Goal: Transaction & Acquisition: Purchase product/service

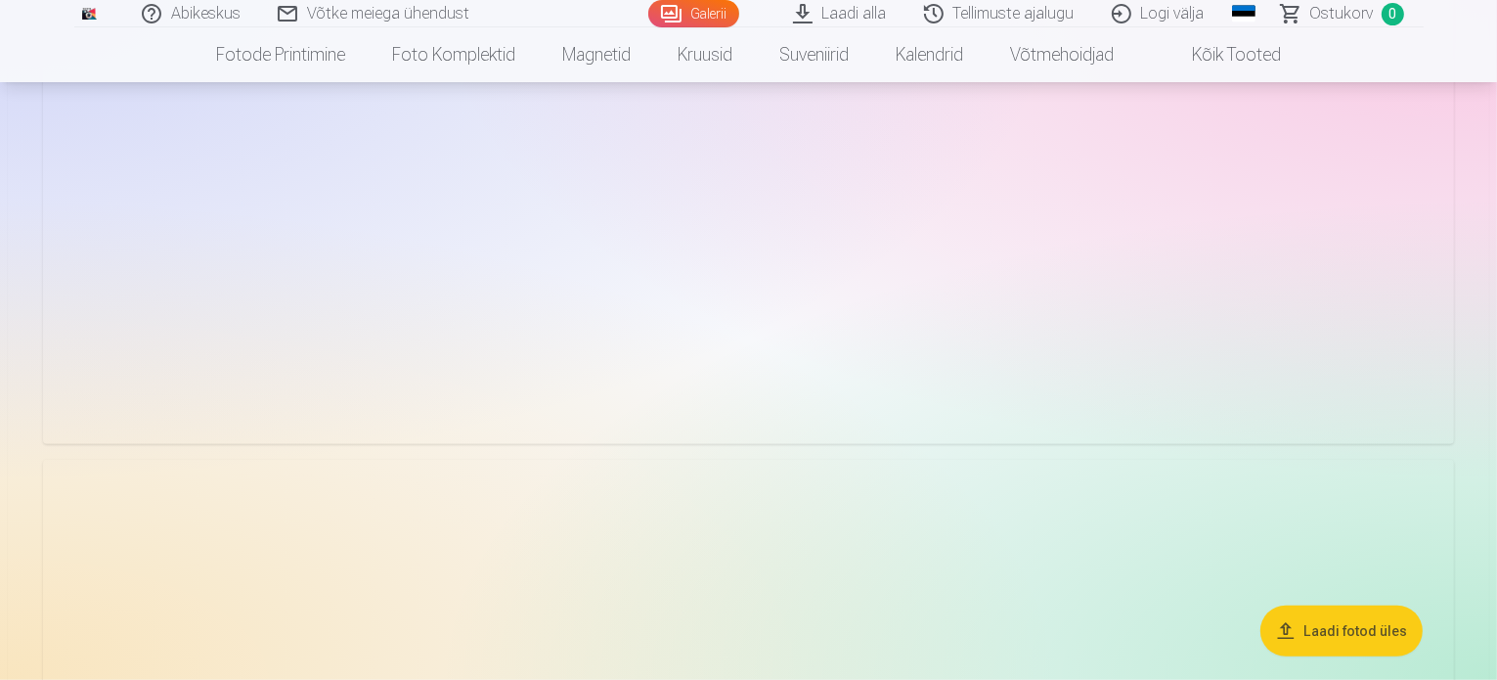
scroll to position [978, 0]
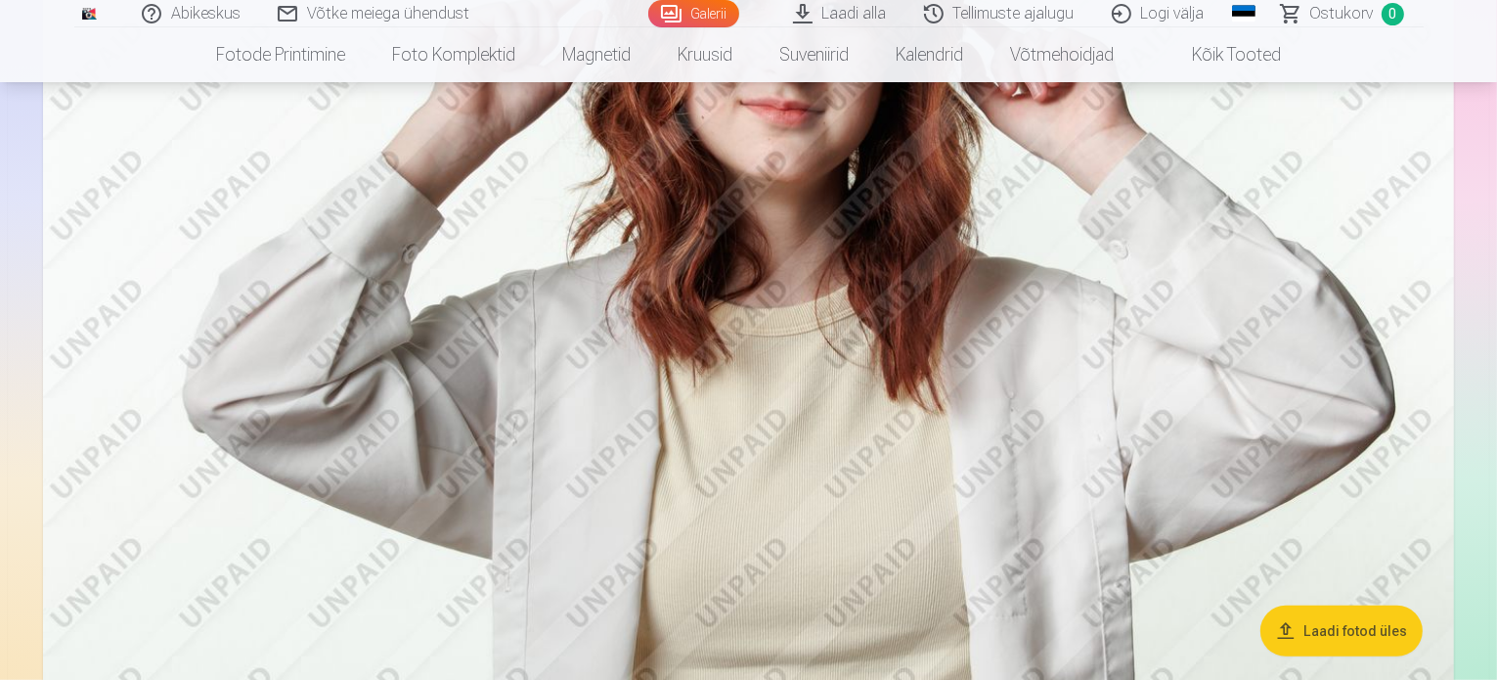
click at [1044, 17] on link "Tellimuste ajalugu" at bounding box center [1001, 13] width 188 height 27
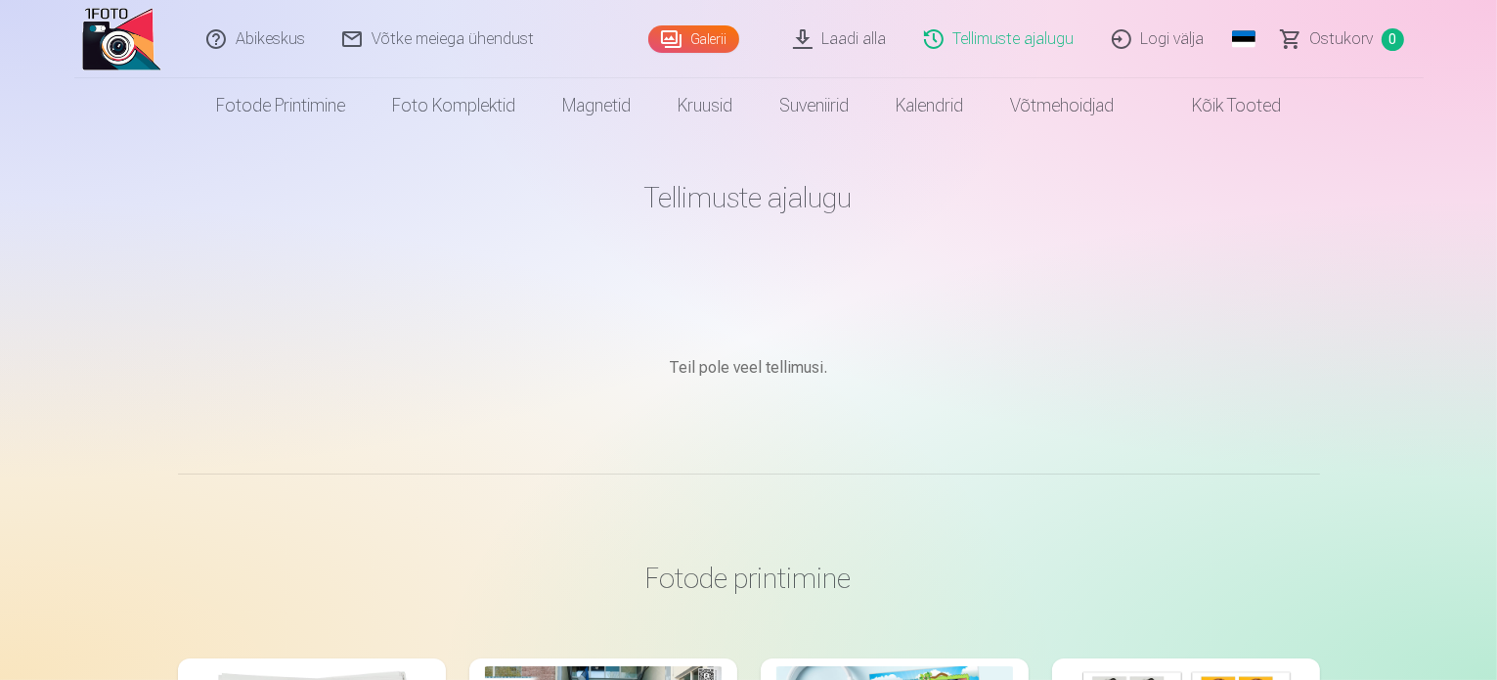
click at [1338, 38] on span "Ostukorv" at bounding box center [1342, 38] width 64 height 23
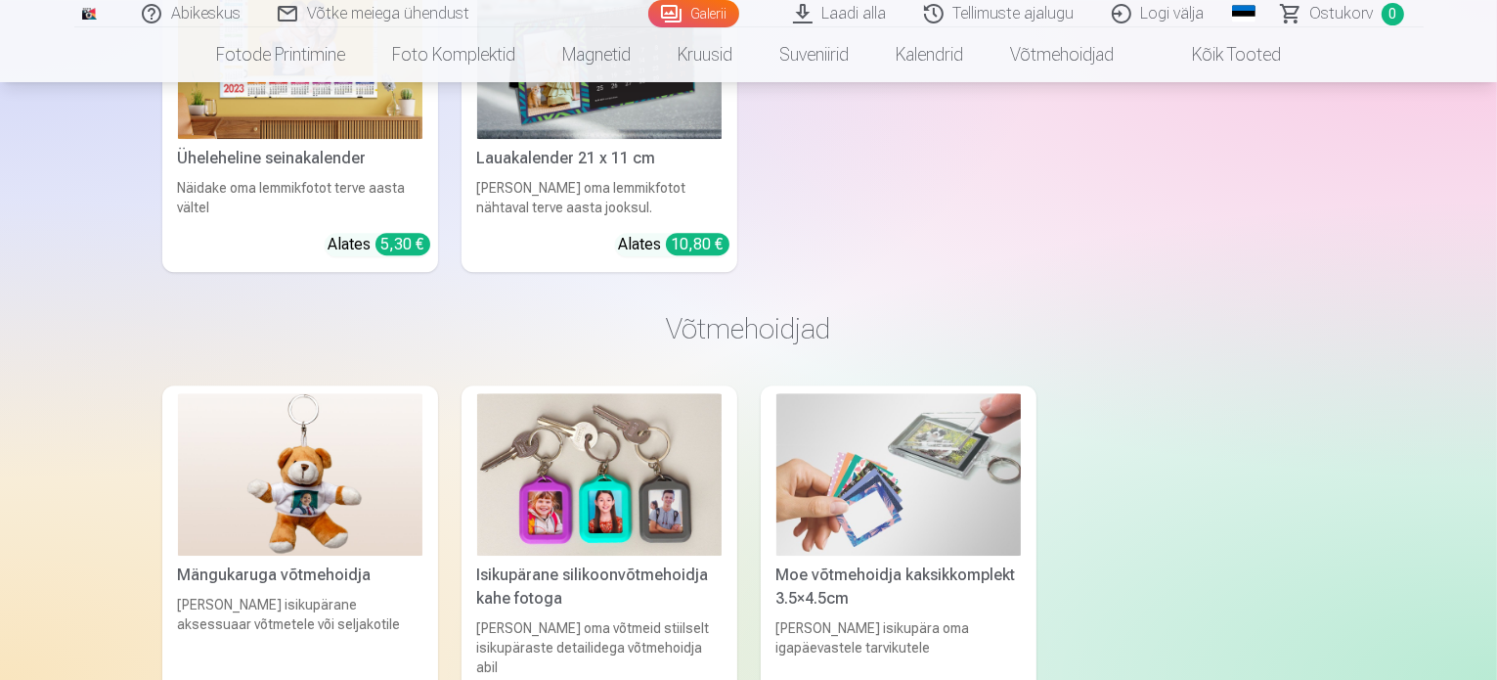
scroll to position [20678, 0]
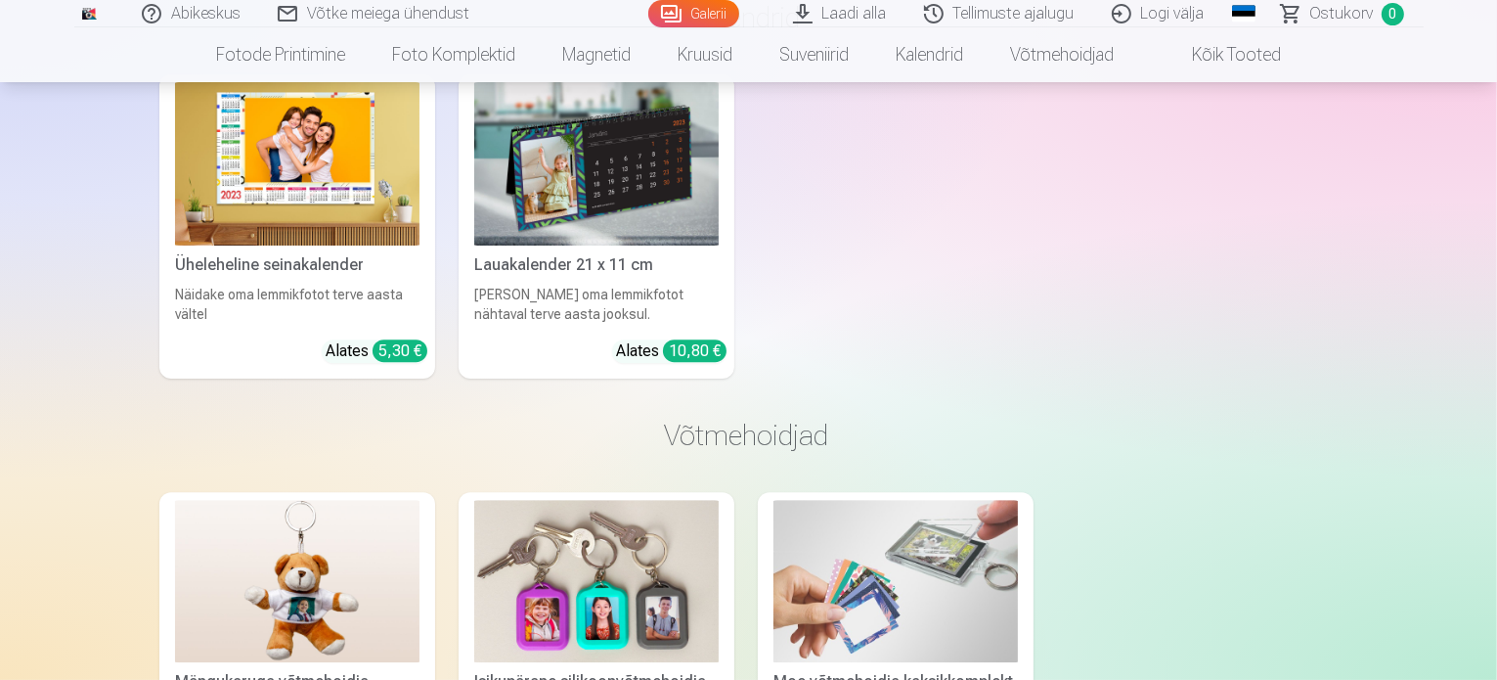
scroll to position [20745, 0]
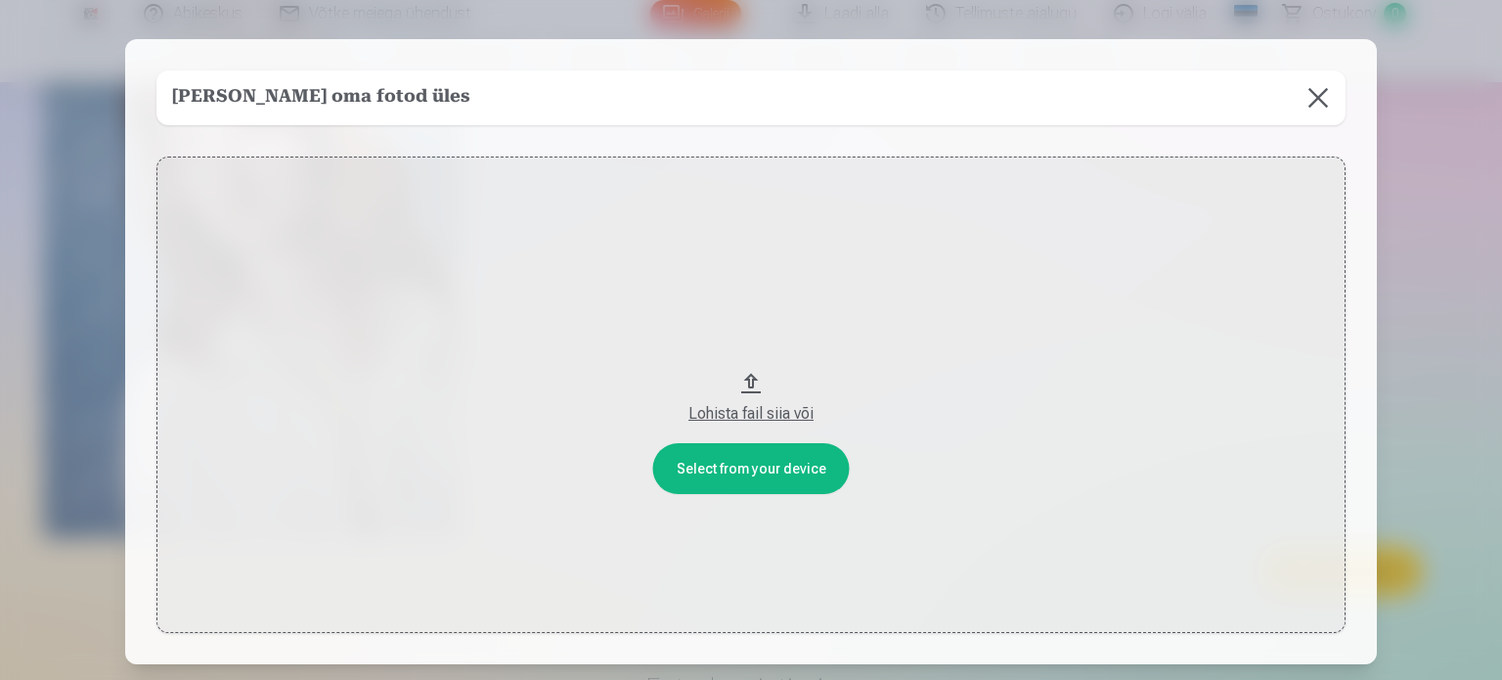
click at [1314, 95] on button at bounding box center [1318, 97] width 55 height 55
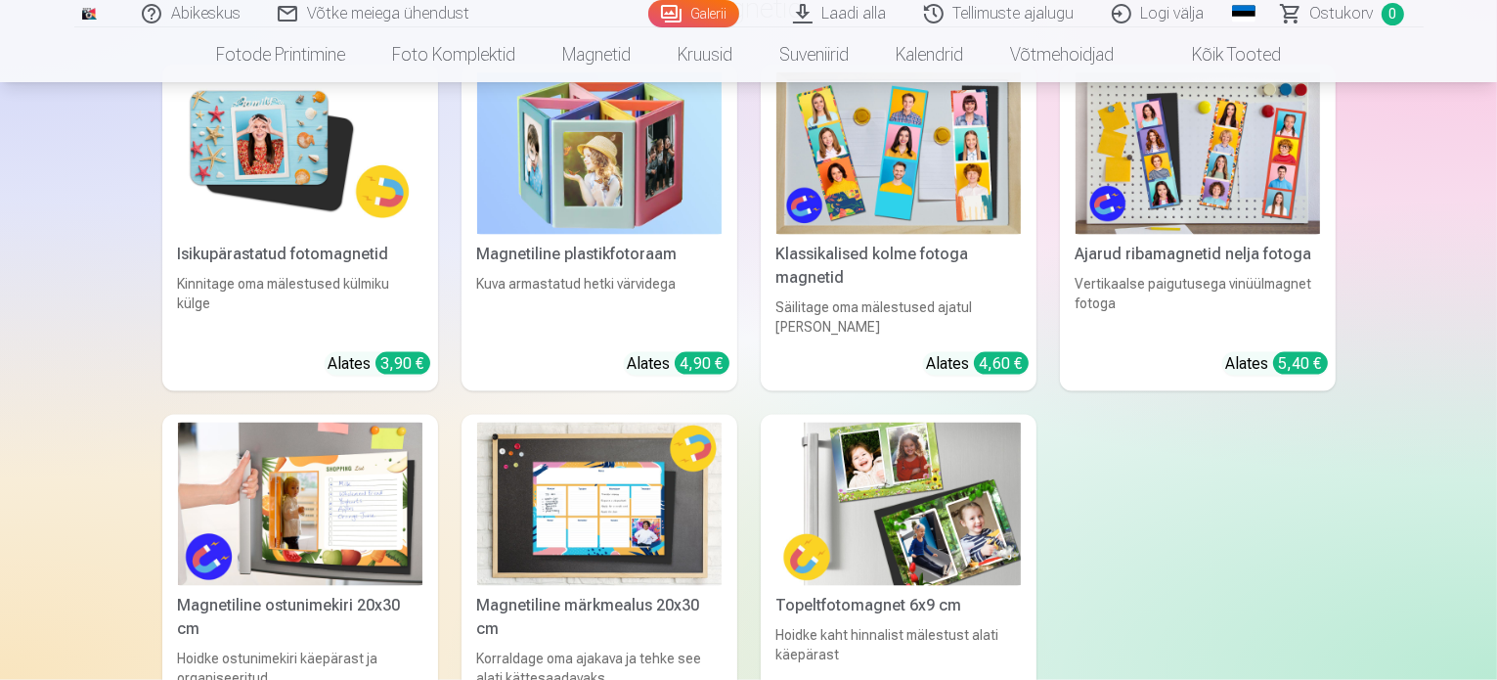
scroll to position [17518, 0]
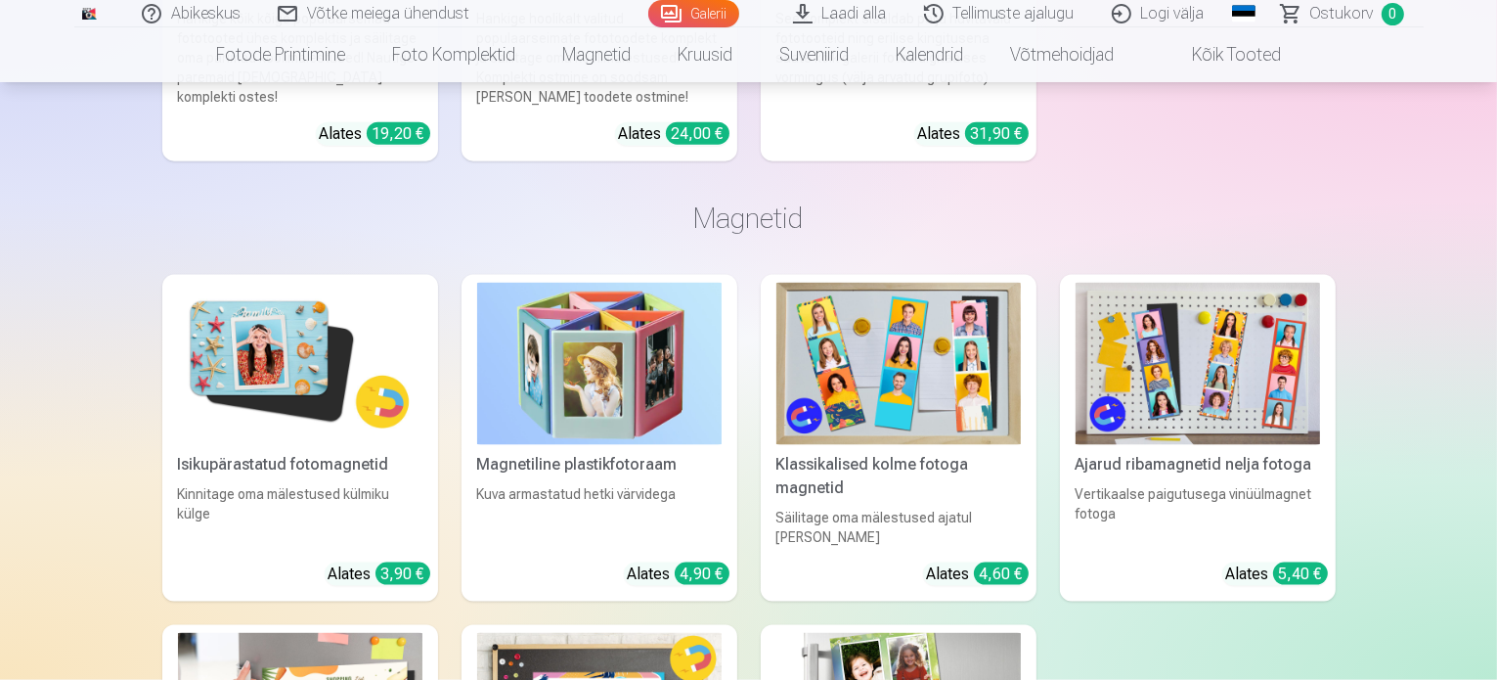
drag, startPoint x: 1495, startPoint y: 446, endPoint x: 1479, endPoint y: 327, distance: 120.5
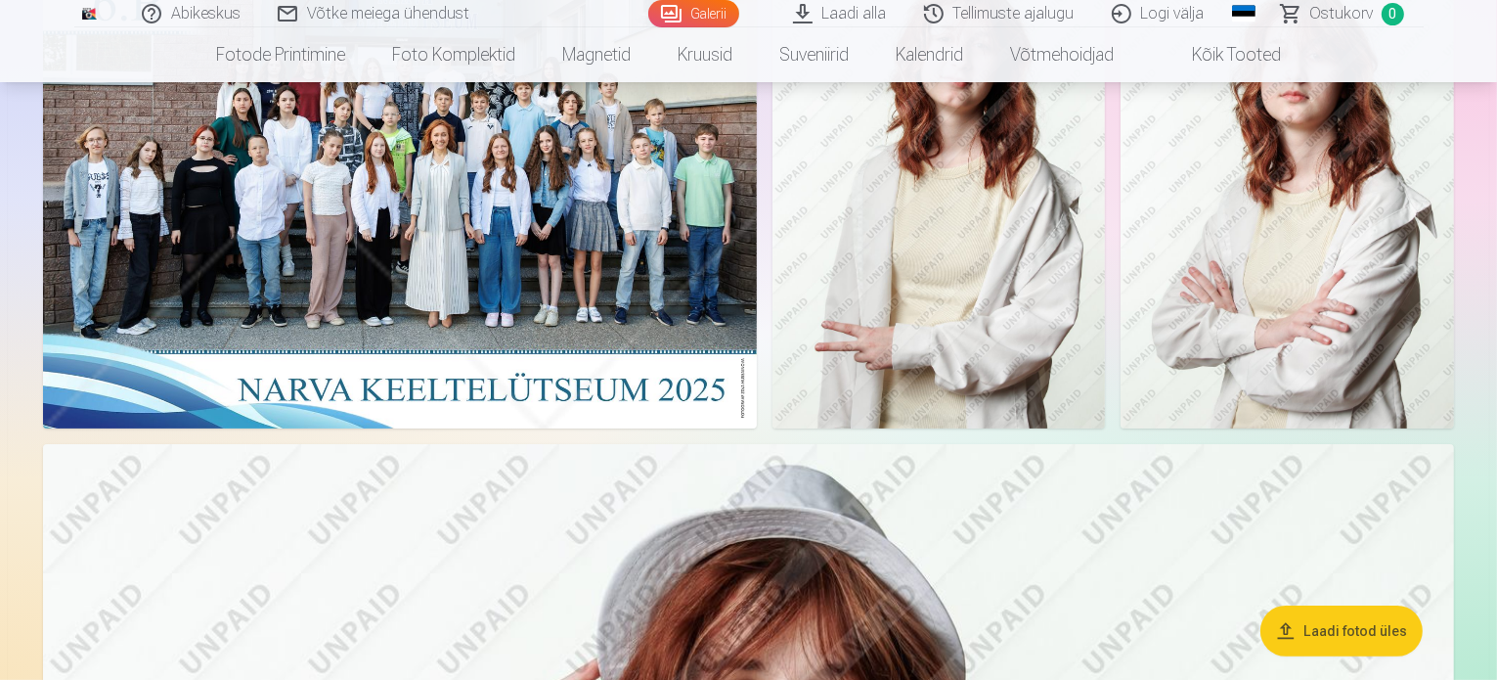
scroll to position [0, 0]
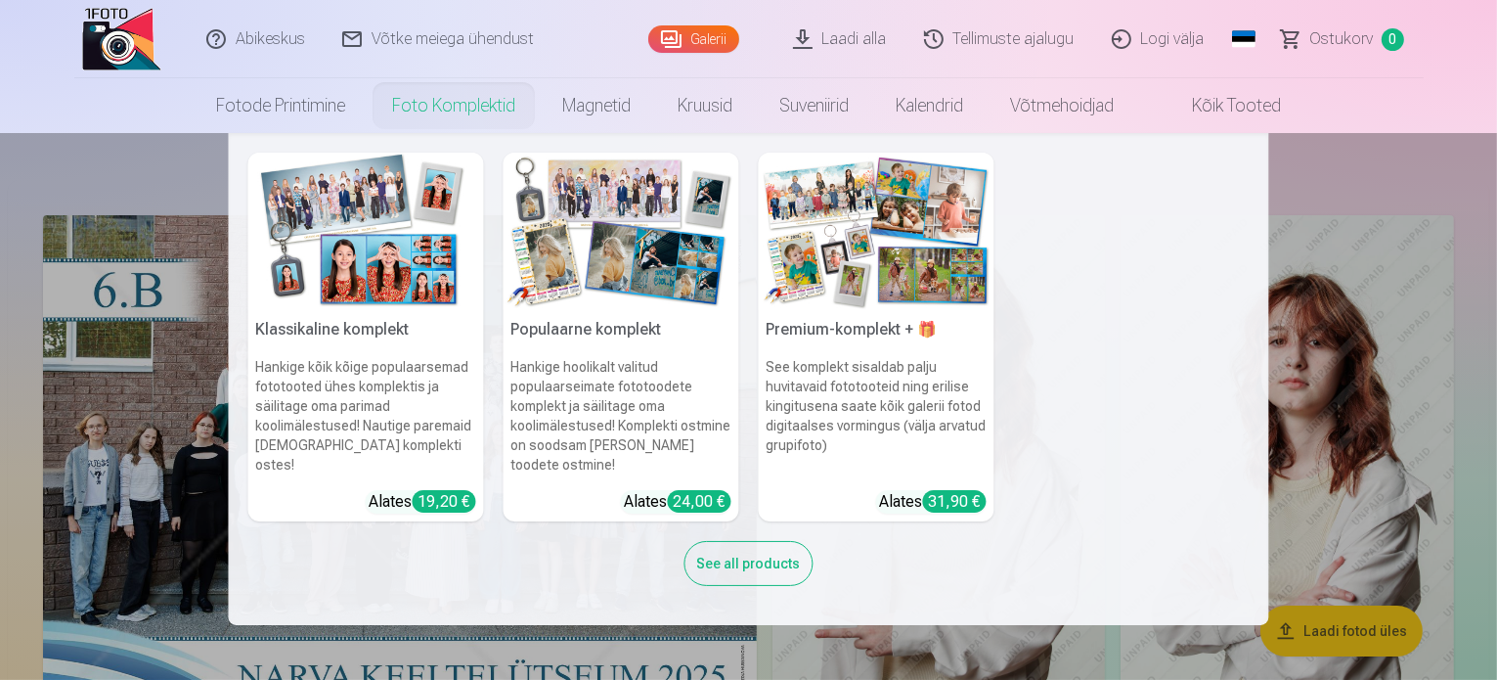
click at [442, 111] on link "Foto komplektid" at bounding box center [454, 105] width 170 height 55
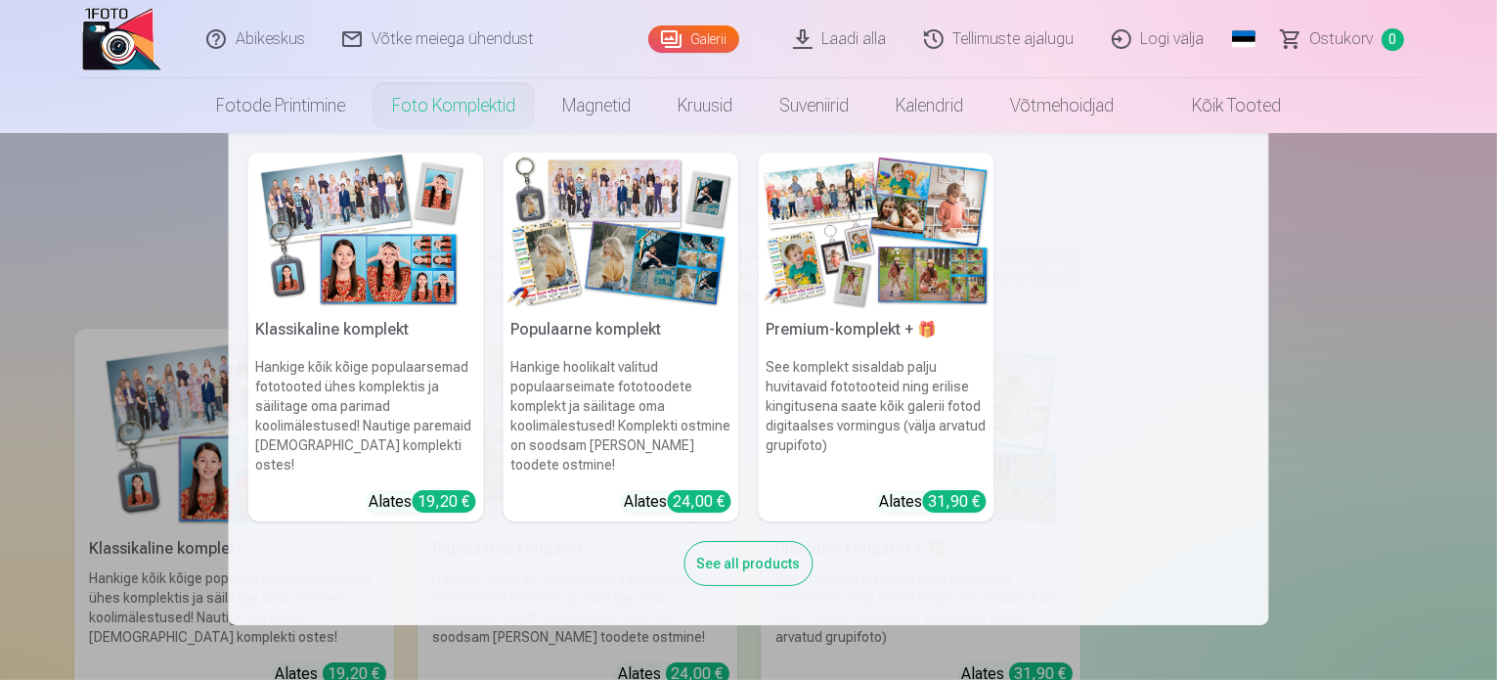
click at [729, 546] on div "See all products" at bounding box center [749, 563] width 129 height 45
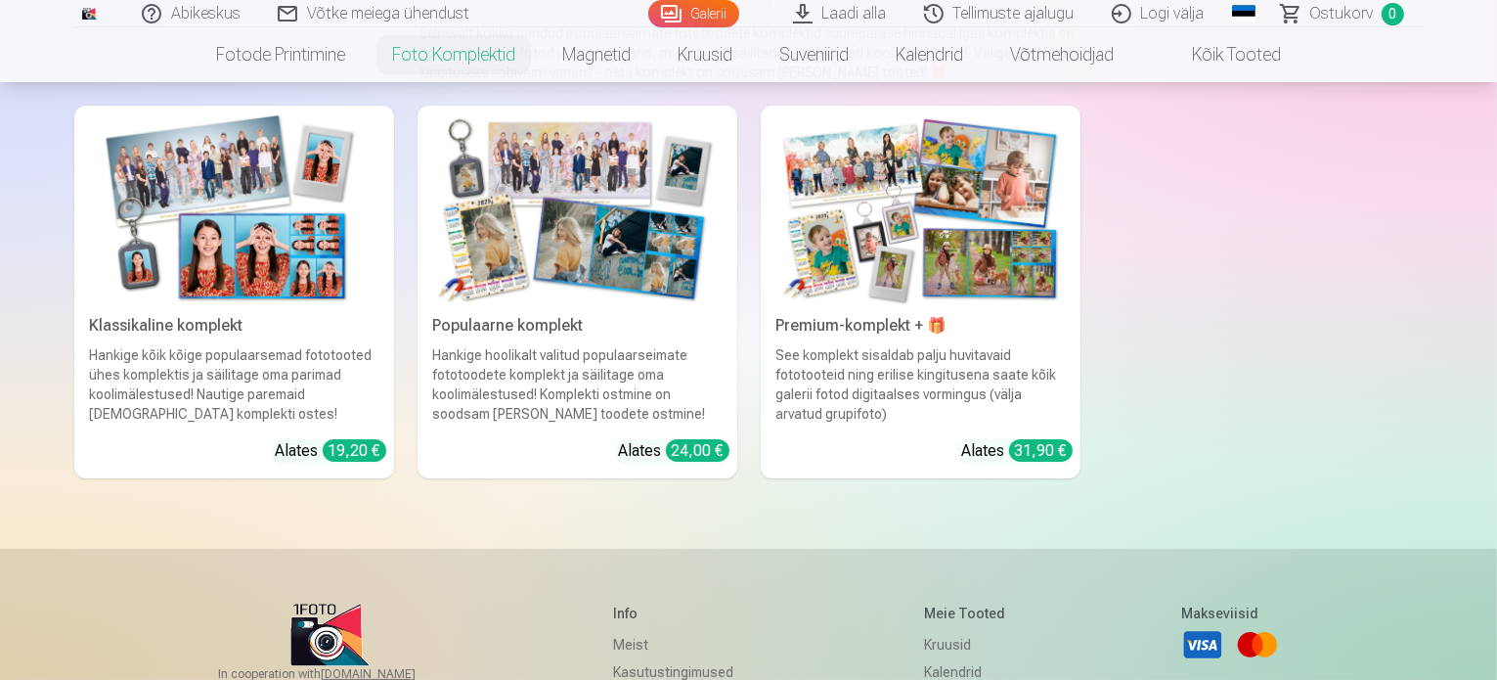
scroll to position [196, 0]
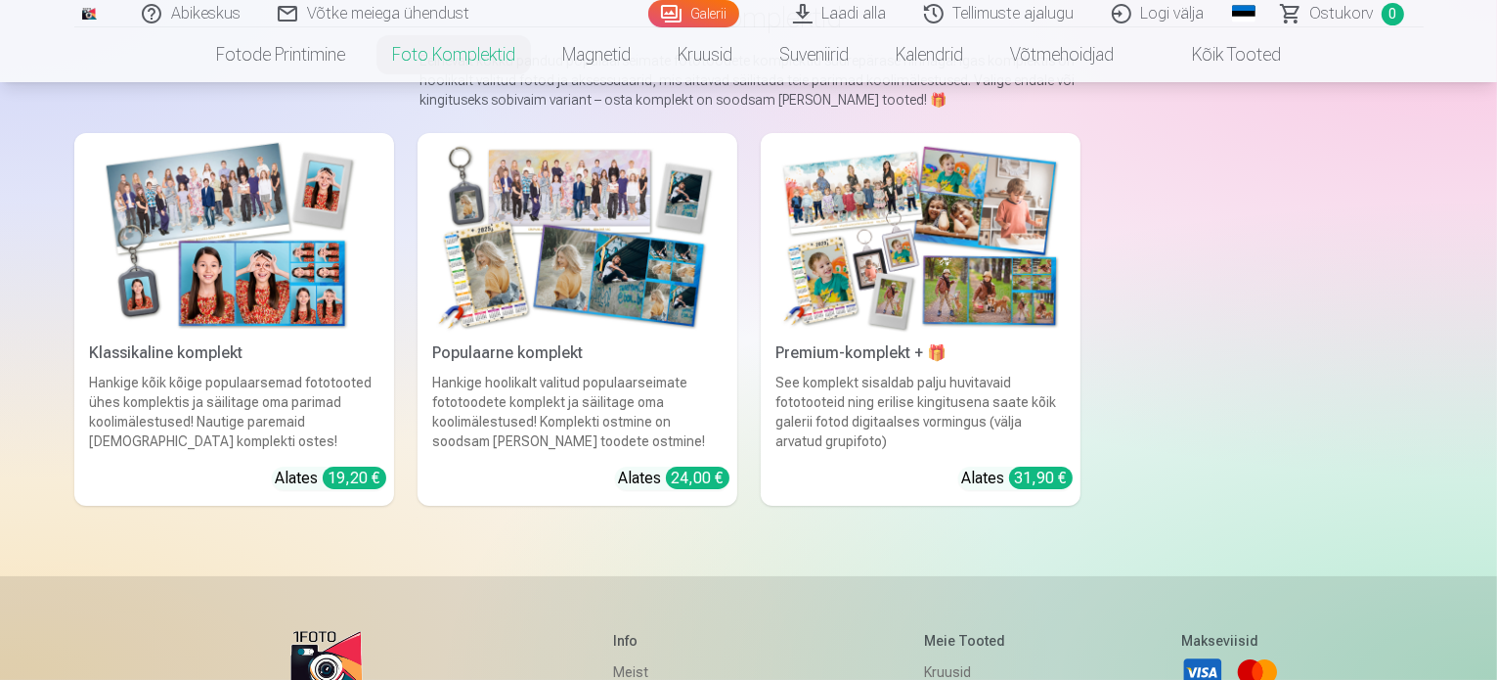
click at [1025, 326] on img at bounding box center [920, 237] width 288 height 193
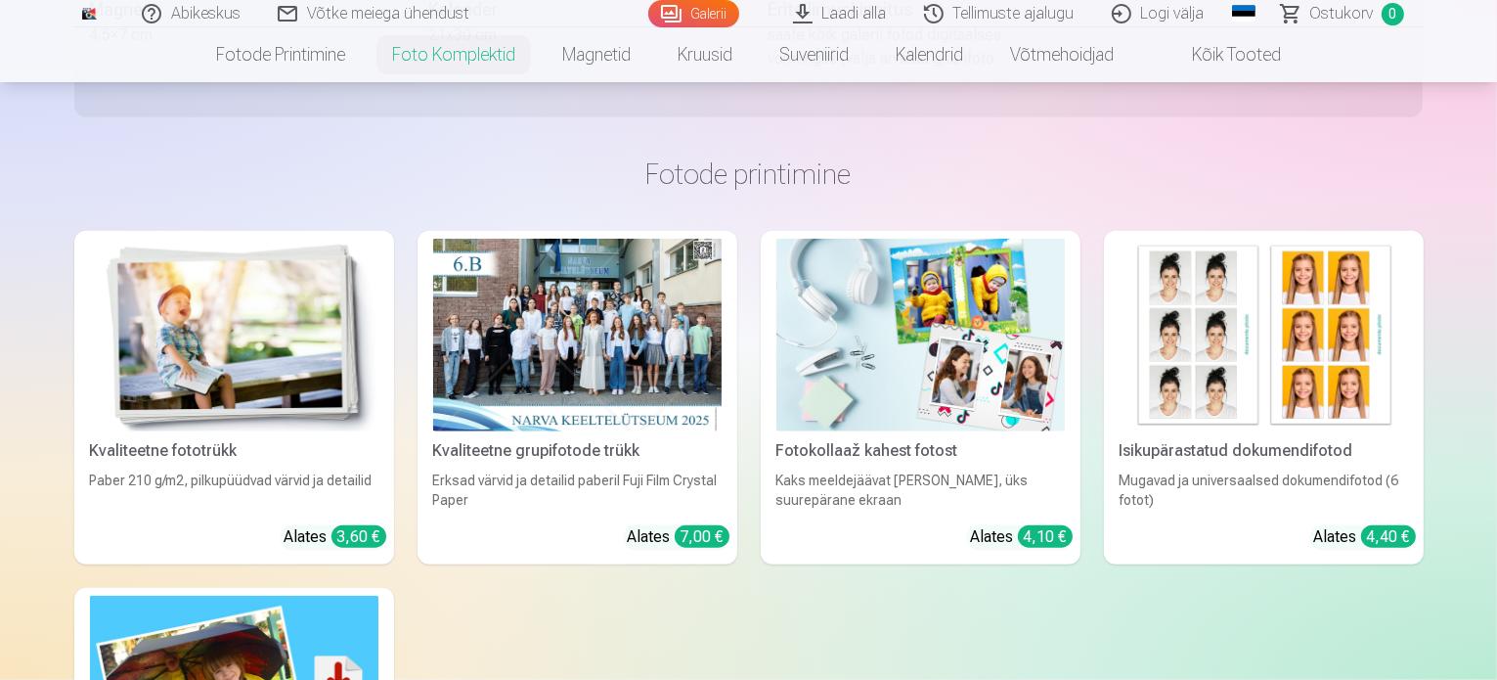
scroll to position [1858, 0]
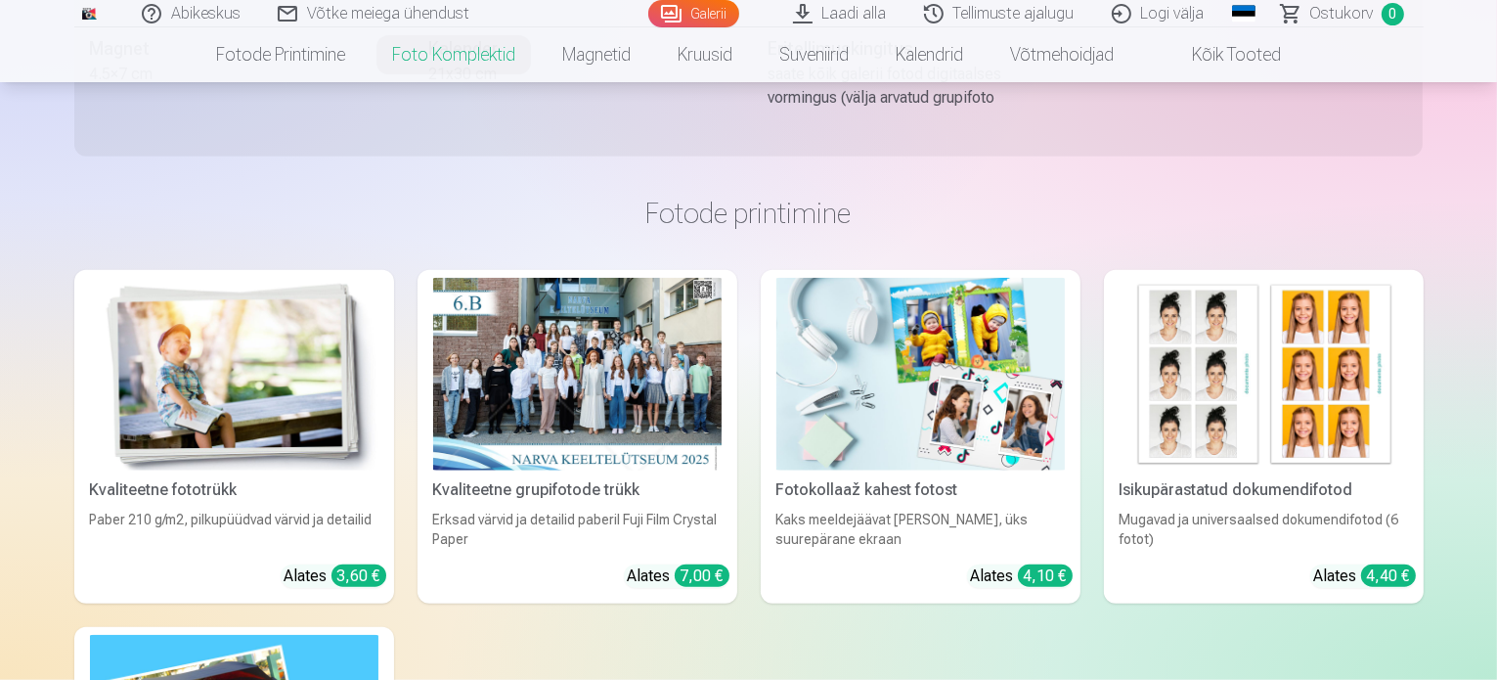
click at [657, 405] on div at bounding box center [577, 374] width 288 height 193
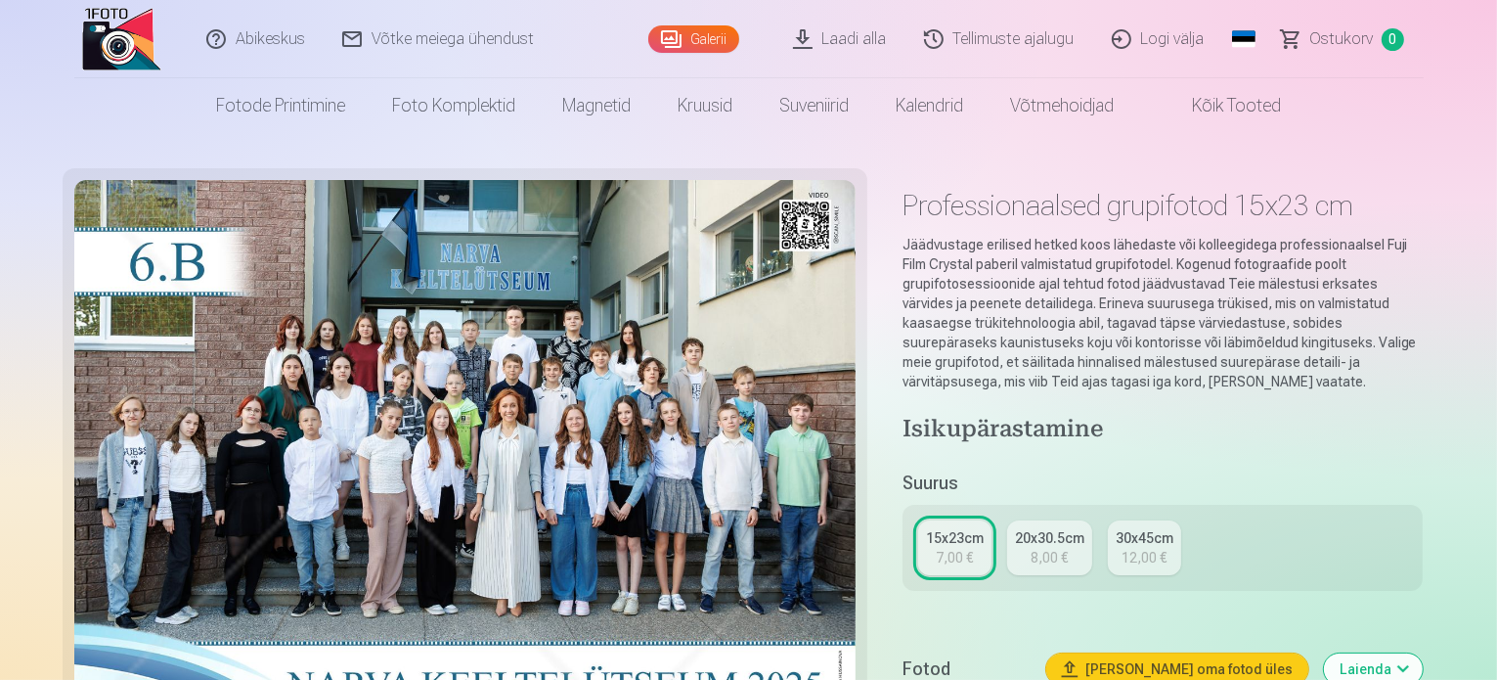
click at [1060, 528] on div "20x30.5cm" at bounding box center [1049, 538] width 69 height 20
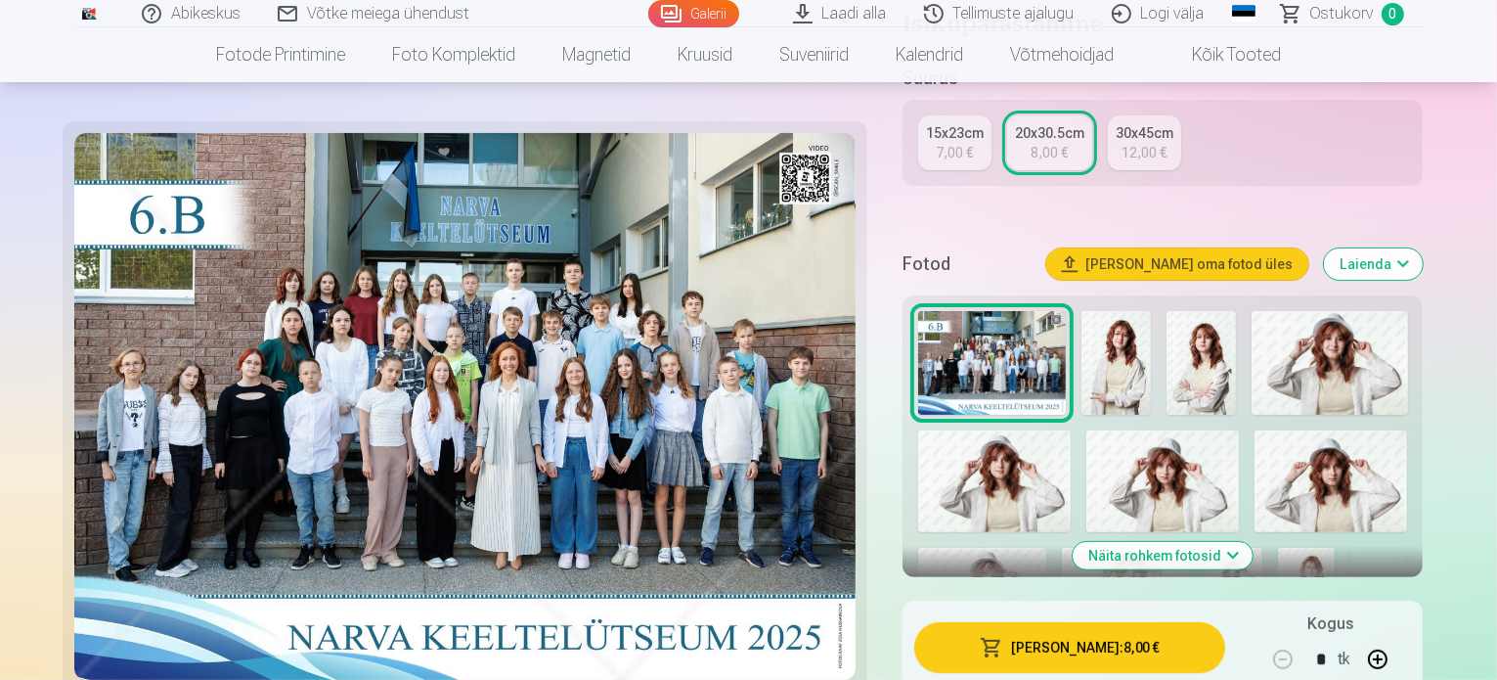
scroll to position [391, 0]
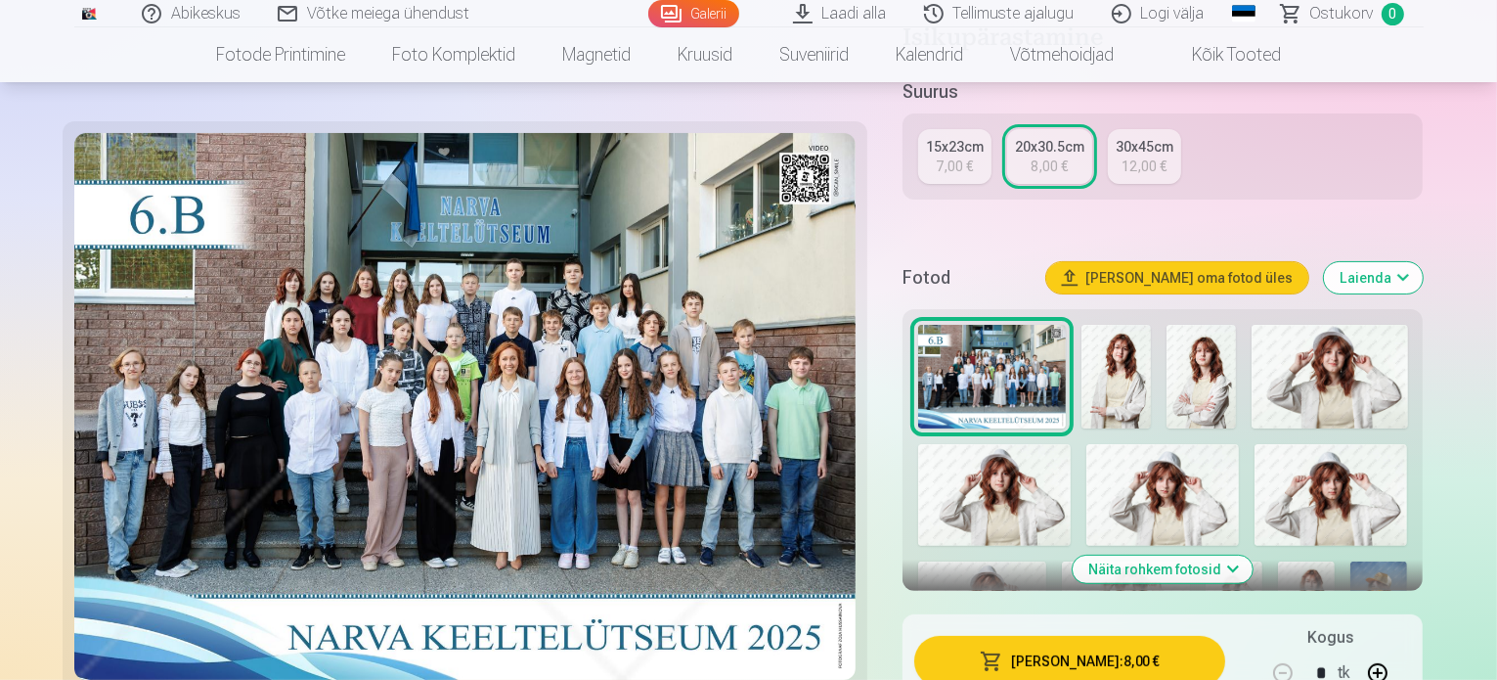
click at [1126, 640] on button "[PERSON_NAME] : 8,00 €" at bounding box center [1070, 661] width 312 height 51
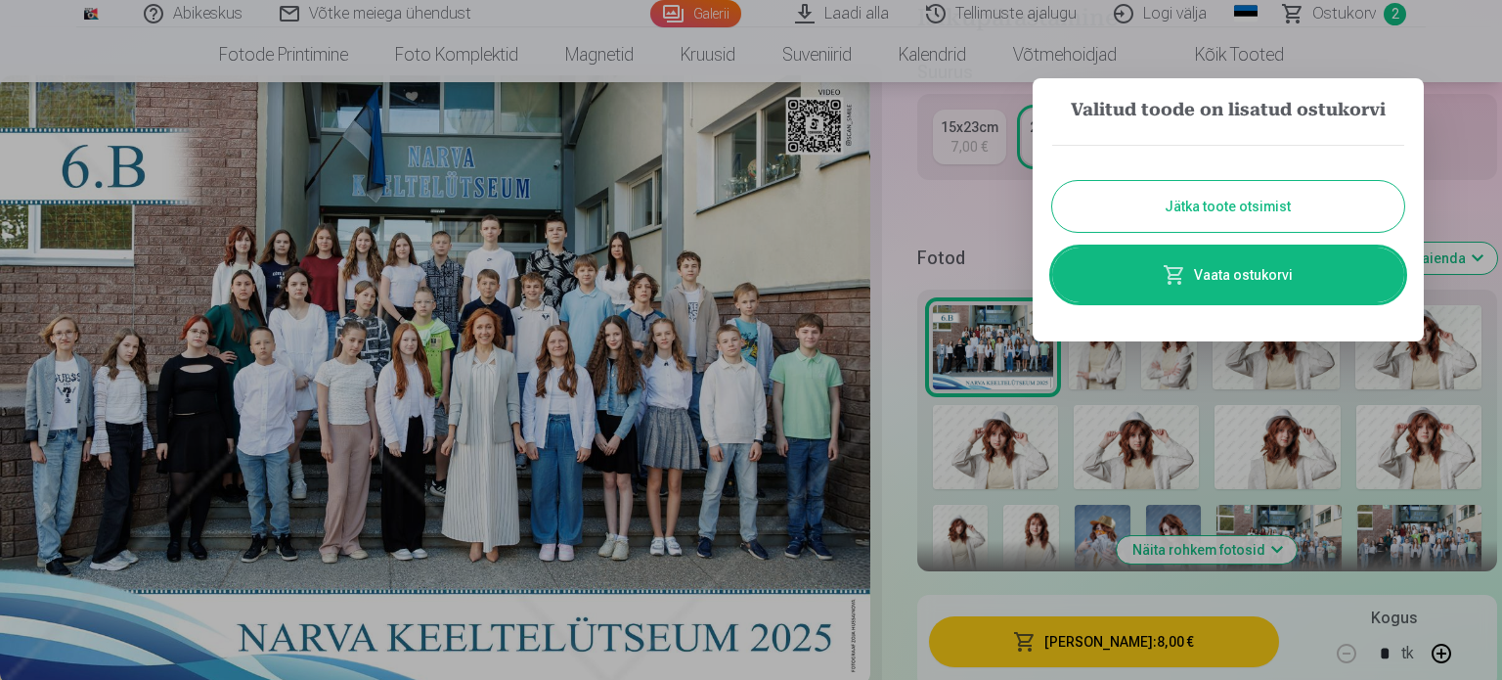
click at [1232, 201] on button "Jätka toote otsimist" at bounding box center [1228, 206] width 352 height 51
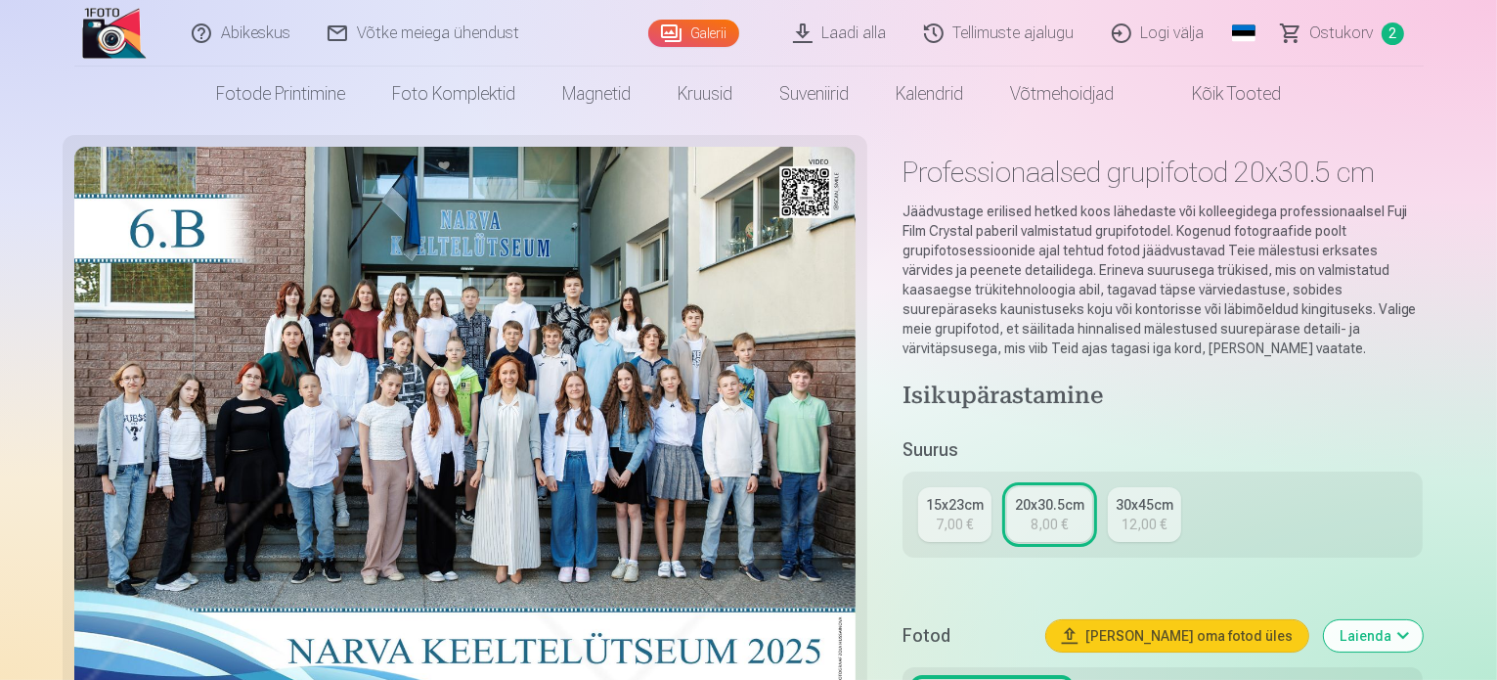
scroll to position [0, 0]
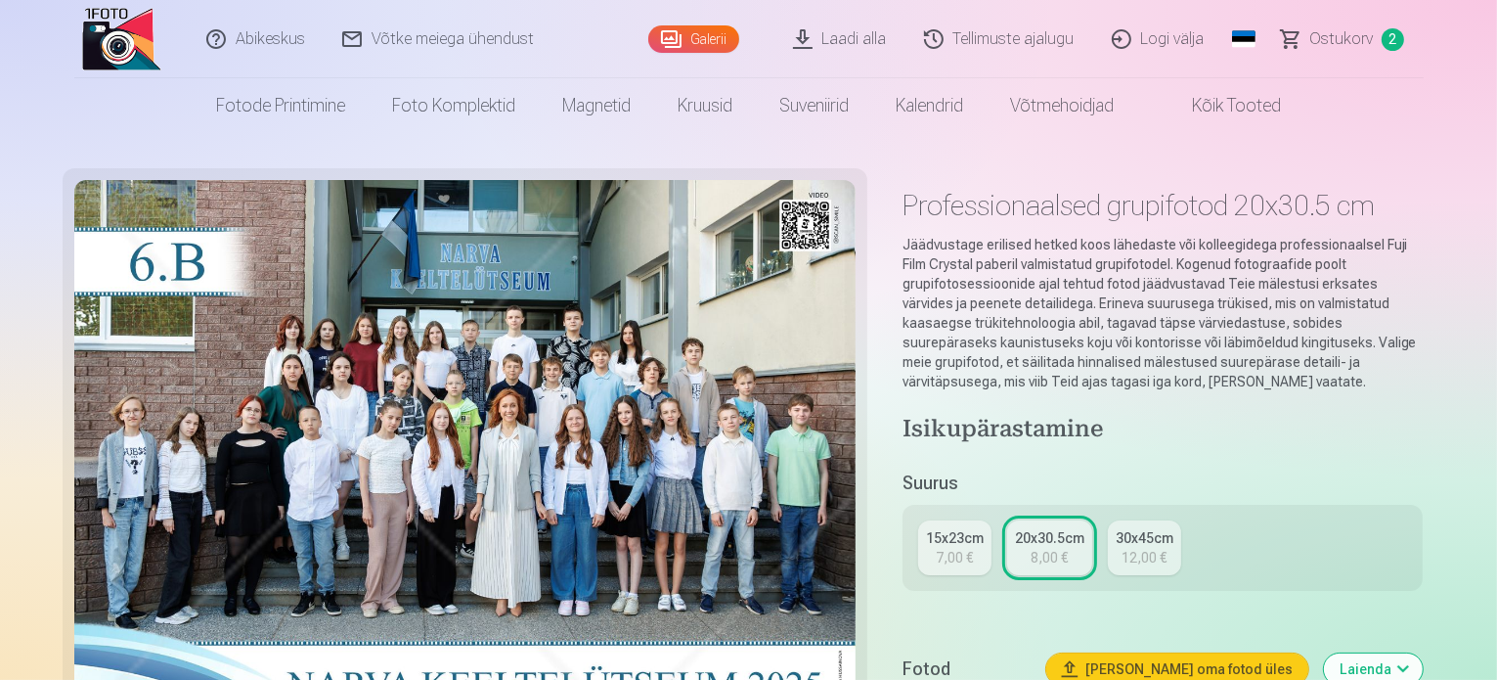
click at [1352, 38] on span "Ostukorv" at bounding box center [1342, 38] width 64 height 23
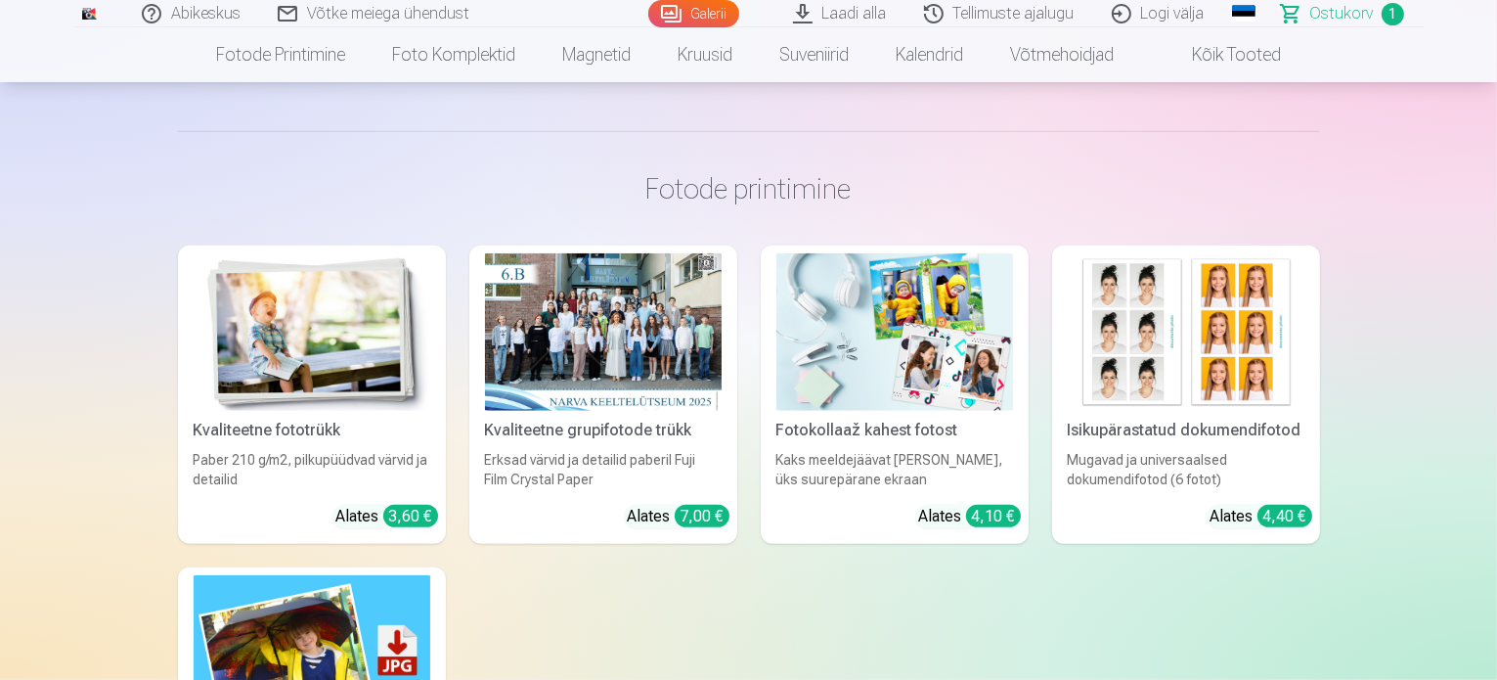
scroll to position [1467, 0]
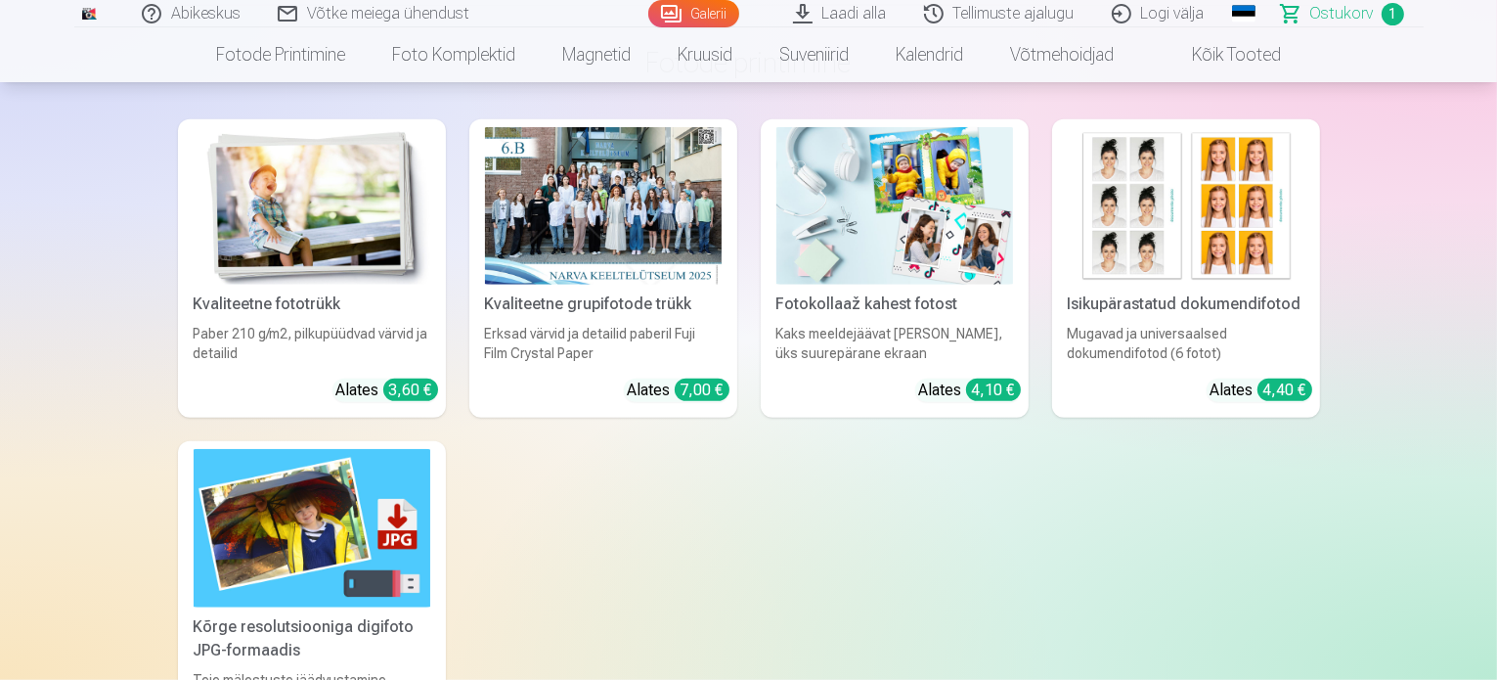
click at [325, 250] on img at bounding box center [312, 205] width 237 height 157
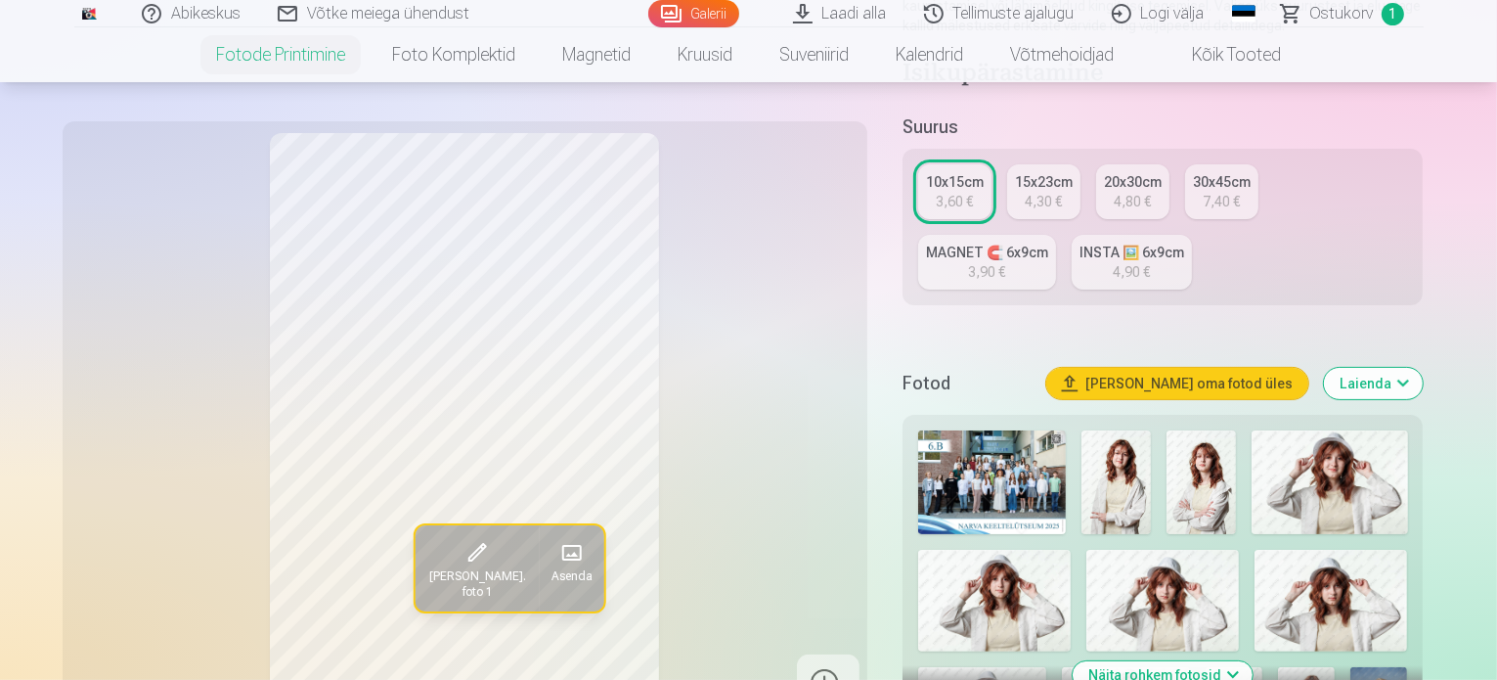
scroll to position [391, 0]
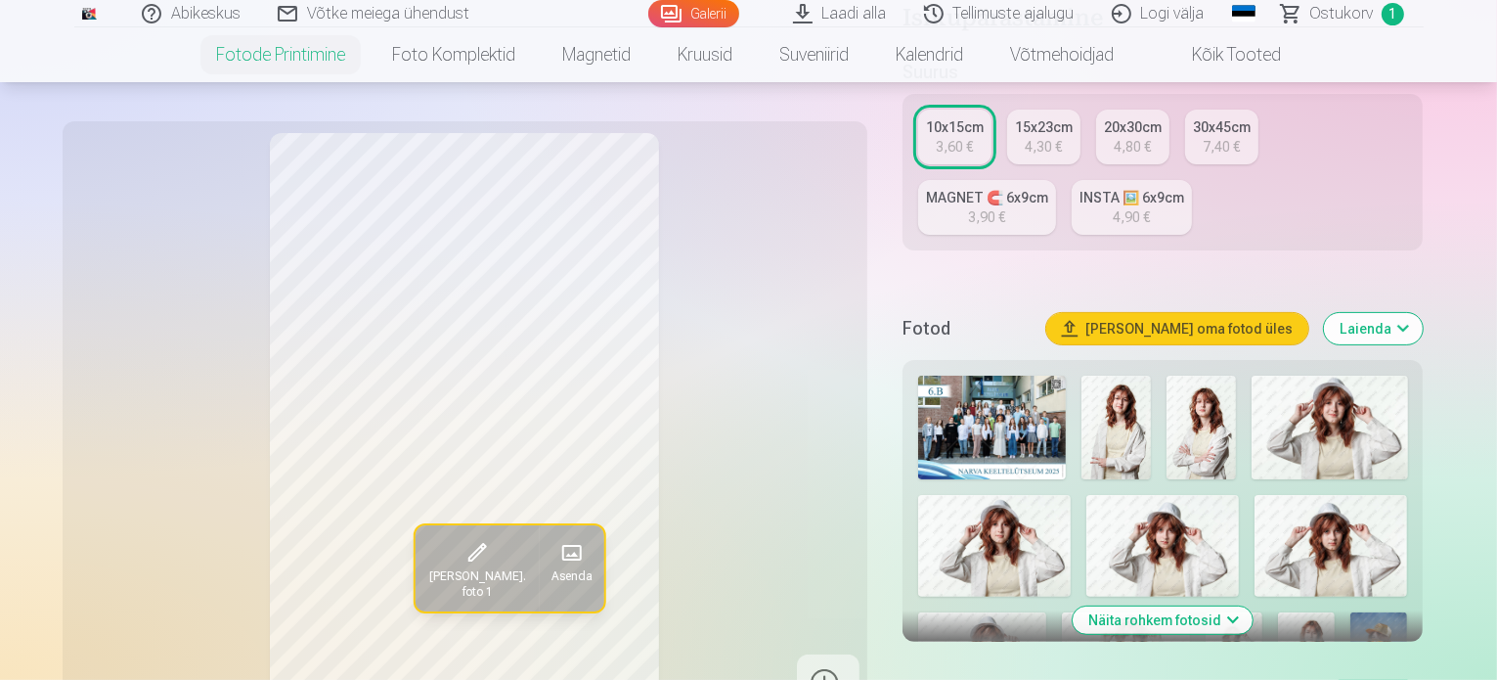
click at [1097, 398] on img at bounding box center [1116, 428] width 69 height 104
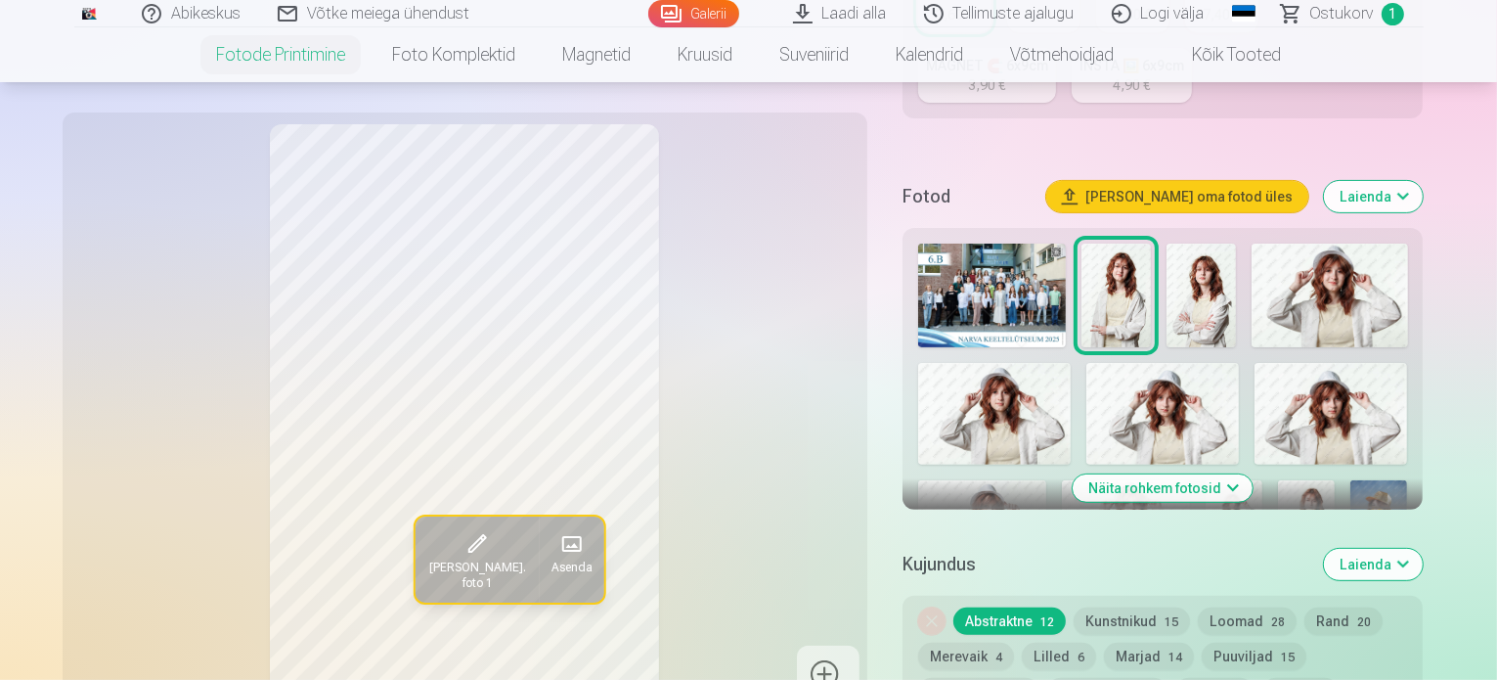
scroll to position [489, 0]
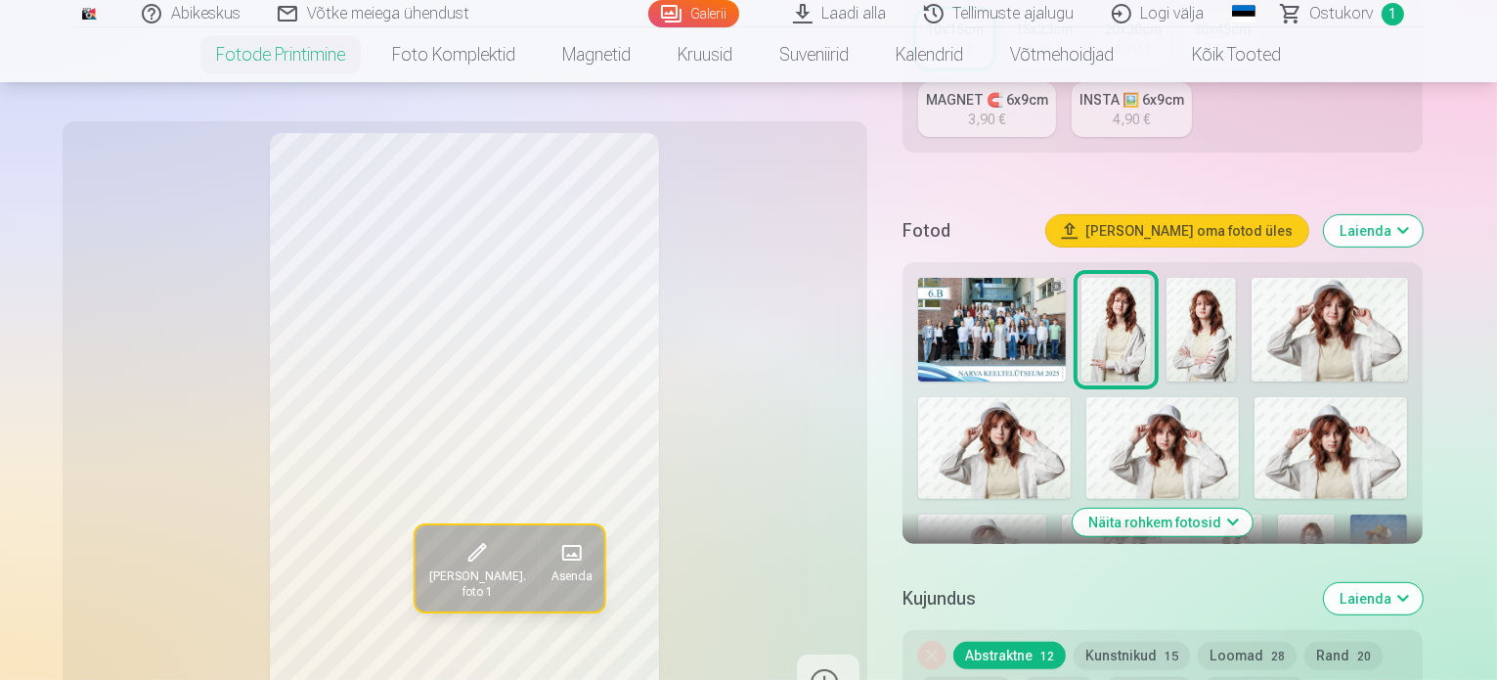
click at [1167, 304] on img at bounding box center [1201, 330] width 69 height 104
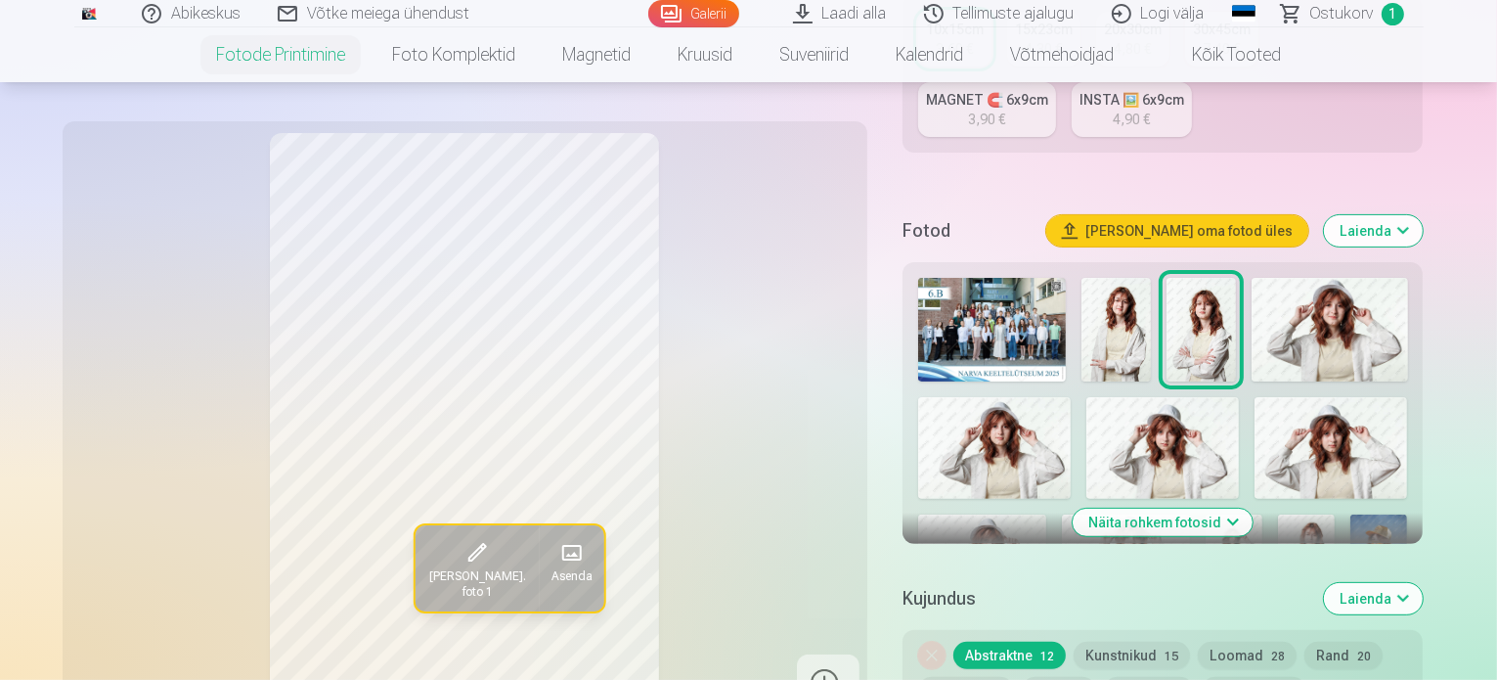
click at [1253, 306] on img at bounding box center [1329, 330] width 155 height 104
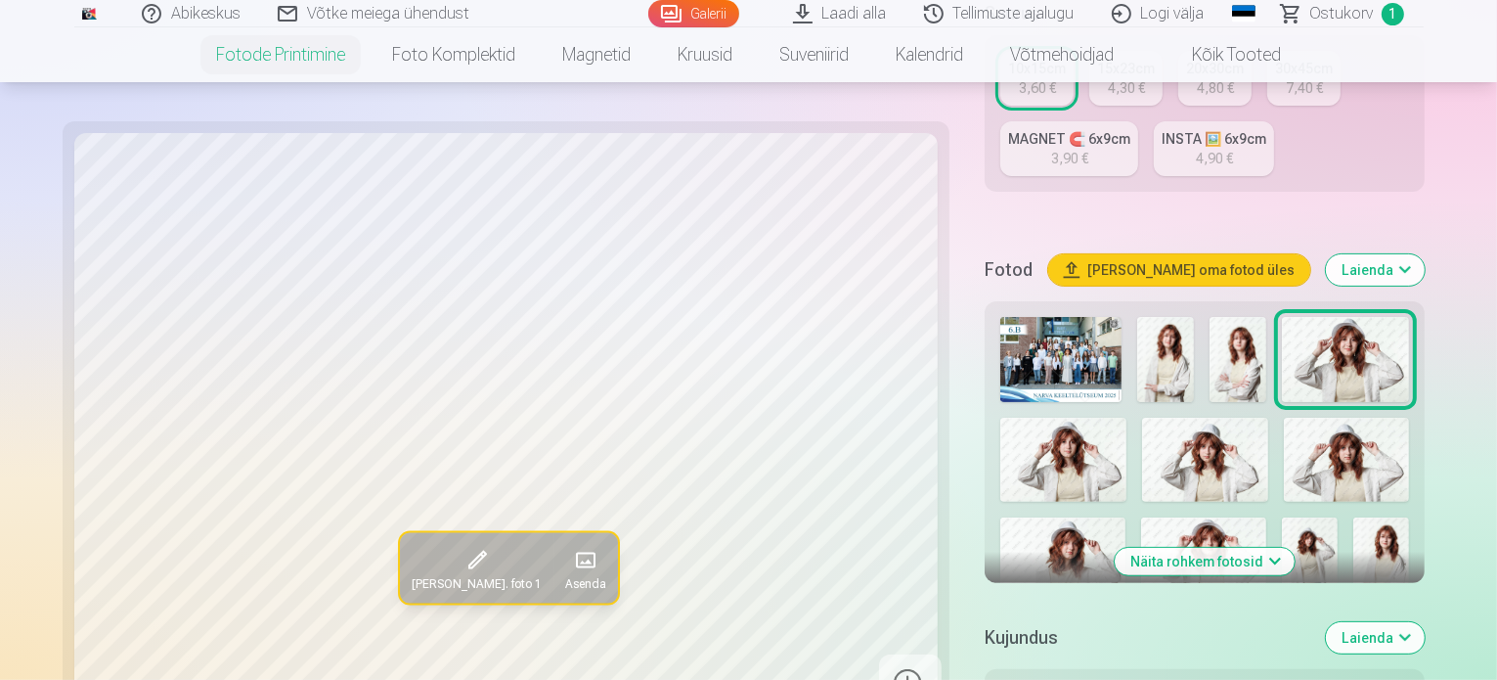
click at [1127, 418] on img at bounding box center [1063, 460] width 126 height 84
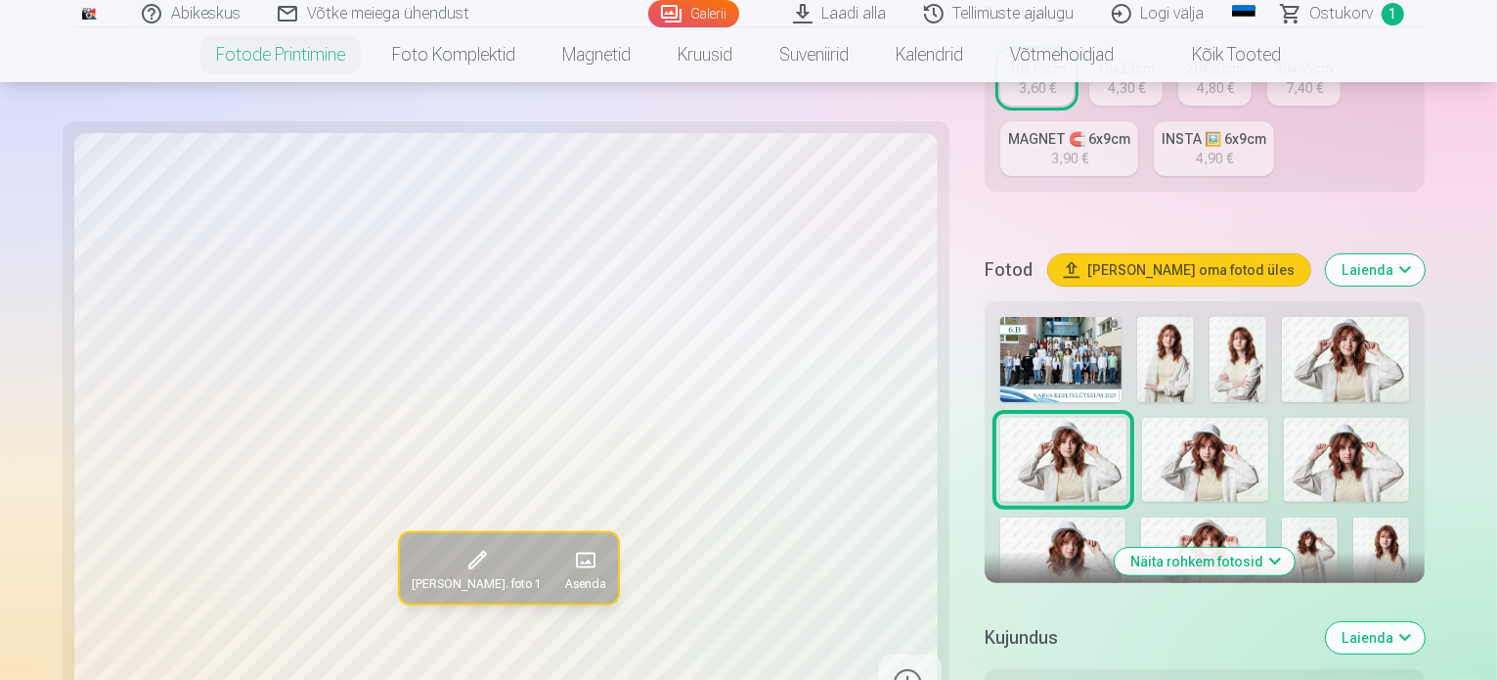
click at [1142, 418] on img at bounding box center [1205, 460] width 126 height 84
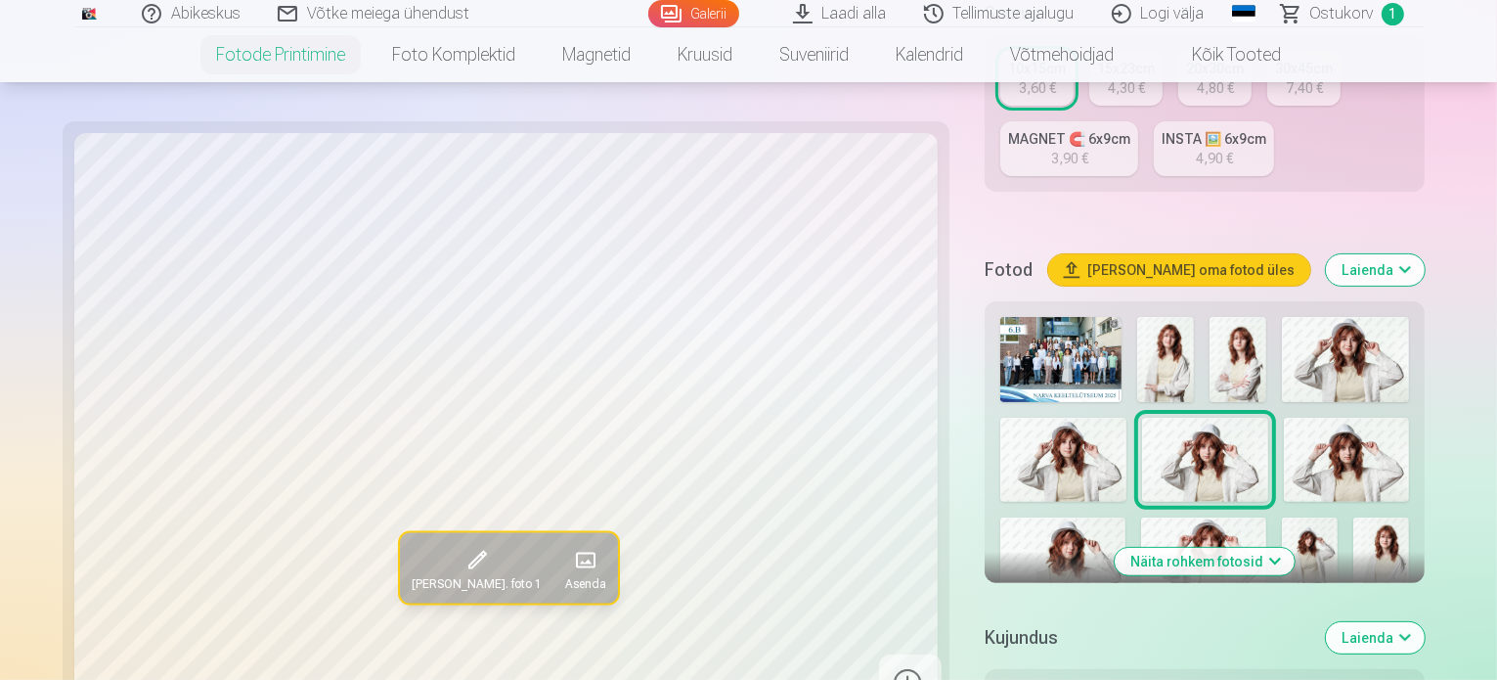
click at [1284, 418] on img at bounding box center [1347, 460] width 126 height 84
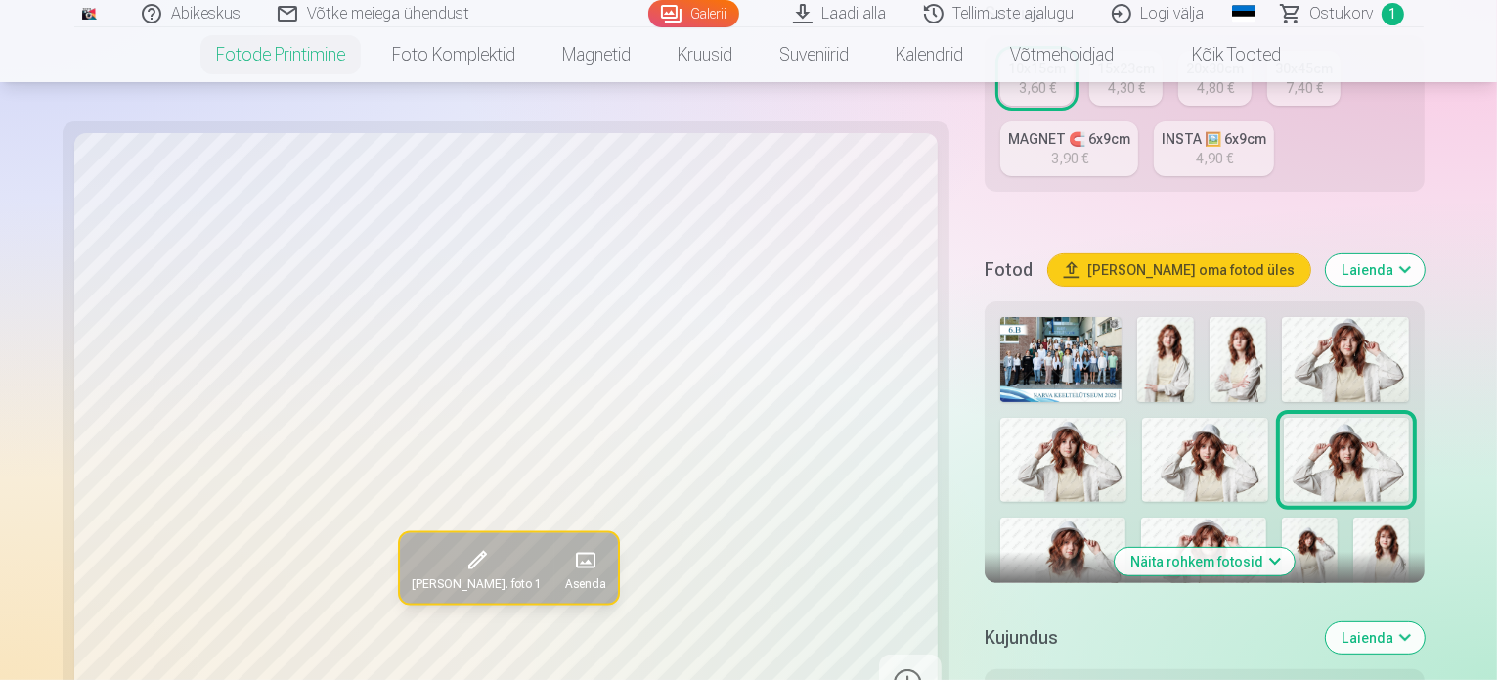
click at [1126, 517] on img at bounding box center [1062, 558] width 125 height 83
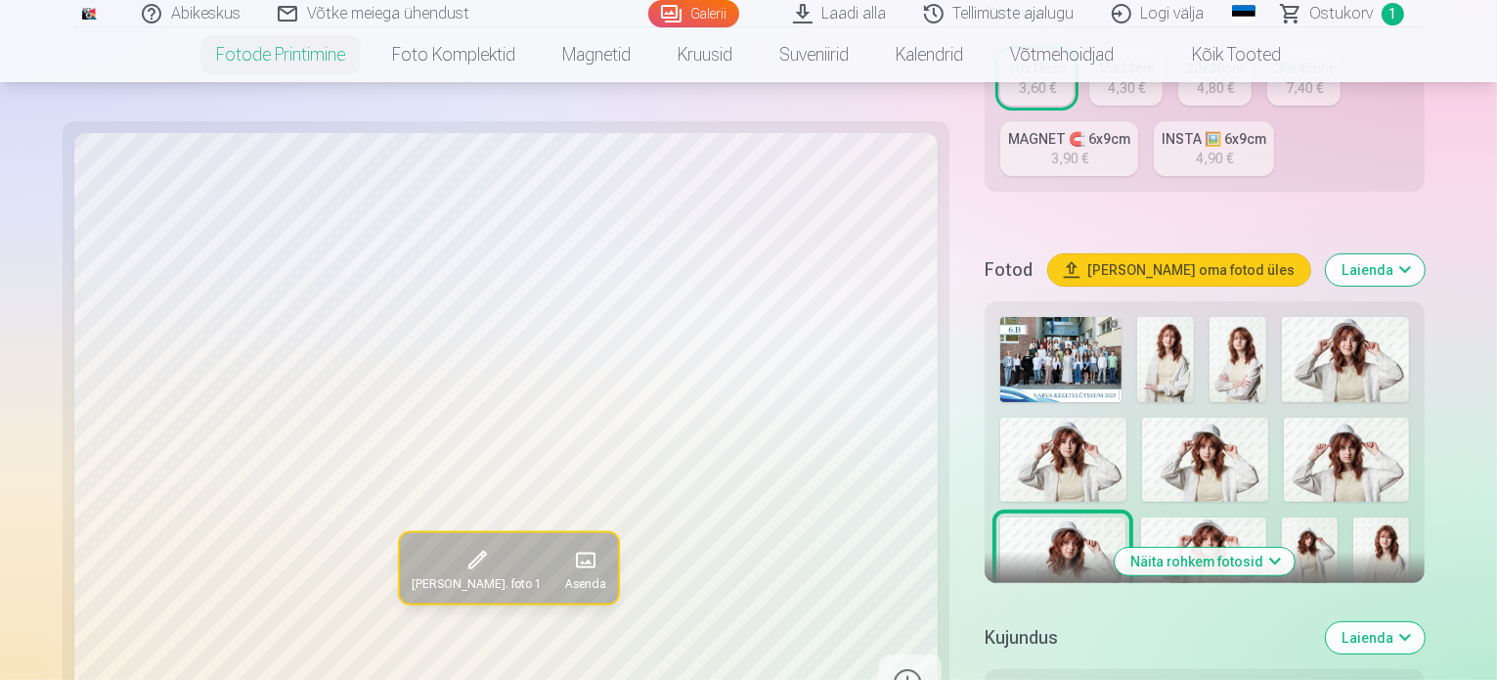
click at [1266, 517] on img at bounding box center [1203, 558] width 125 height 83
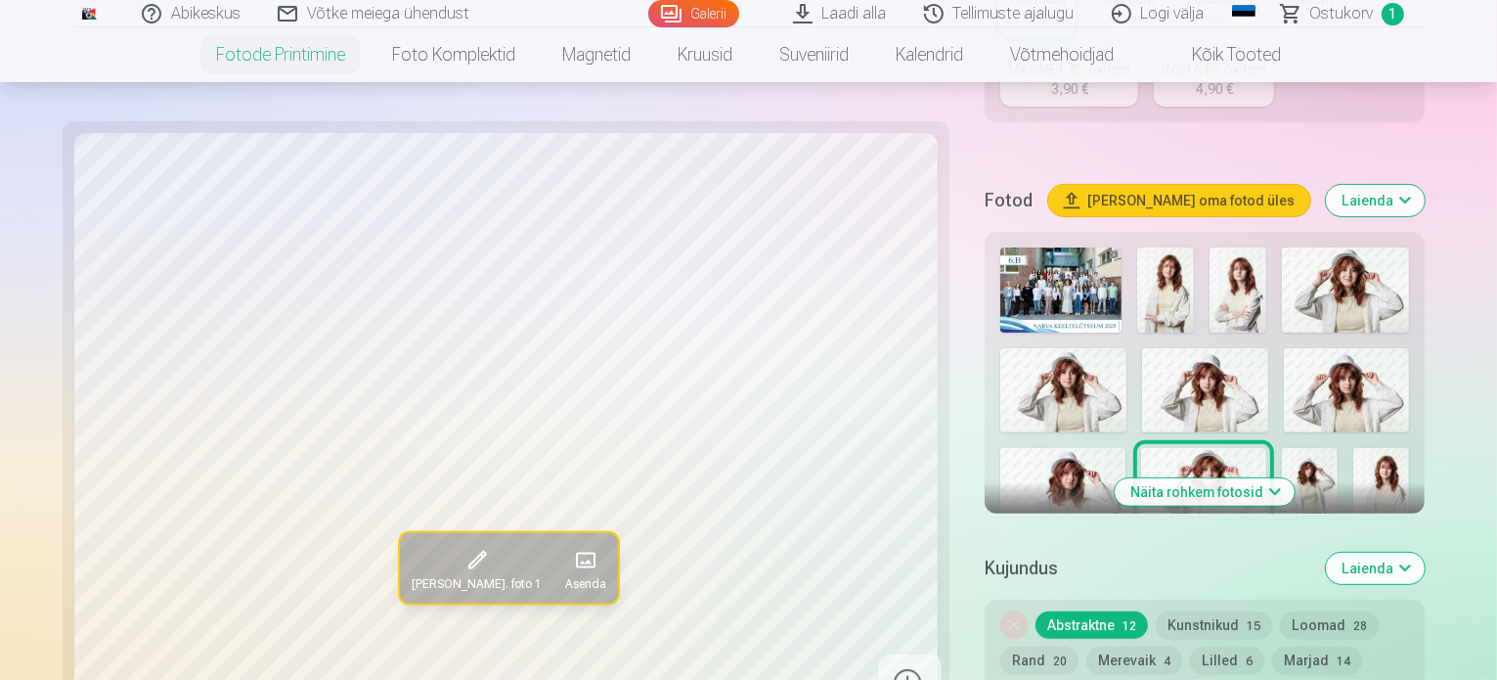
scroll to position [529, 0]
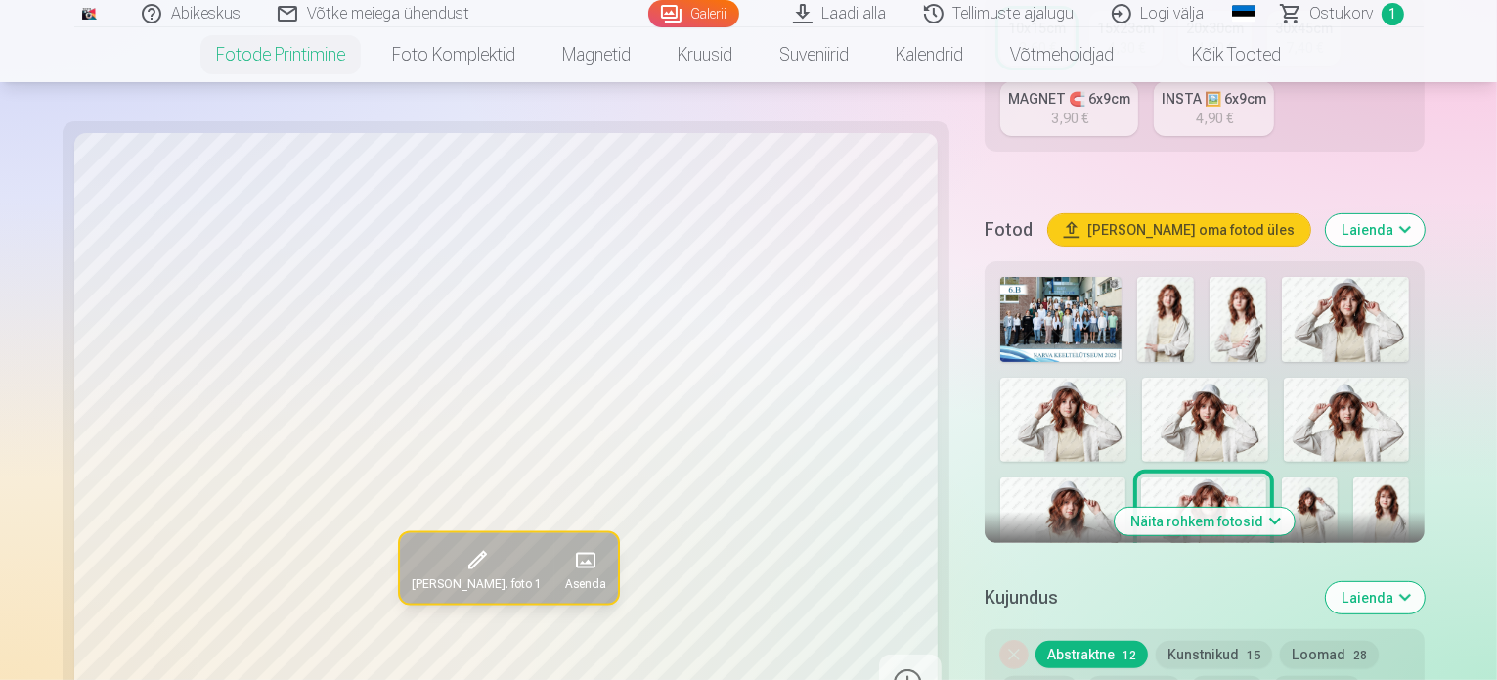
click at [1193, 508] on button "Näita rohkem fotosid" at bounding box center [1205, 521] width 180 height 27
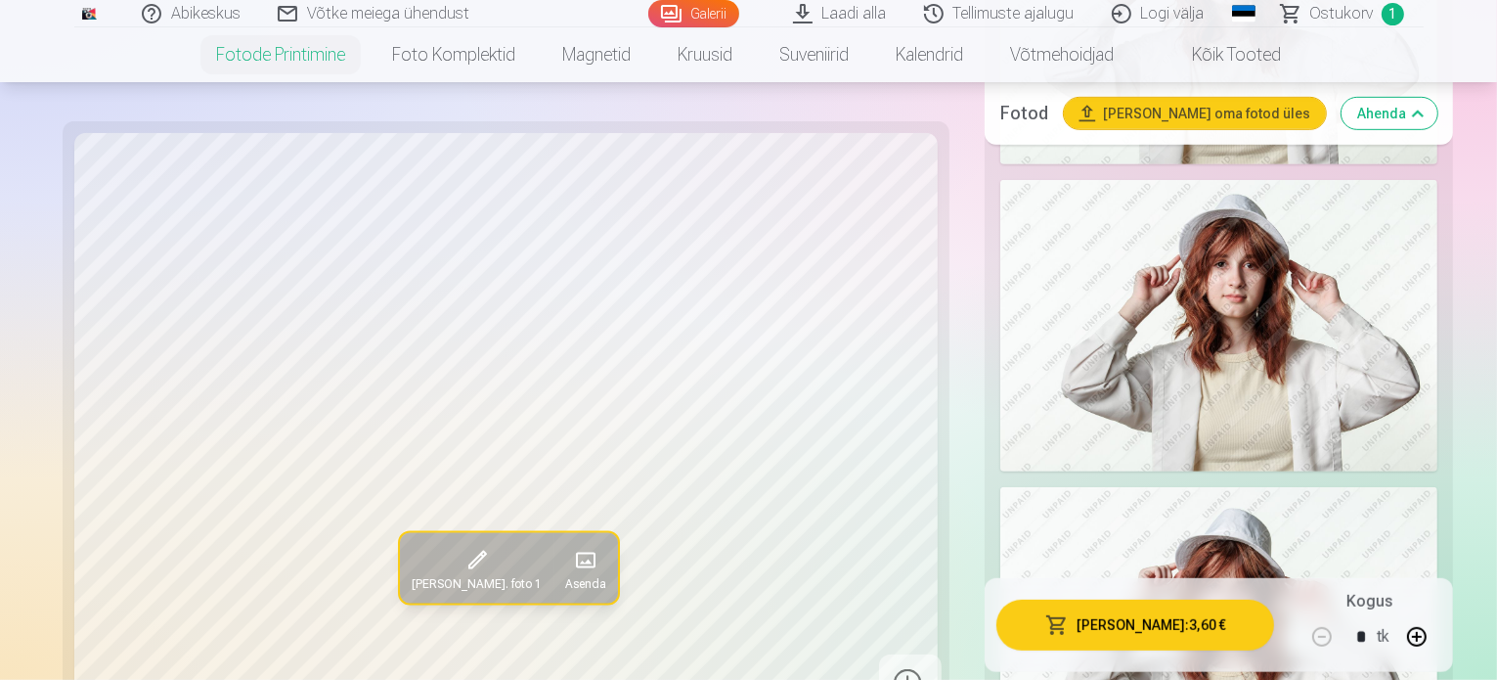
scroll to position [1116, 0]
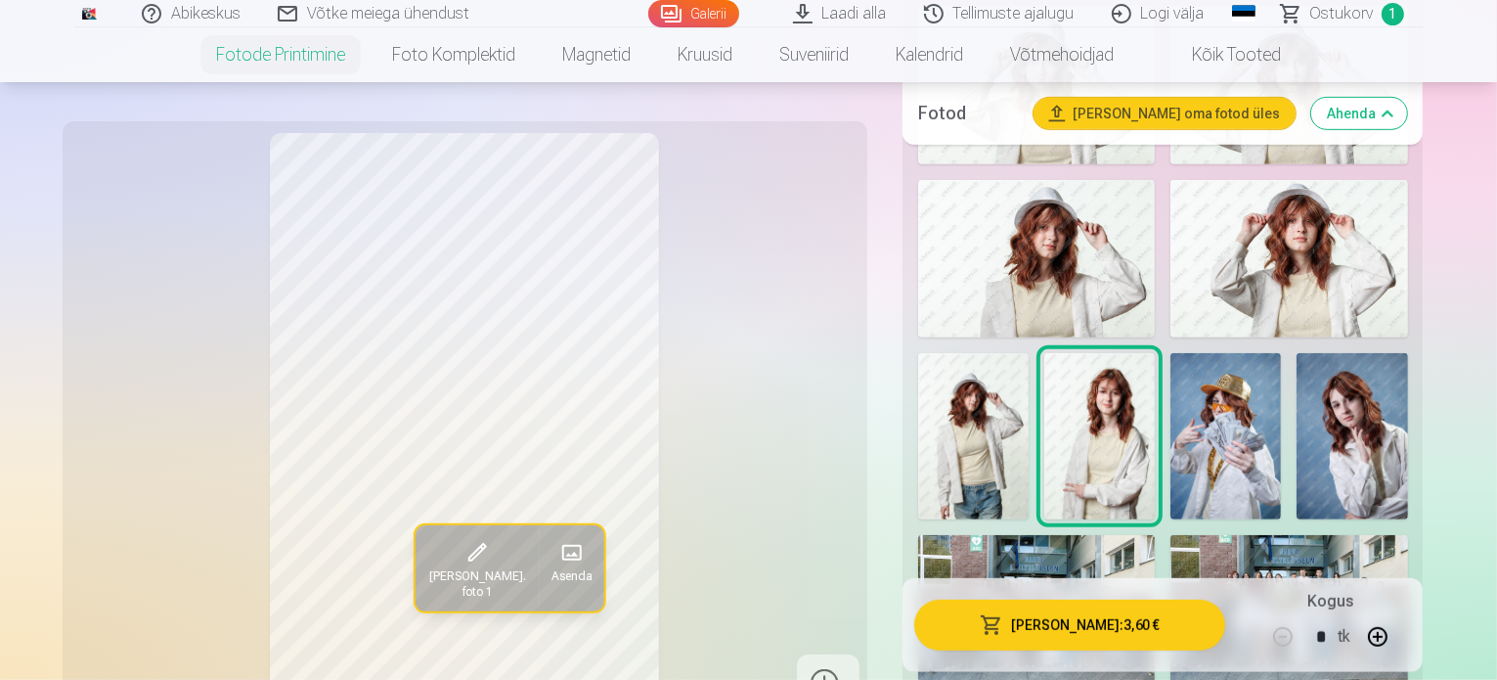
click at [1171, 456] on img at bounding box center [1226, 436] width 111 height 166
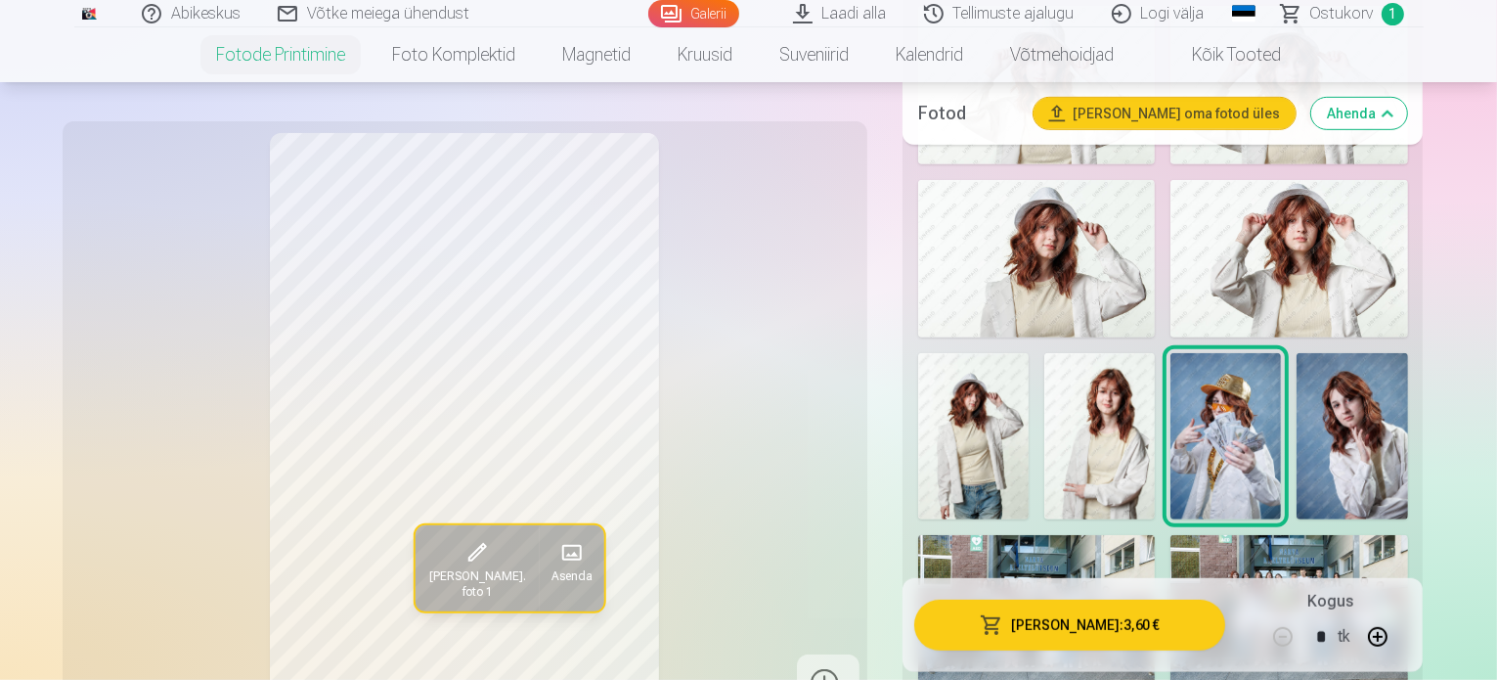
click at [1297, 483] on img at bounding box center [1352, 436] width 111 height 166
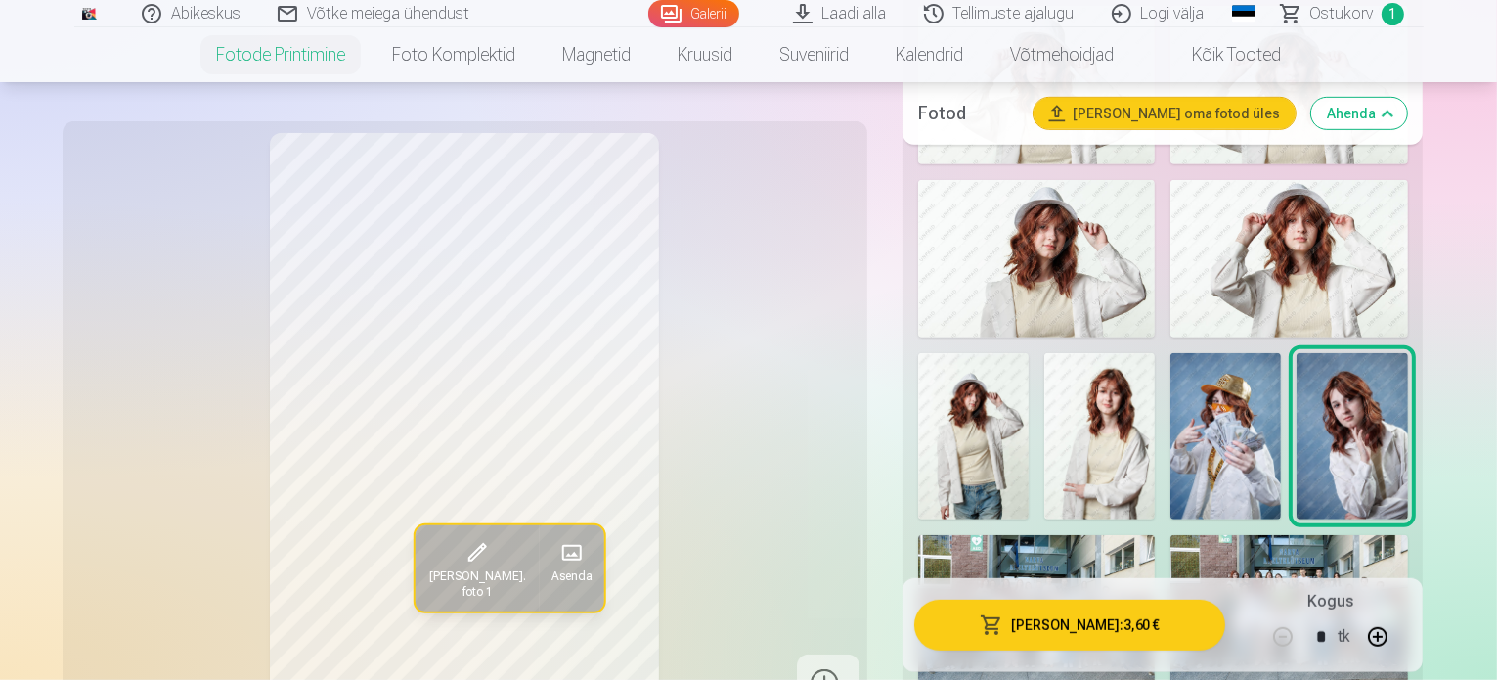
click at [1268, 285] on img at bounding box center [1289, 259] width 237 height 158
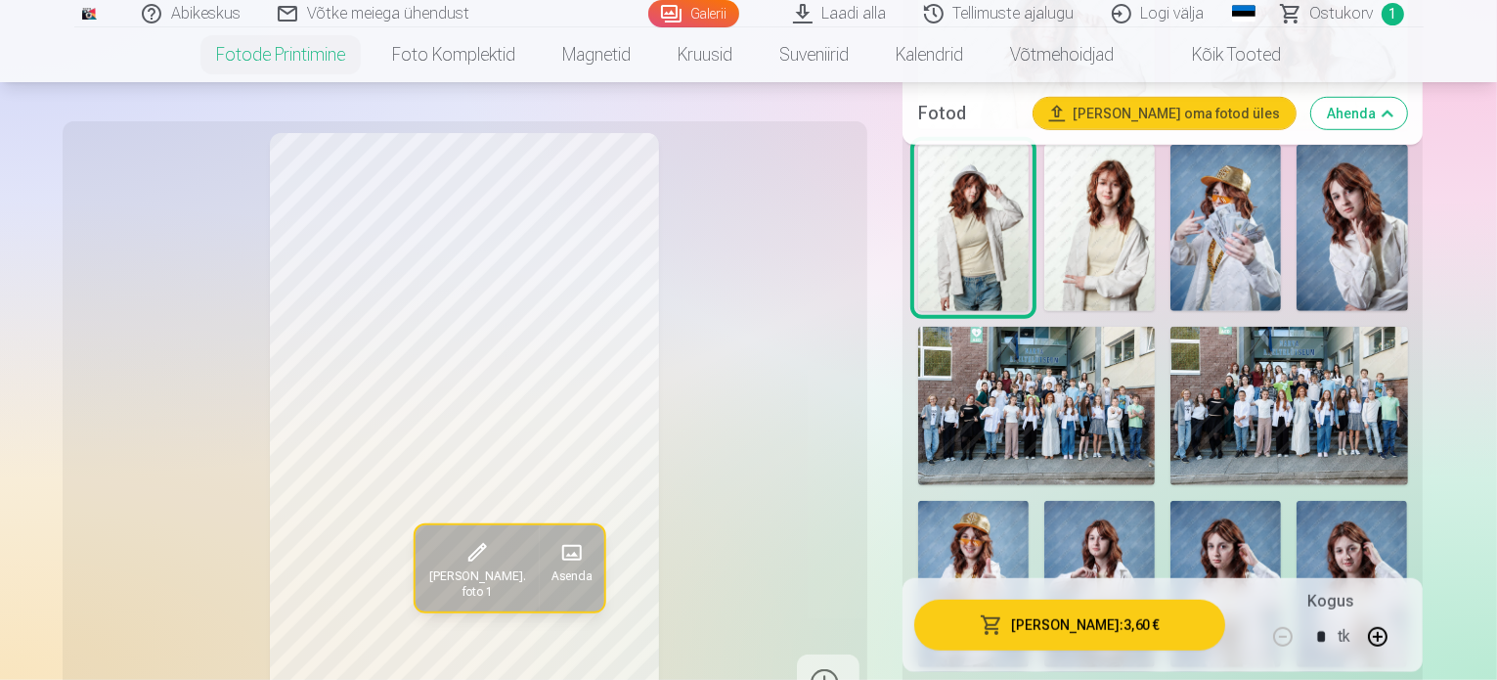
scroll to position [1311, 0]
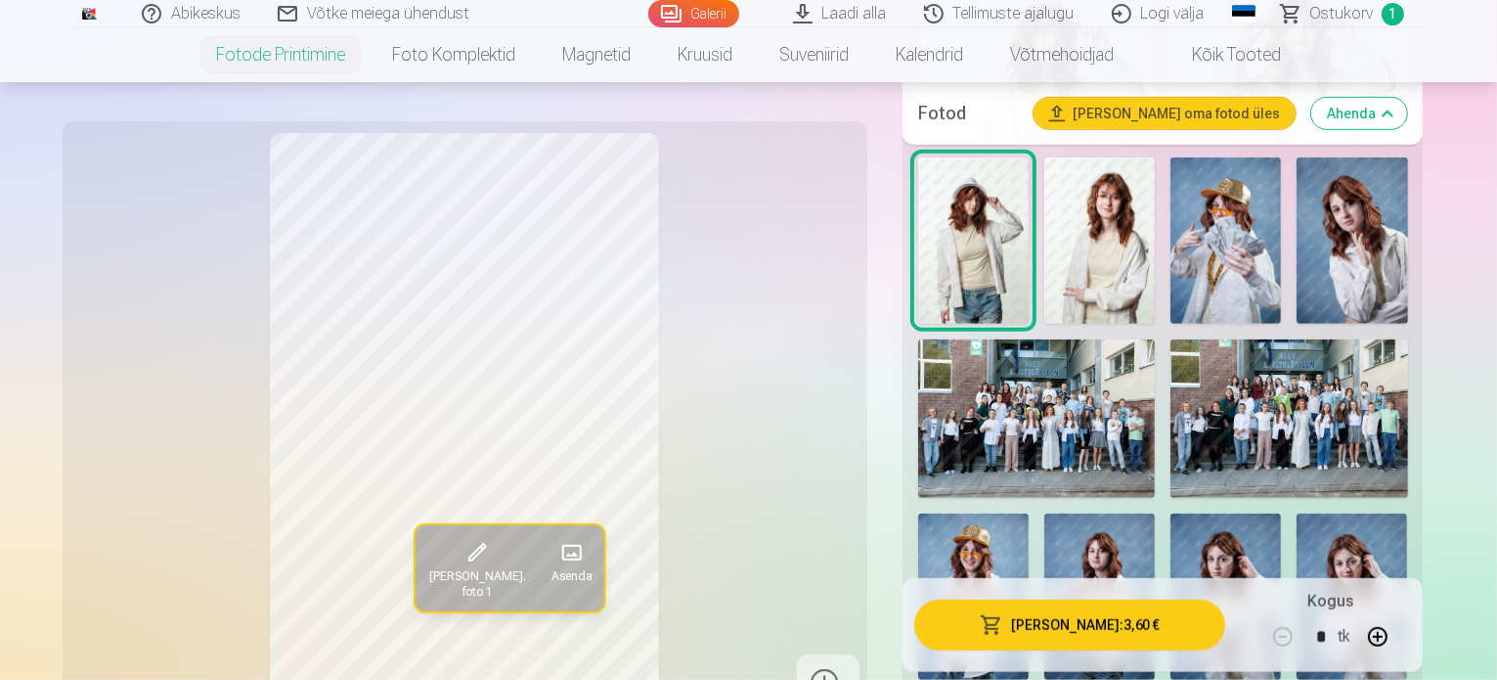
click at [1029, 513] on img at bounding box center [973, 596] width 111 height 166
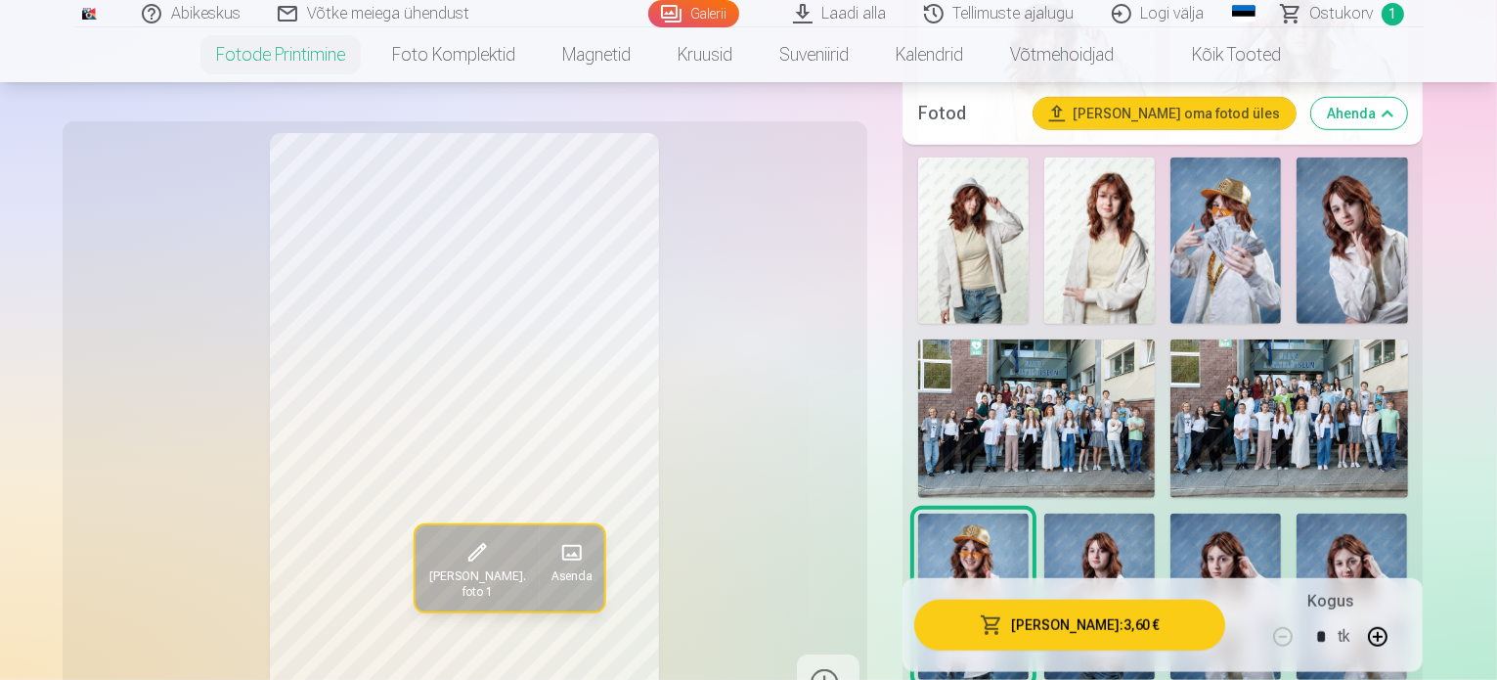
click at [1155, 513] on img at bounding box center [1099, 596] width 111 height 166
click at [1281, 513] on img at bounding box center [1226, 596] width 111 height 166
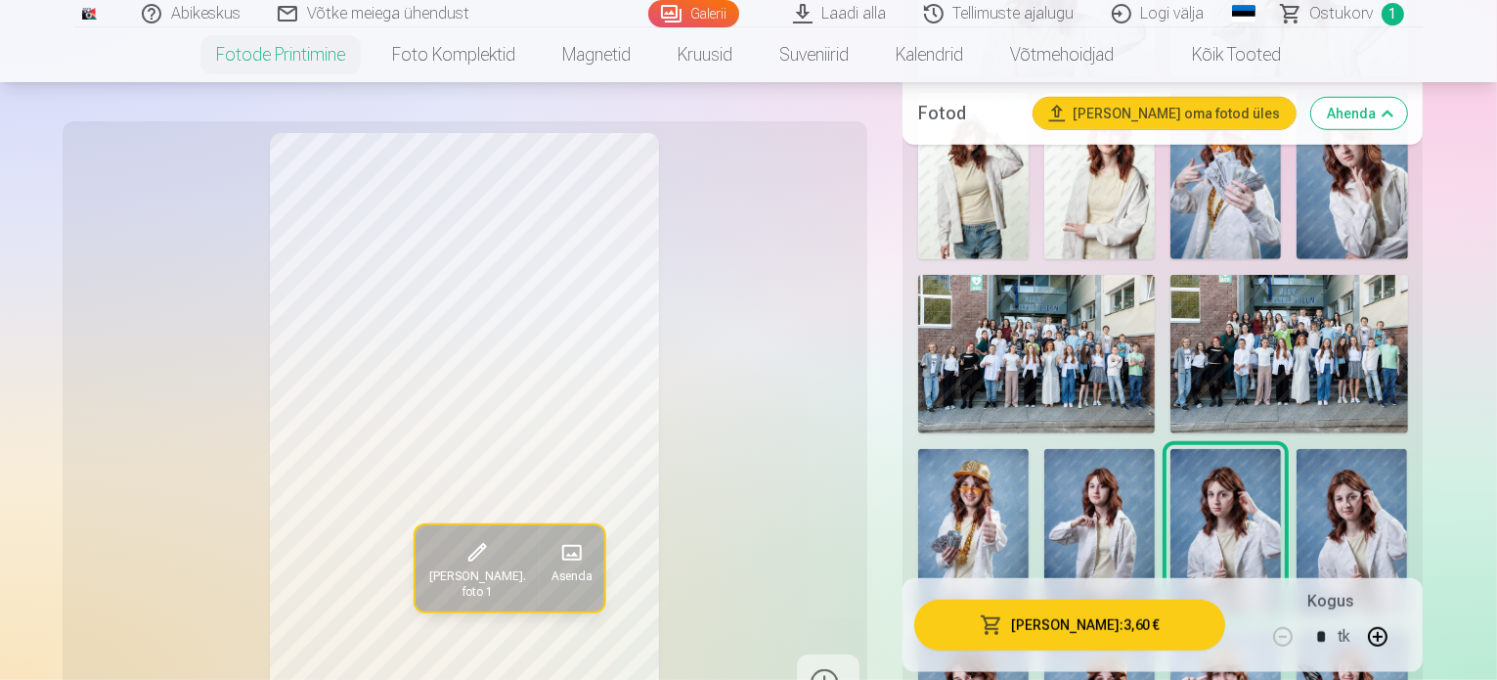
scroll to position [1409, 0]
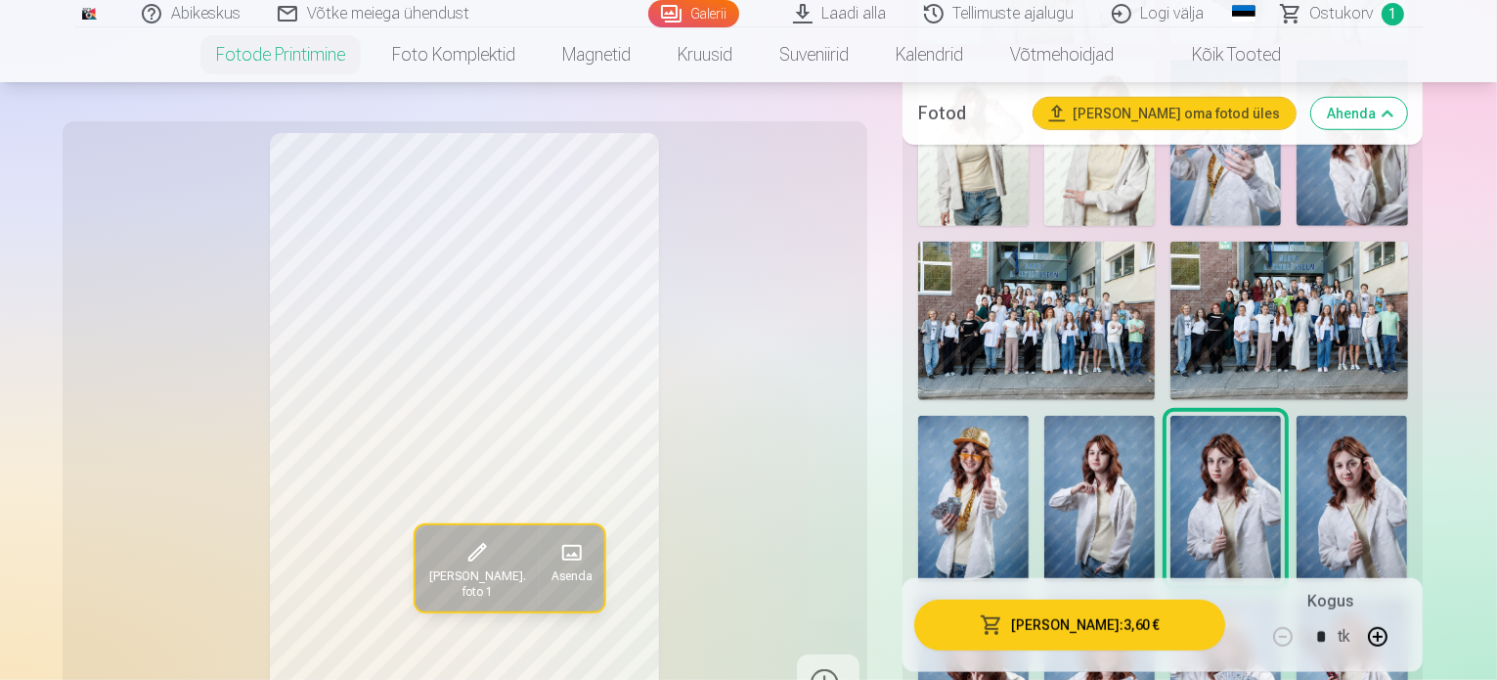
click at [1297, 453] on img at bounding box center [1352, 499] width 111 height 166
click at [1029, 598] on img at bounding box center [973, 681] width 111 height 166
click at [1155, 598] on img at bounding box center [1099, 681] width 111 height 166
click at [1281, 598] on img at bounding box center [1226, 681] width 111 height 166
click at [1407, 598] on img at bounding box center [1352, 681] width 111 height 166
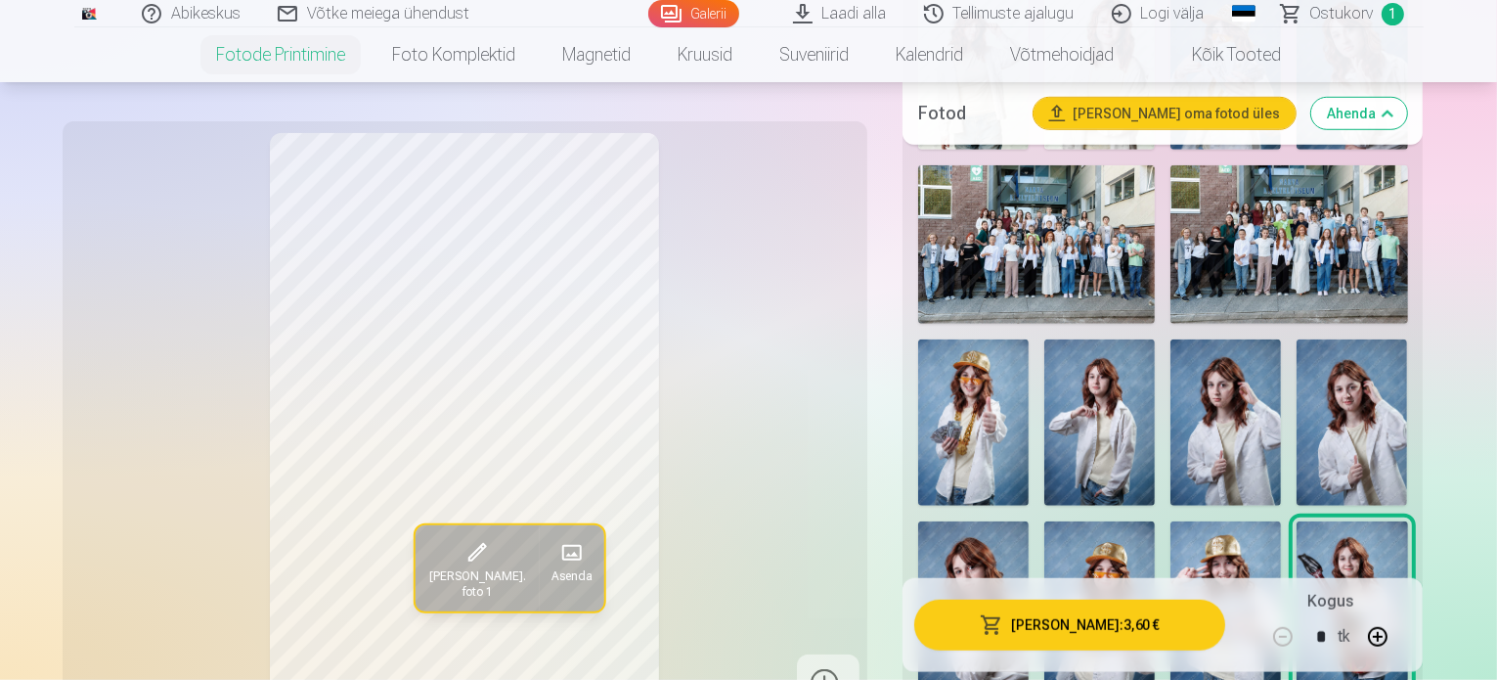
scroll to position [1605, 0]
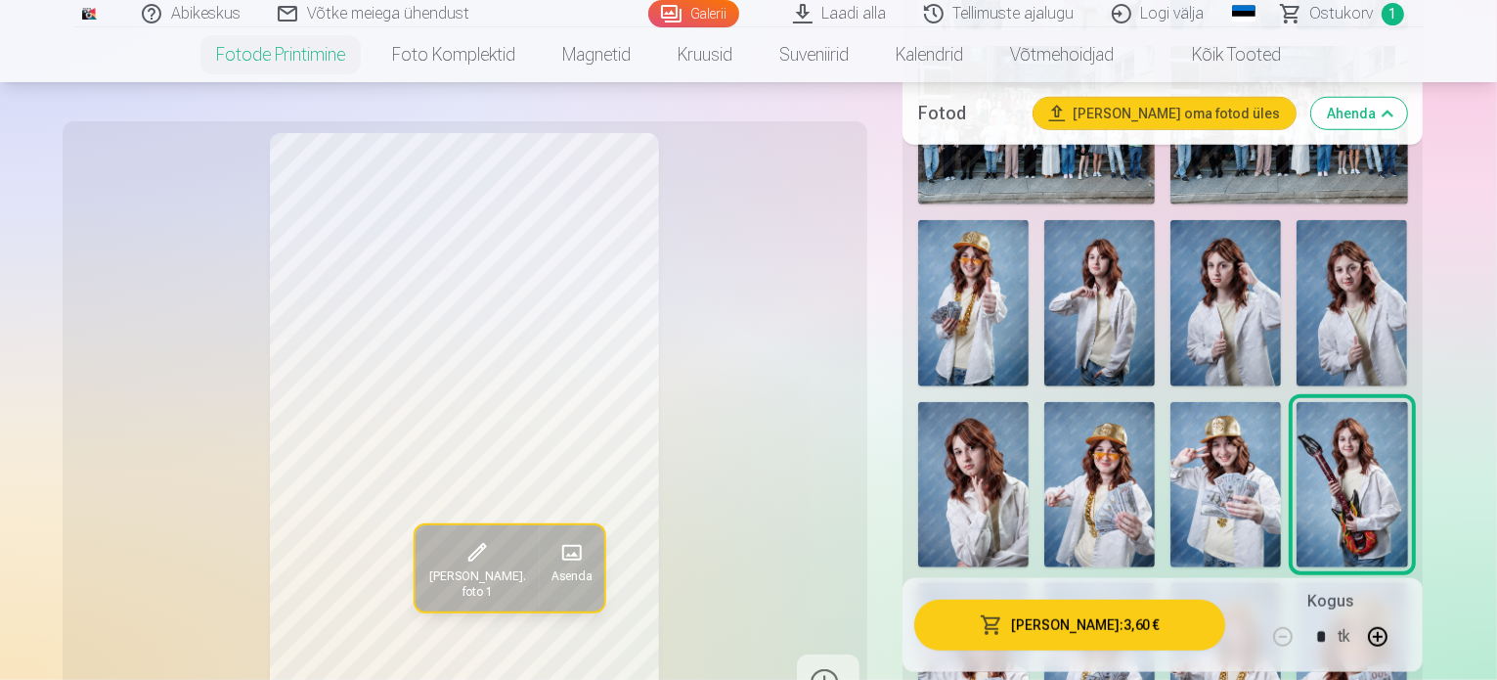
click at [986, 583] on img at bounding box center [973, 666] width 111 height 166
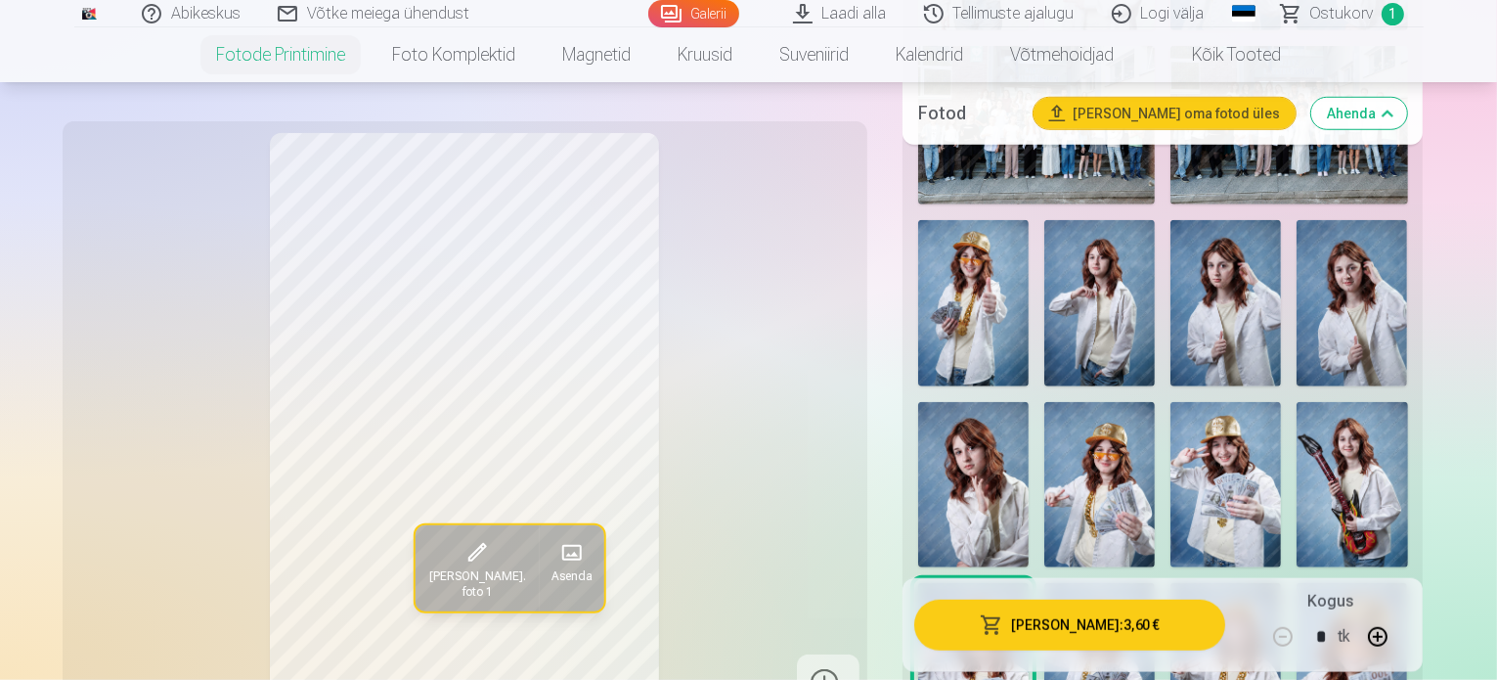
click at [1087, 583] on img at bounding box center [1099, 666] width 111 height 166
click at [1205, 583] on img at bounding box center [1226, 666] width 111 height 166
click at [1299, 583] on img at bounding box center [1352, 666] width 111 height 166
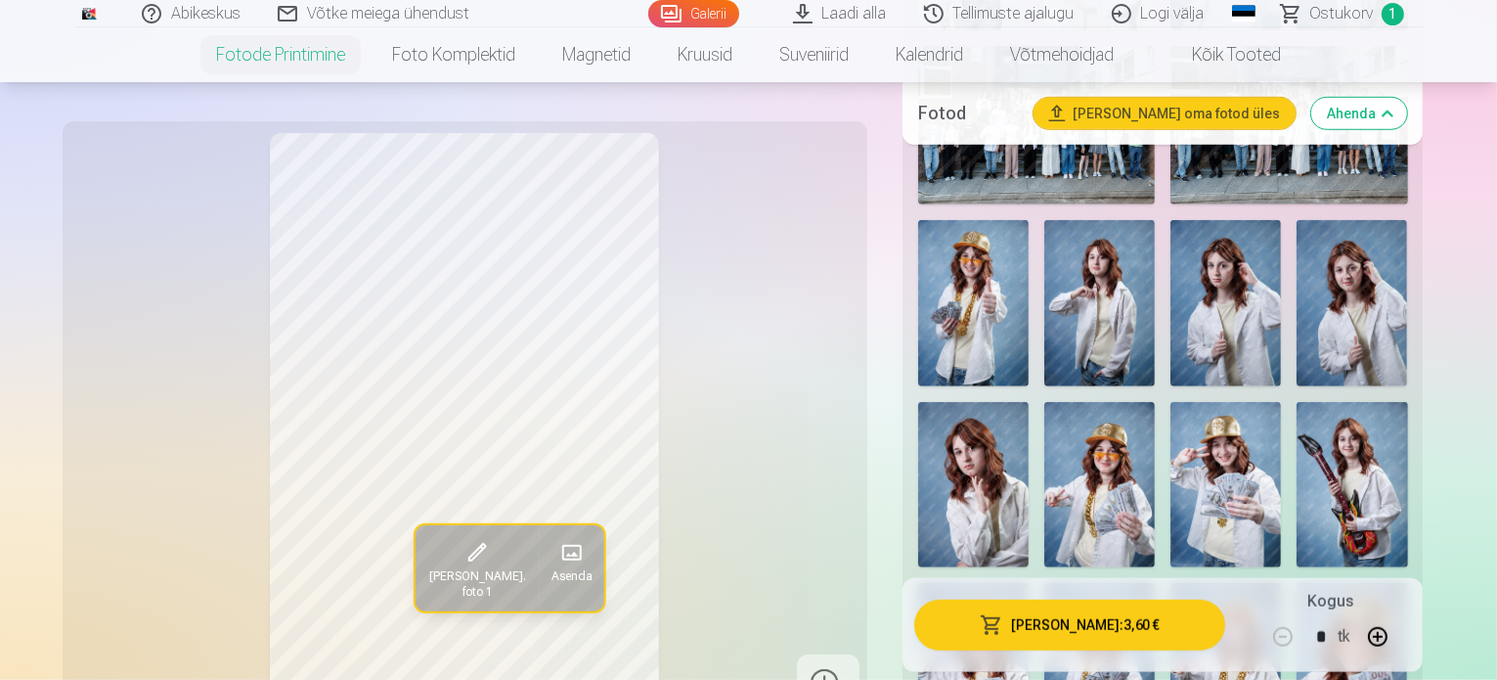
scroll to position [1800, 0]
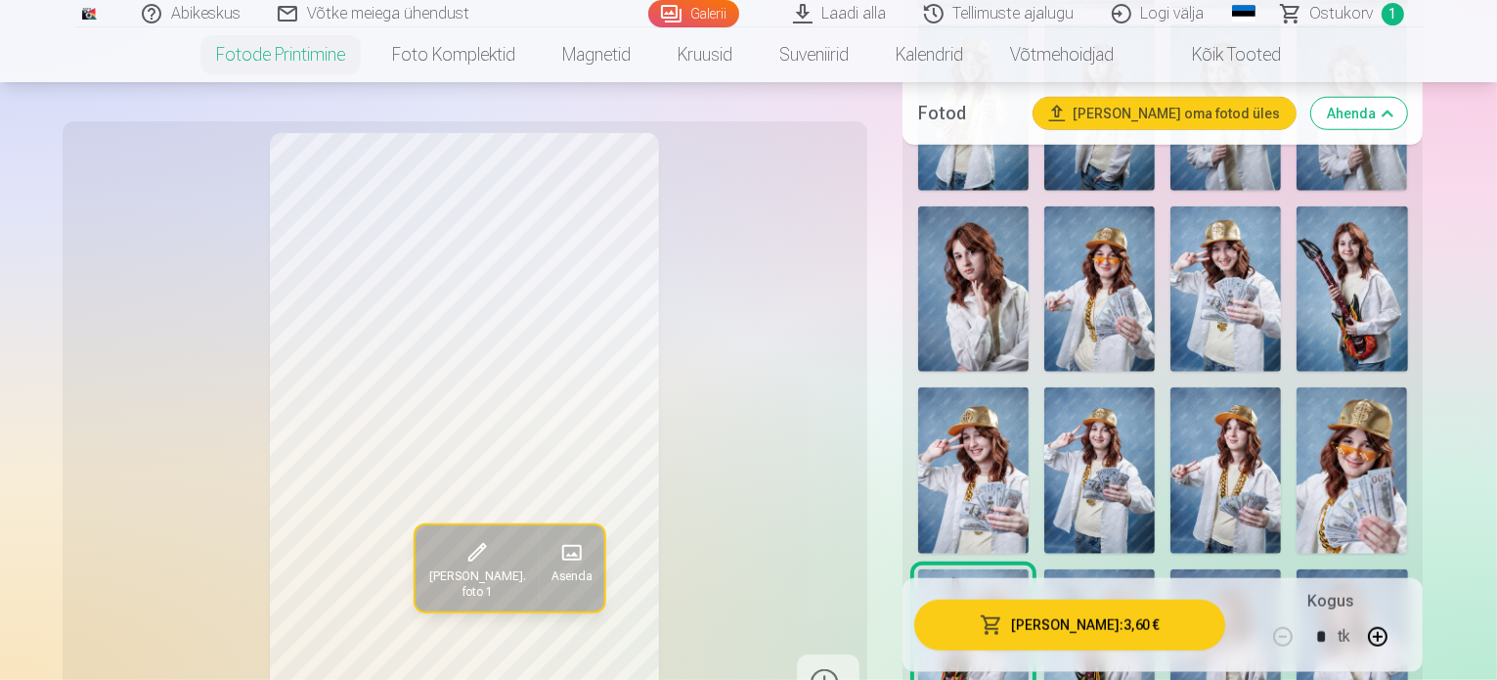
click at [1044, 569] on img at bounding box center [1099, 652] width 111 height 166
click at [1171, 569] on img at bounding box center [1226, 652] width 111 height 166
click at [1297, 569] on img at bounding box center [1352, 652] width 111 height 166
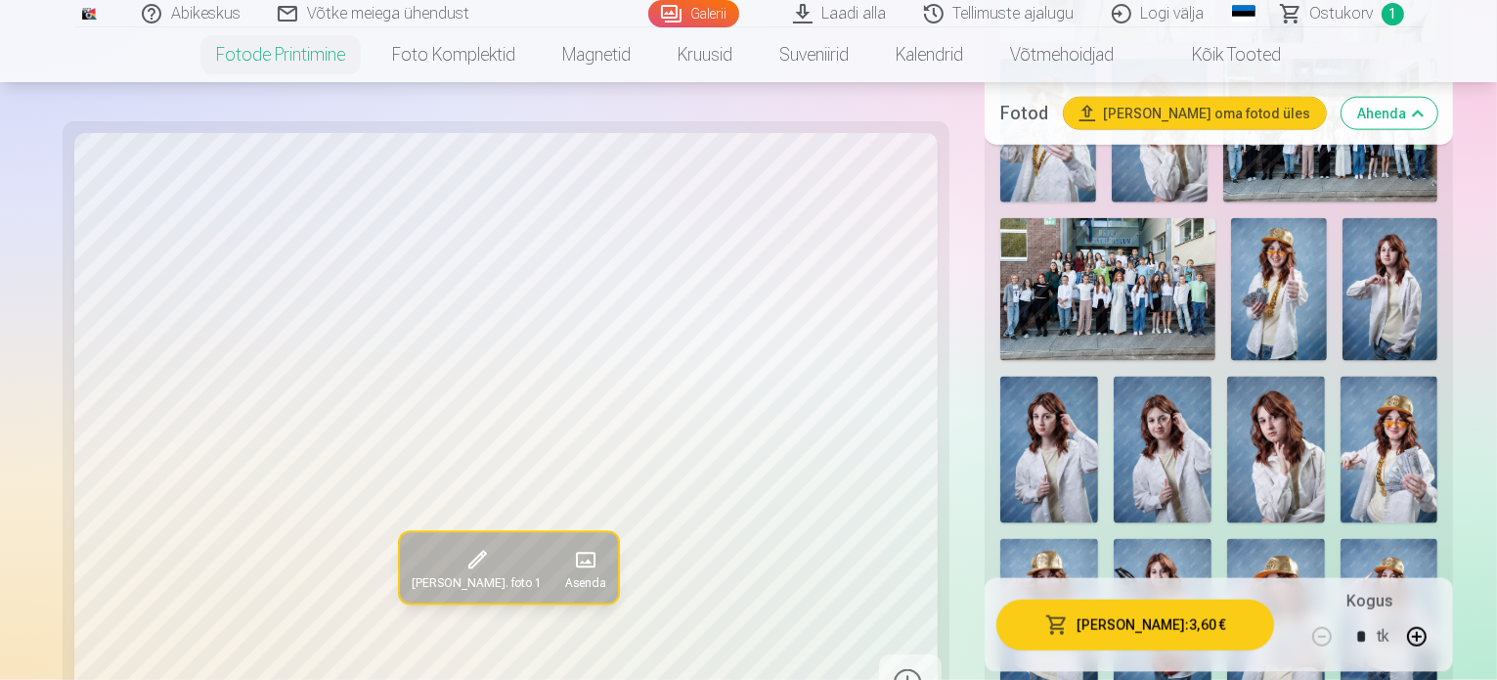
scroll to position [2583, 0]
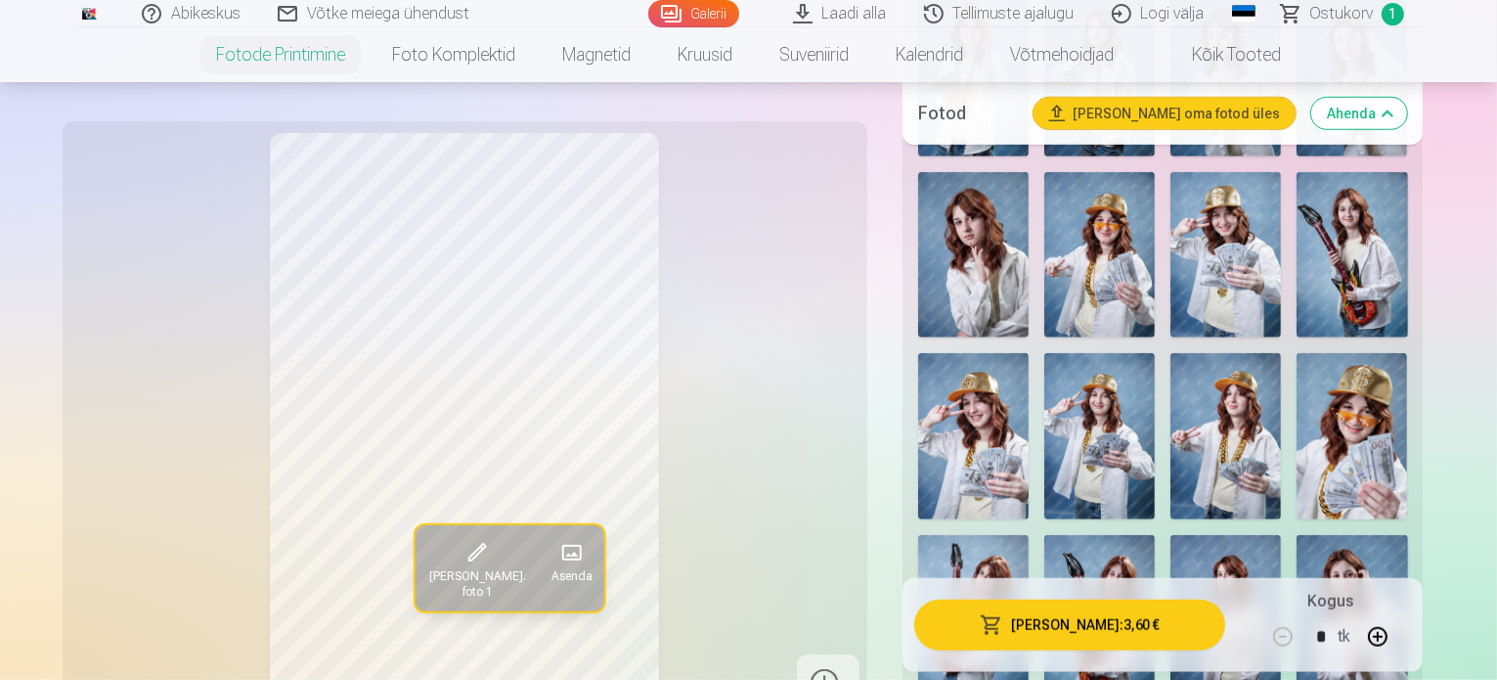
scroll to position [1800, 0]
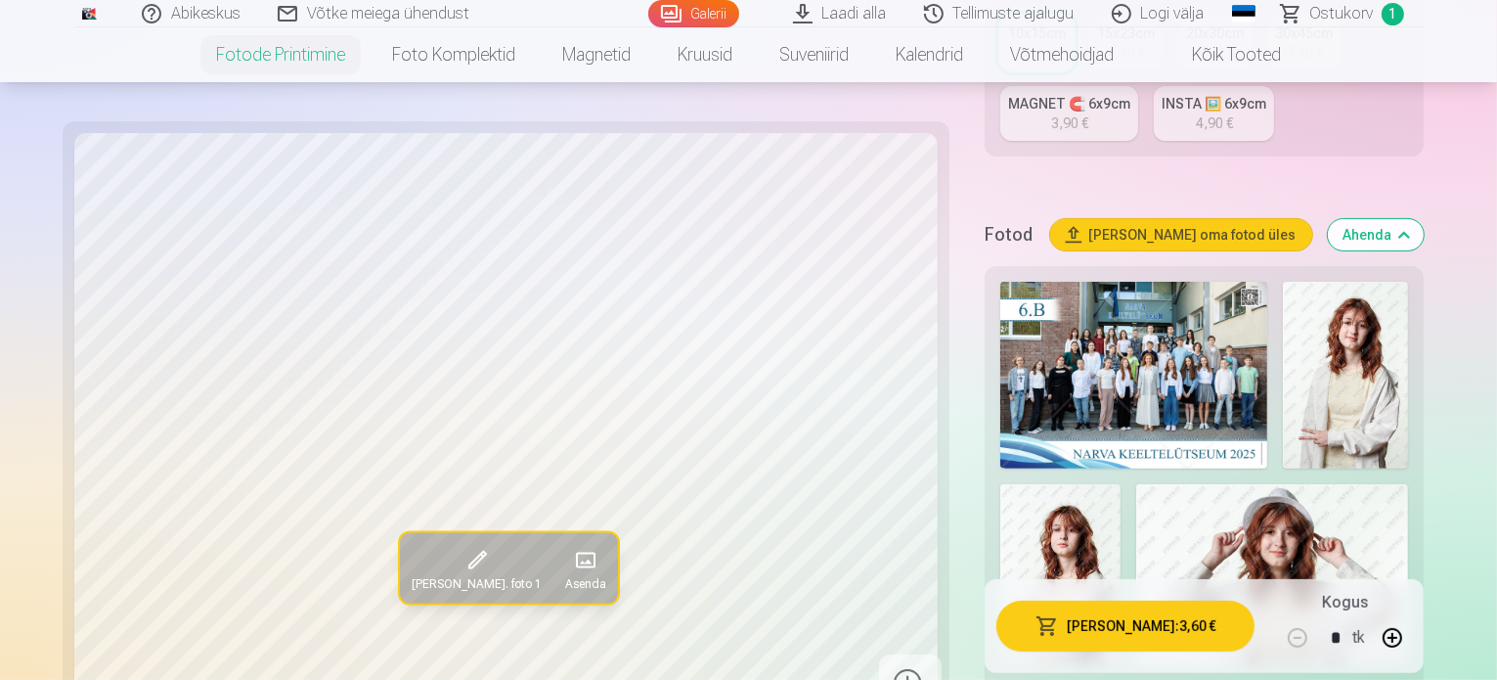
scroll to position [236, 0]
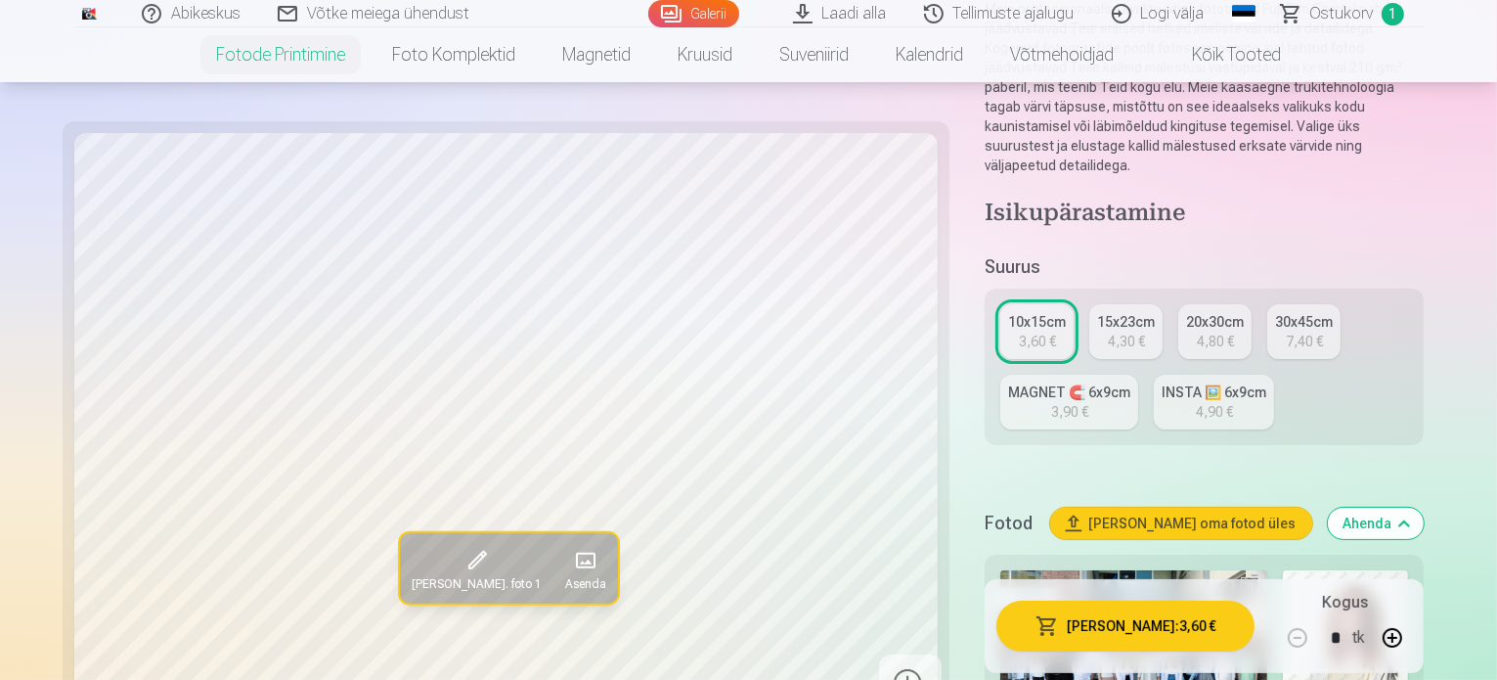
click at [1108, 332] on div "4,30 €" at bounding box center [1126, 342] width 37 height 20
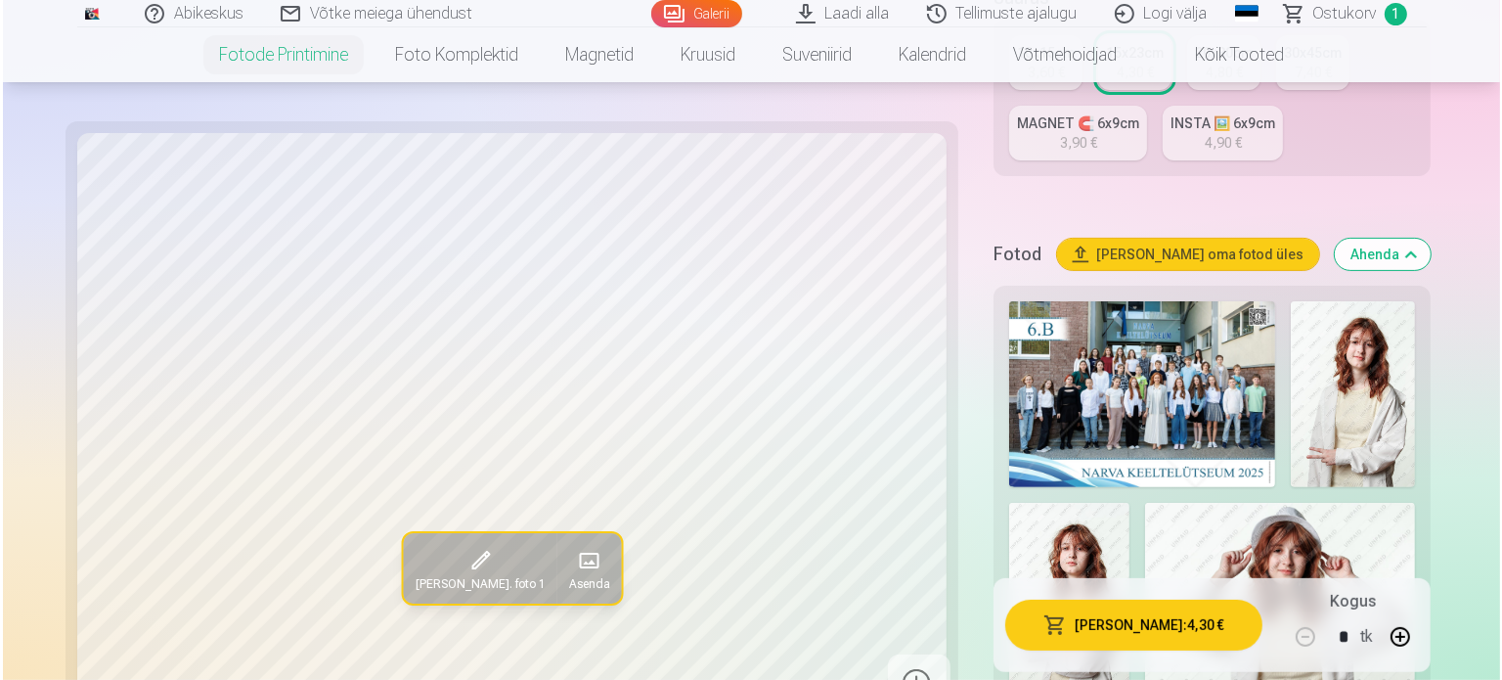
scroll to position [489, 0]
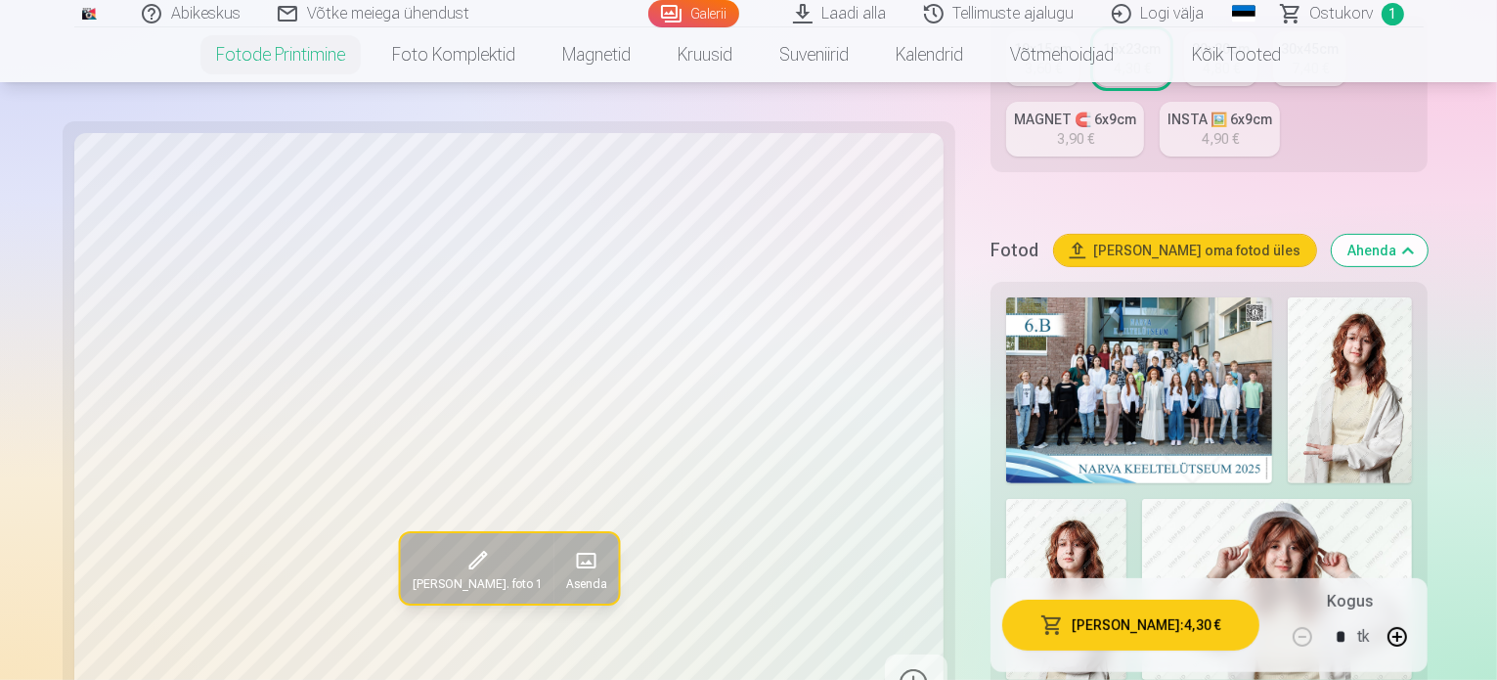
click at [1092, 628] on button "[PERSON_NAME] : 4,30 €" at bounding box center [1130, 624] width 257 height 51
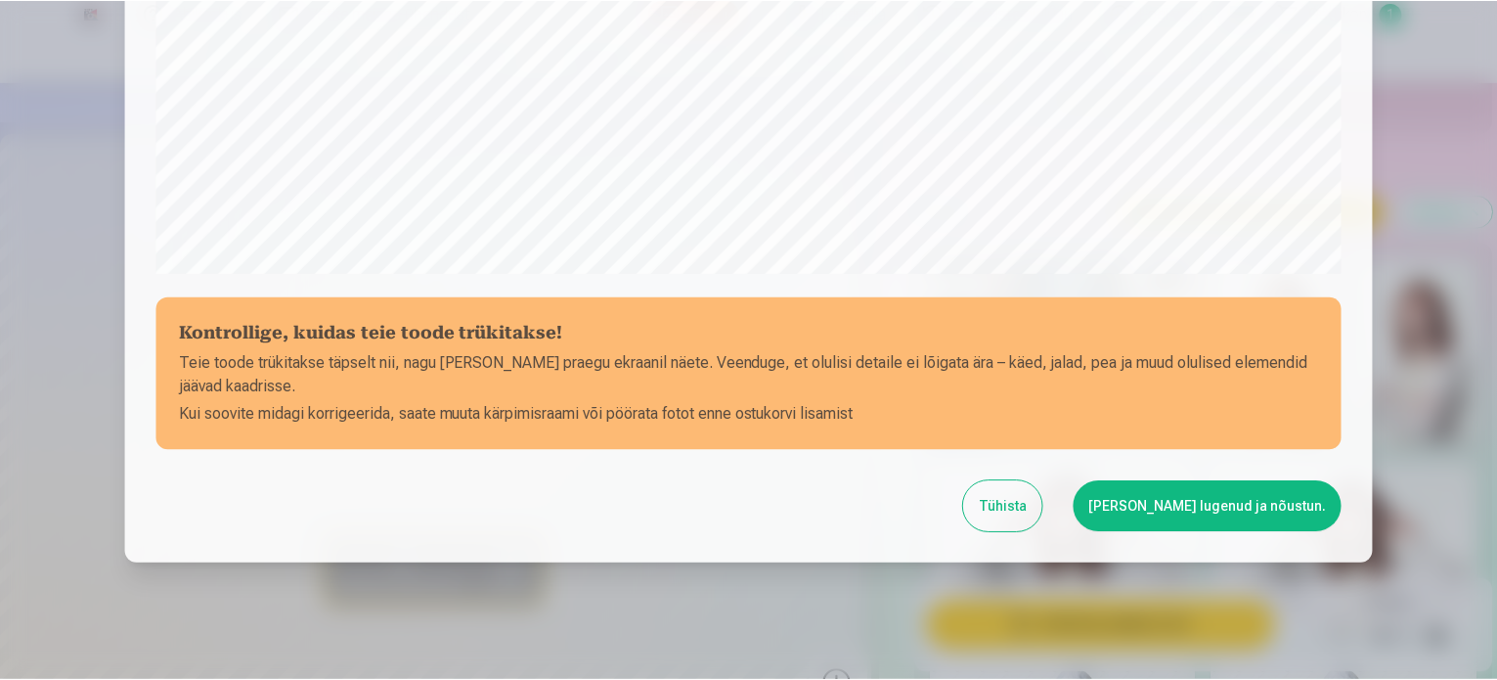
scroll to position [728, 0]
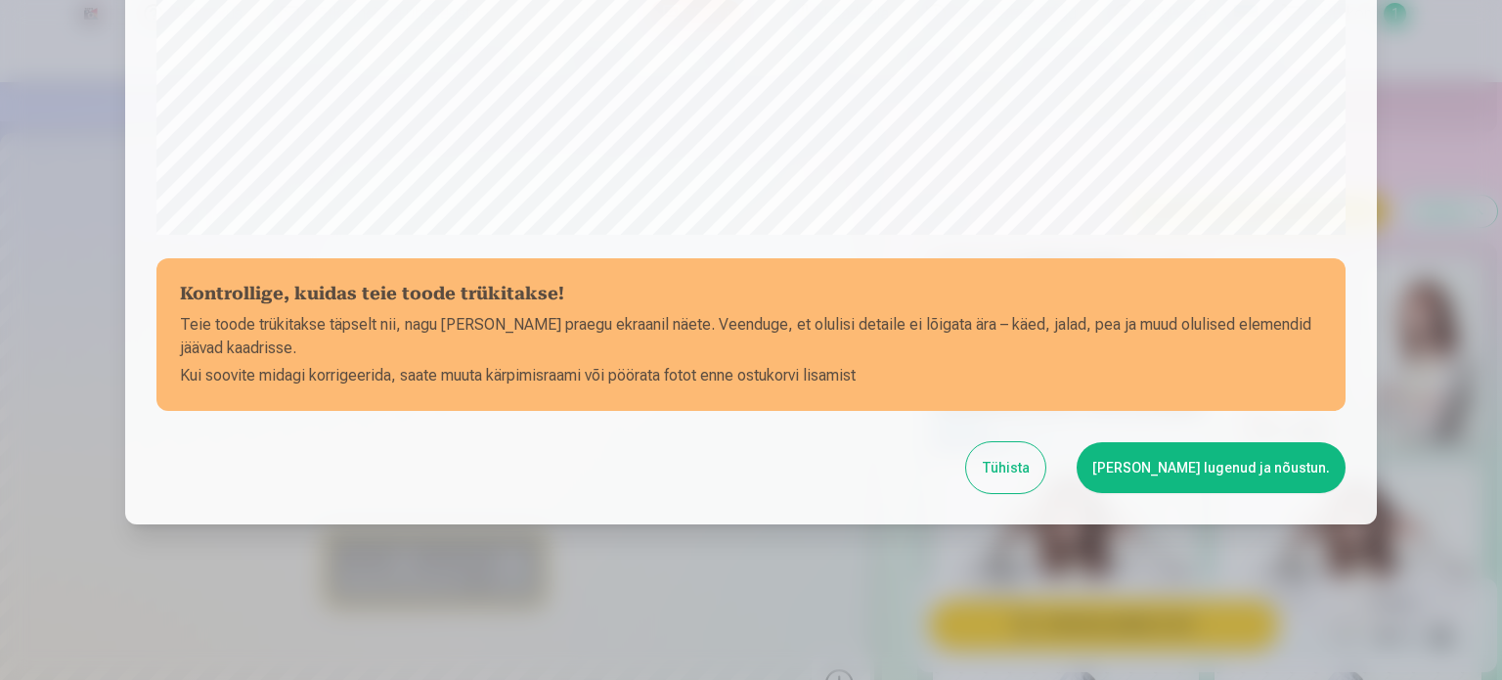
click at [1219, 471] on button "[PERSON_NAME] lugenud ja nõustun." at bounding box center [1211, 467] width 269 height 51
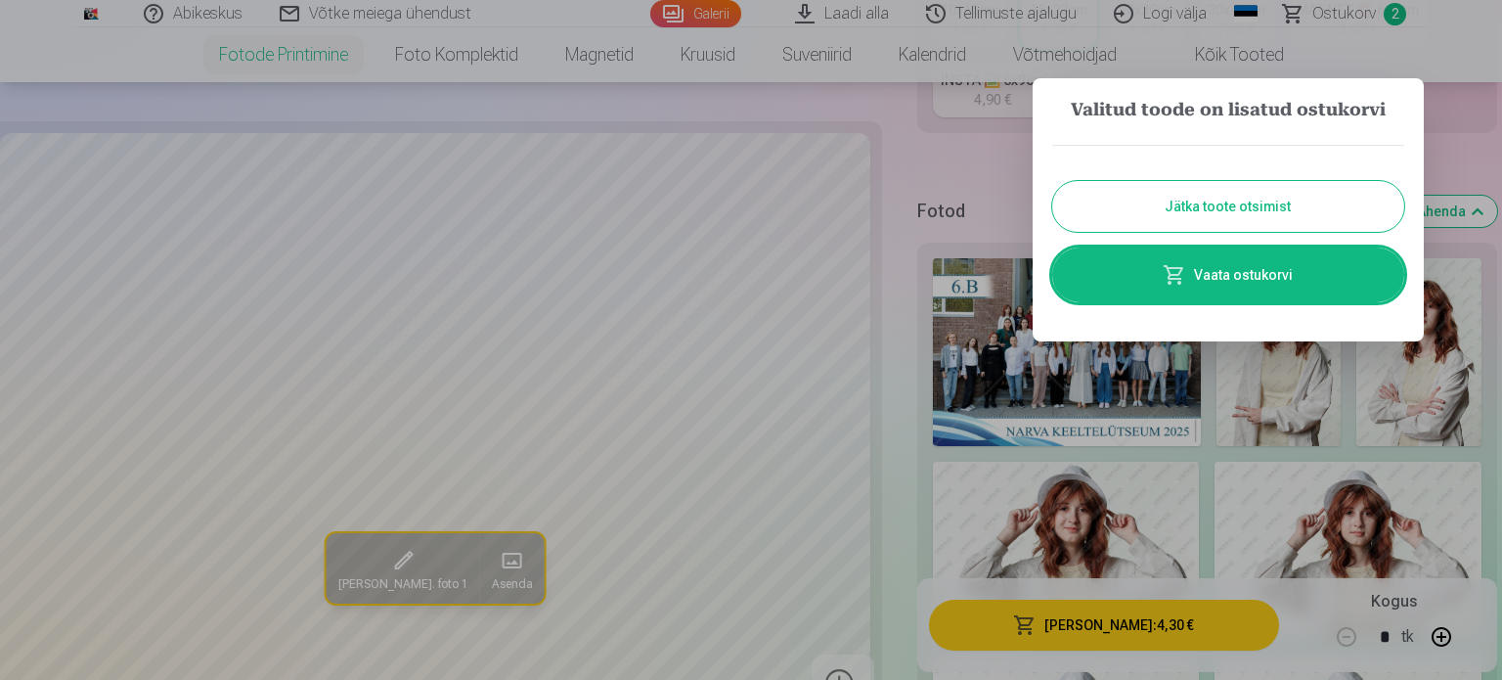
click at [1220, 222] on button "Jätka toote otsimist" at bounding box center [1228, 206] width 352 height 51
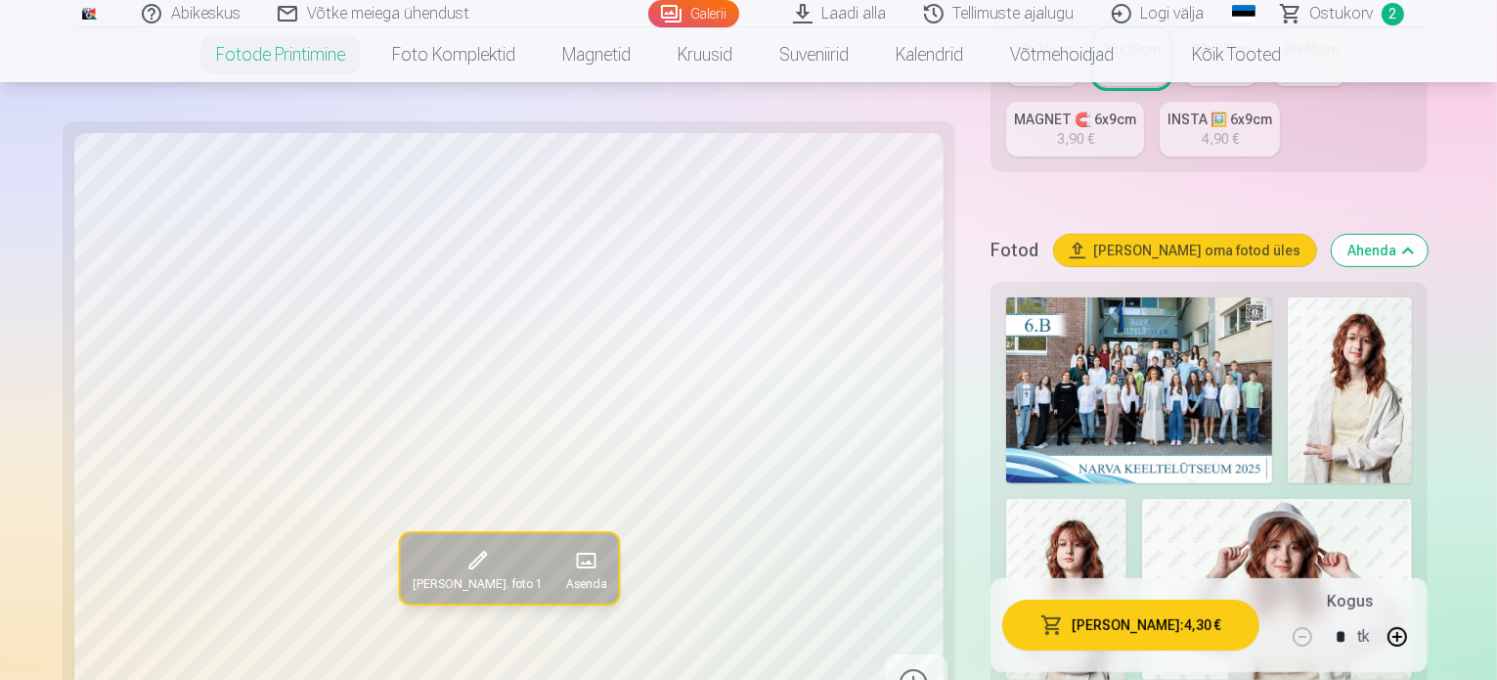
click at [1142, 522] on img at bounding box center [1277, 589] width 270 height 180
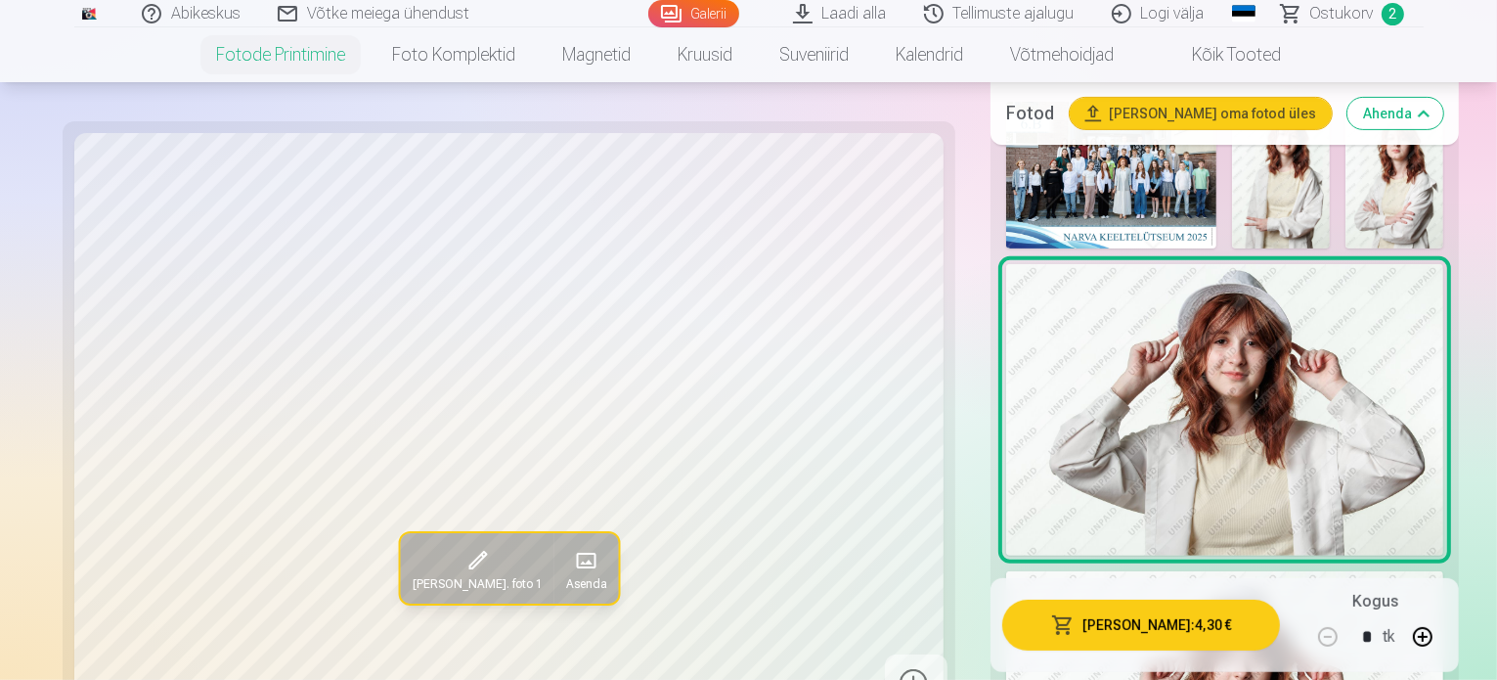
scroll to position [782, 0]
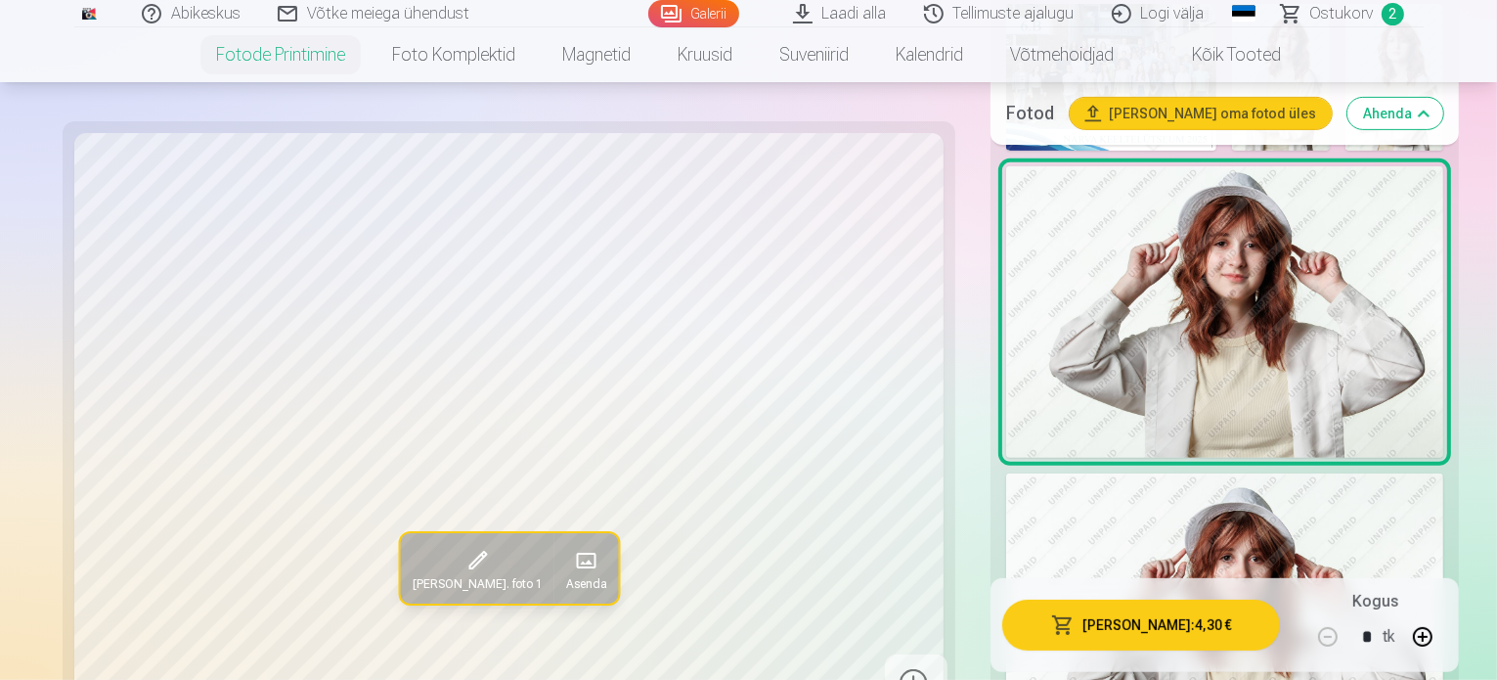
click at [1307, 473] on img at bounding box center [1224, 618] width 437 height 291
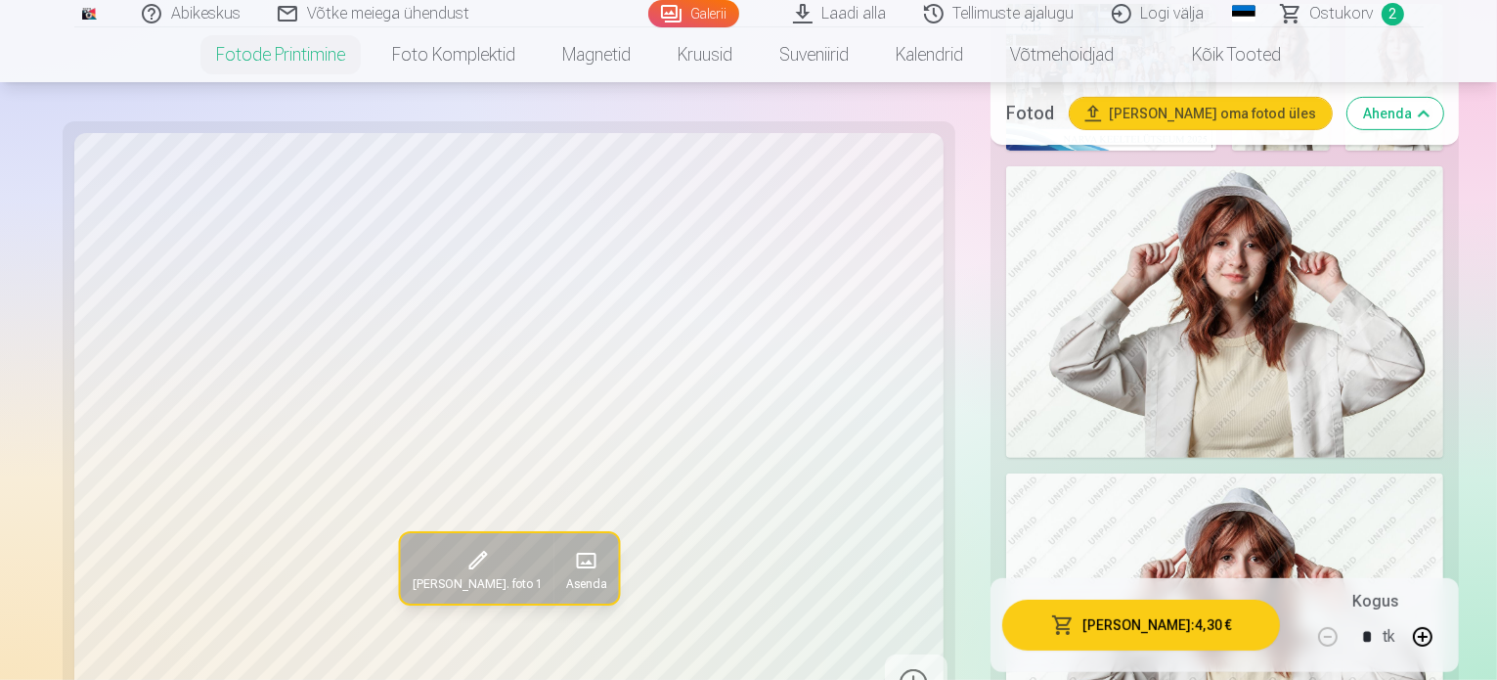
click at [1127, 292] on img at bounding box center [1224, 311] width 437 height 291
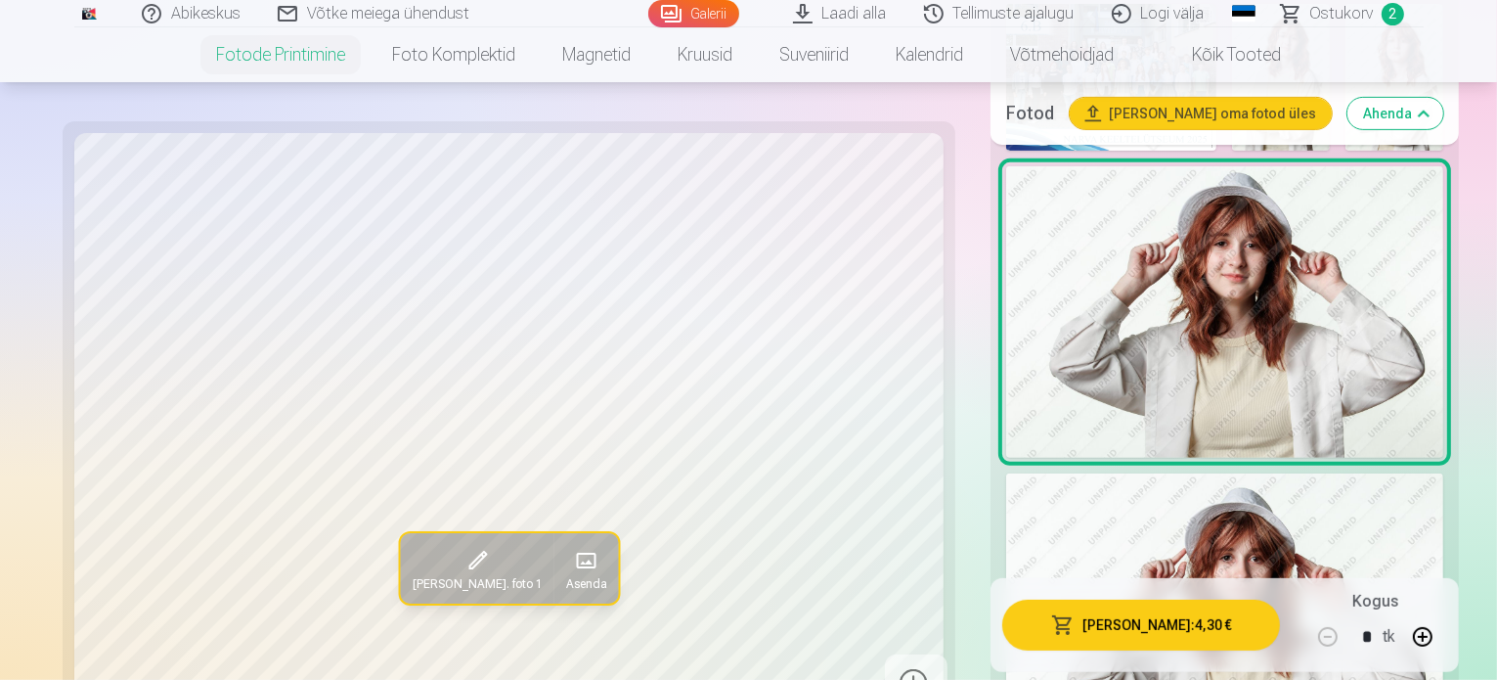
click at [1406, 473] on img at bounding box center [1224, 618] width 437 height 291
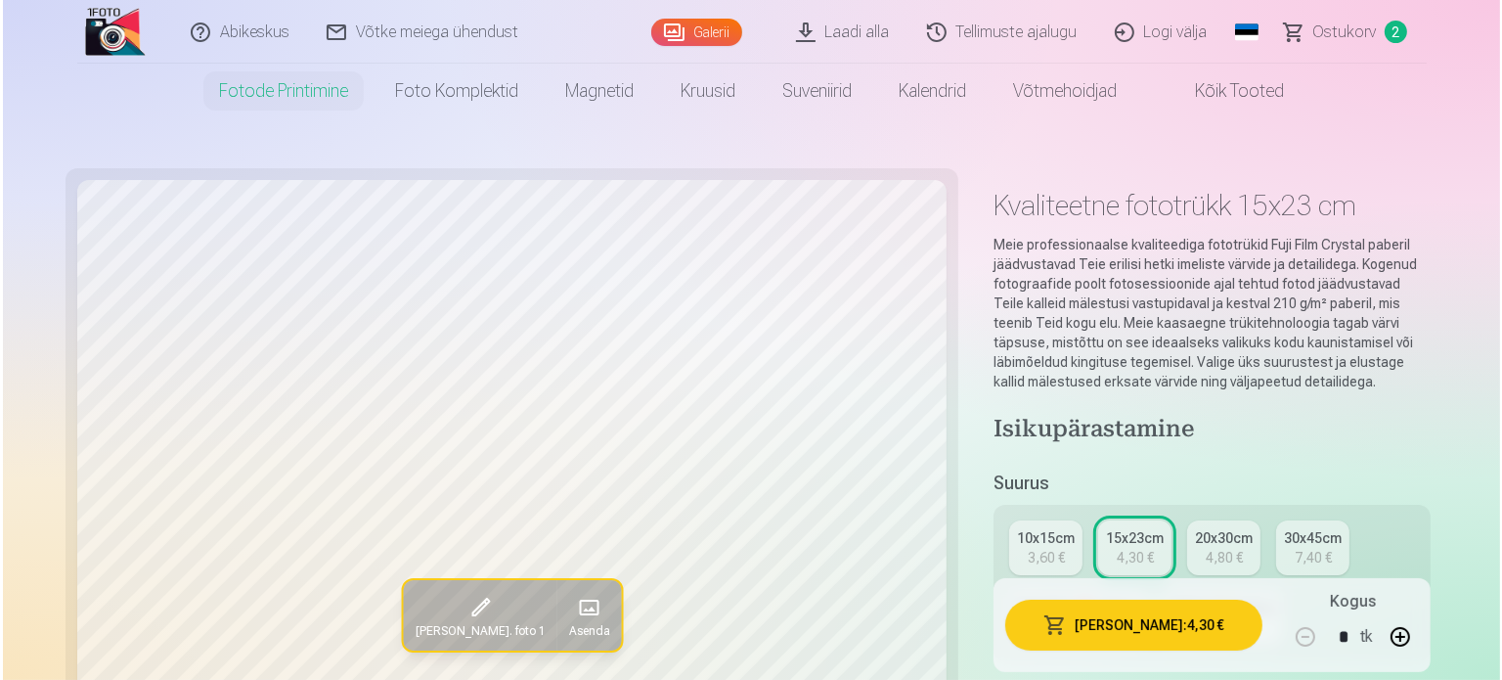
scroll to position [391, 0]
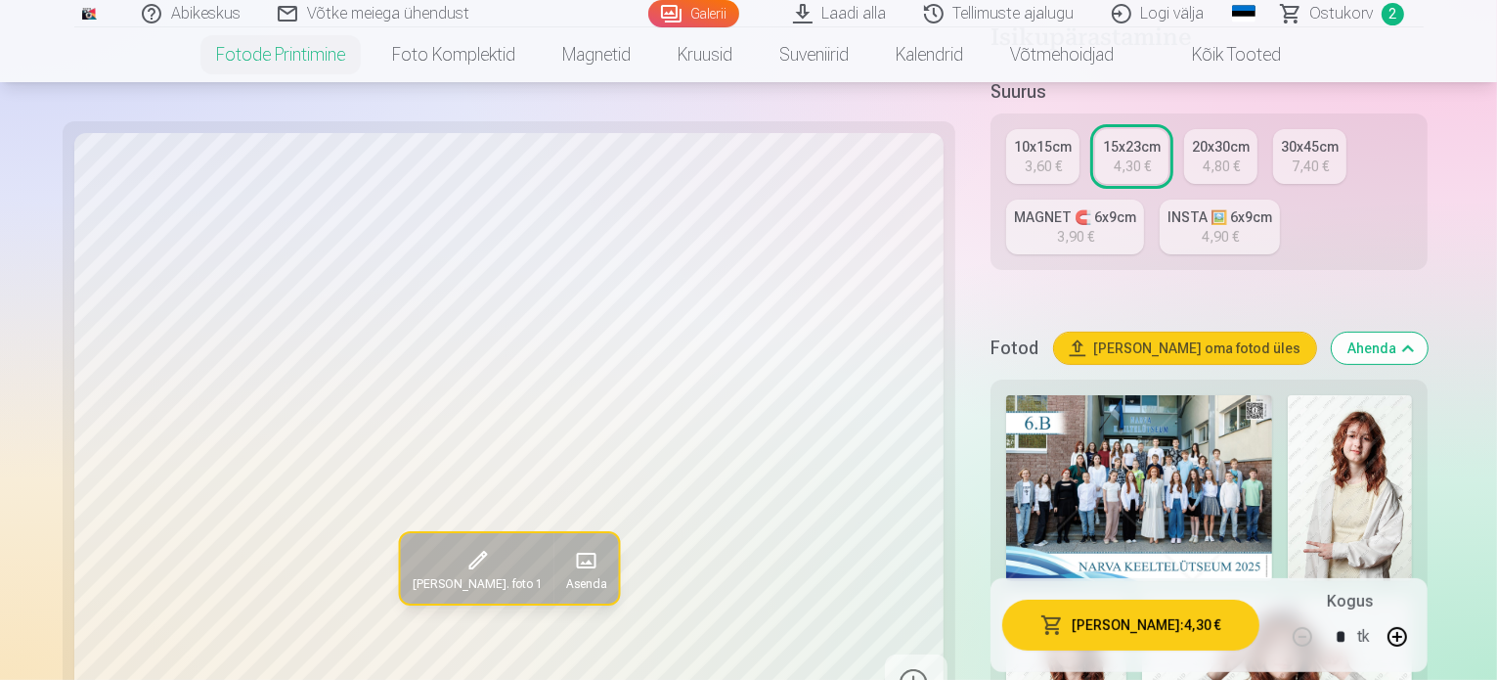
click at [1130, 618] on button "[PERSON_NAME] : 4,30 €" at bounding box center [1130, 624] width 257 height 51
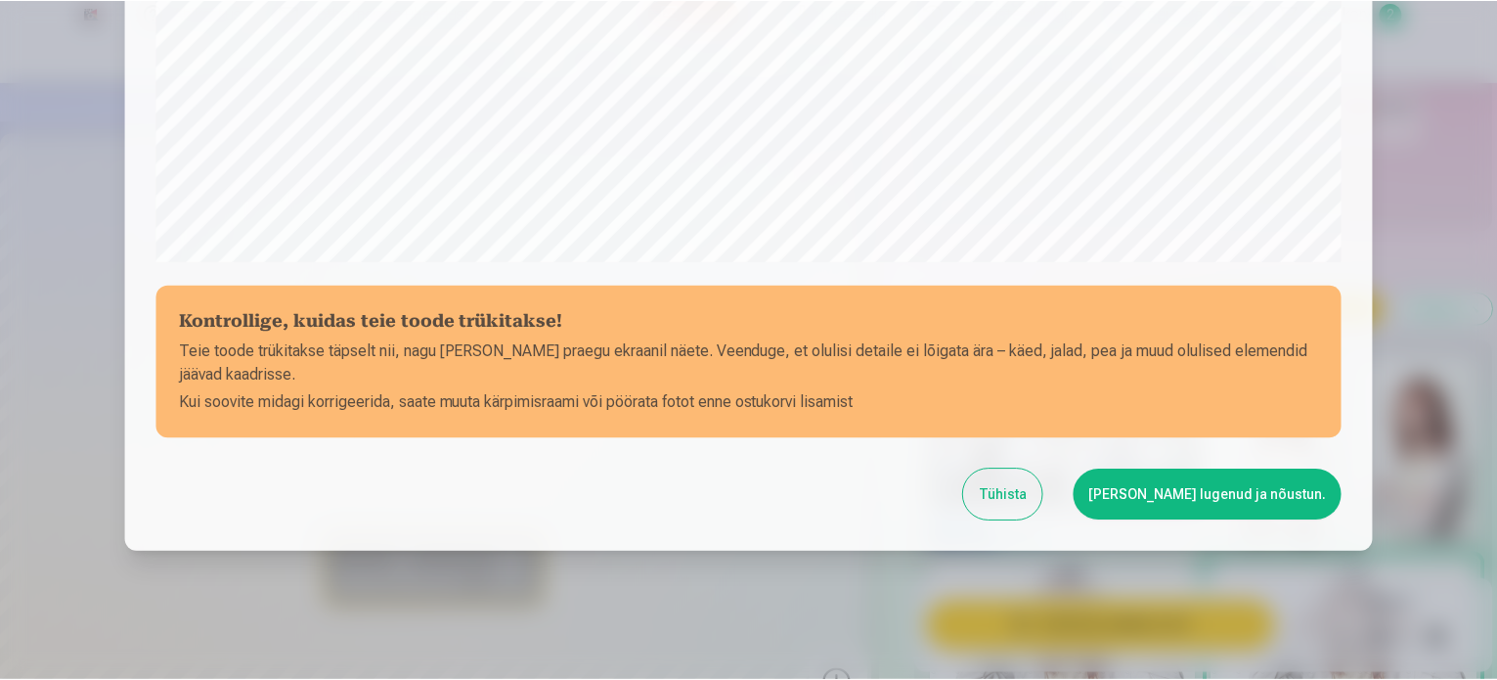
scroll to position [728, 0]
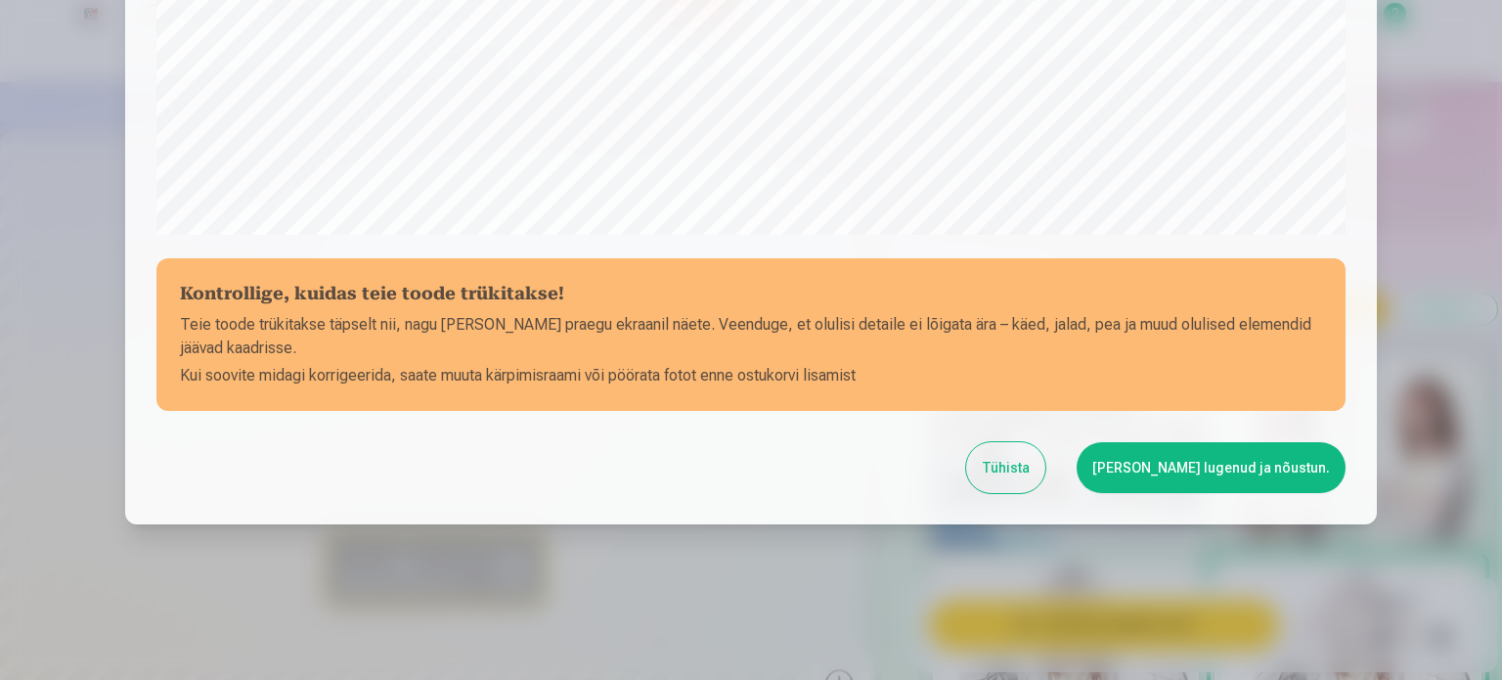
click at [1224, 480] on button "[PERSON_NAME] lugenud ja nõustun." at bounding box center [1211, 467] width 269 height 51
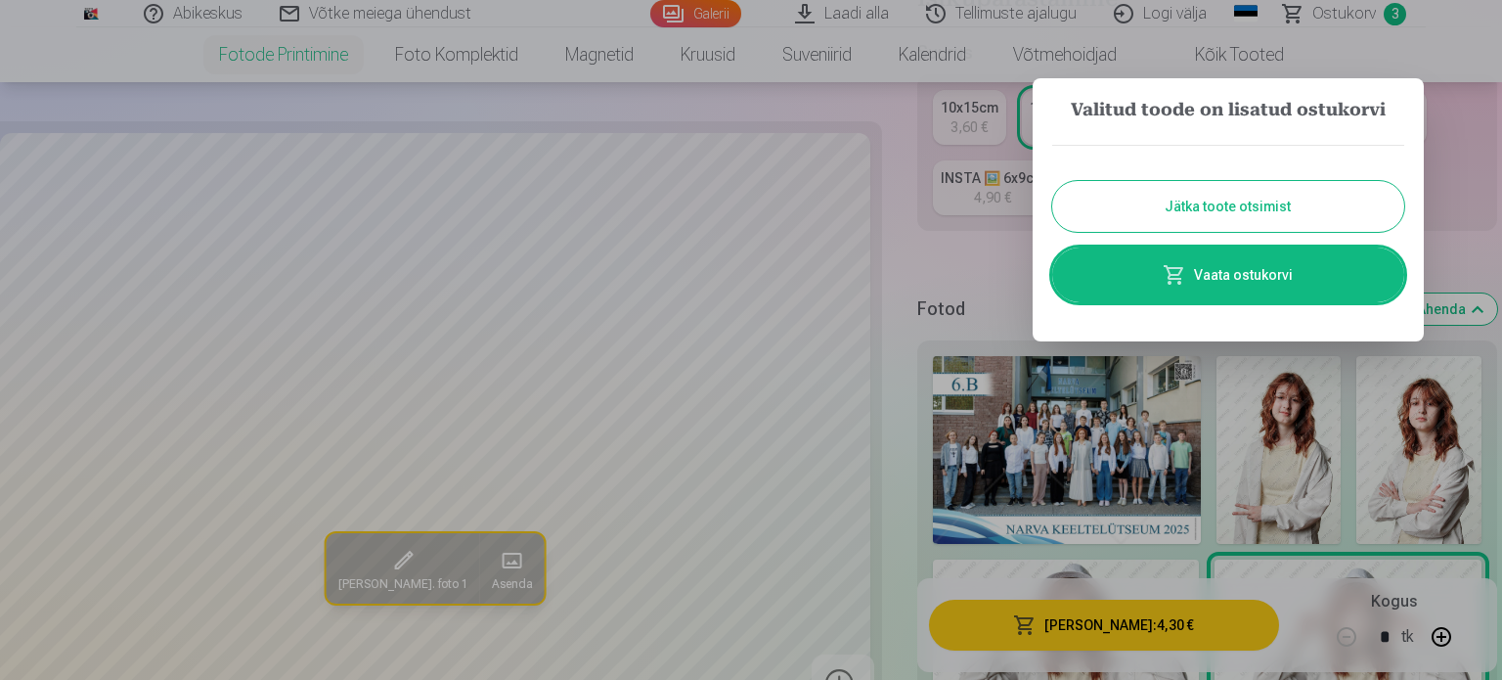
click at [1238, 206] on button "Jätka toote otsimist" at bounding box center [1228, 206] width 352 height 51
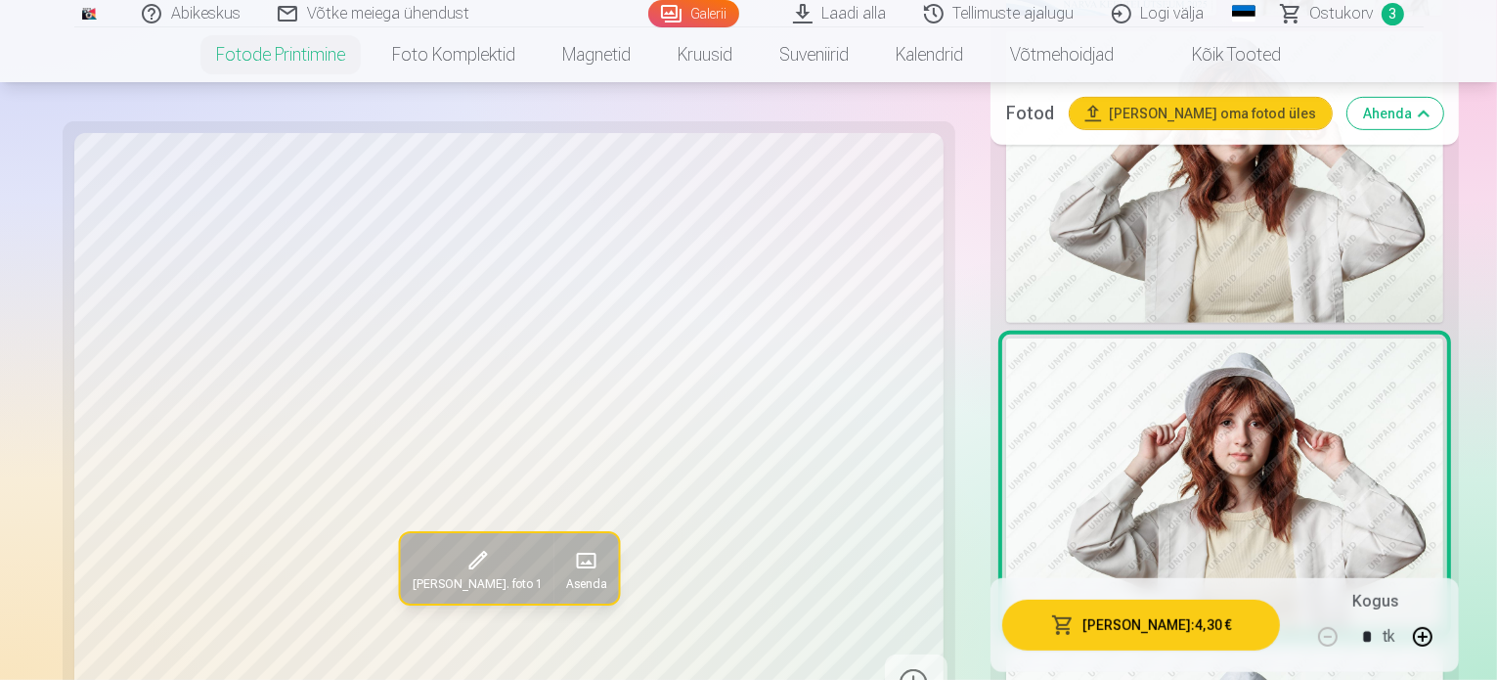
scroll to position [1076, 0]
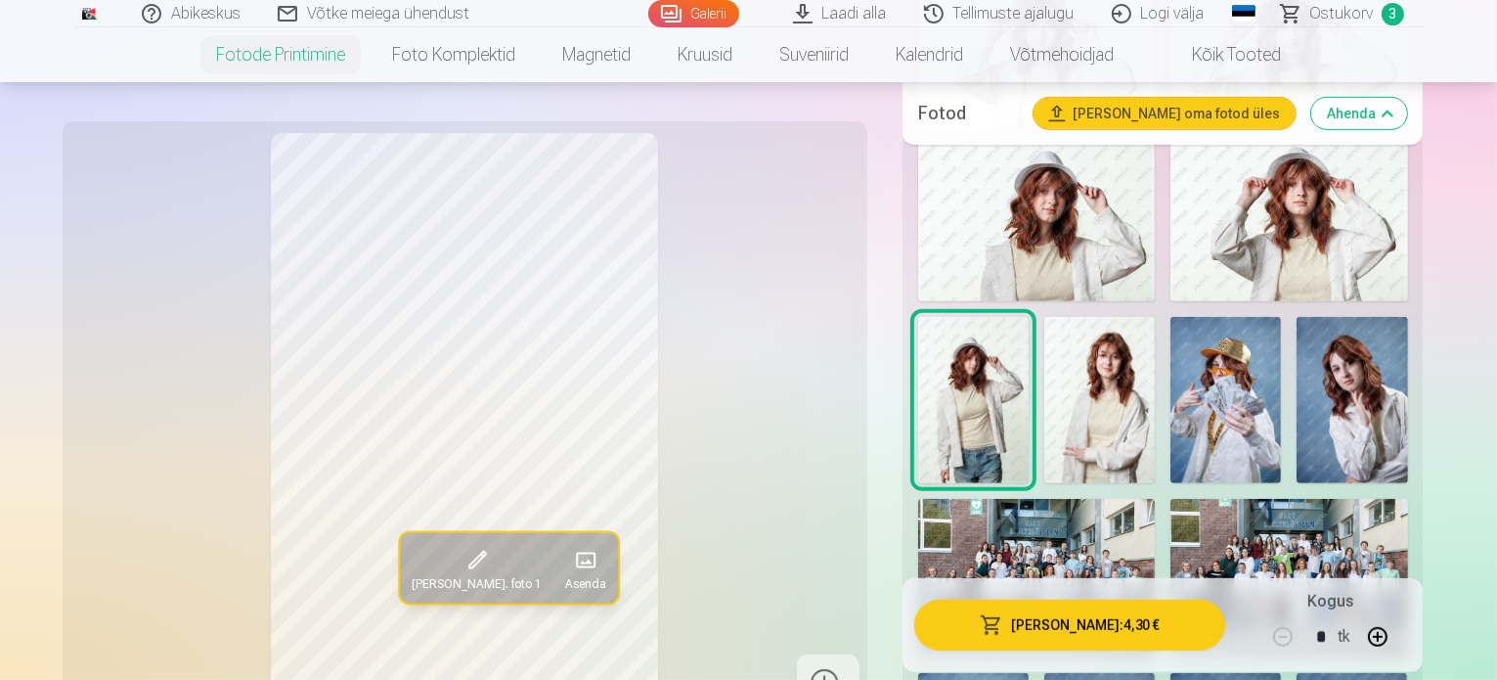
scroll to position [1271, 0]
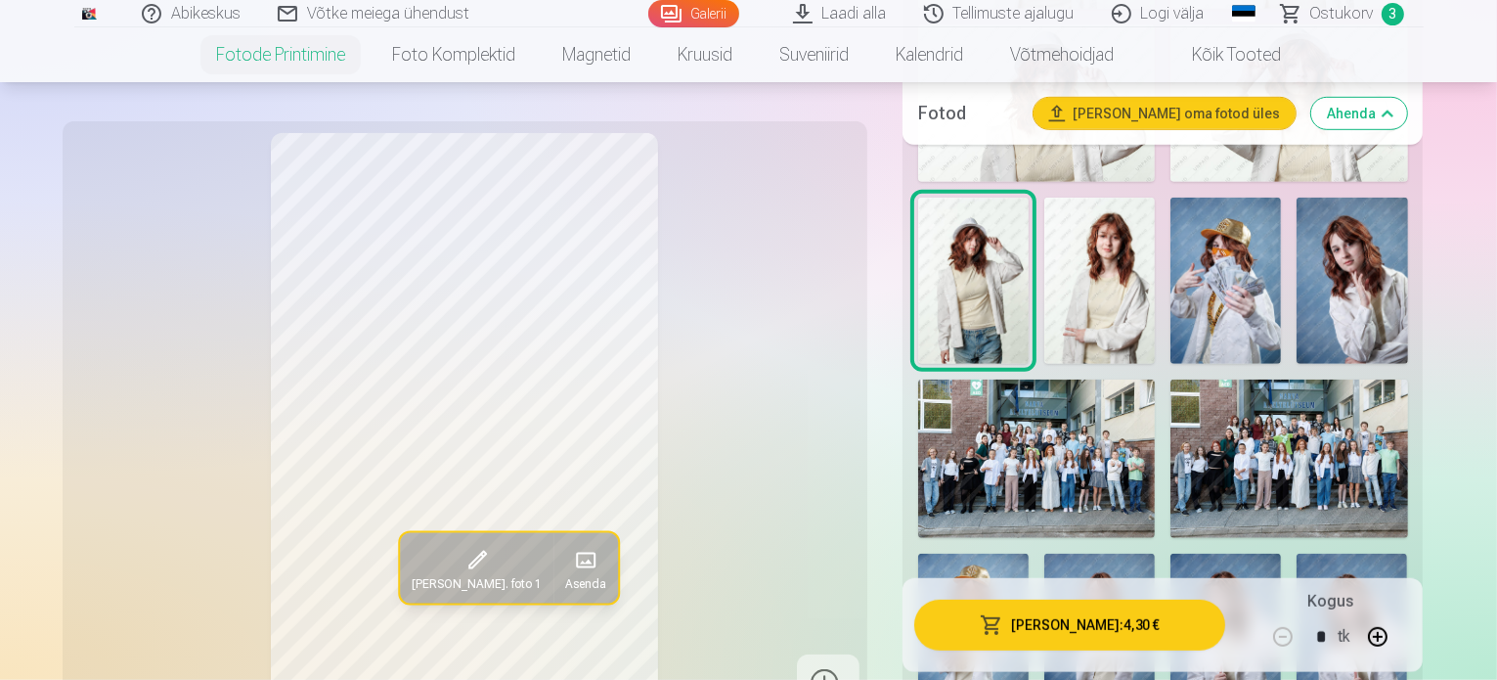
click at [1044, 292] on img at bounding box center [1099, 281] width 111 height 166
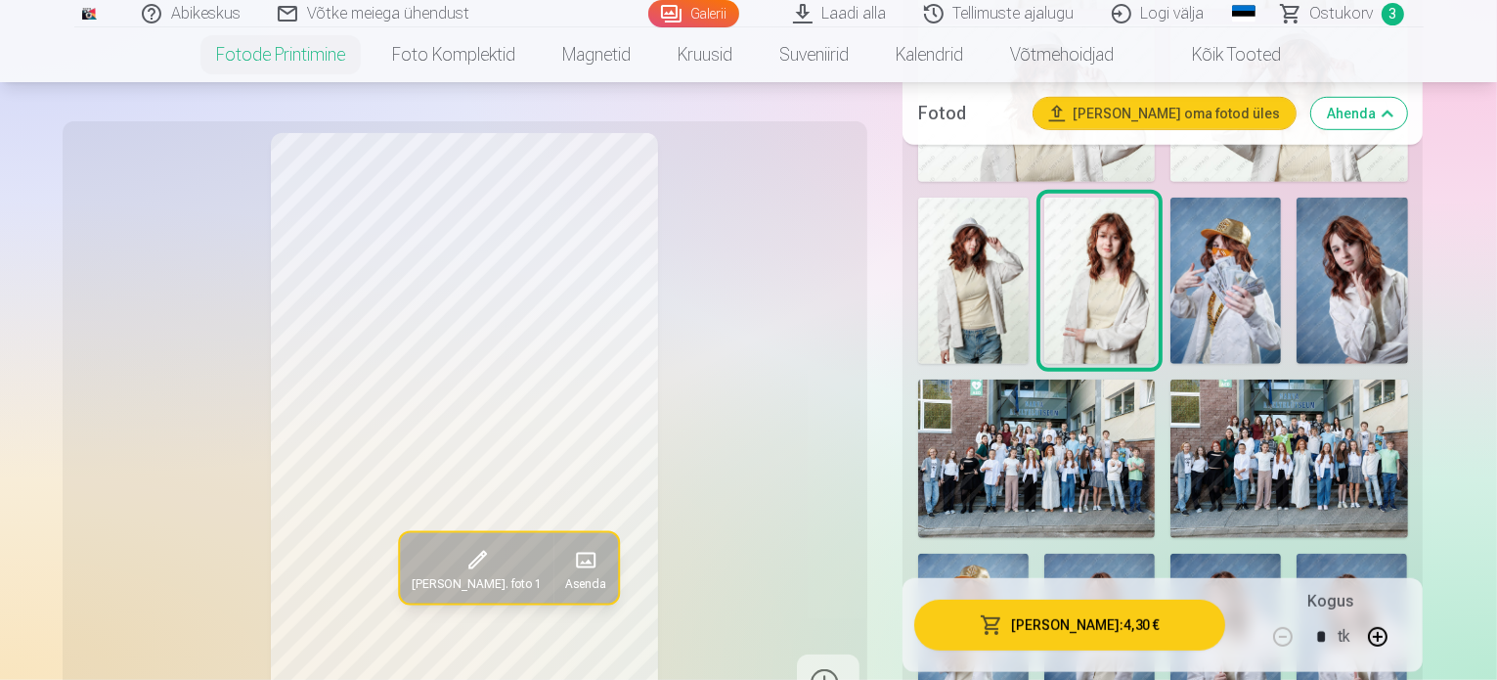
click at [1171, 327] on img at bounding box center [1226, 281] width 111 height 166
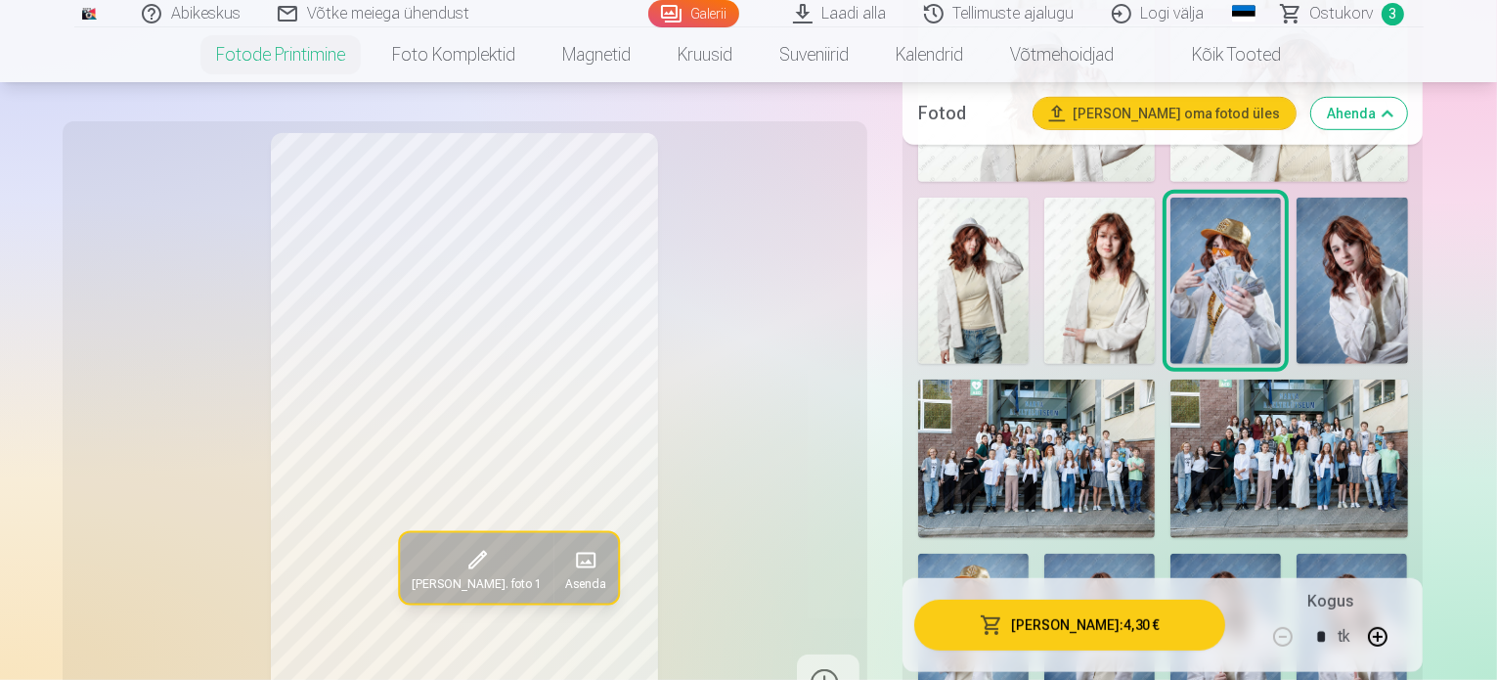
click at [1297, 324] on img at bounding box center [1352, 281] width 111 height 166
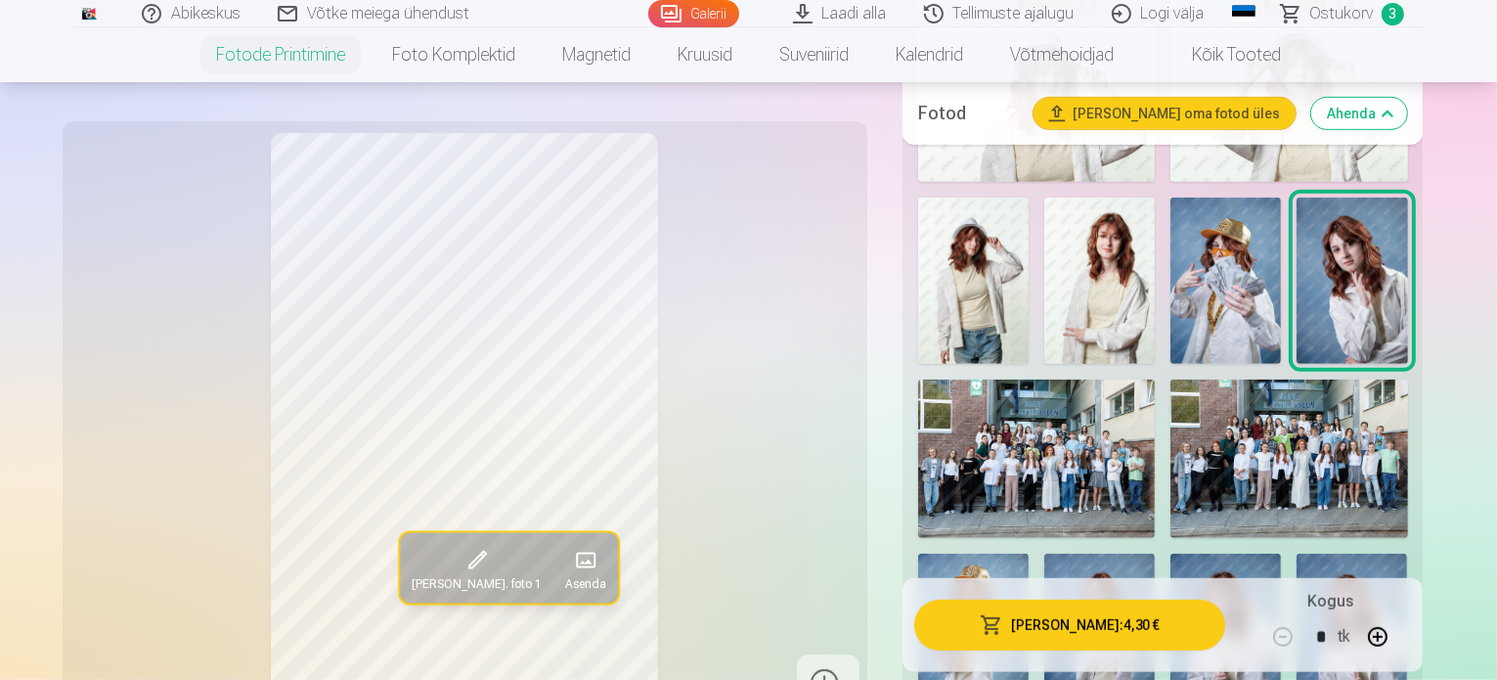
click at [1029, 554] on img at bounding box center [973, 637] width 111 height 166
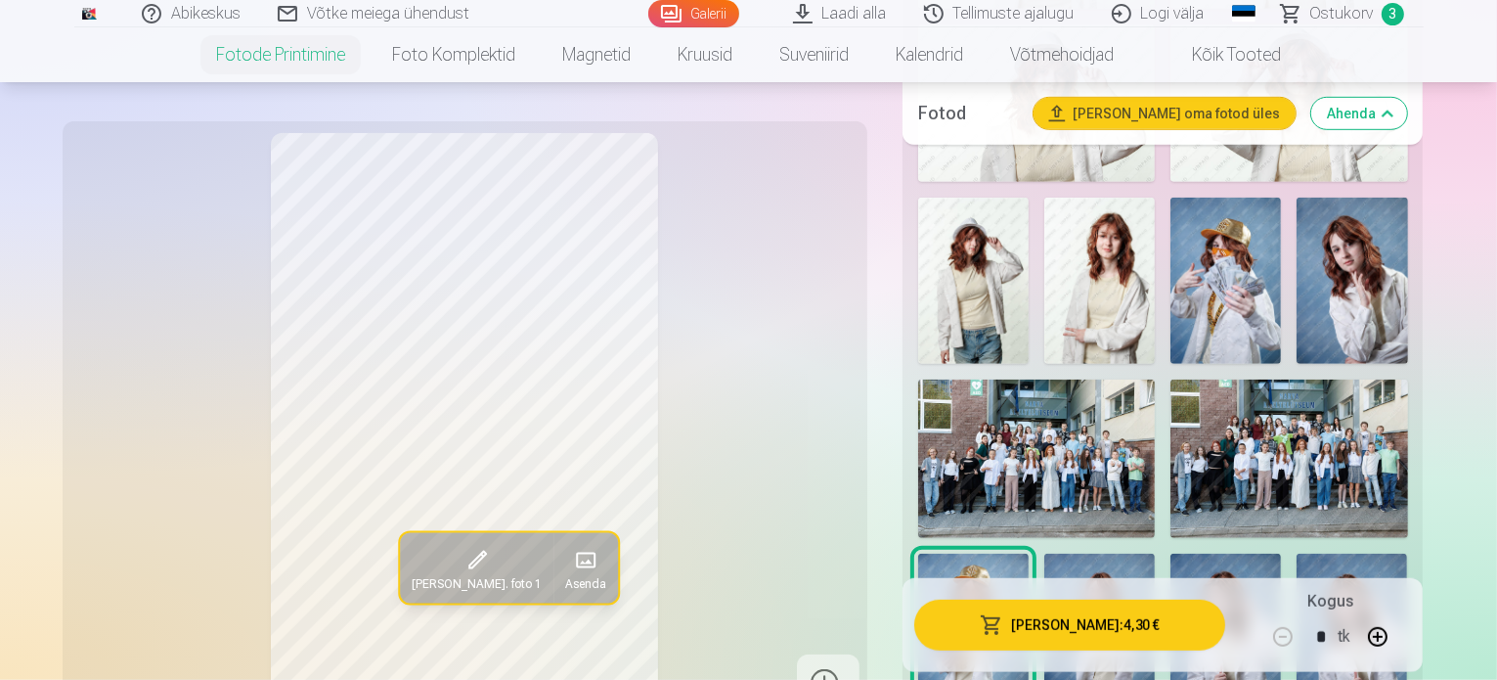
click at [1155, 554] on img at bounding box center [1099, 637] width 111 height 166
click at [1281, 554] on img at bounding box center [1226, 637] width 111 height 166
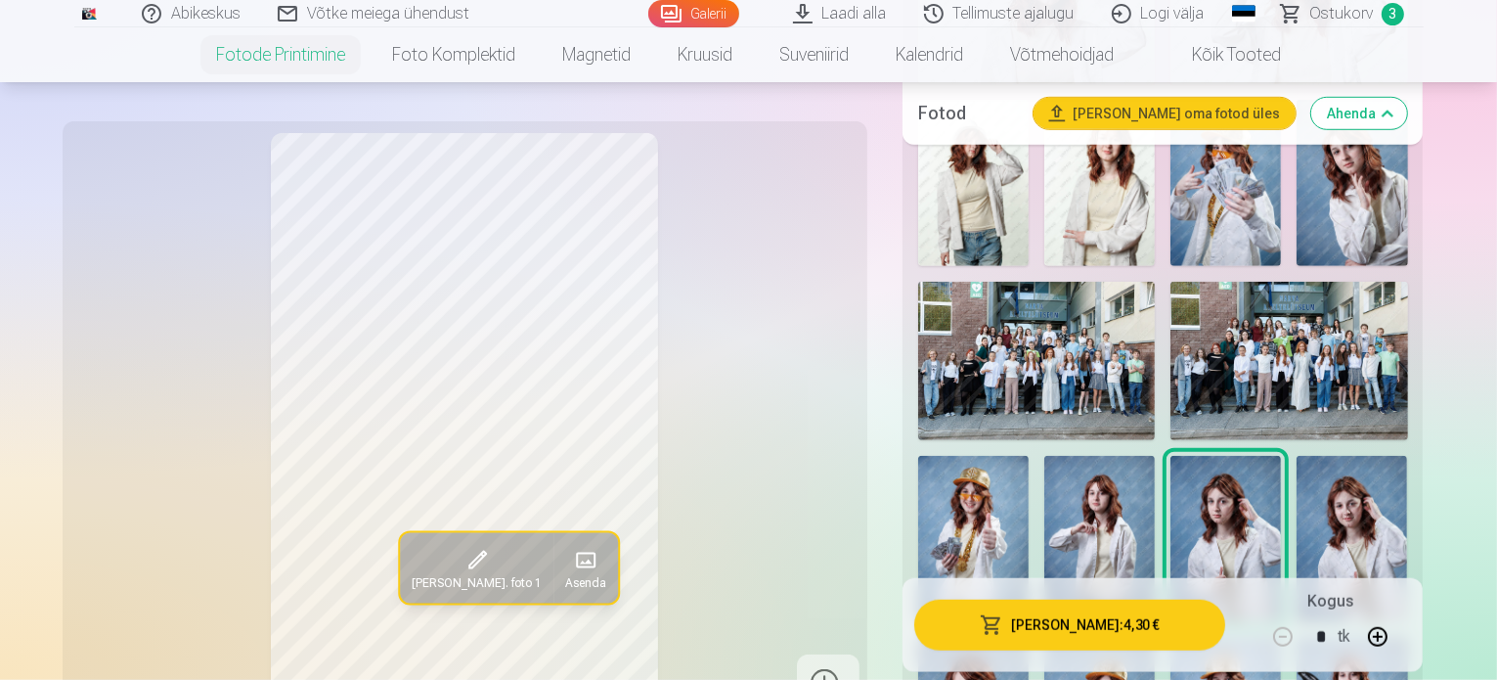
click at [1155, 456] on img at bounding box center [1099, 539] width 111 height 166
click at [1281, 456] on img at bounding box center [1226, 539] width 111 height 166
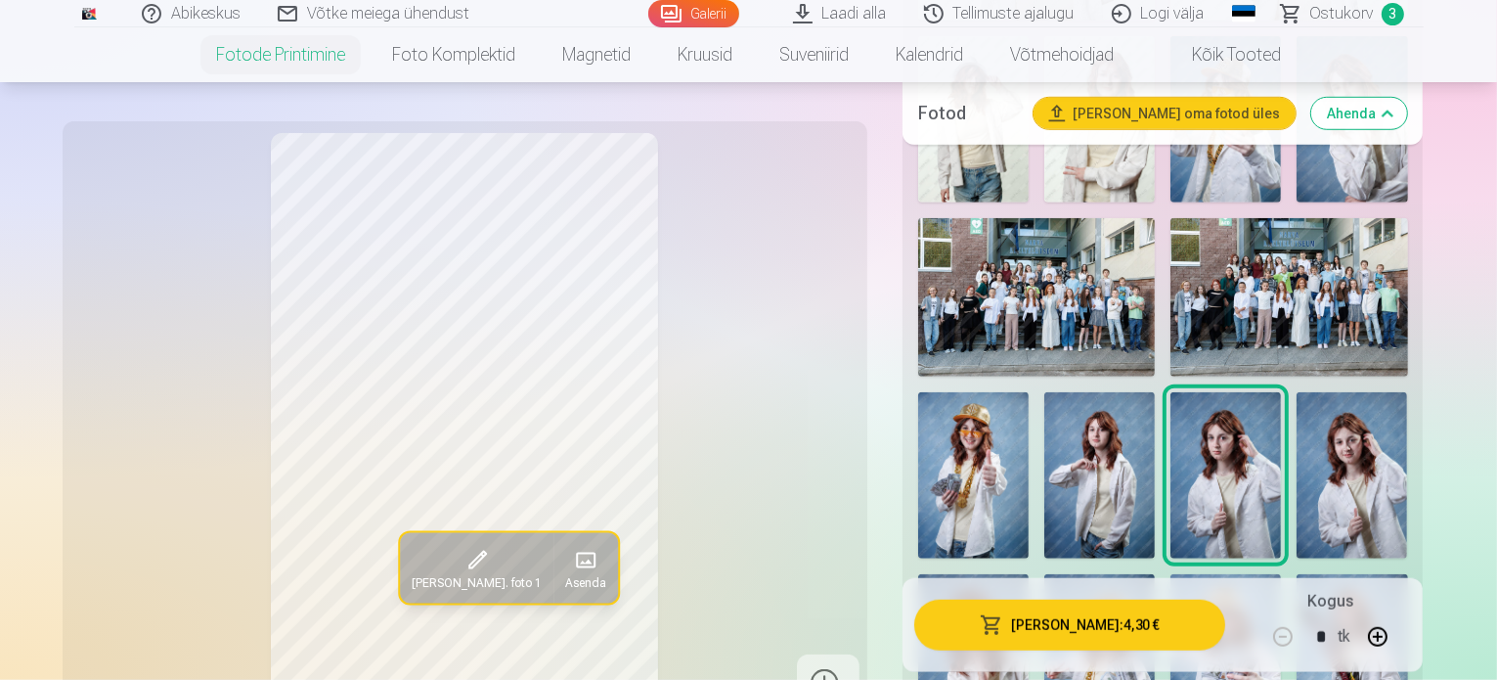
scroll to position [1467, 0]
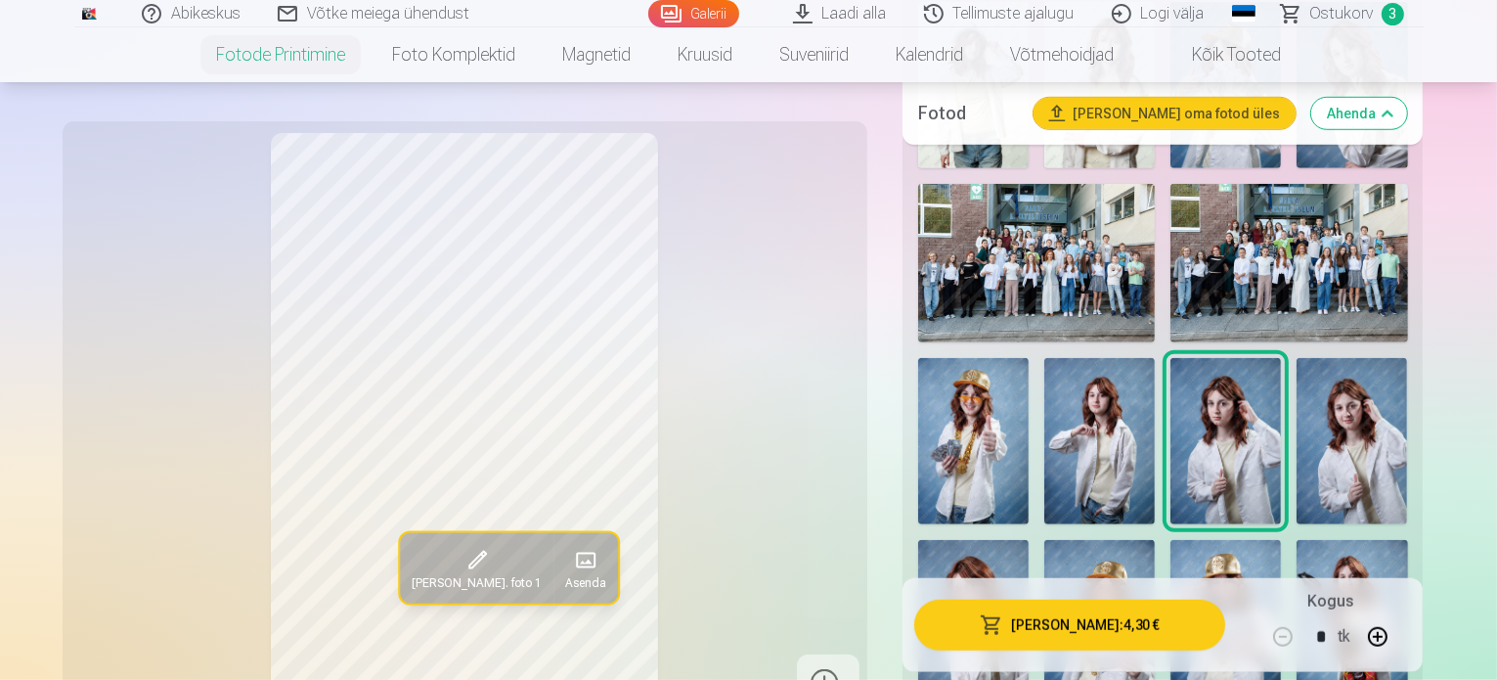
click at [1297, 438] on img at bounding box center [1352, 441] width 111 height 166
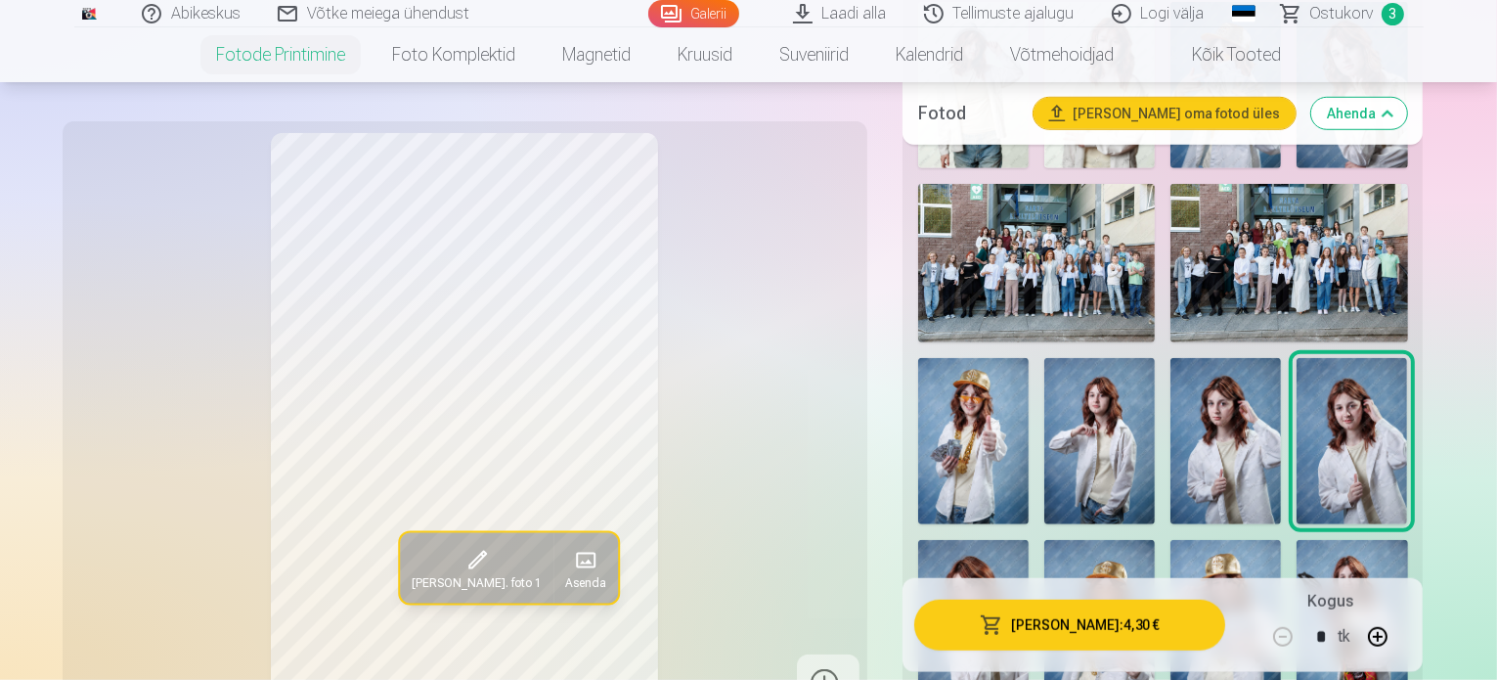
click at [1029, 540] on img at bounding box center [973, 623] width 111 height 166
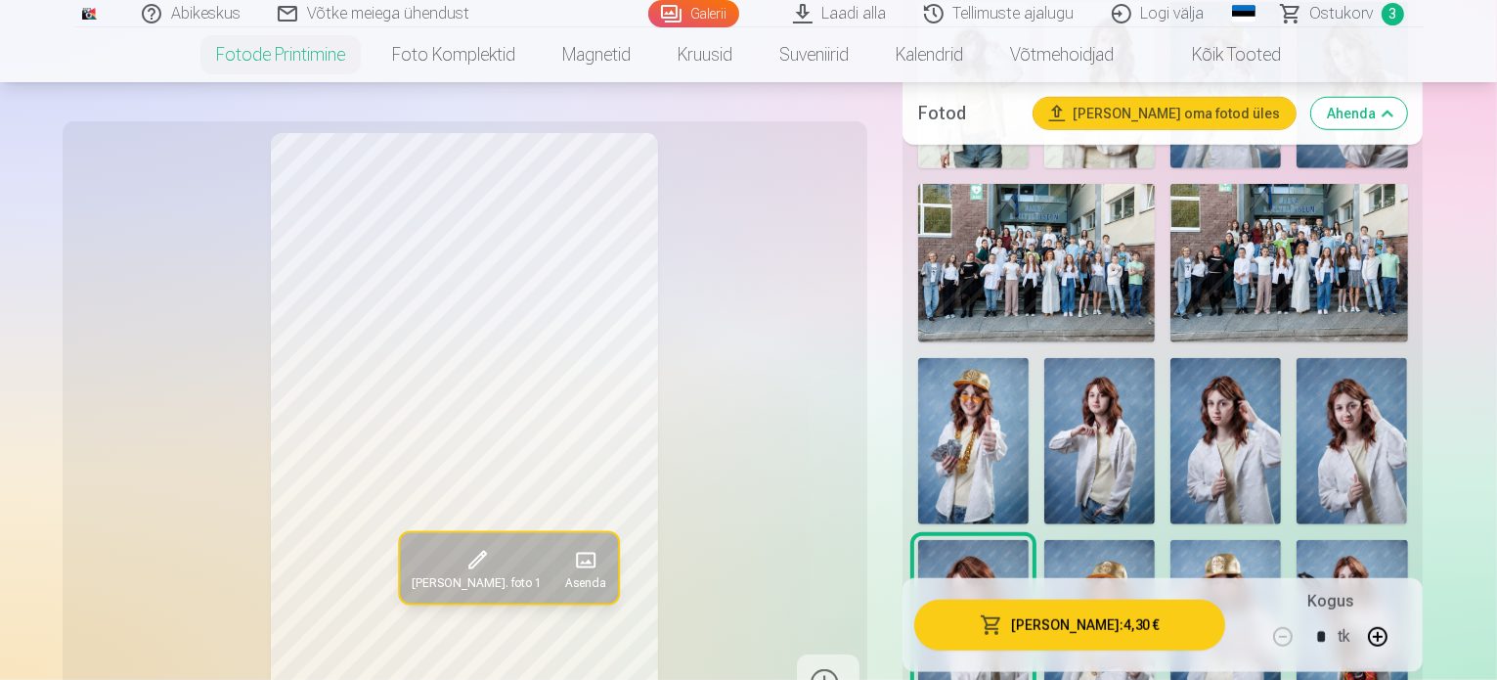
click at [1155, 540] on img at bounding box center [1099, 623] width 111 height 166
click at [1407, 540] on img at bounding box center [1352, 623] width 111 height 166
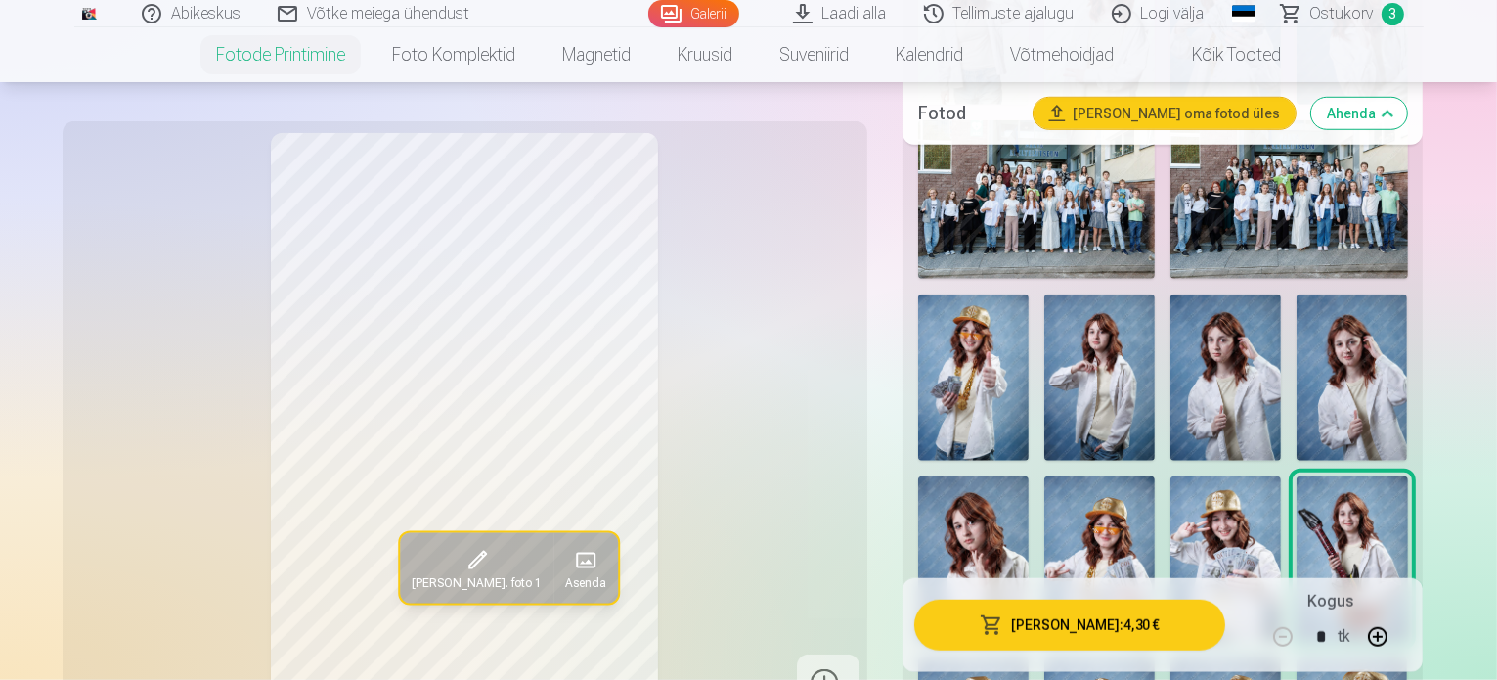
scroll to position [1662, 0]
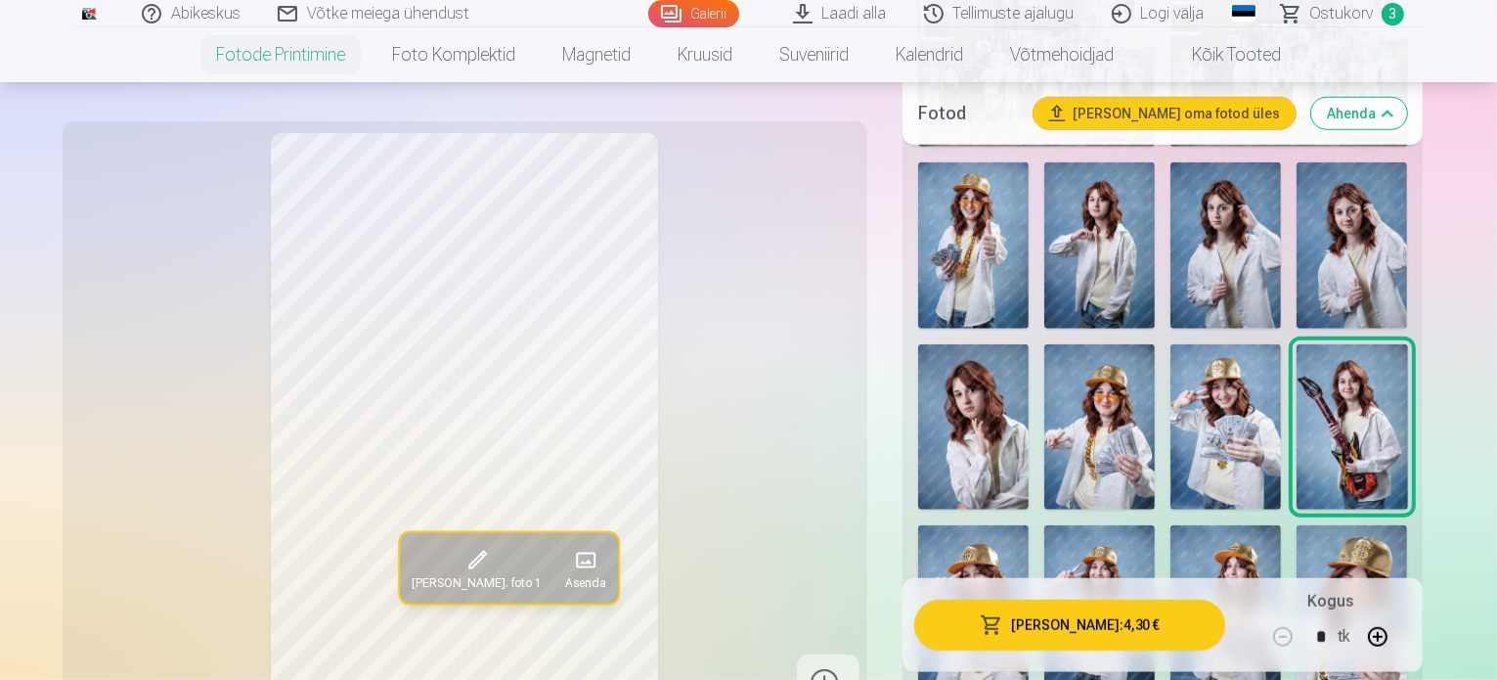
click at [962, 525] on img at bounding box center [973, 608] width 111 height 166
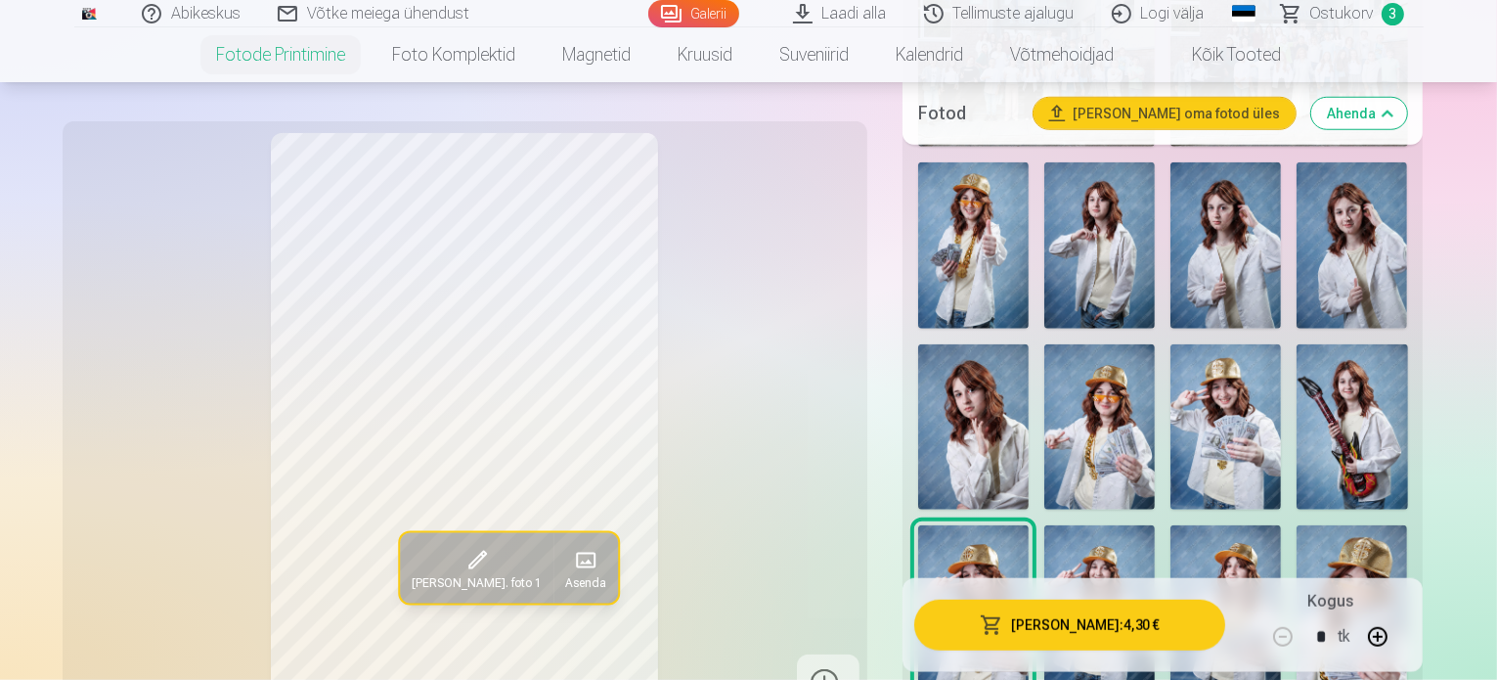
click at [1099, 525] on img at bounding box center [1099, 608] width 111 height 166
click at [1174, 525] on img at bounding box center [1226, 608] width 111 height 166
click at [1306, 525] on img at bounding box center [1352, 608] width 111 height 166
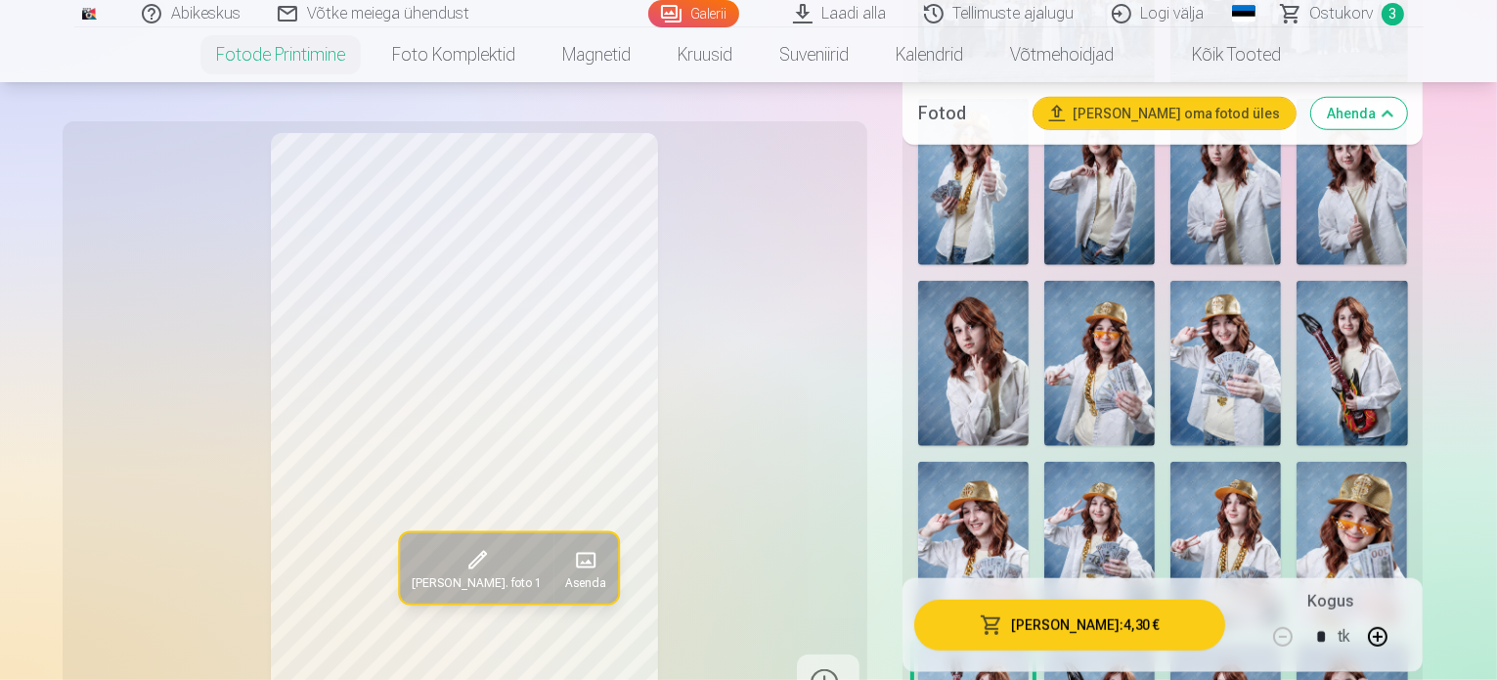
scroll to position [1760, 0]
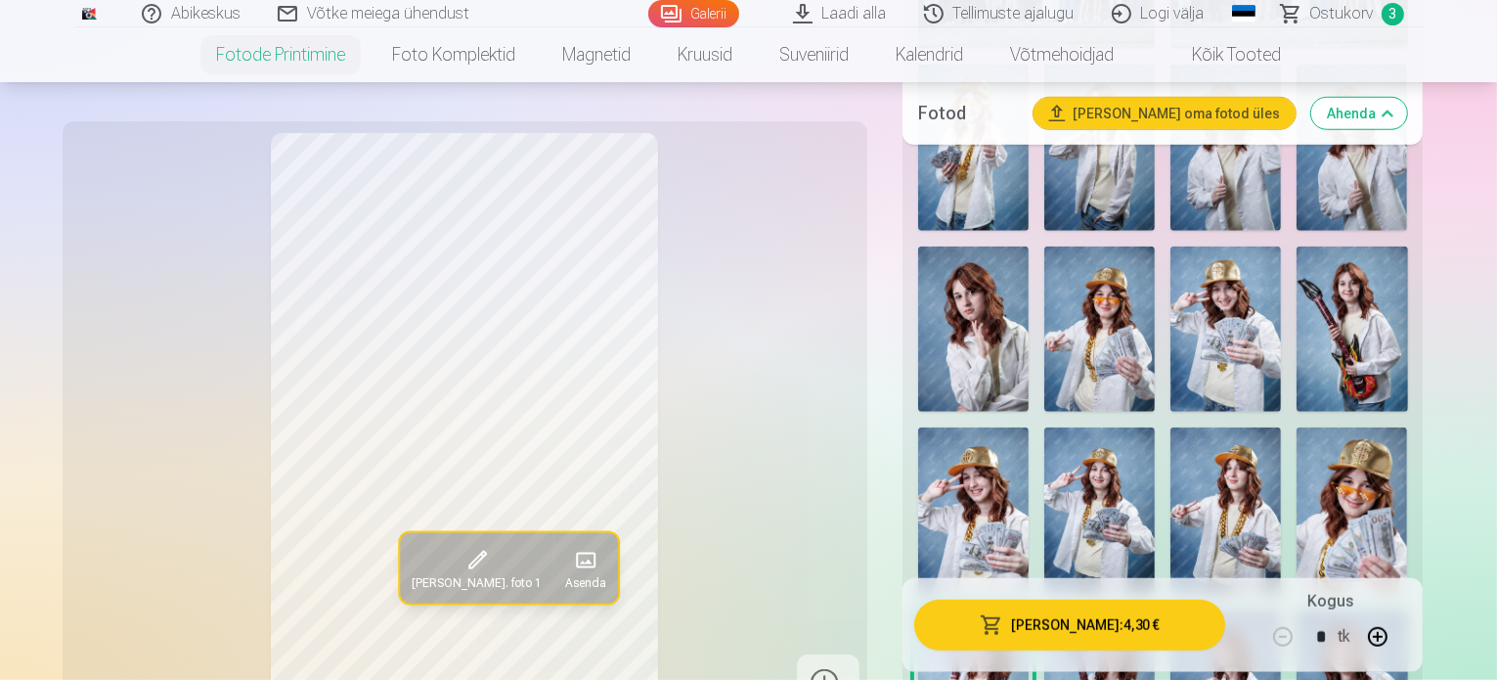
click at [1044, 609] on img at bounding box center [1099, 692] width 111 height 166
click at [1171, 609] on img at bounding box center [1226, 692] width 111 height 166
click at [1297, 609] on img at bounding box center [1352, 692] width 111 height 166
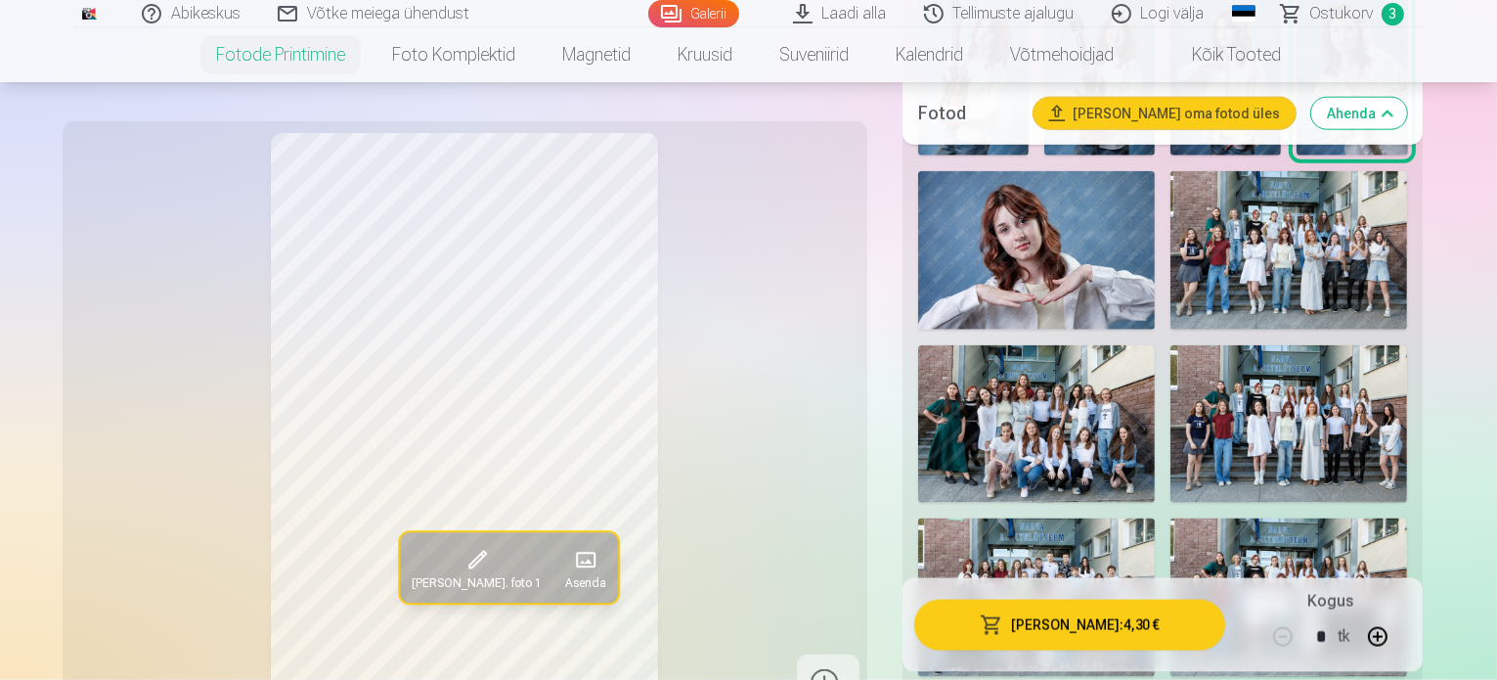
scroll to position [2543, 0]
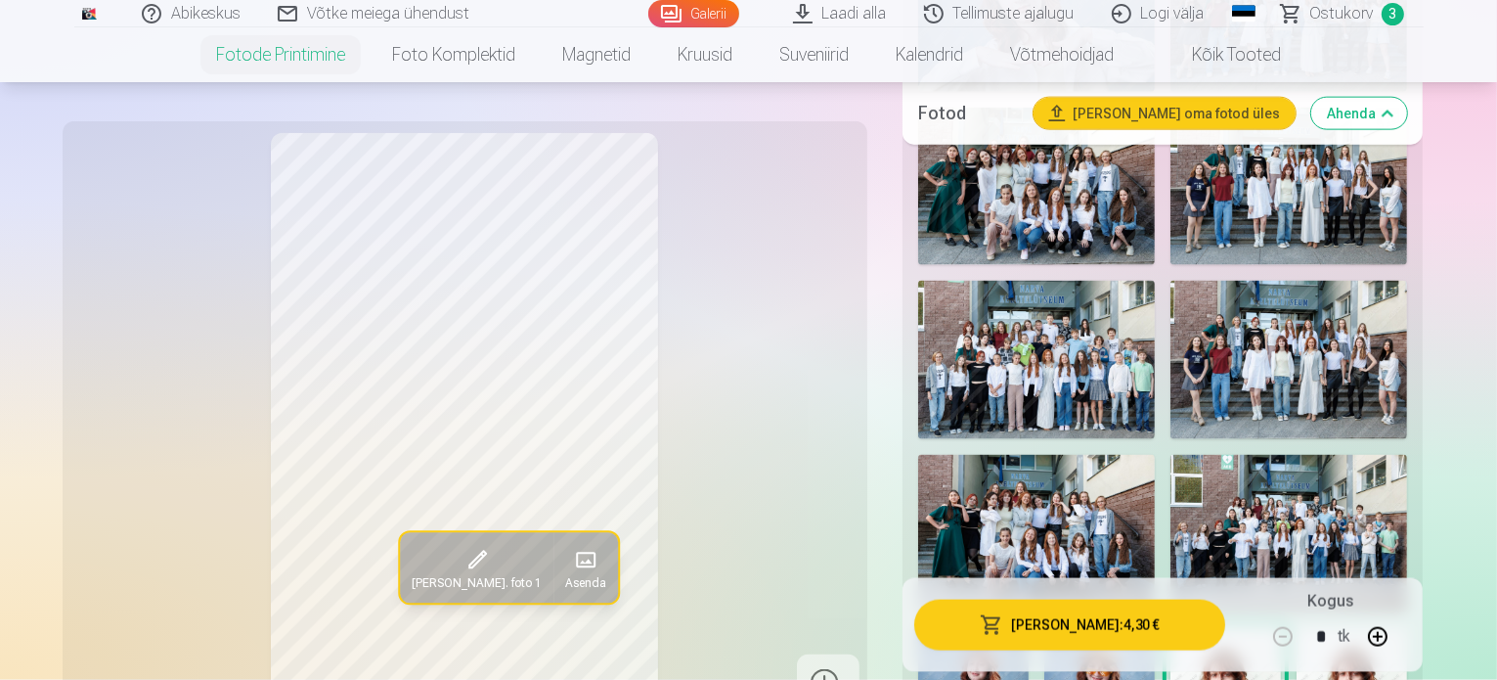
scroll to position [2738, 0]
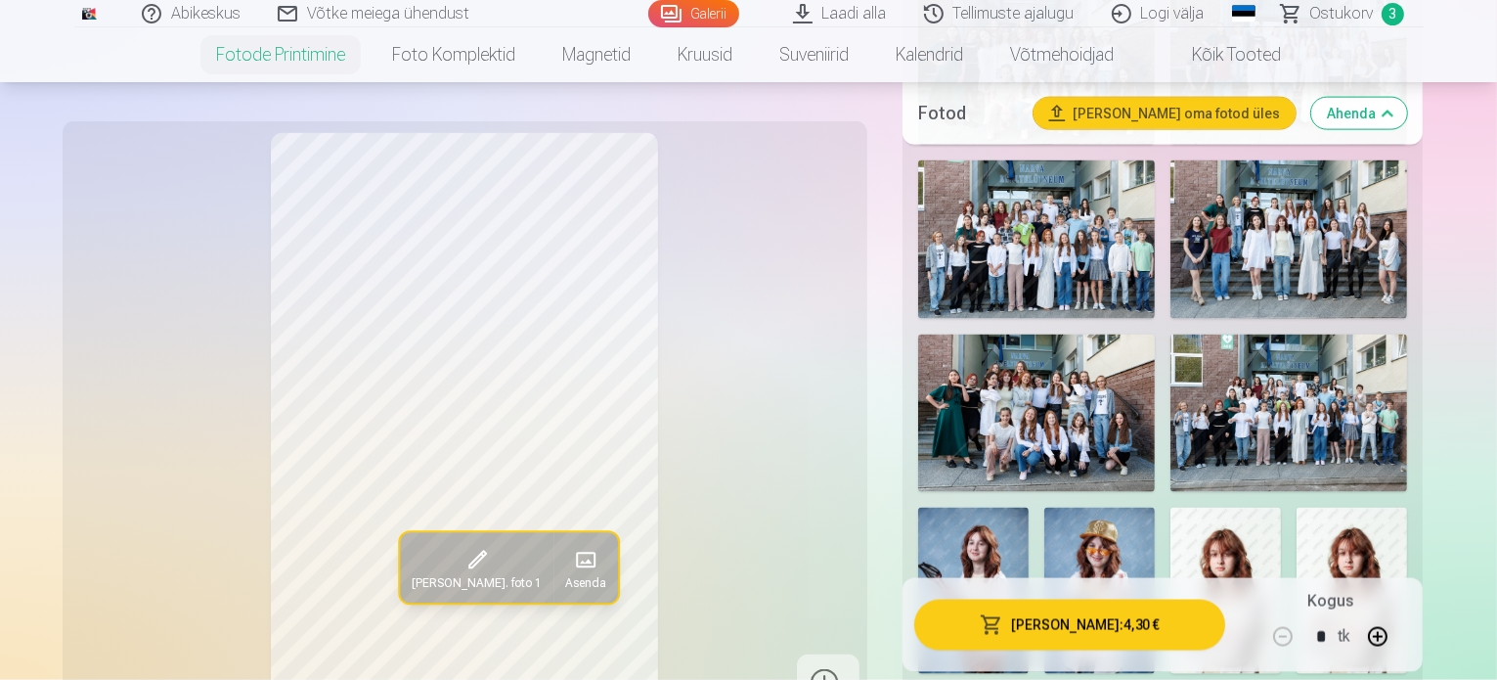
click at [1297, 508] on img at bounding box center [1352, 591] width 111 height 166
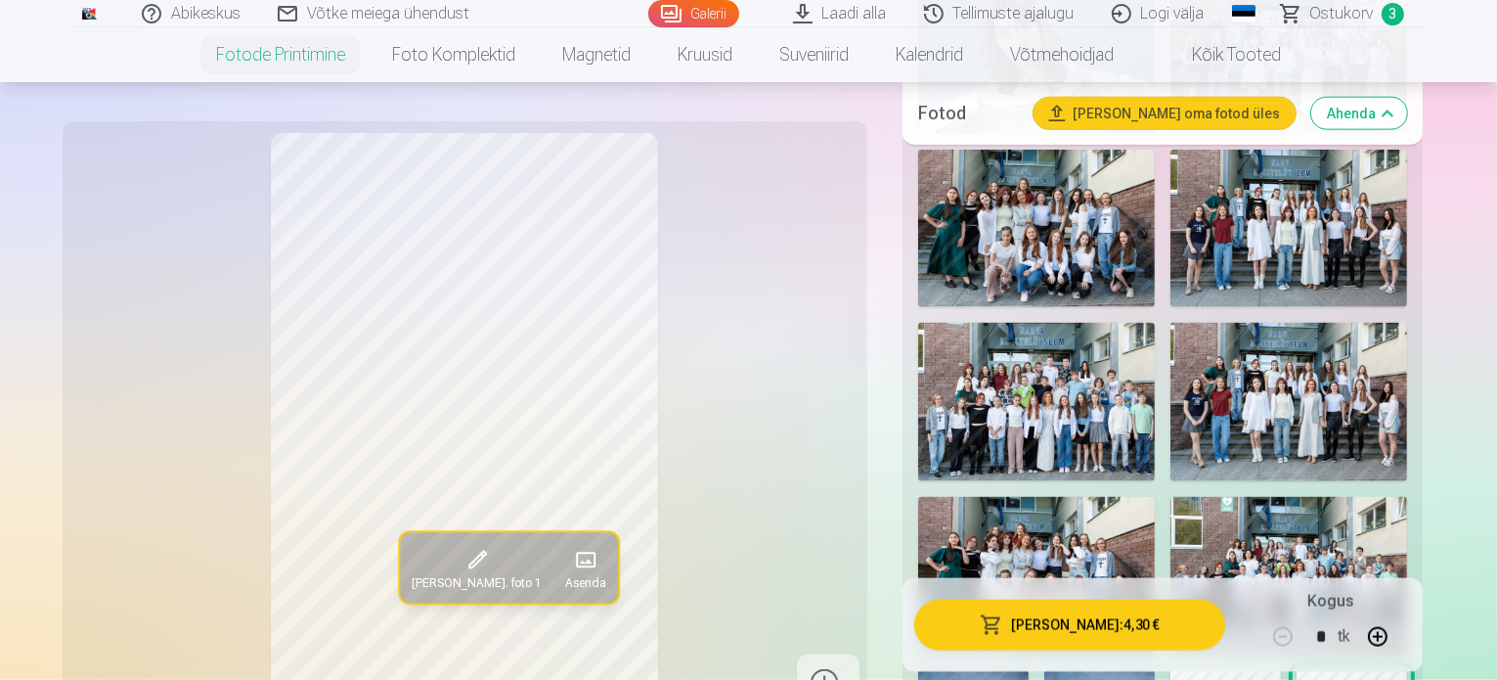
scroll to position [2543, 0]
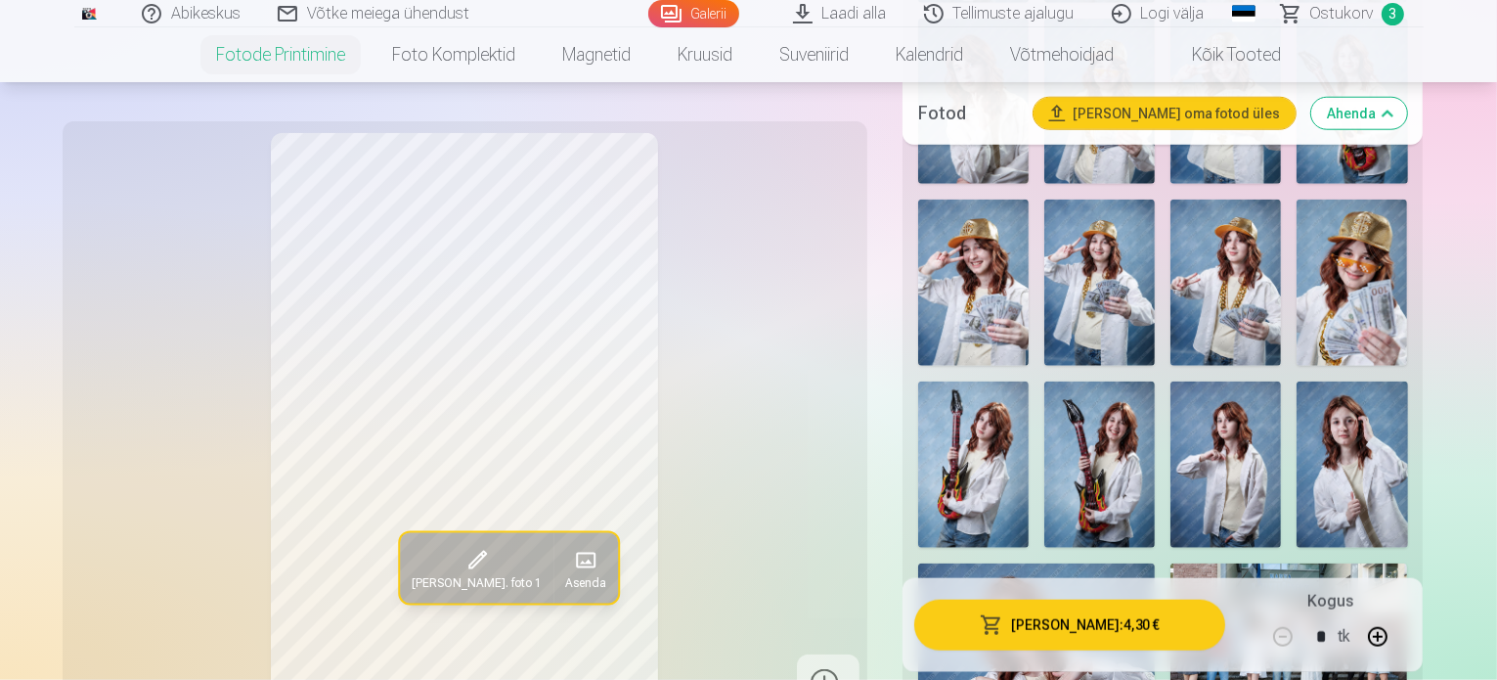
scroll to position [1858, 0]
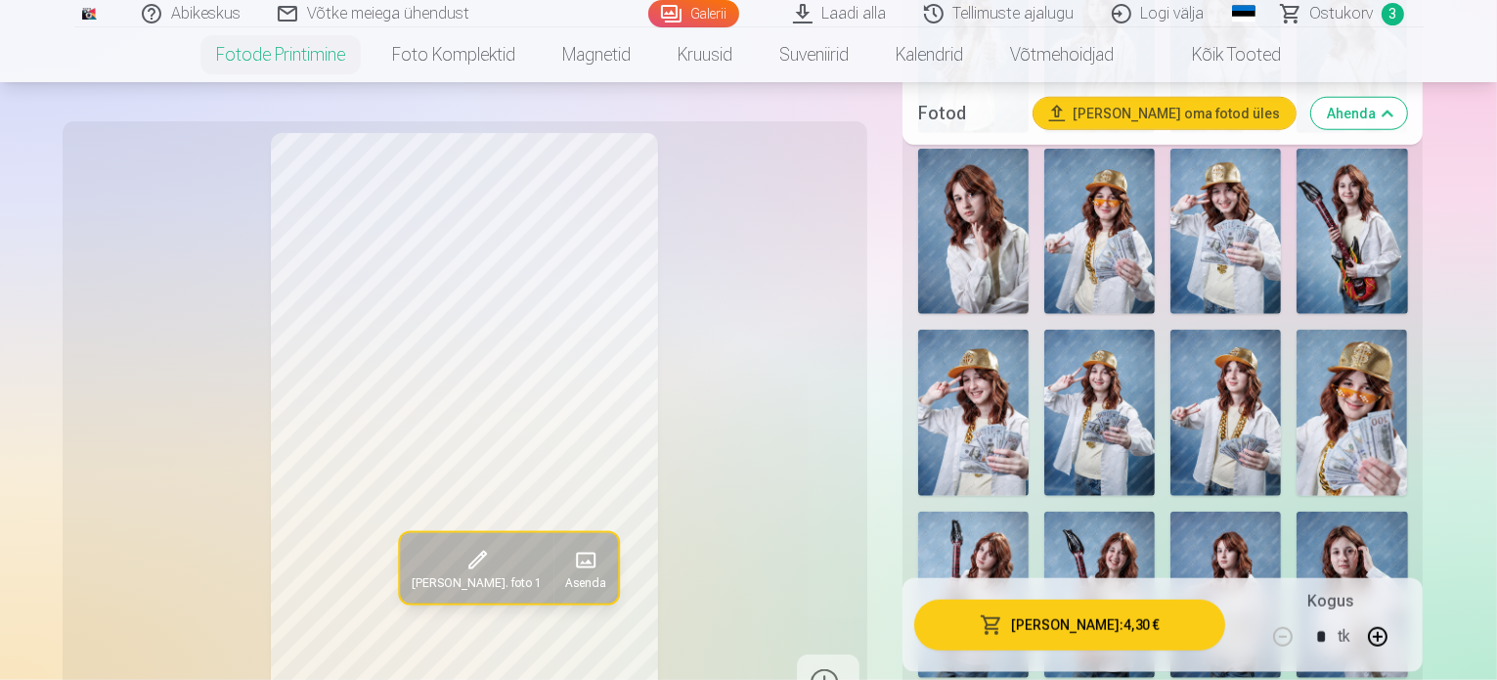
click at [1044, 511] on img at bounding box center [1099, 594] width 111 height 166
click at [1029, 511] on img at bounding box center [973, 594] width 111 height 166
click at [1044, 511] on img at bounding box center [1099, 594] width 111 height 166
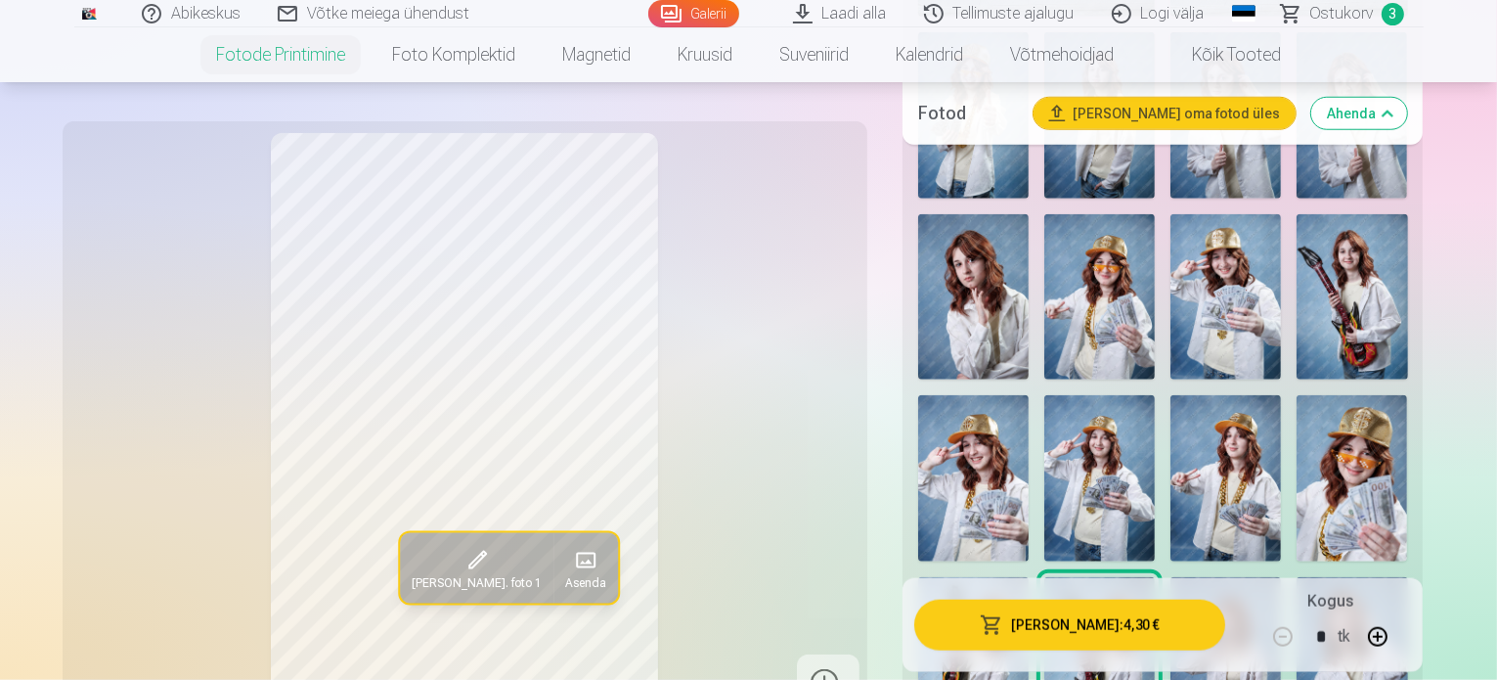
scroll to position [1760, 0]
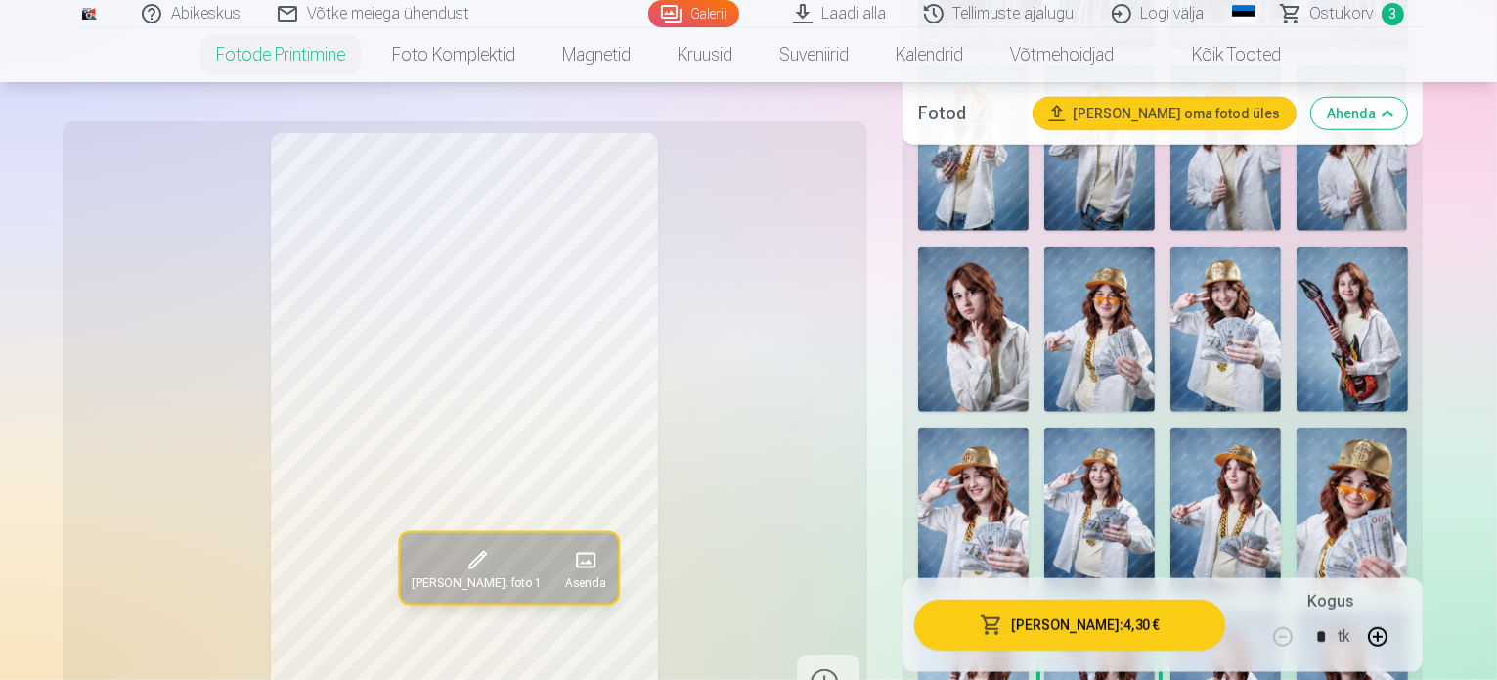
click at [1029, 609] on img at bounding box center [973, 692] width 111 height 166
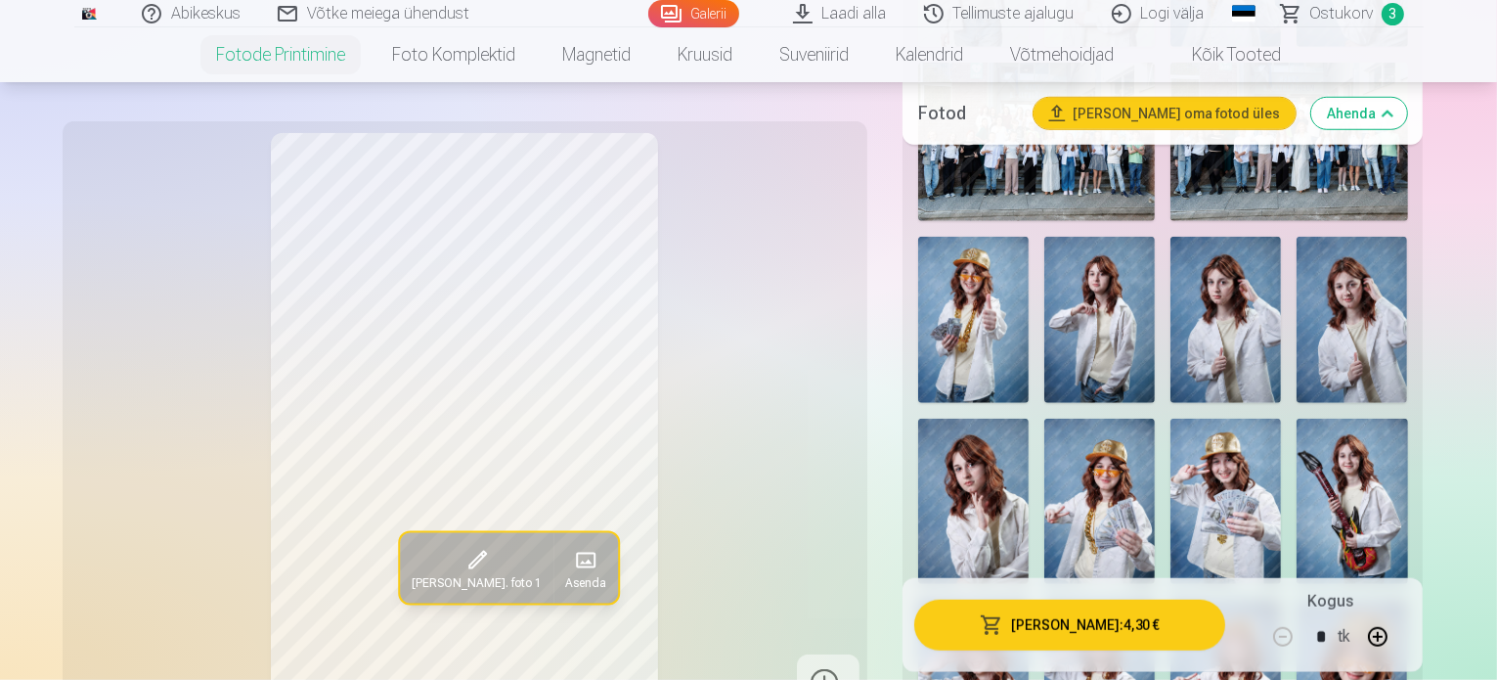
scroll to position [1565, 0]
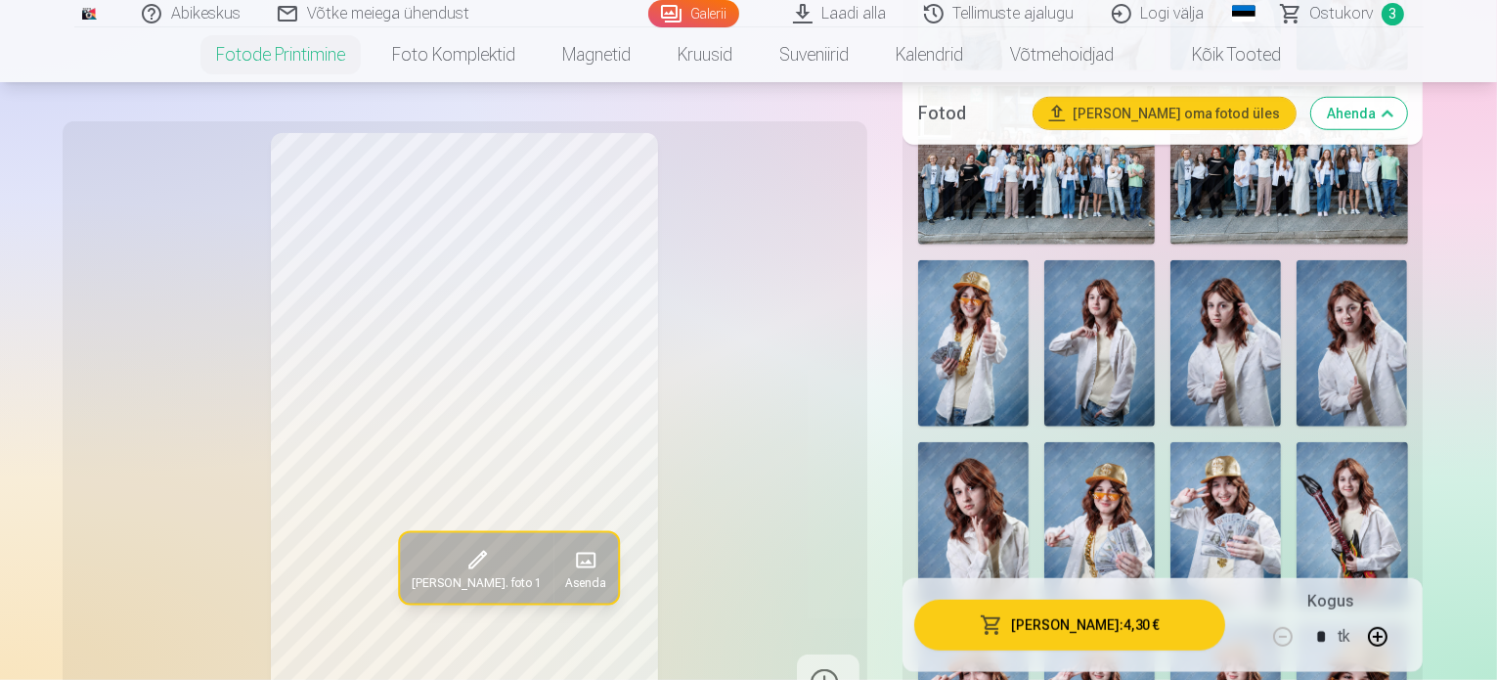
click at [1407, 442] on img at bounding box center [1352, 525] width 111 height 166
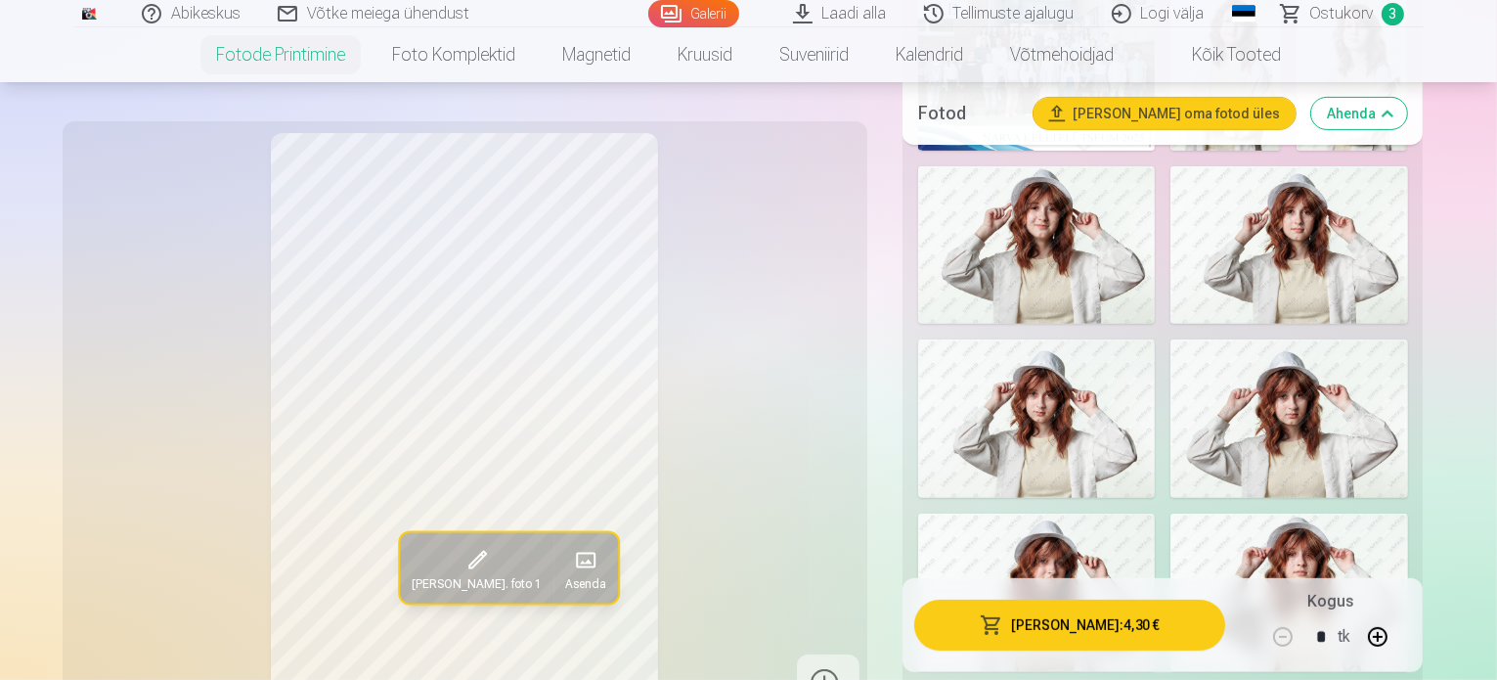
scroll to position [587, 0]
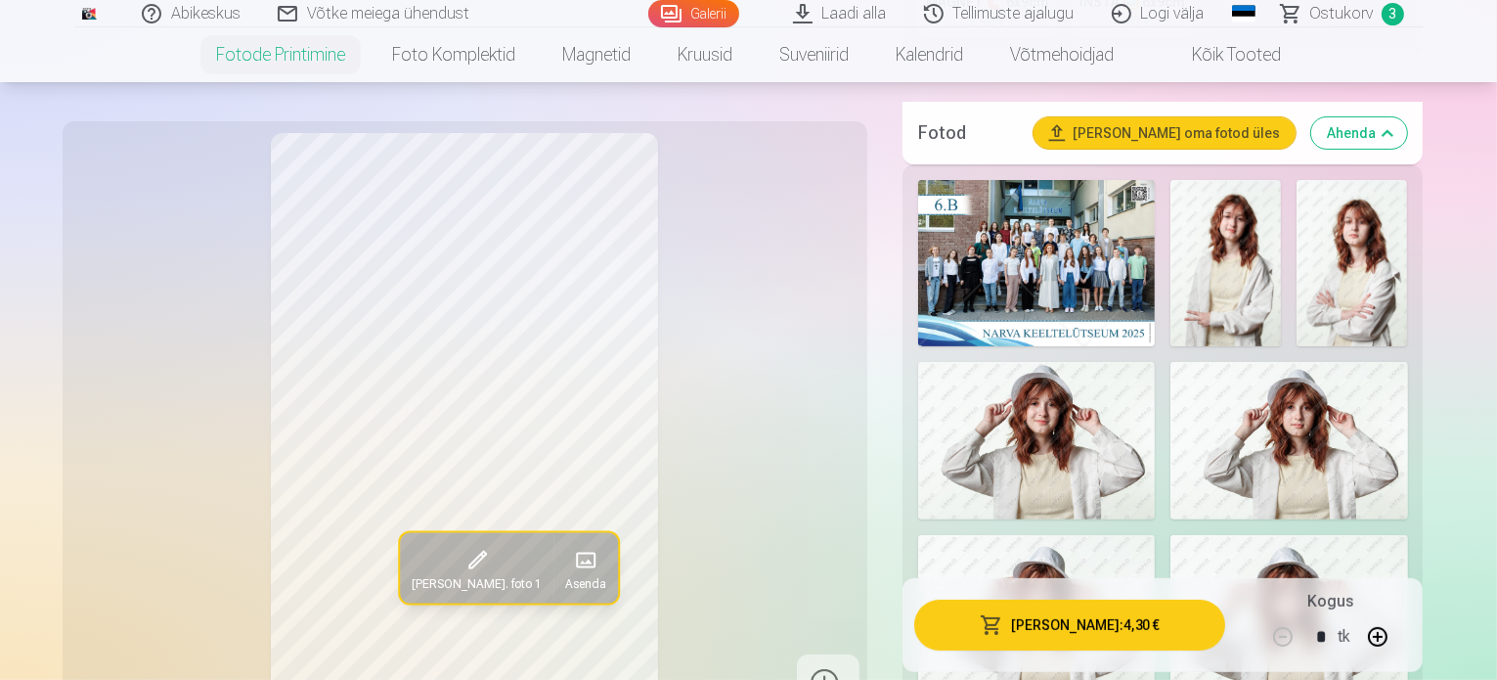
click at [1350, 440] on img at bounding box center [1289, 441] width 237 height 158
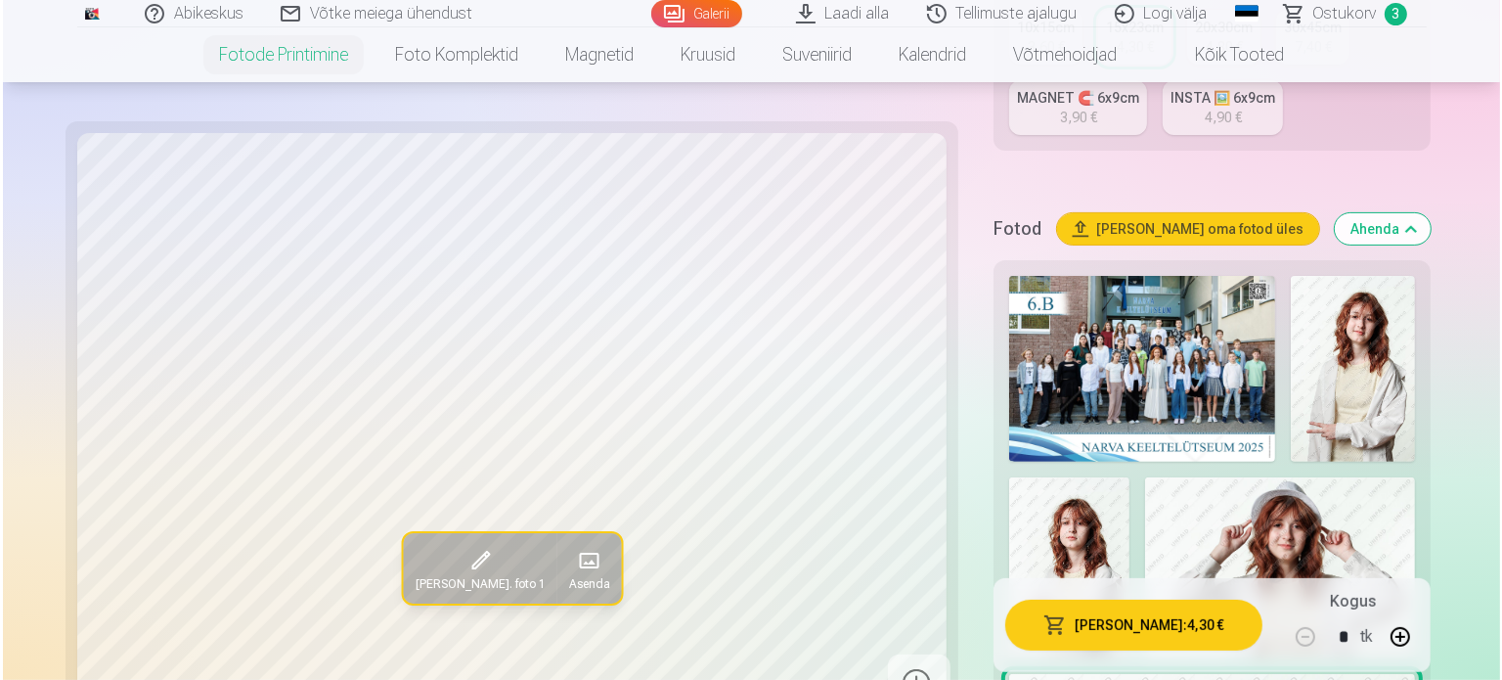
scroll to position [391, 0]
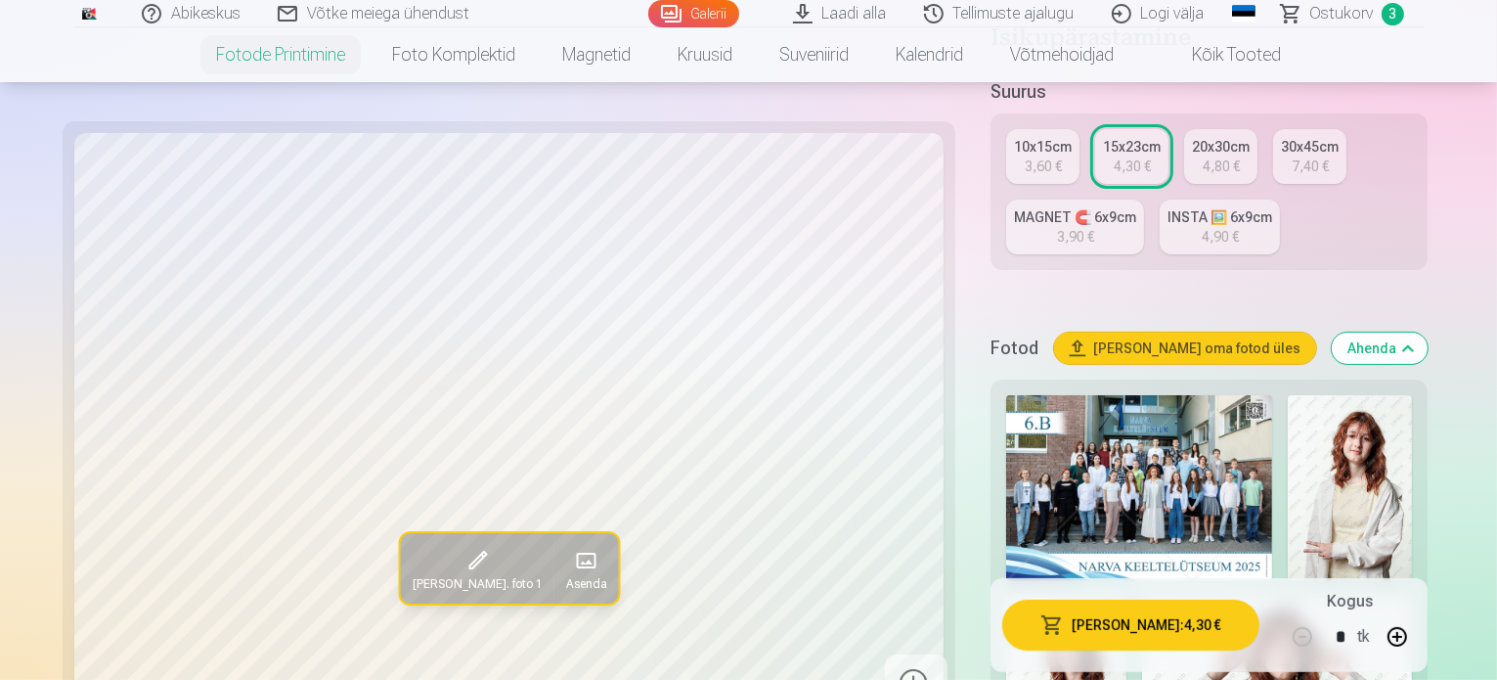
click at [1122, 616] on button "[PERSON_NAME] : 4,30 €" at bounding box center [1130, 624] width 257 height 51
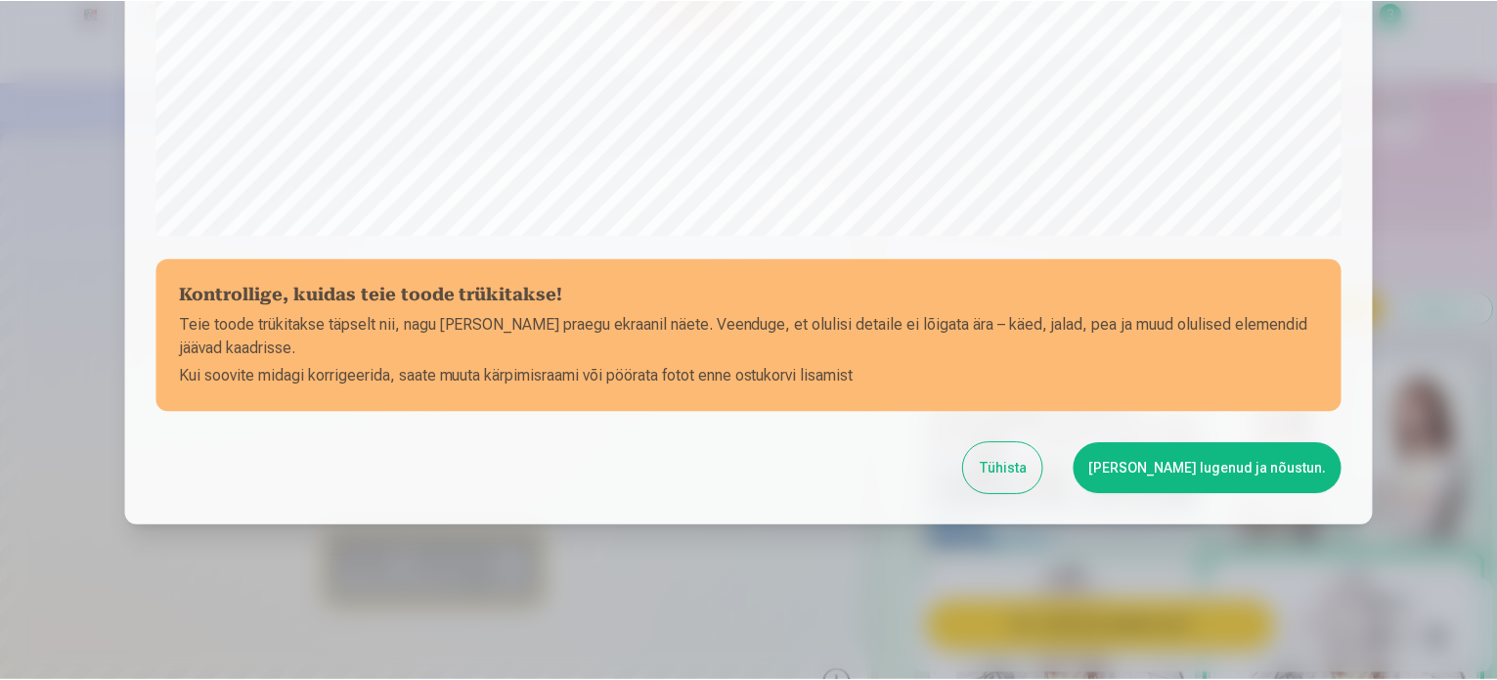
scroll to position [728, 0]
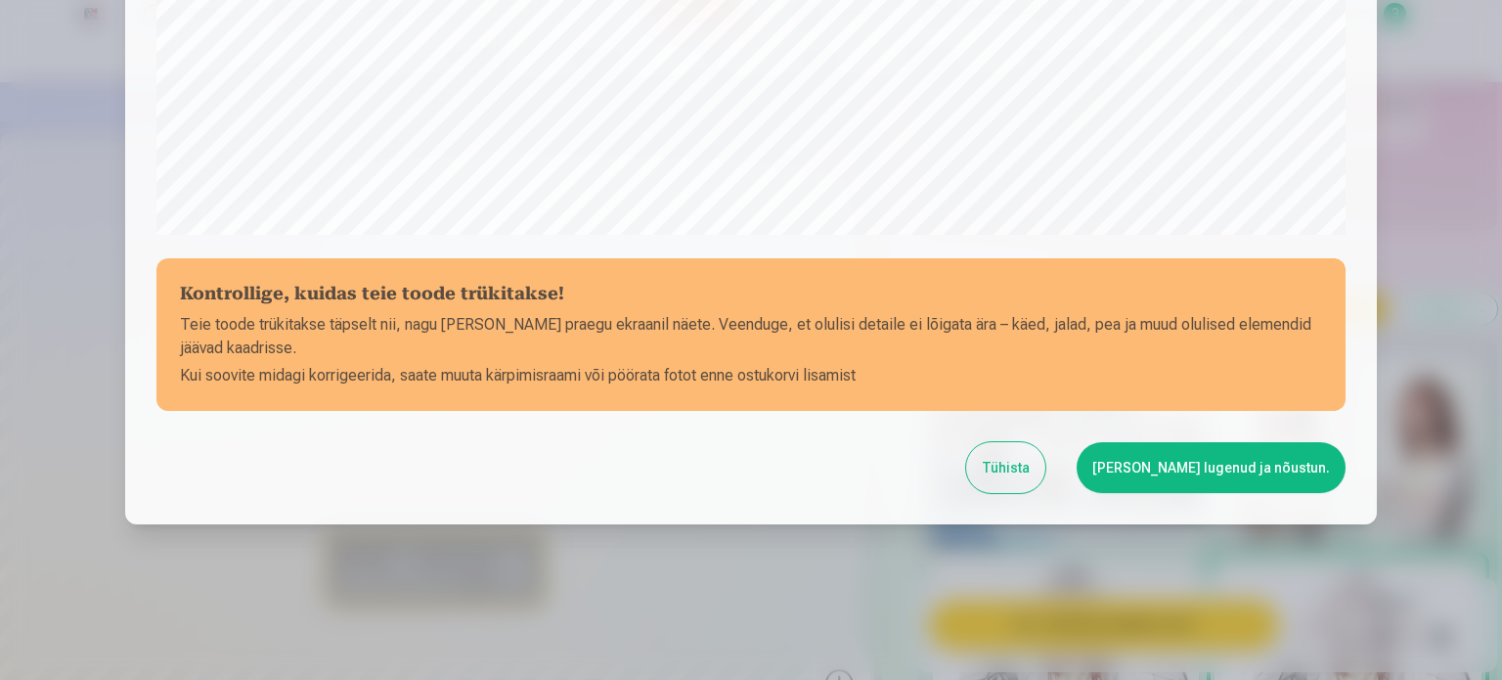
click at [1275, 464] on button "[PERSON_NAME] lugenud ja nõustun." at bounding box center [1211, 467] width 269 height 51
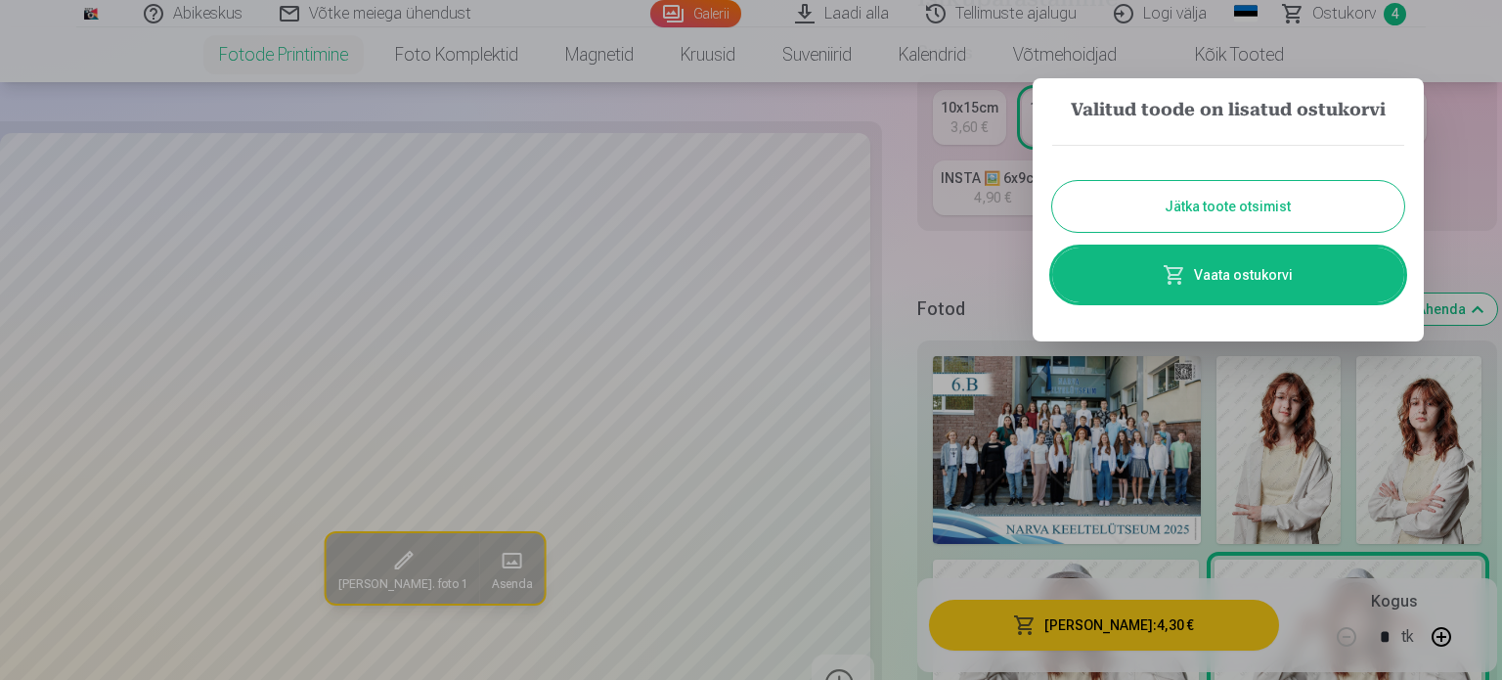
click at [1244, 208] on button "Jätka toote otsimist" at bounding box center [1228, 206] width 352 height 51
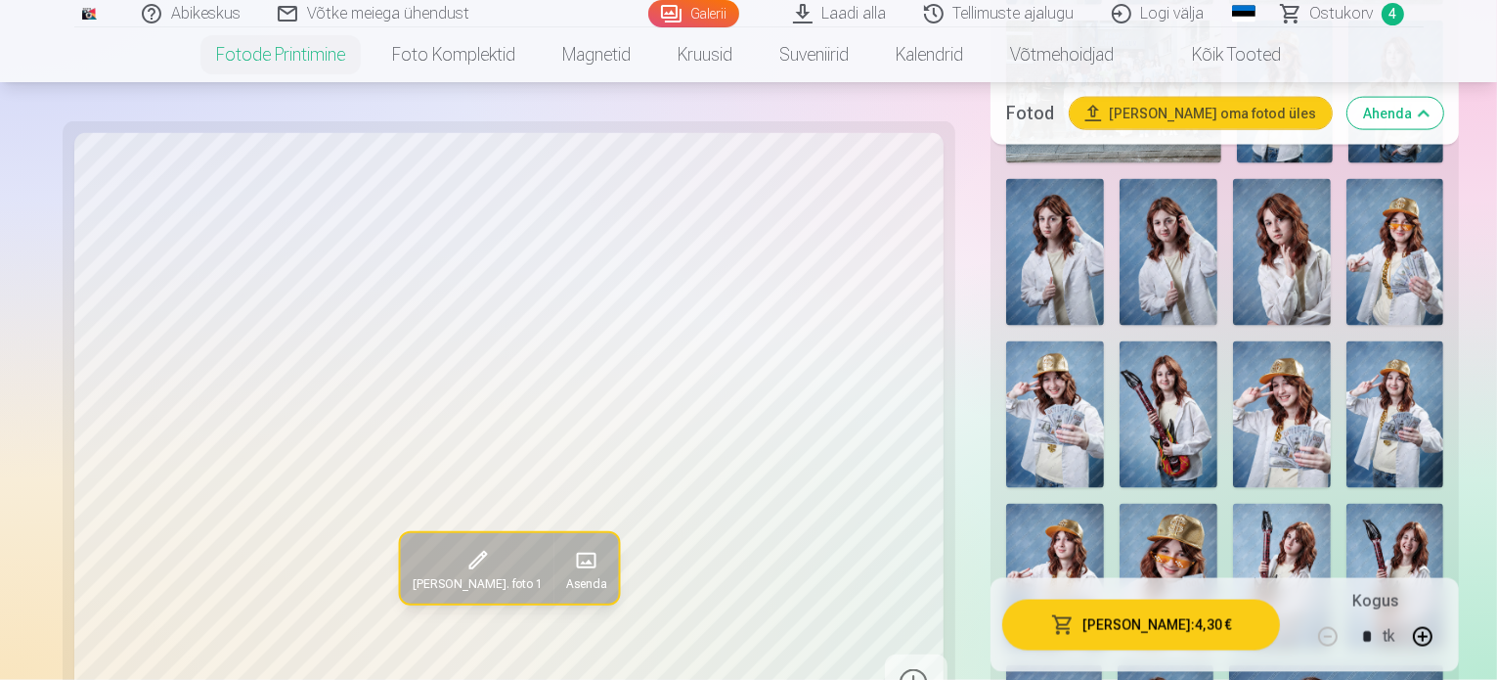
scroll to position [2543, 0]
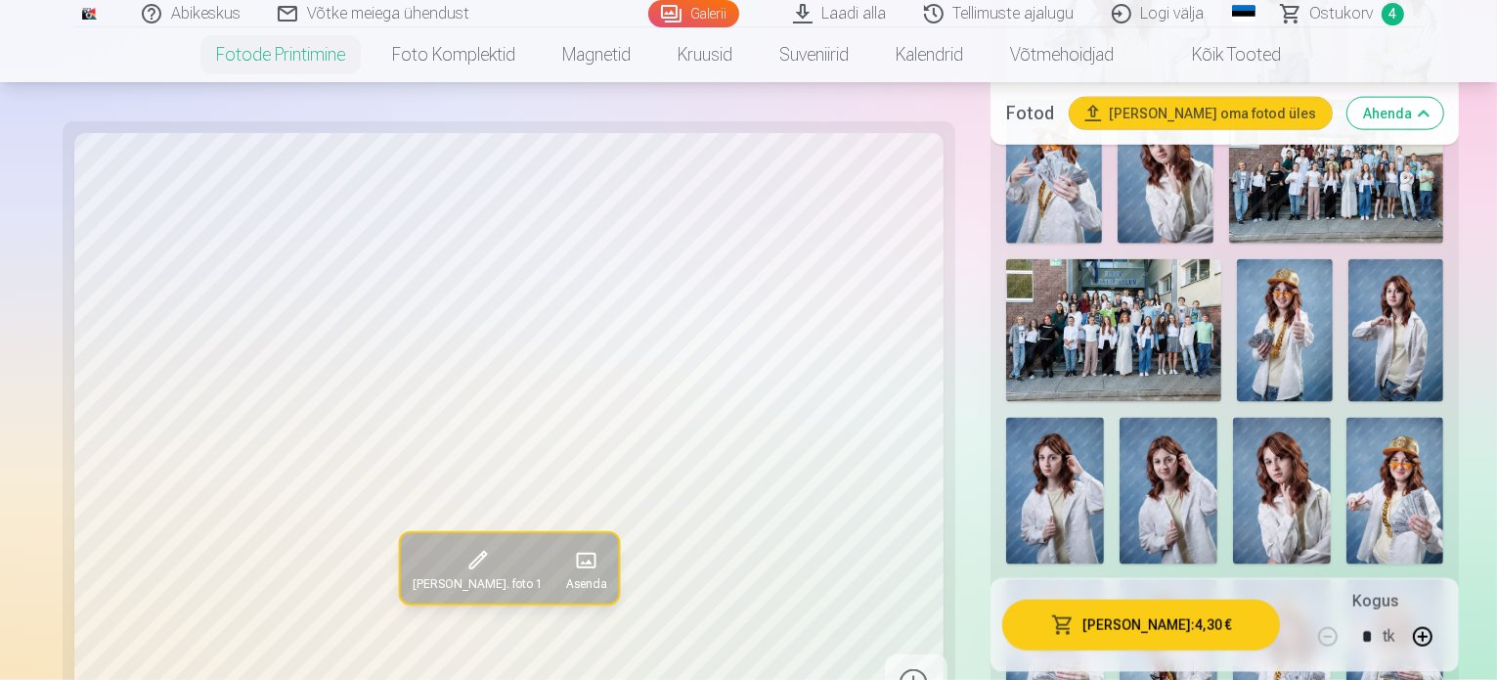
click at [1328, 11] on span "Ostukorv" at bounding box center [1342, 13] width 64 height 23
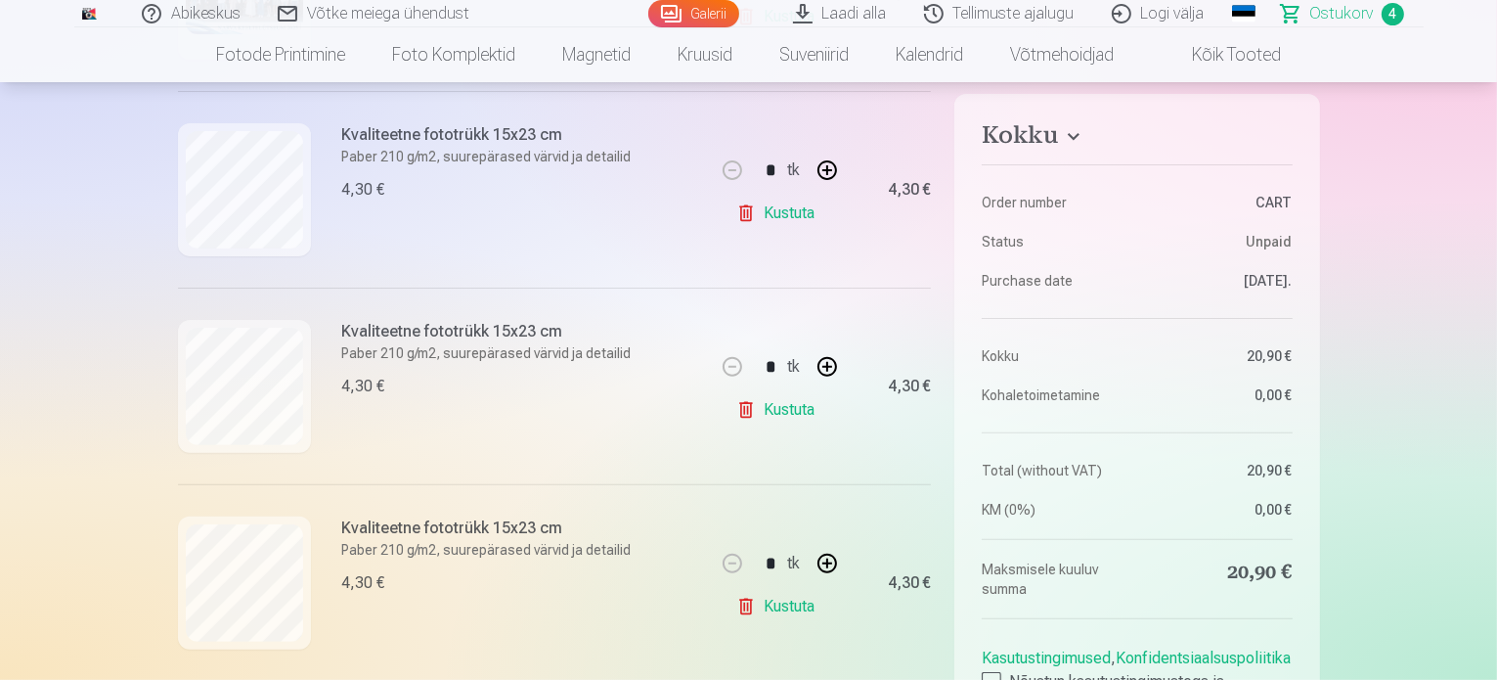
scroll to position [685, 0]
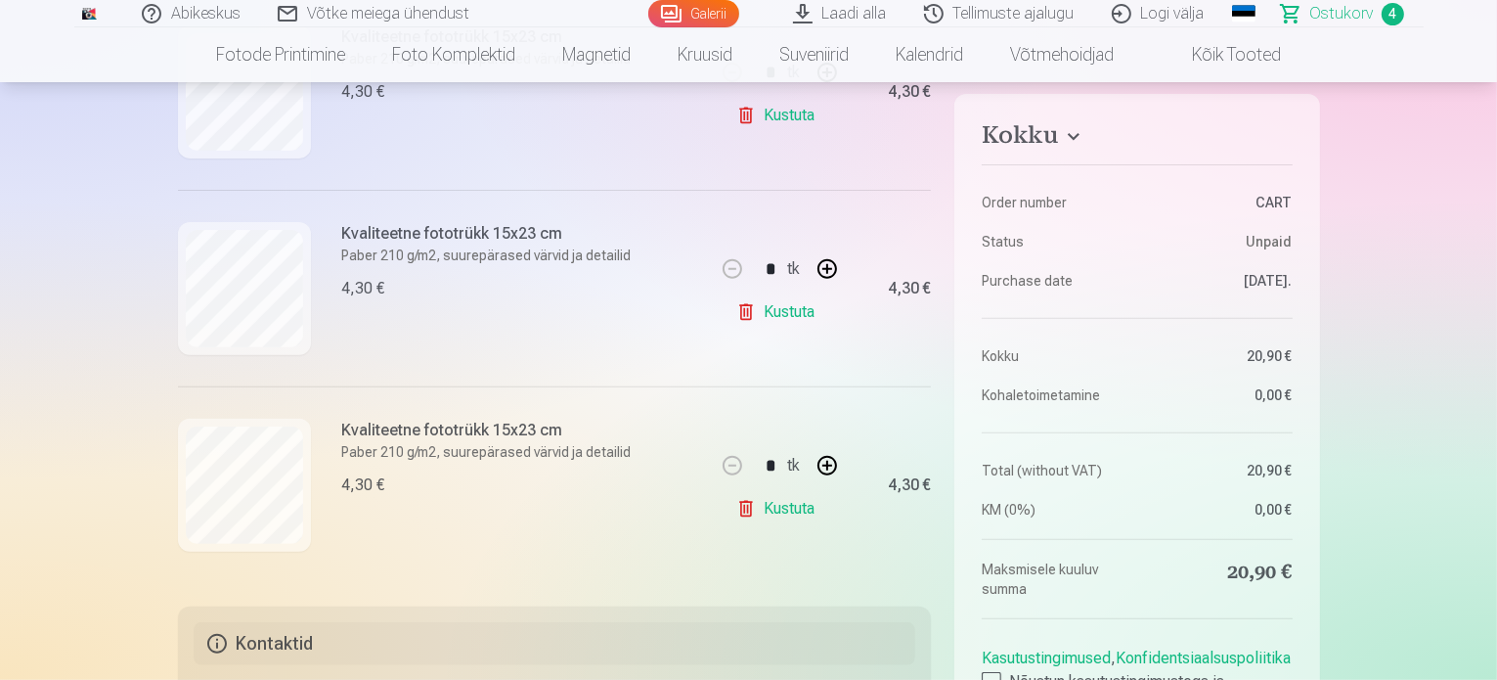
click at [825, 269] on button "button" at bounding box center [827, 268] width 47 height 47
type input "*"
click at [779, 509] on link "Kustuta" at bounding box center [779, 508] width 86 height 39
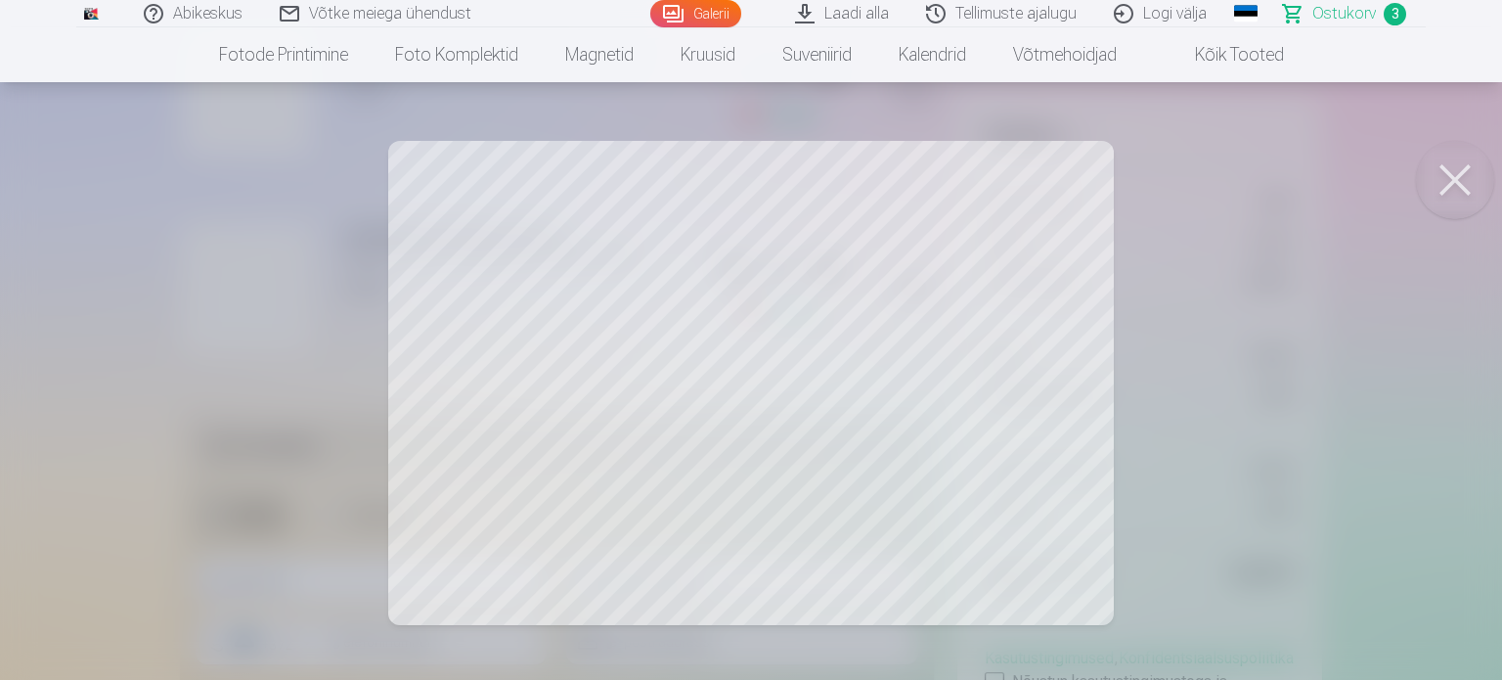
click at [1455, 174] on button at bounding box center [1455, 180] width 78 height 78
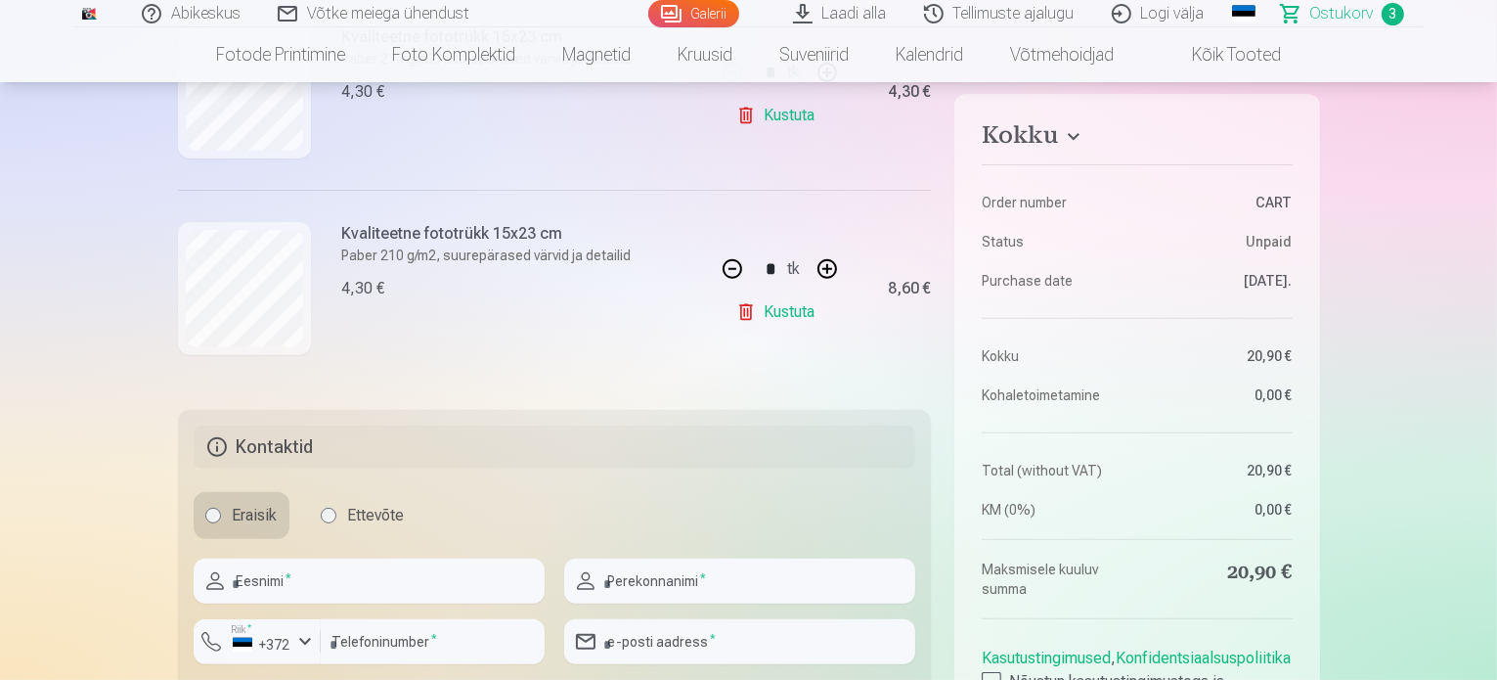
scroll to position [293, 0]
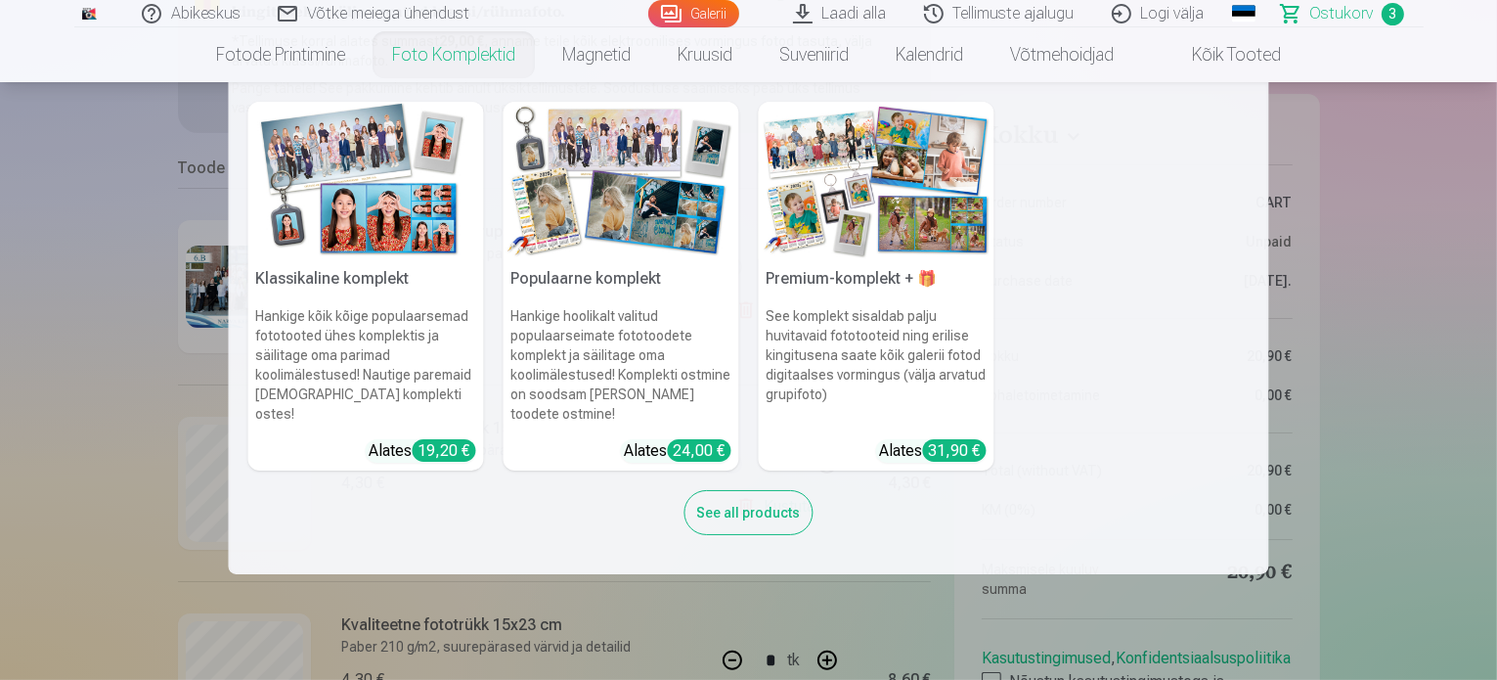
click at [398, 228] on img at bounding box center [366, 180] width 236 height 157
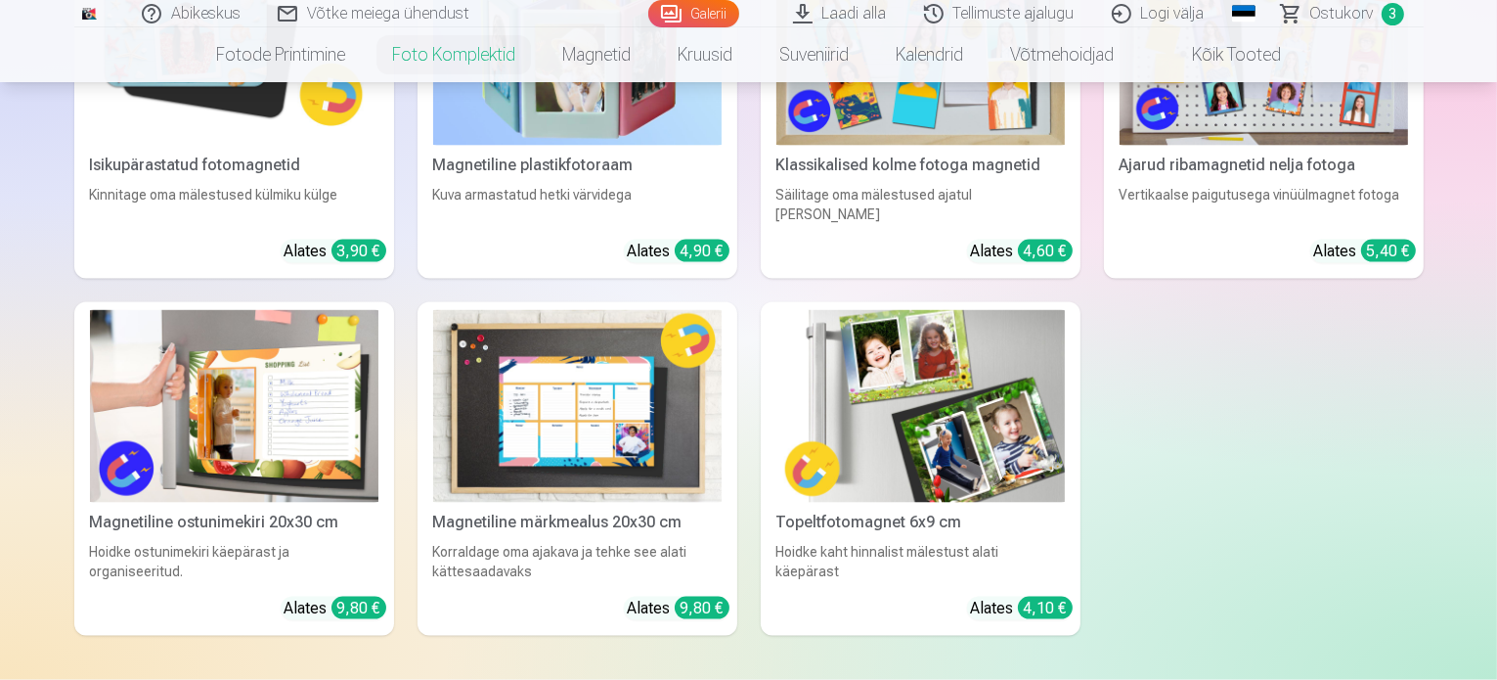
scroll to position [2934, 0]
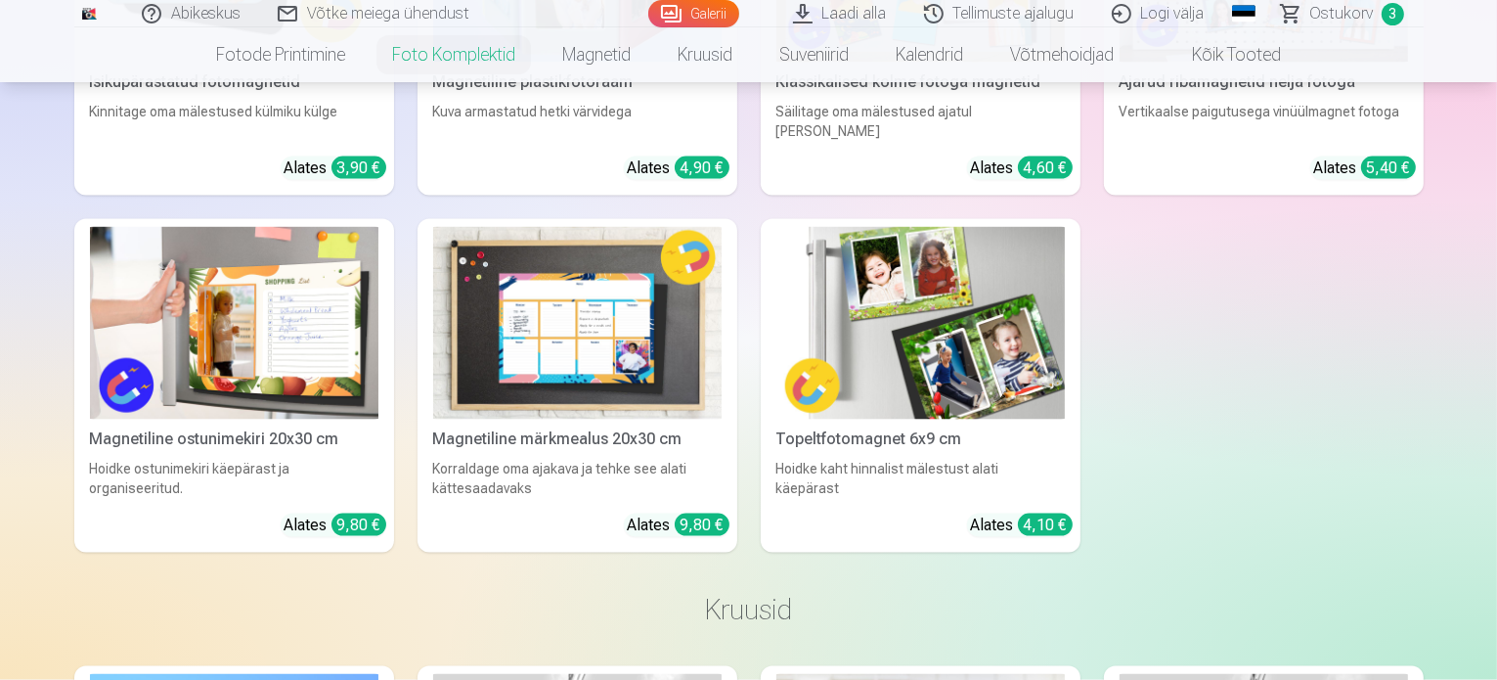
click at [238, 382] on img at bounding box center [234, 323] width 288 height 193
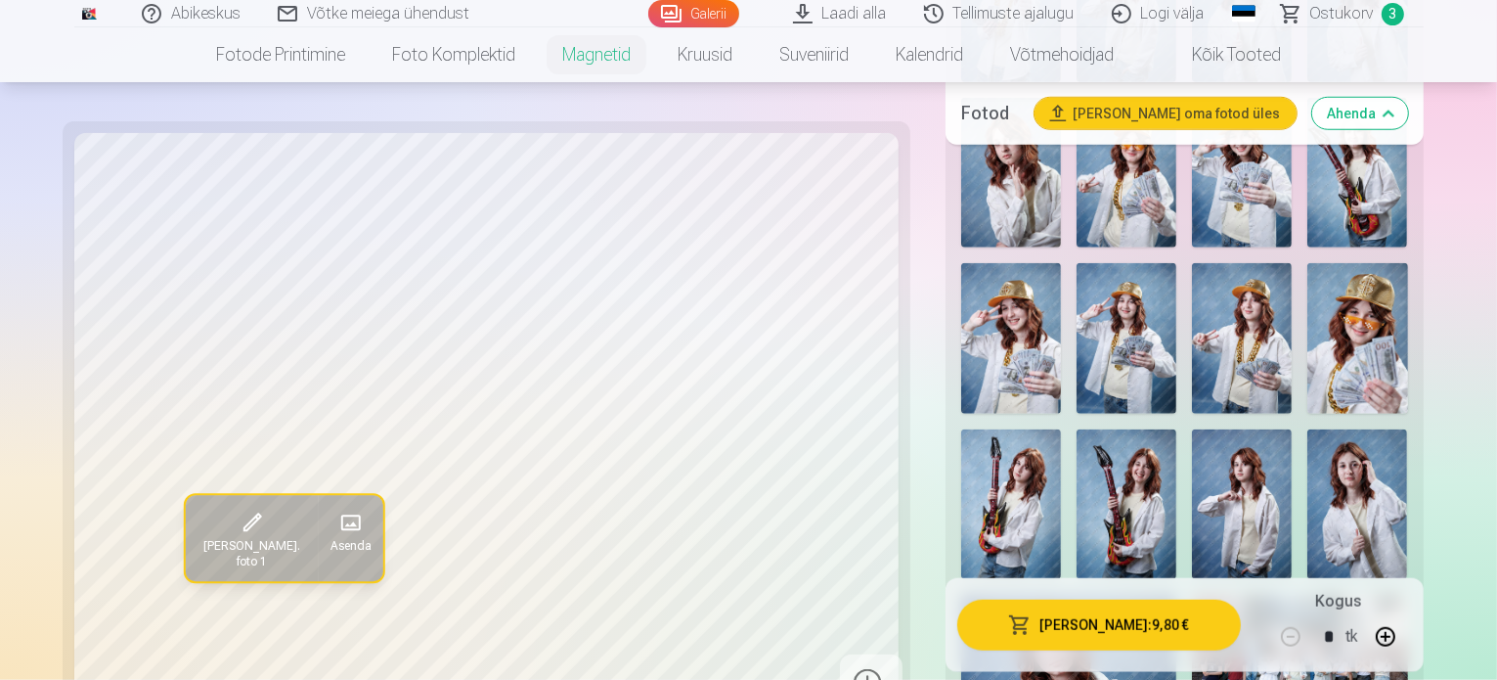
scroll to position [1956, 0]
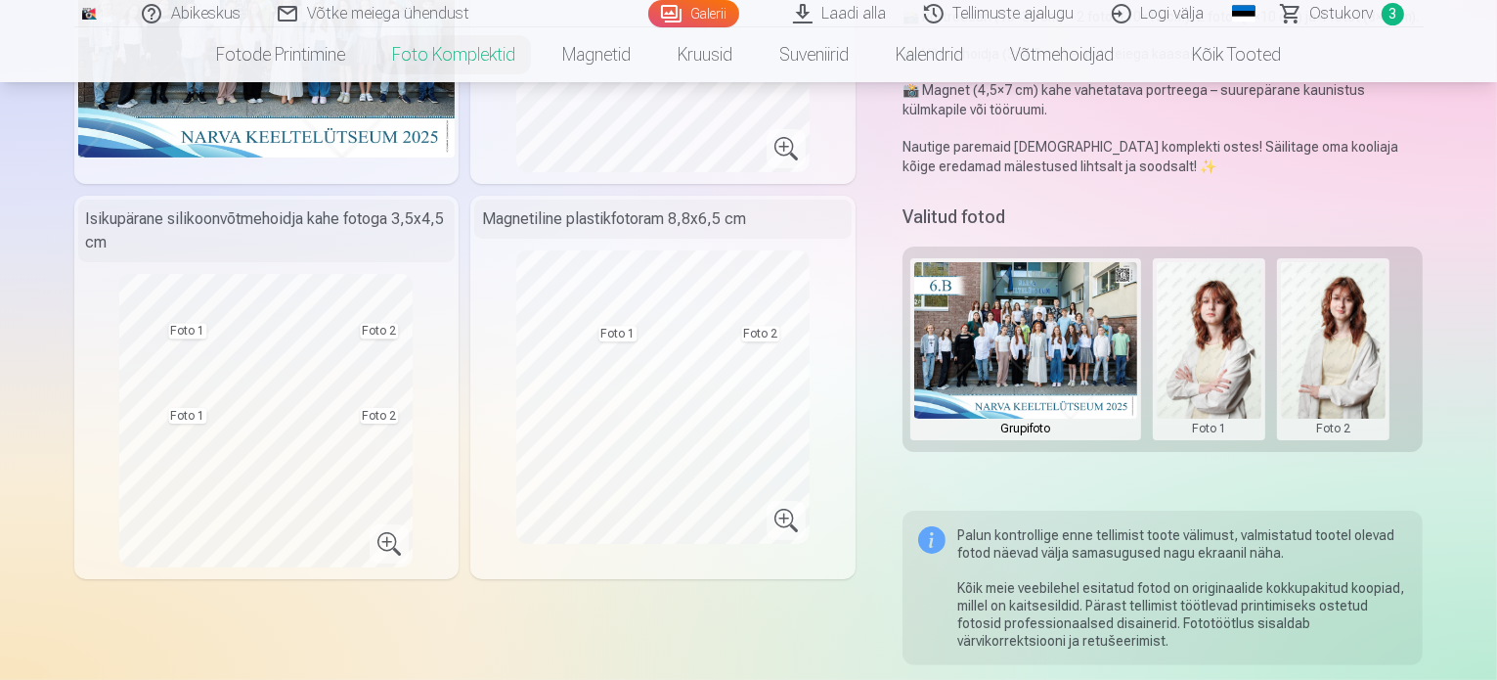
scroll to position [391, 0]
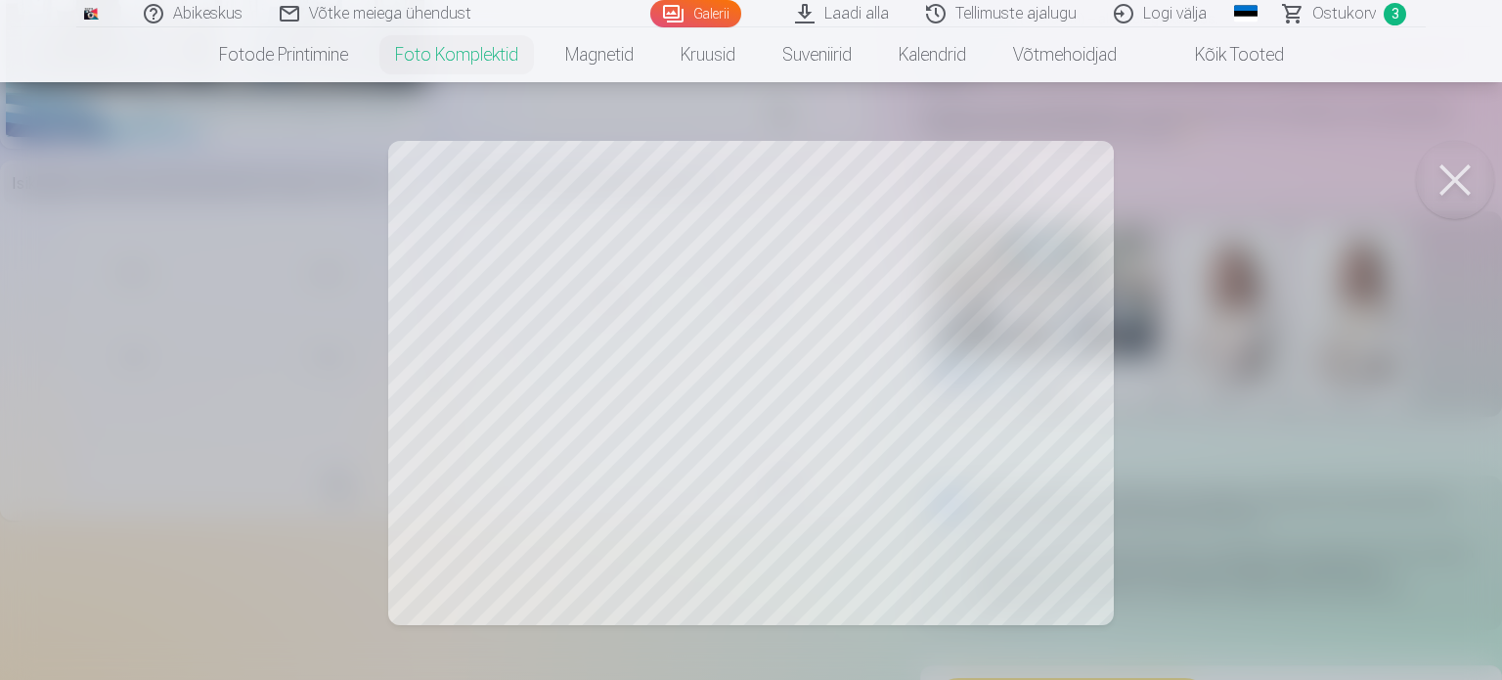
click at [1448, 171] on button at bounding box center [1455, 180] width 78 height 78
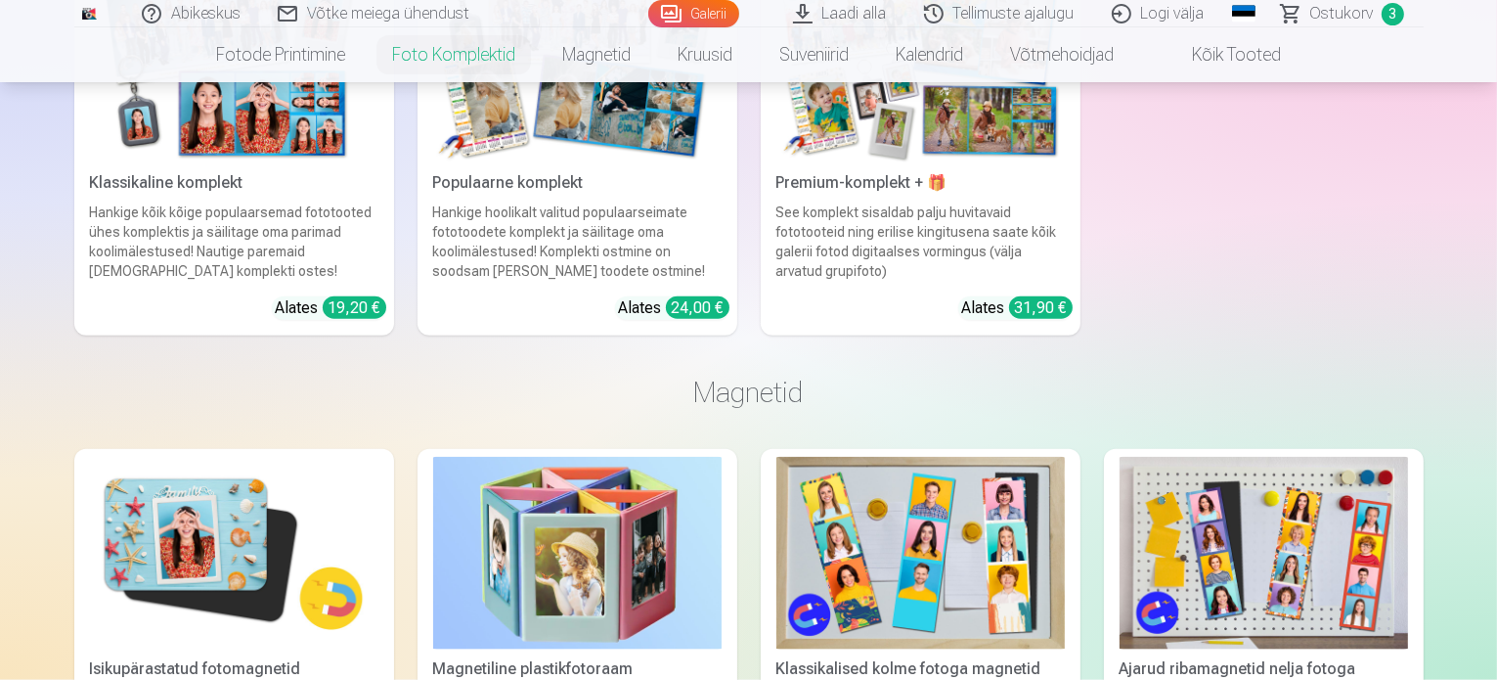
scroll to position [2738, 0]
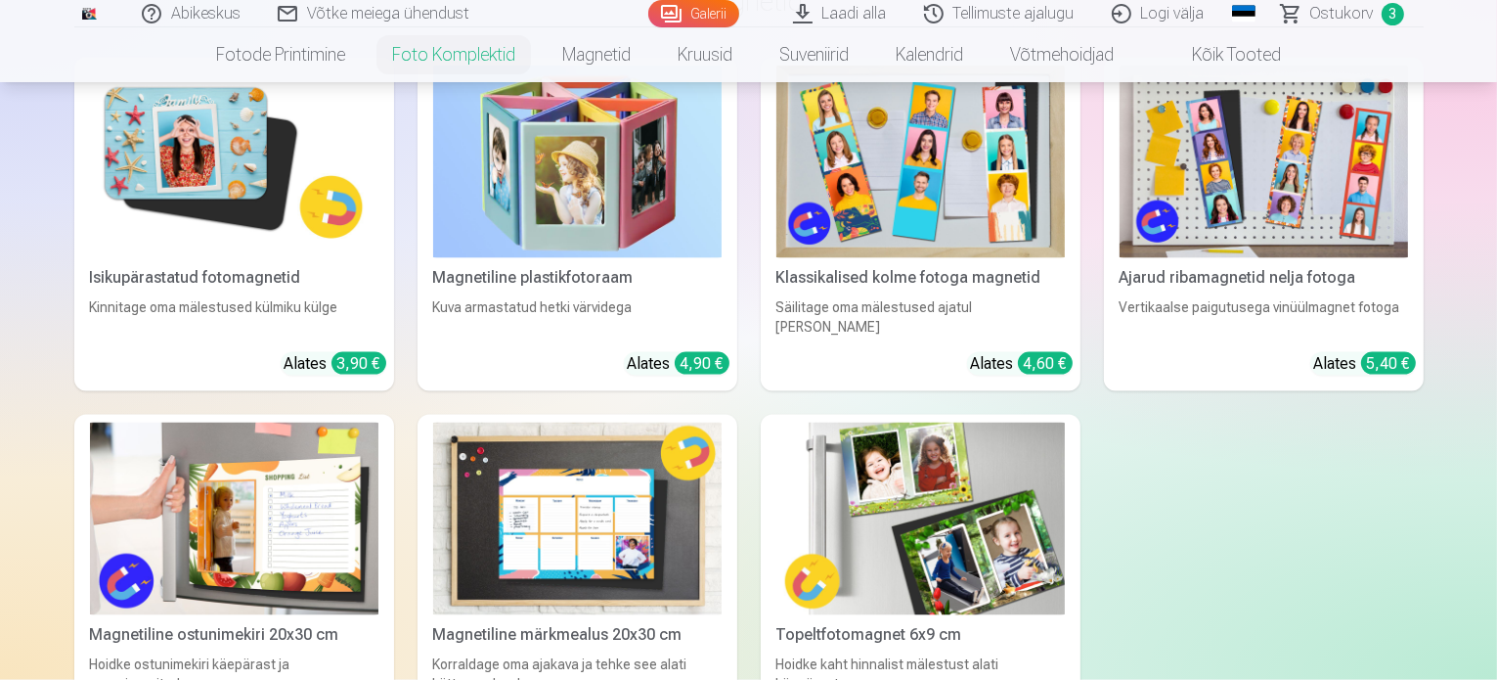
click at [131, 247] on img at bounding box center [234, 162] width 288 height 193
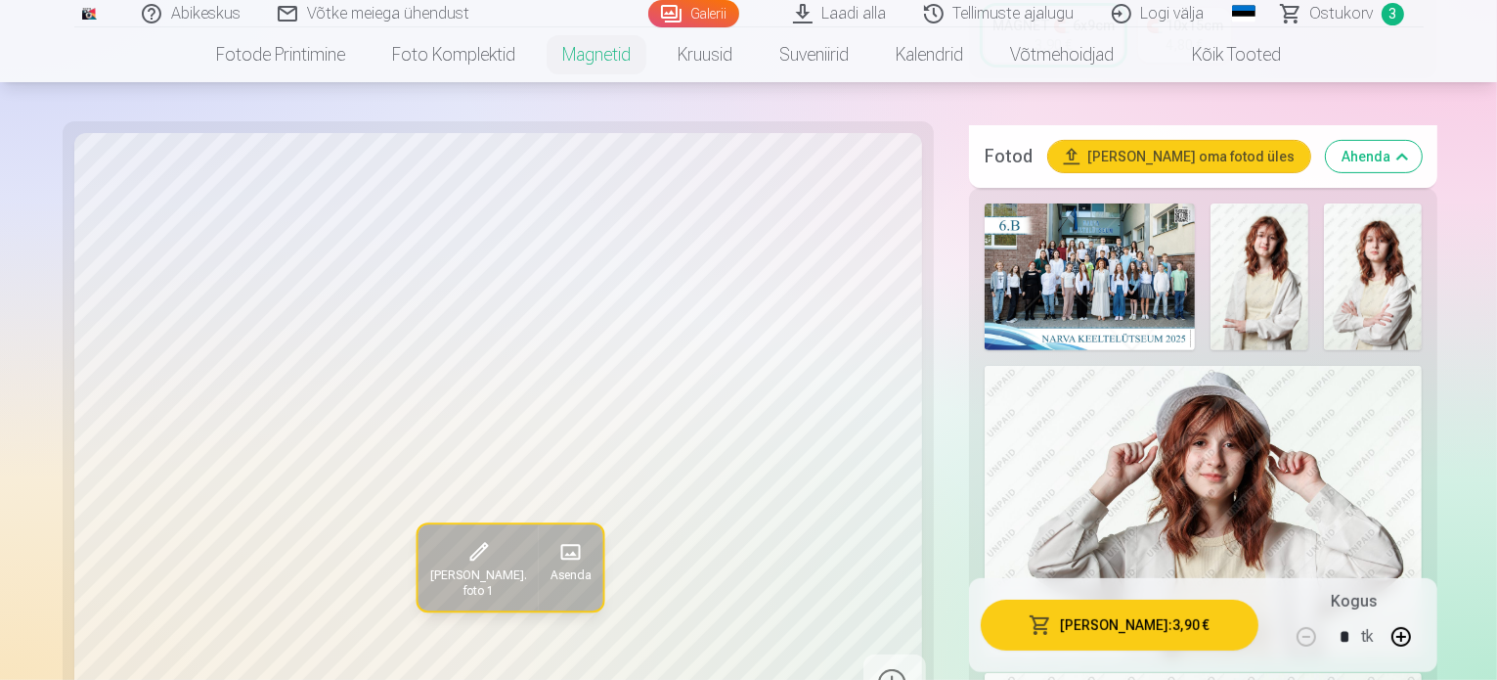
scroll to position [782, 0]
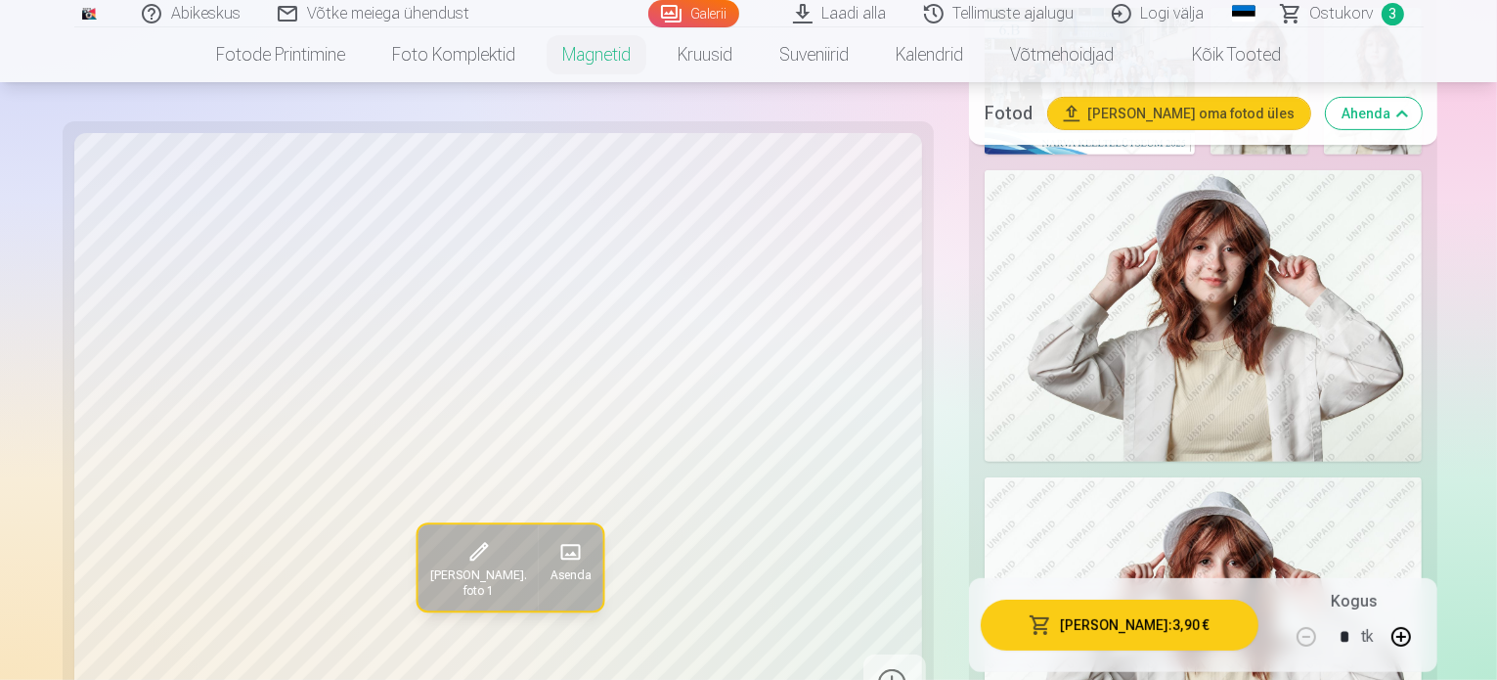
click at [1399, 477] on img at bounding box center [1203, 622] width 437 height 291
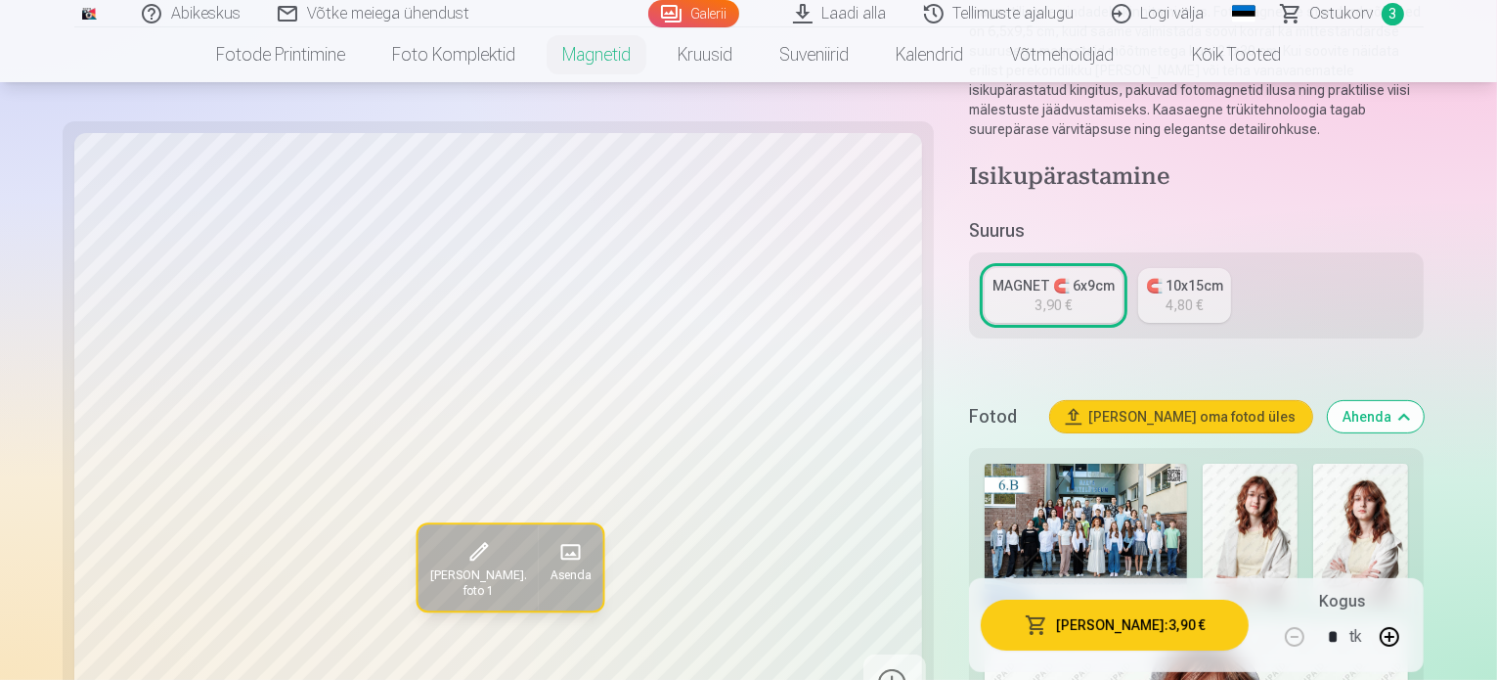
scroll to position [293, 0]
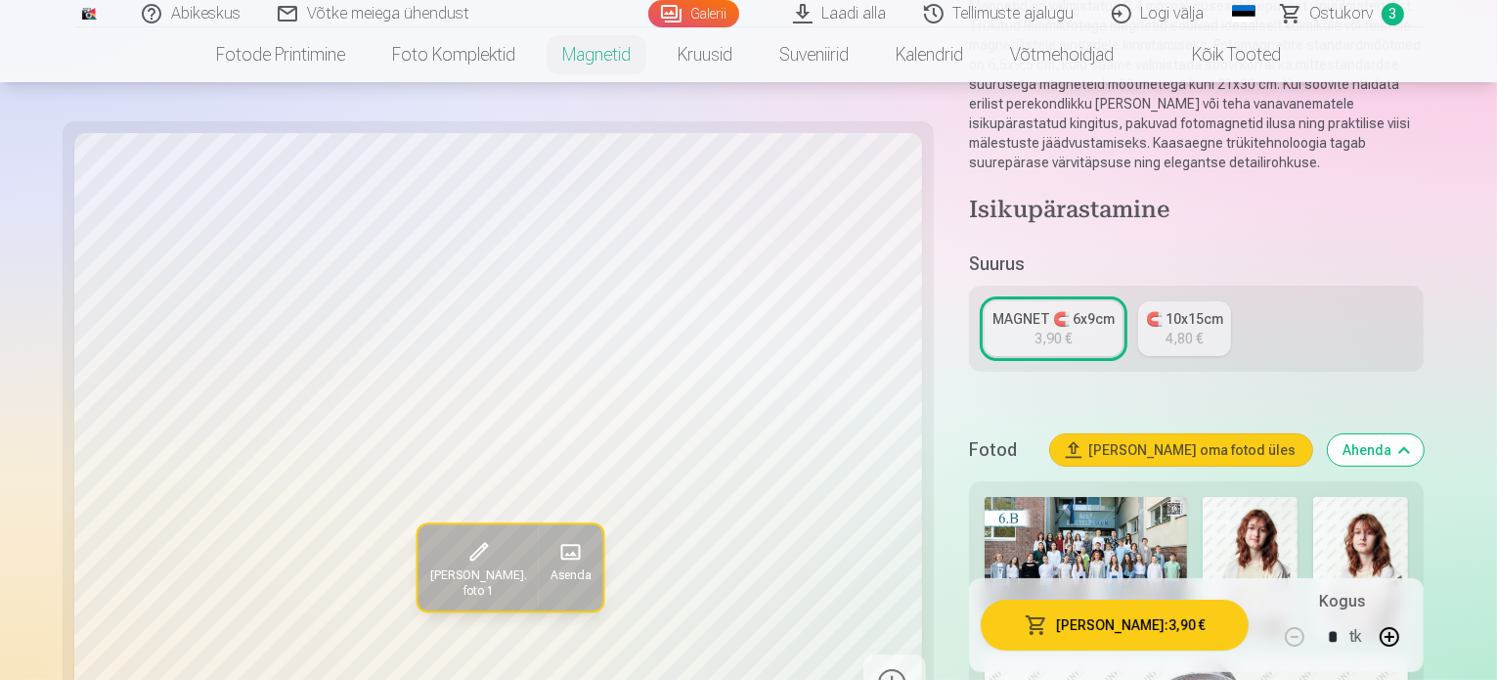
click at [1167, 329] on div "4,80 €" at bounding box center [1185, 339] width 37 height 20
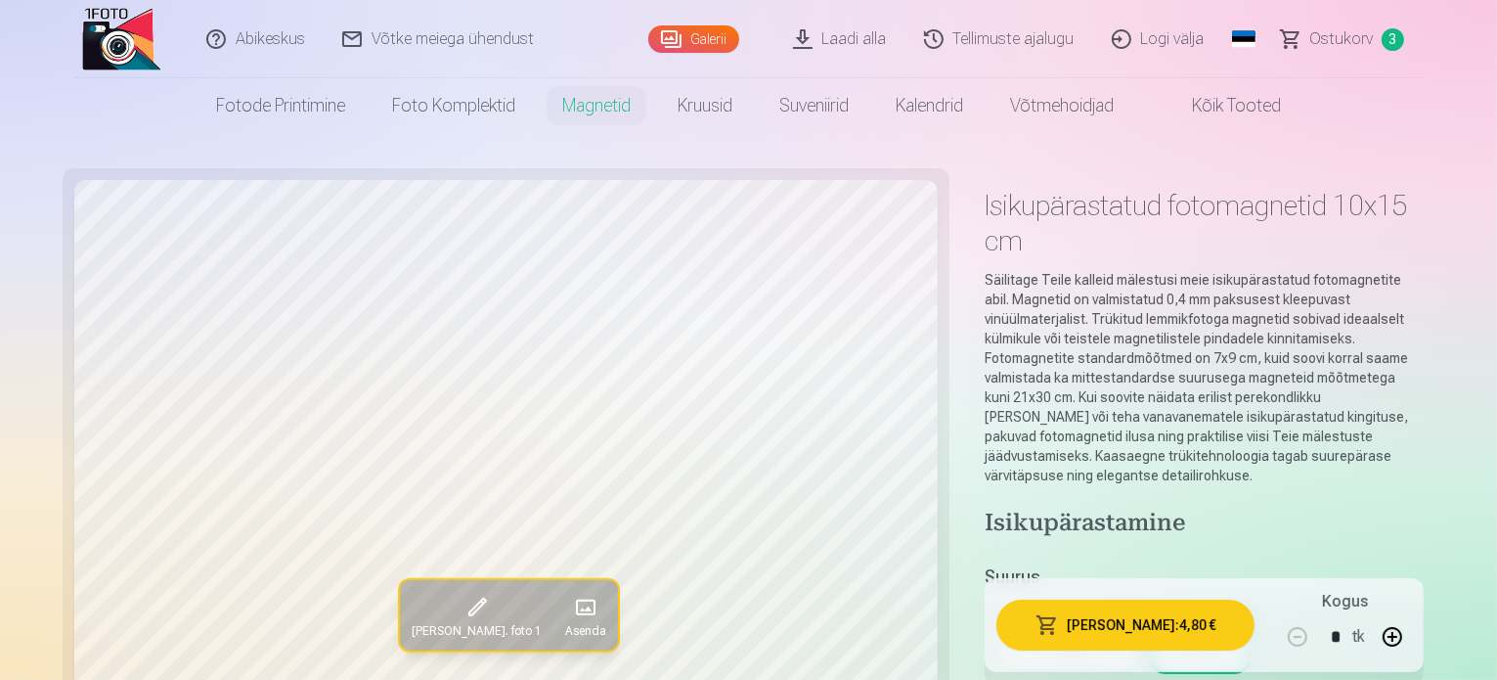
click at [1051, 642] on div "3,90 €" at bounding box center [1069, 652] width 37 height 20
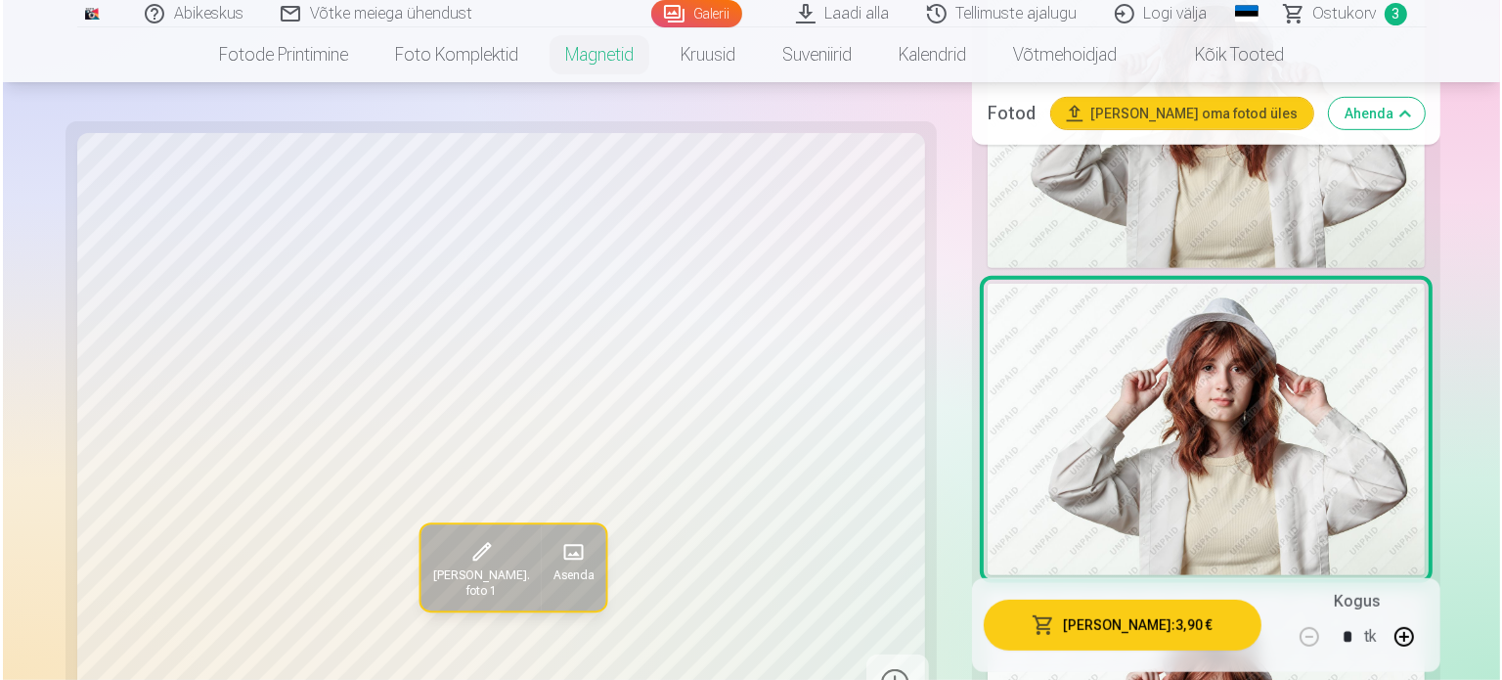
scroll to position [978, 0]
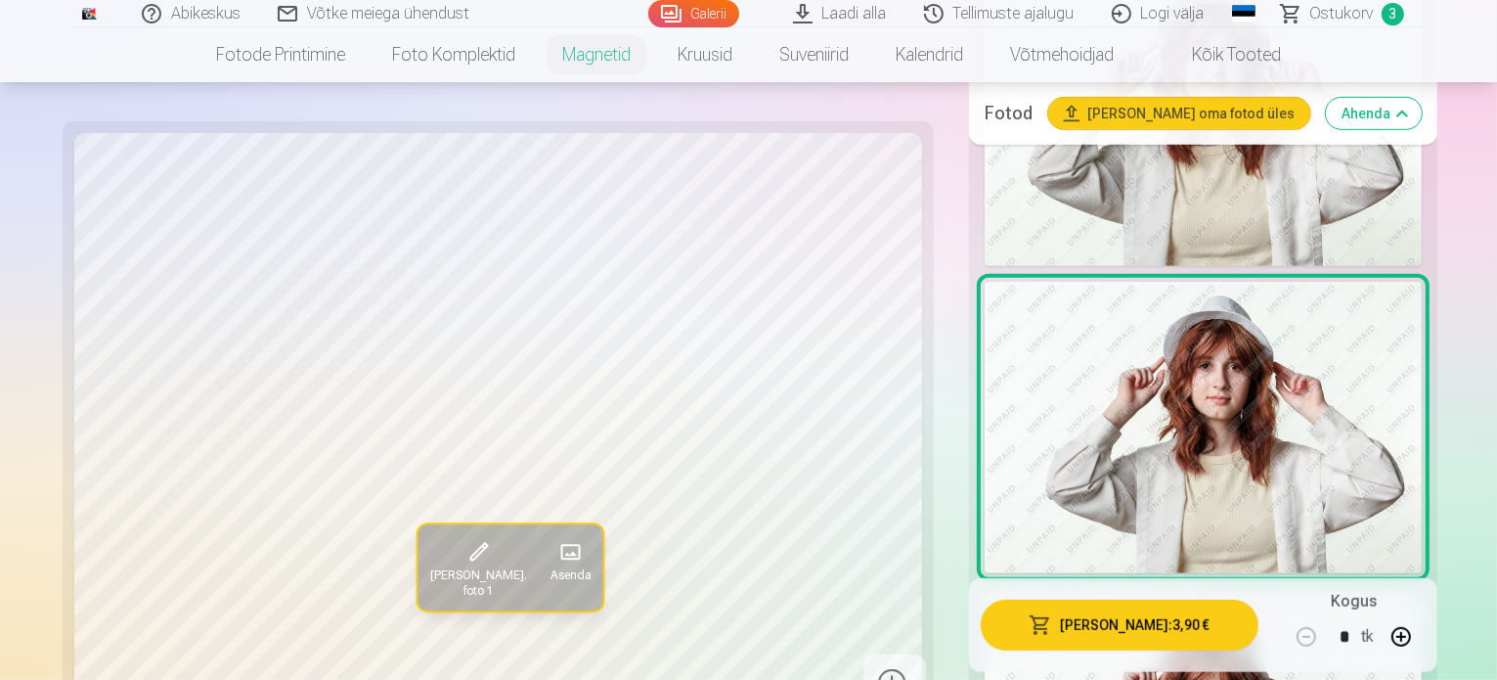
click at [1127, 624] on button "[PERSON_NAME] : 3,90 €" at bounding box center [1120, 624] width 278 height 51
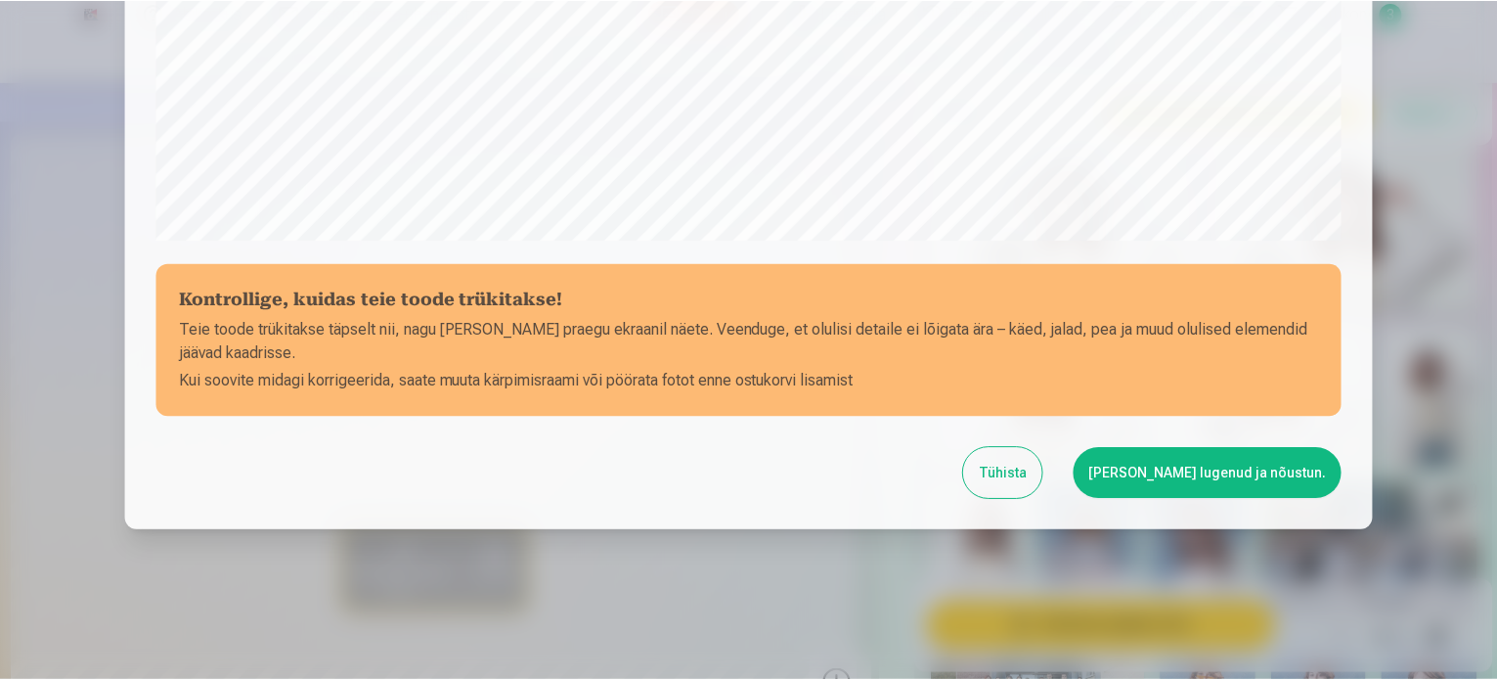
scroll to position [728, 0]
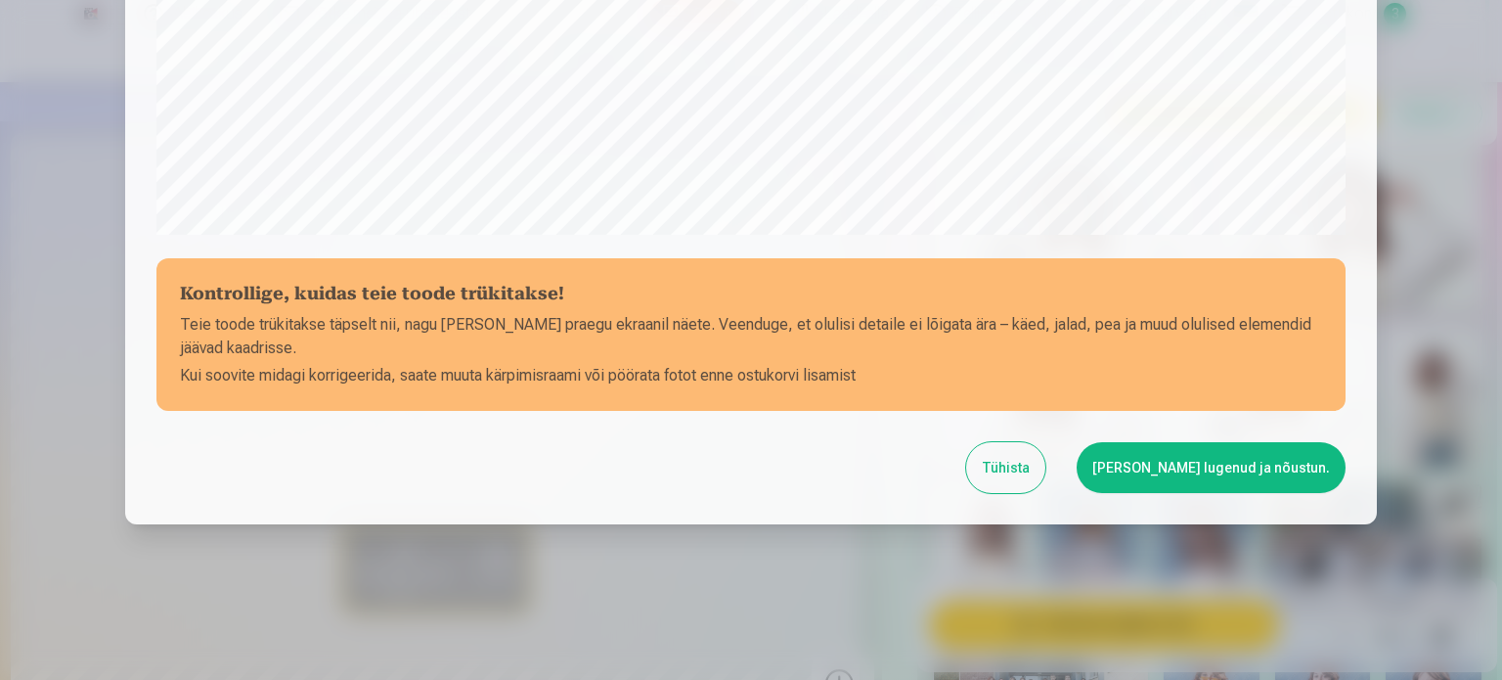
click at [1244, 448] on button "[PERSON_NAME] lugenud ja nõustun." at bounding box center [1211, 467] width 269 height 51
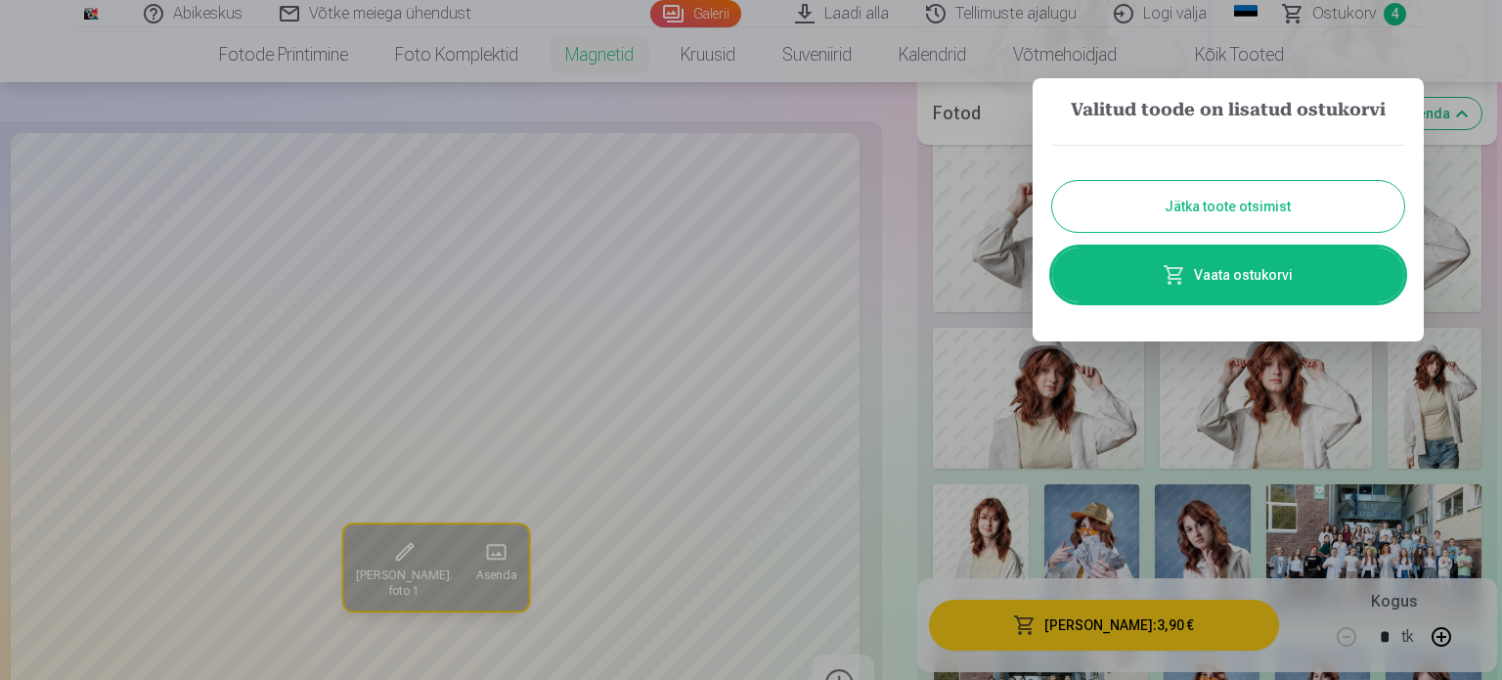
click at [1237, 208] on button "Jätka toote otsimist" at bounding box center [1228, 206] width 352 height 51
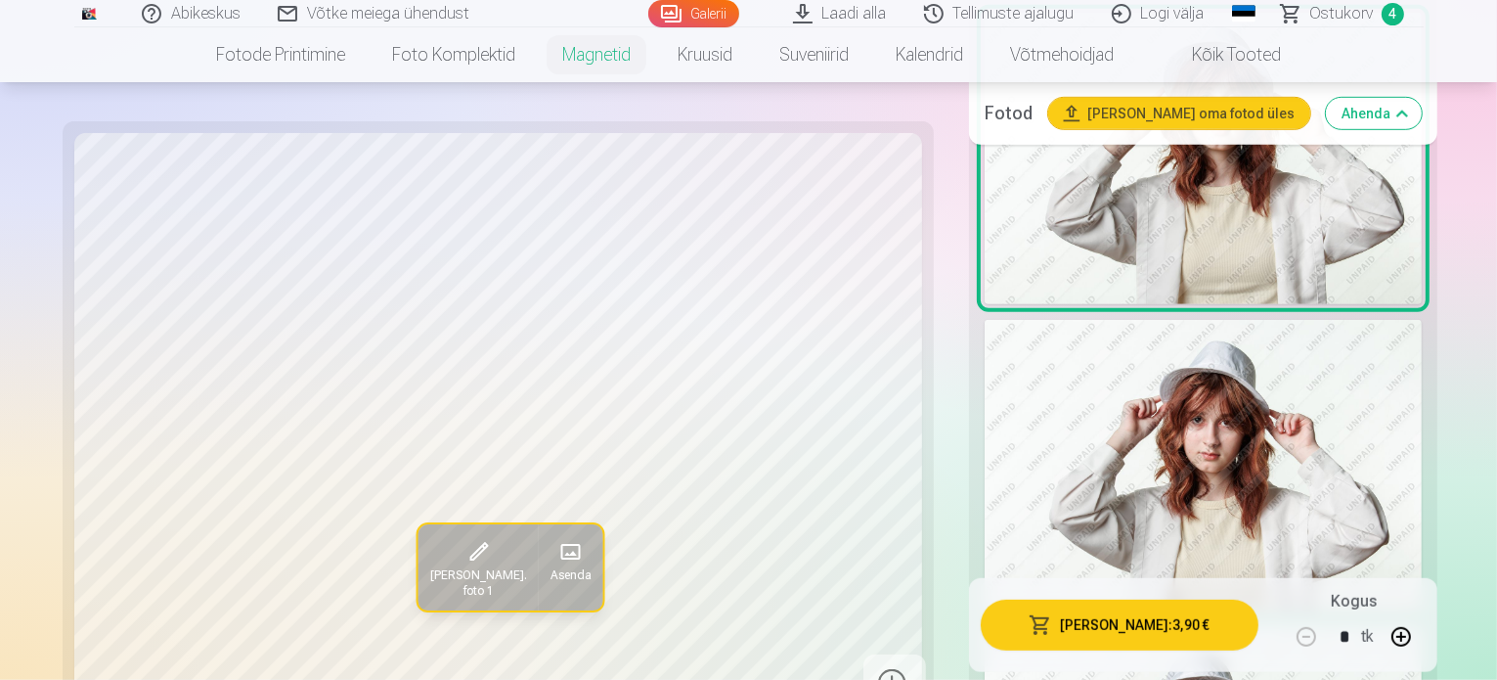
scroll to position [1369, 0]
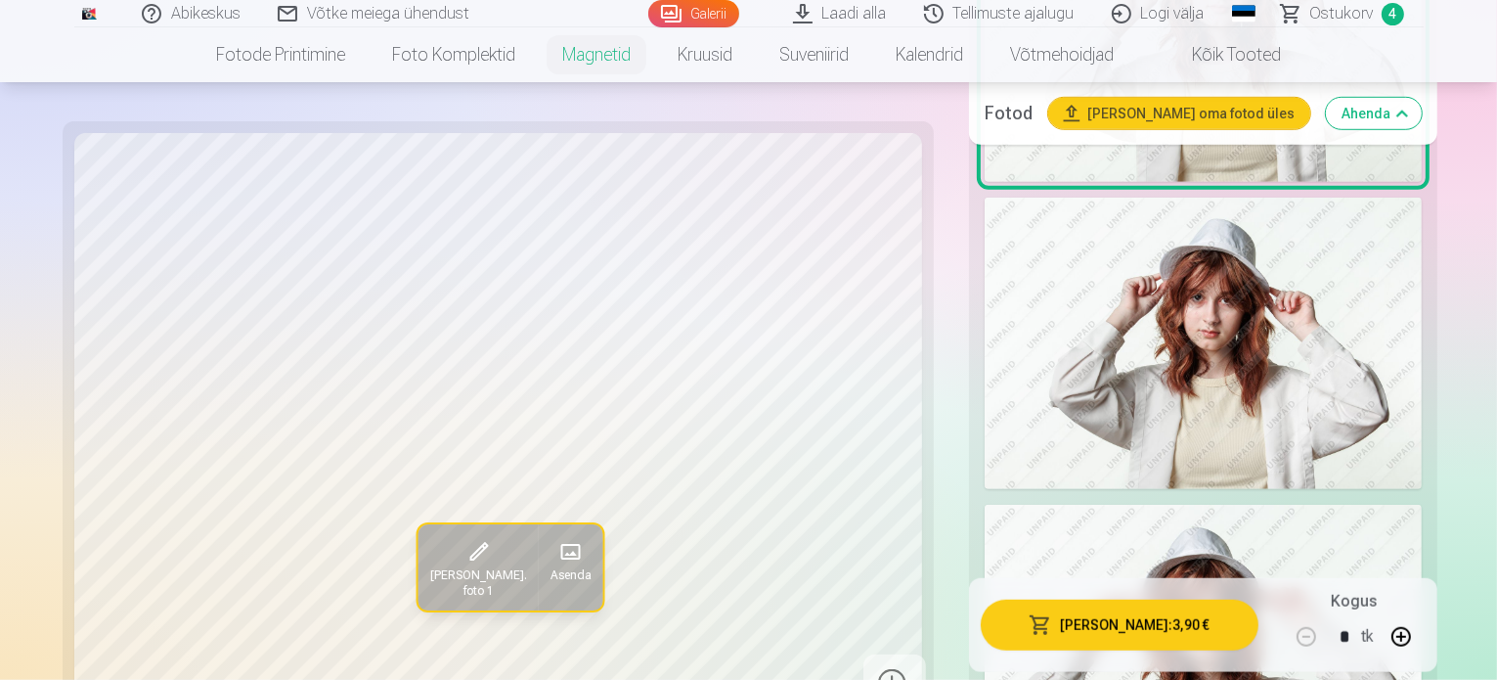
click at [1354, 15] on span "Ostukorv" at bounding box center [1342, 13] width 64 height 23
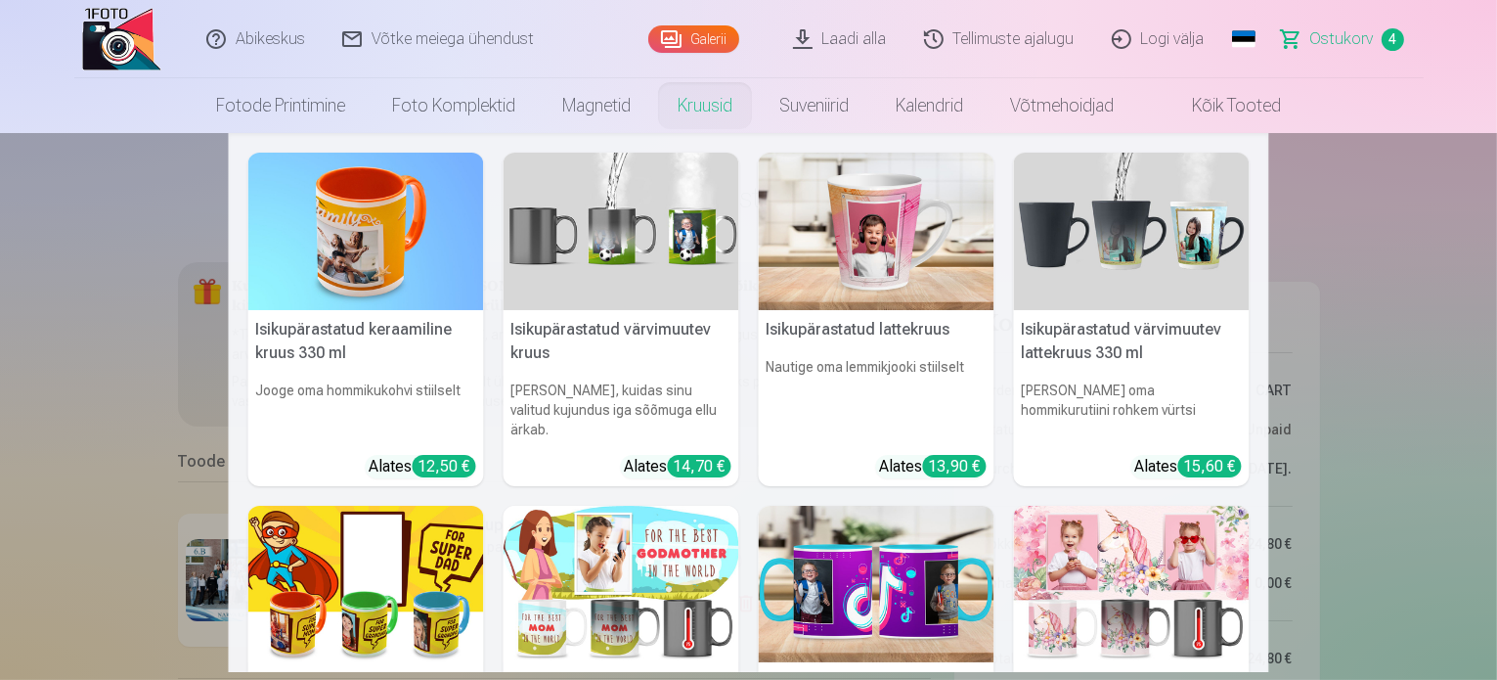
click at [719, 102] on link "Kruusid" at bounding box center [705, 105] width 102 height 55
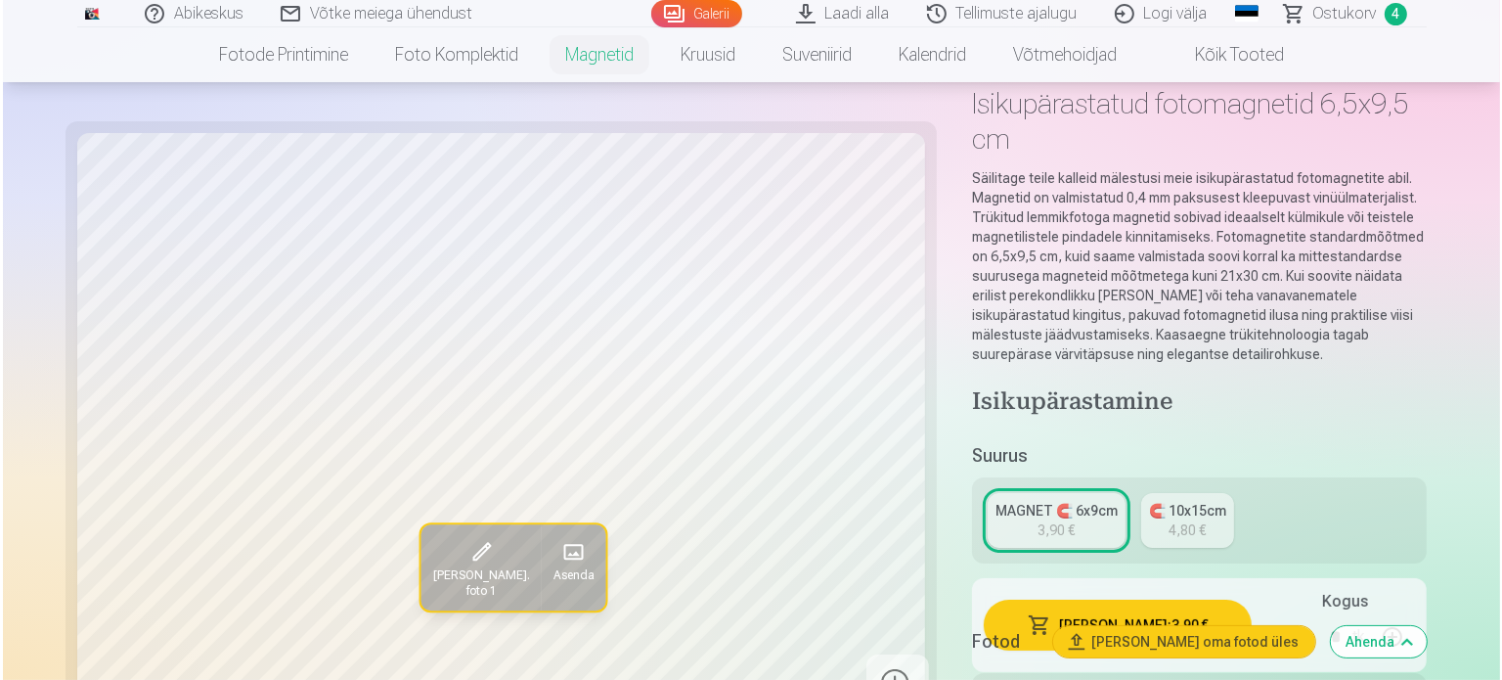
scroll to position [196, 0]
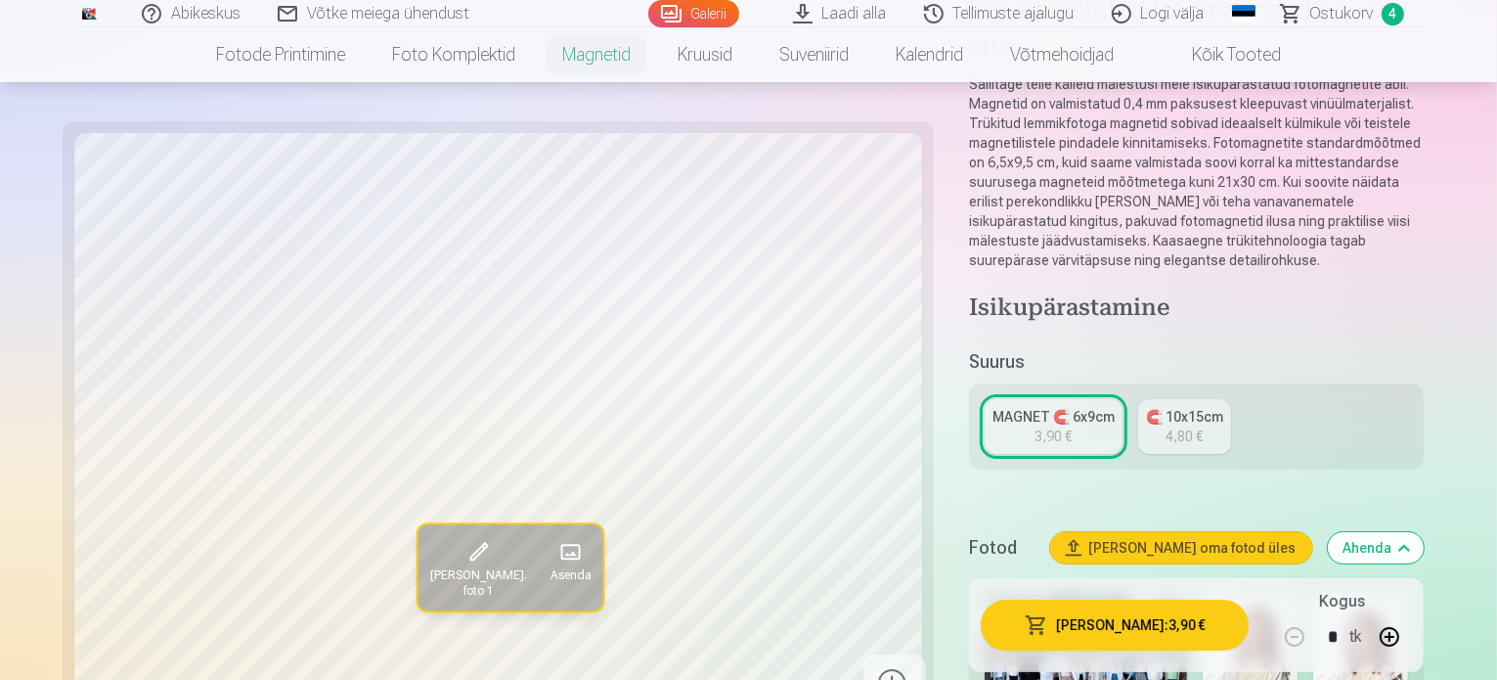
click at [1413, 640] on button "button" at bounding box center [1389, 636] width 47 height 47
type input "*"
click at [1107, 621] on button "[PERSON_NAME] : 7,80 €" at bounding box center [1115, 624] width 268 height 51
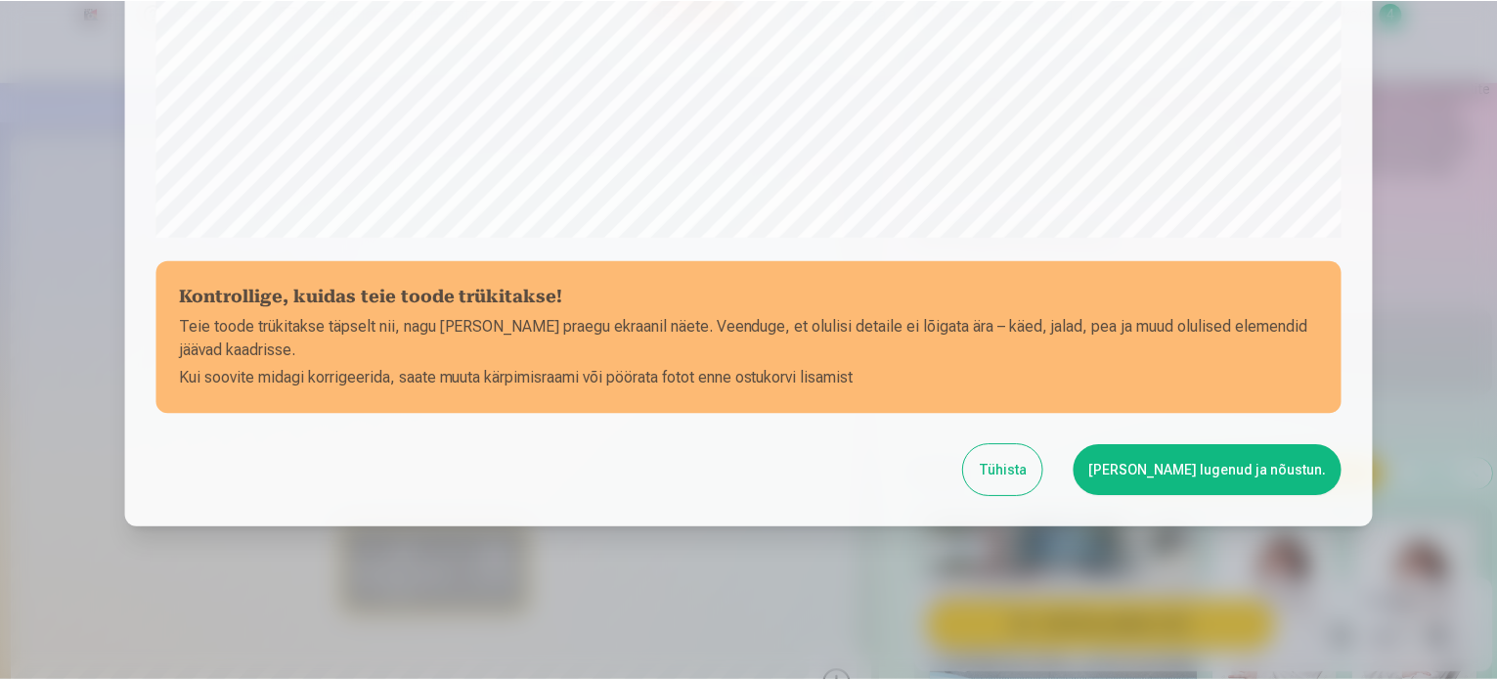
scroll to position [728, 0]
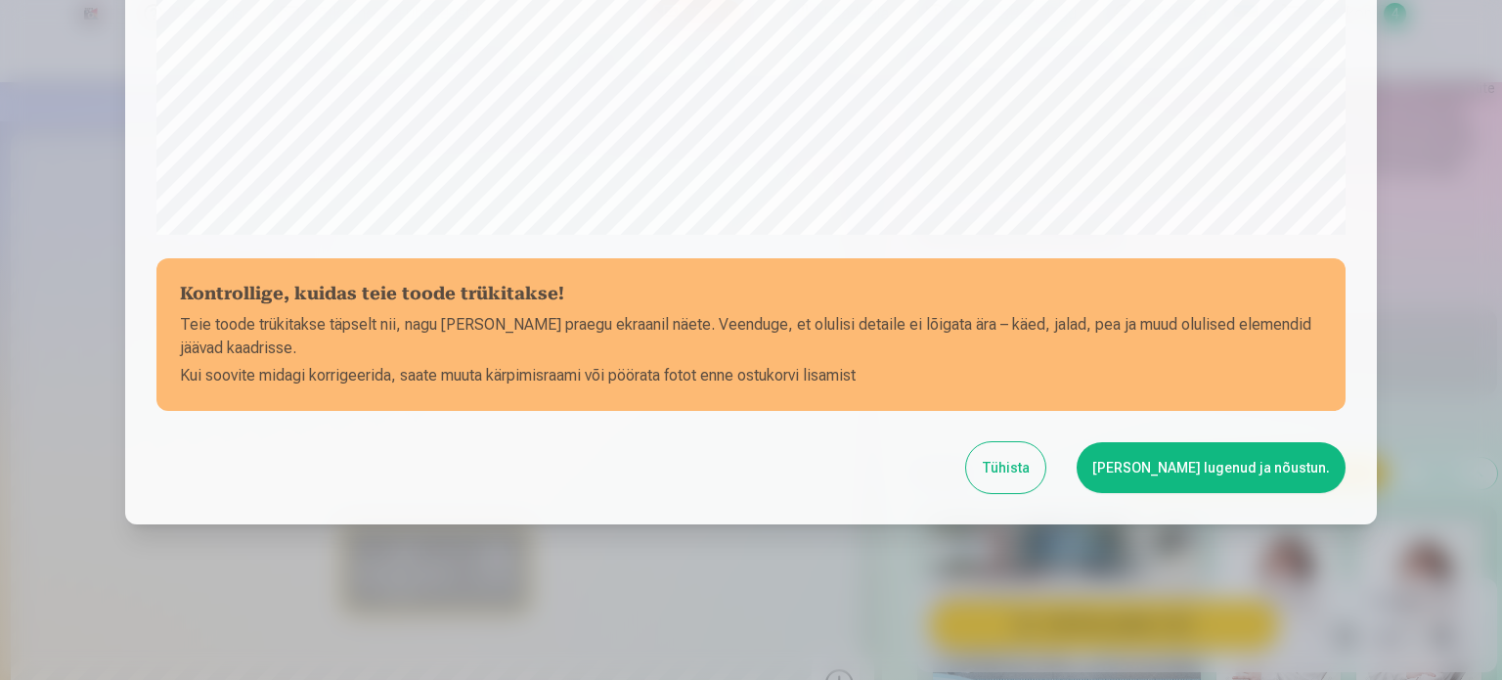
click at [1244, 468] on button "[PERSON_NAME] lugenud ja nõustun." at bounding box center [1211, 467] width 269 height 51
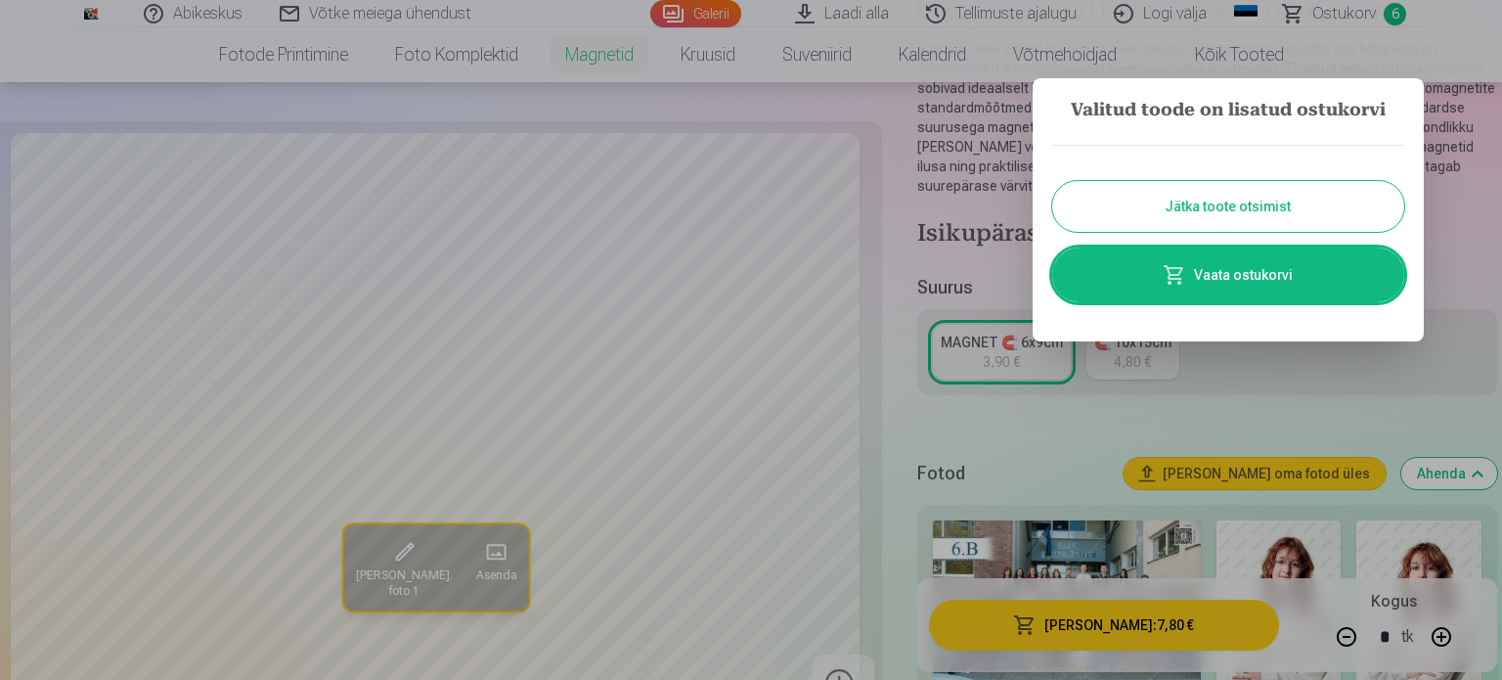
click at [1270, 204] on button "Jätka toote otsimist" at bounding box center [1228, 206] width 352 height 51
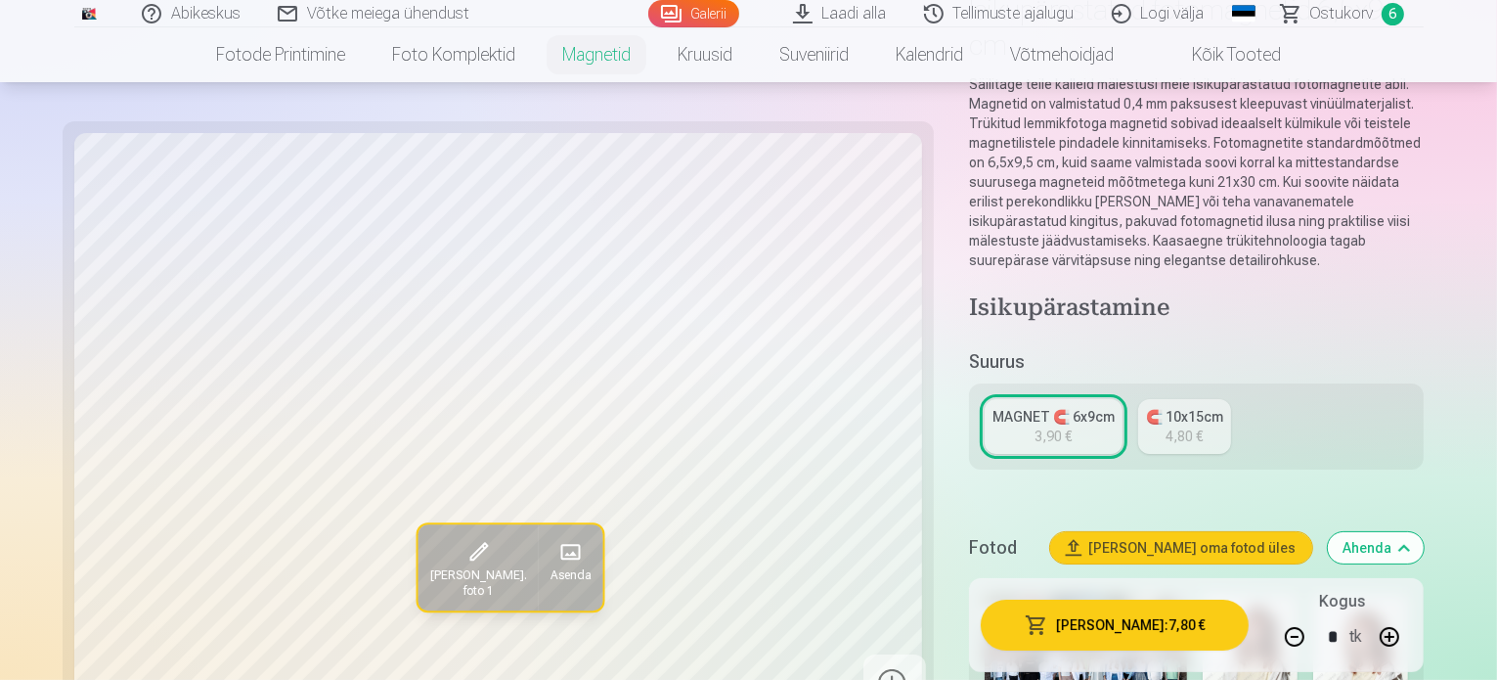
click at [1346, 17] on span "Ostukorv" at bounding box center [1342, 13] width 64 height 23
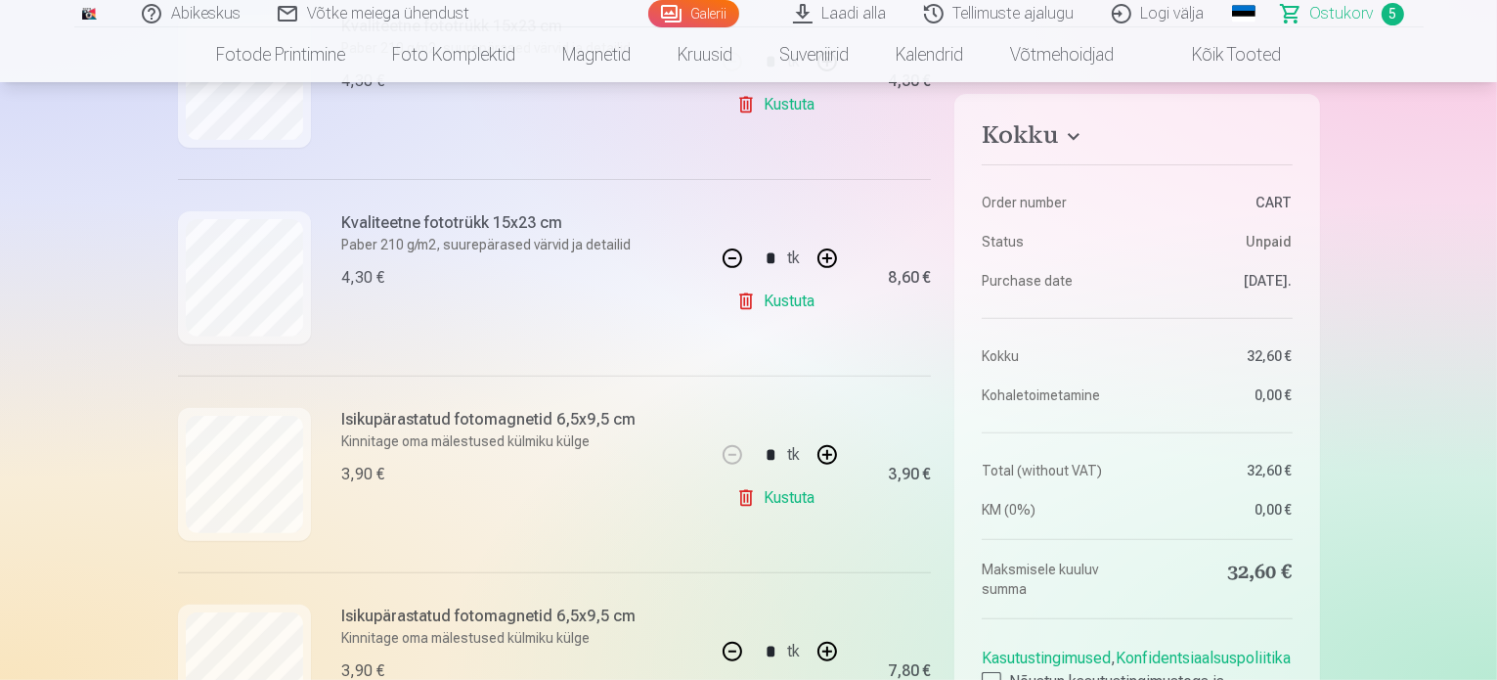
scroll to position [782, 0]
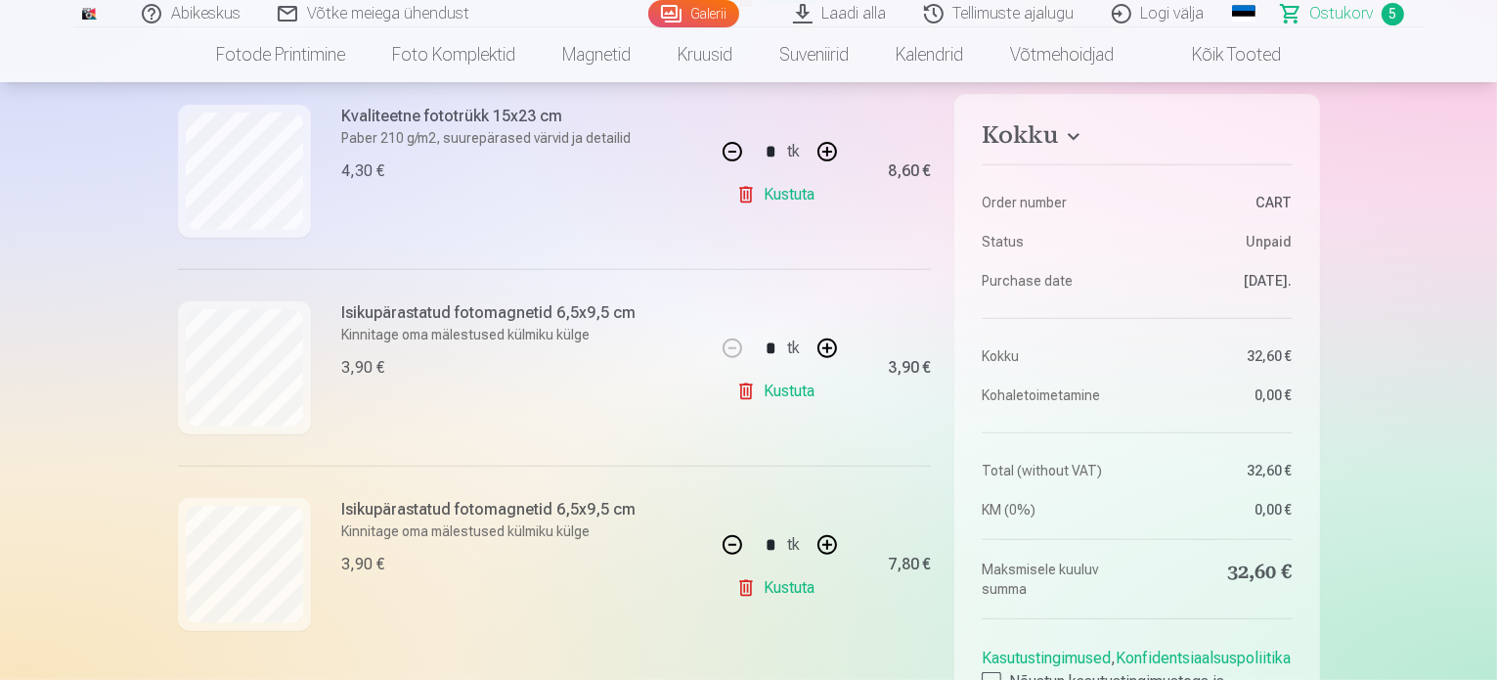
click at [825, 349] on button "button" at bounding box center [827, 348] width 47 height 47
type input "*"
click at [795, 586] on link "Kustuta" at bounding box center [779, 587] width 86 height 39
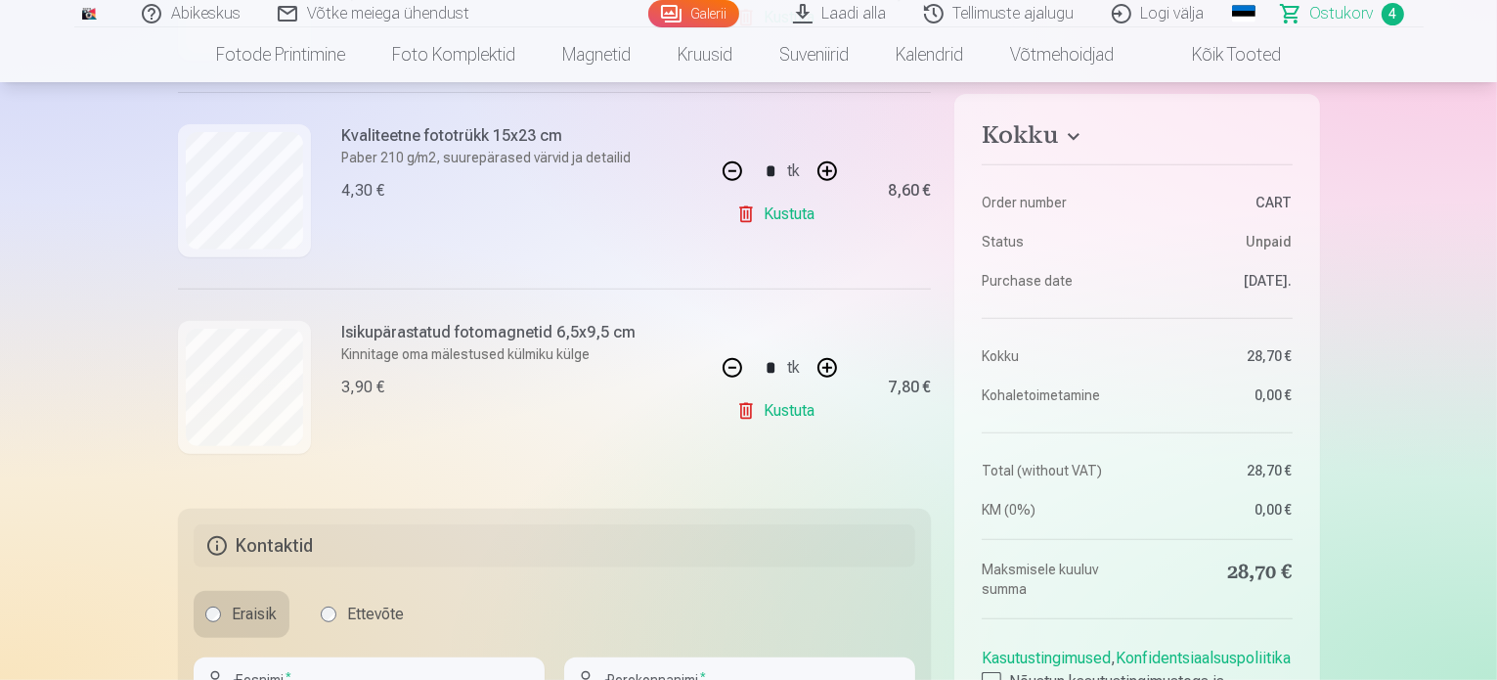
click at [825, 172] on button "button" at bounding box center [827, 171] width 47 height 47
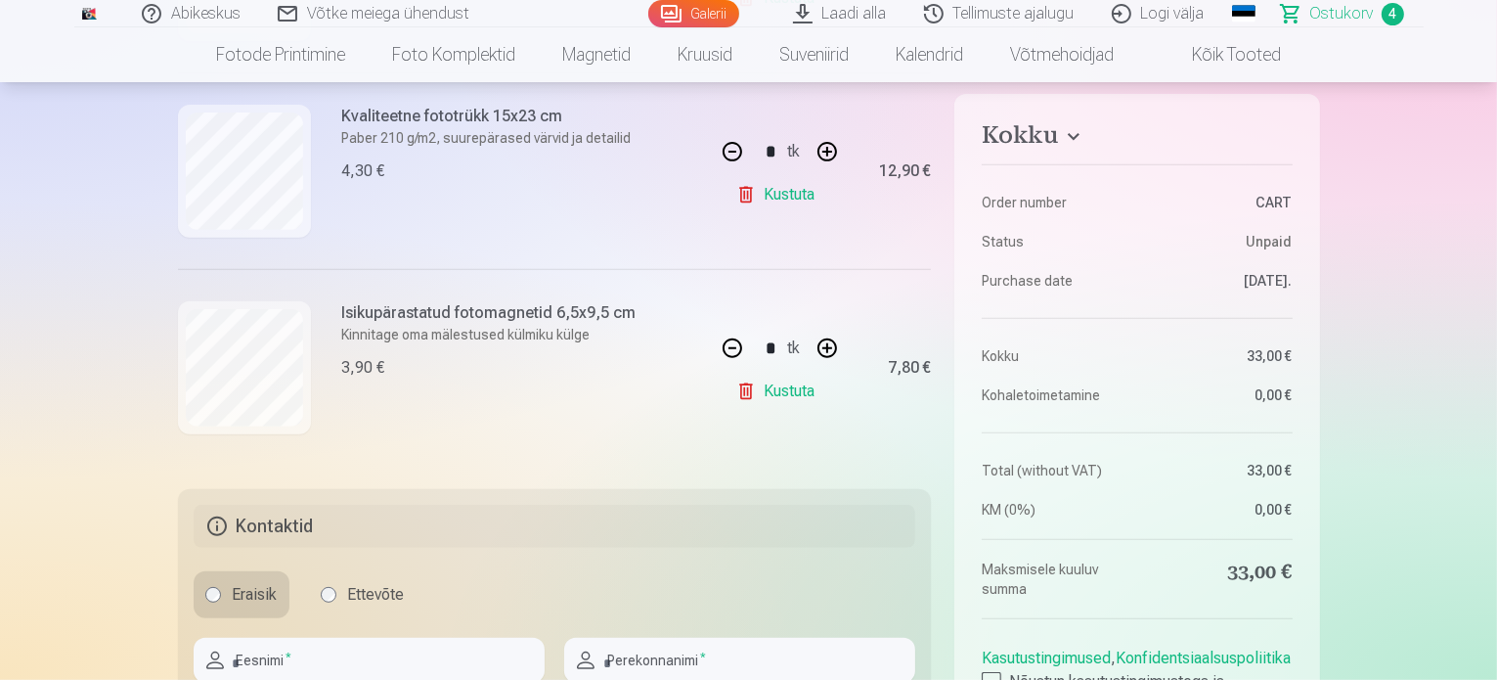
click at [732, 147] on button "button" at bounding box center [732, 151] width 47 height 47
type input "*"
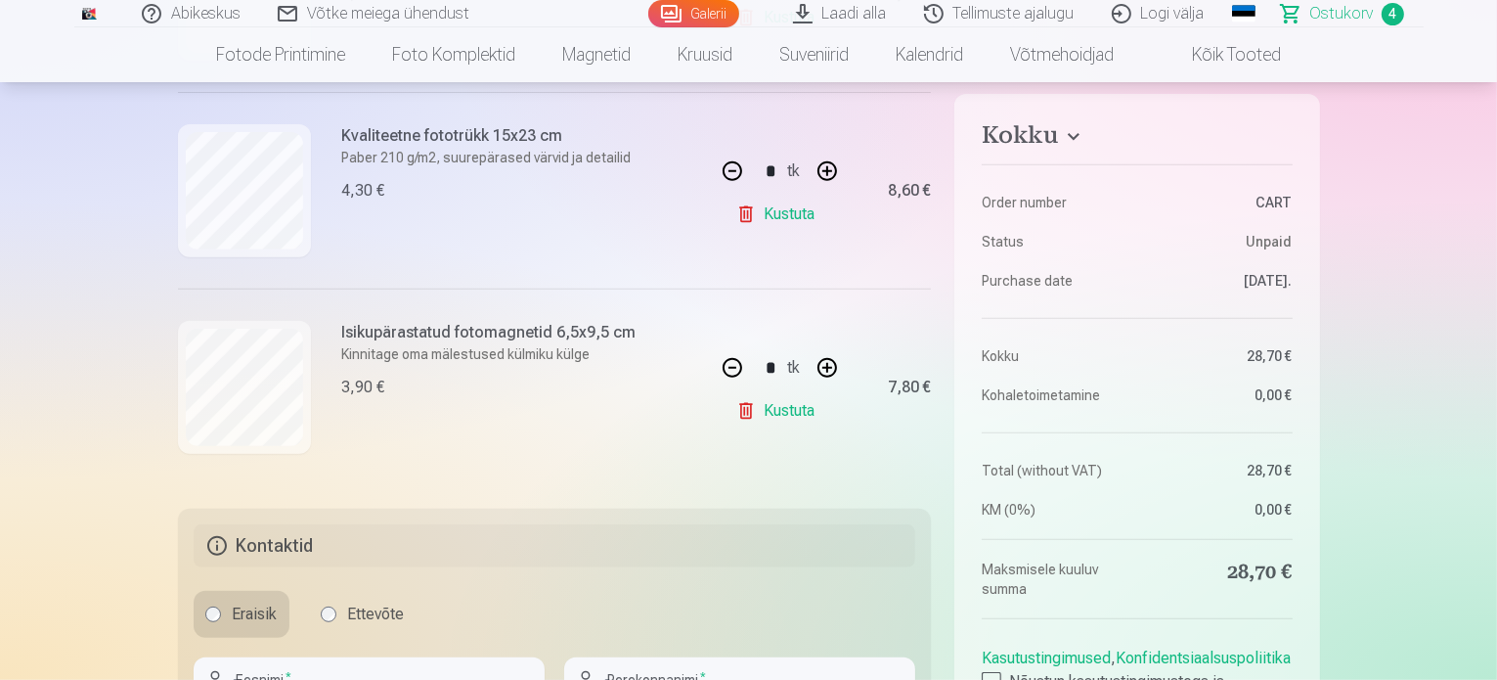
click at [823, 363] on button "button" at bounding box center [827, 367] width 47 height 47
type input "*"
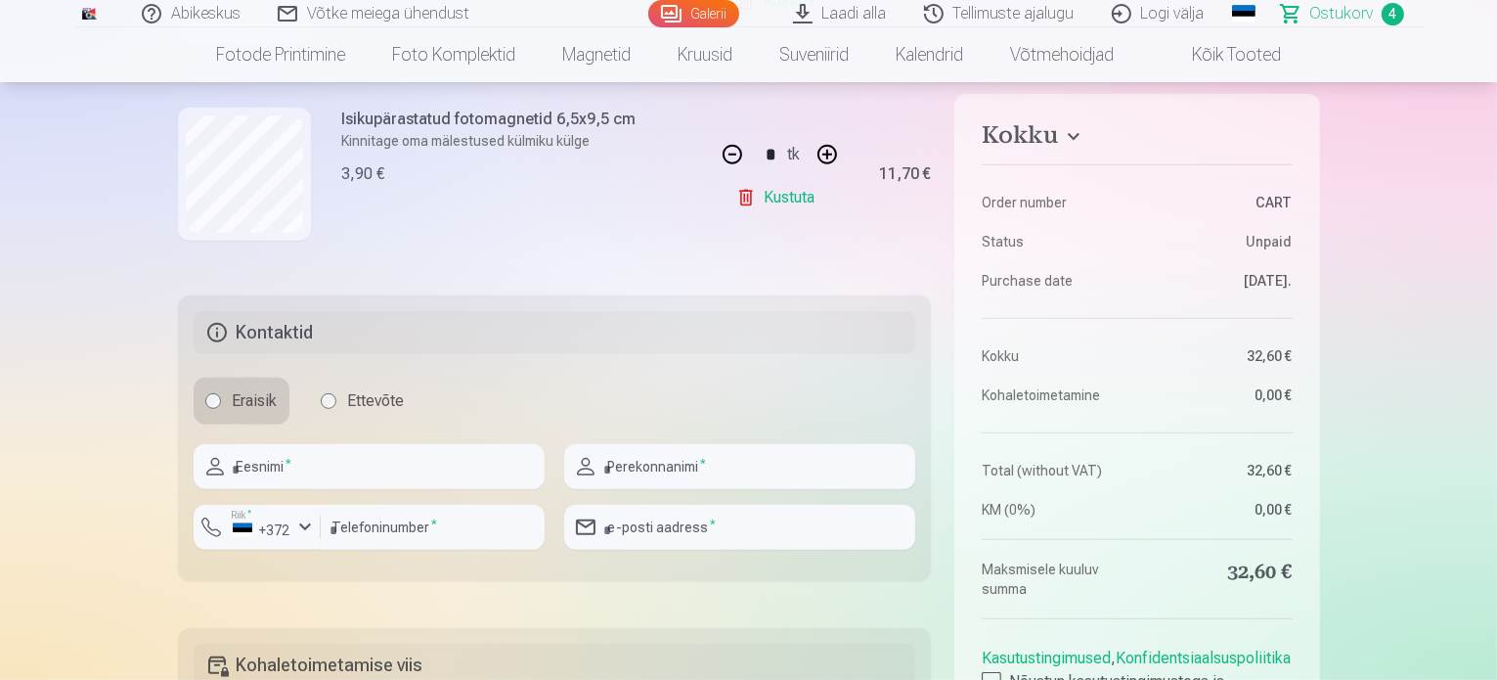
scroll to position [978, 0]
click at [292, 468] on input "text" at bounding box center [369, 464] width 351 height 45
type input "*******"
click at [649, 478] on input "text" at bounding box center [739, 464] width 351 height 45
type input "********"
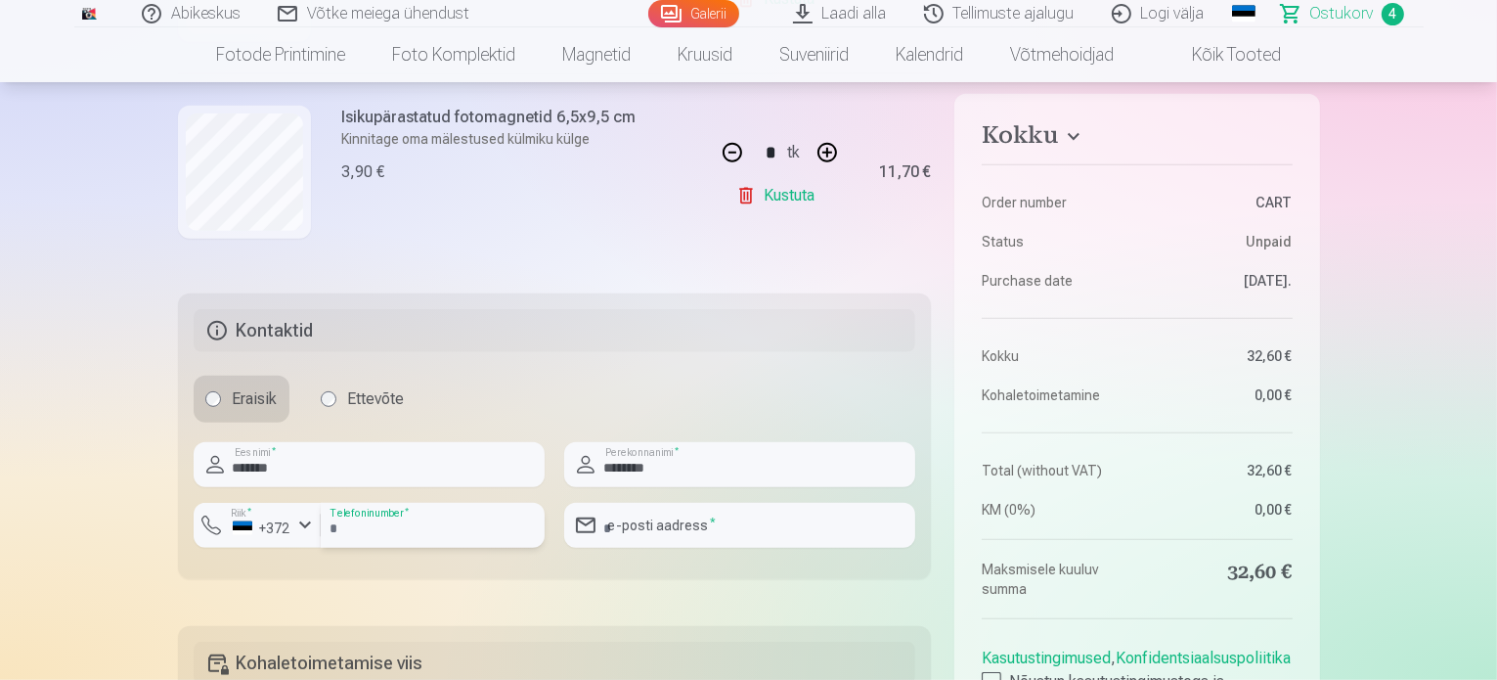
click at [350, 529] on input "number" at bounding box center [433, 525] width 224 height 45
type input "********"
click at [637, 520] on input "email" at bounding box center [739, 525] width 351 height 45
type input "**********"
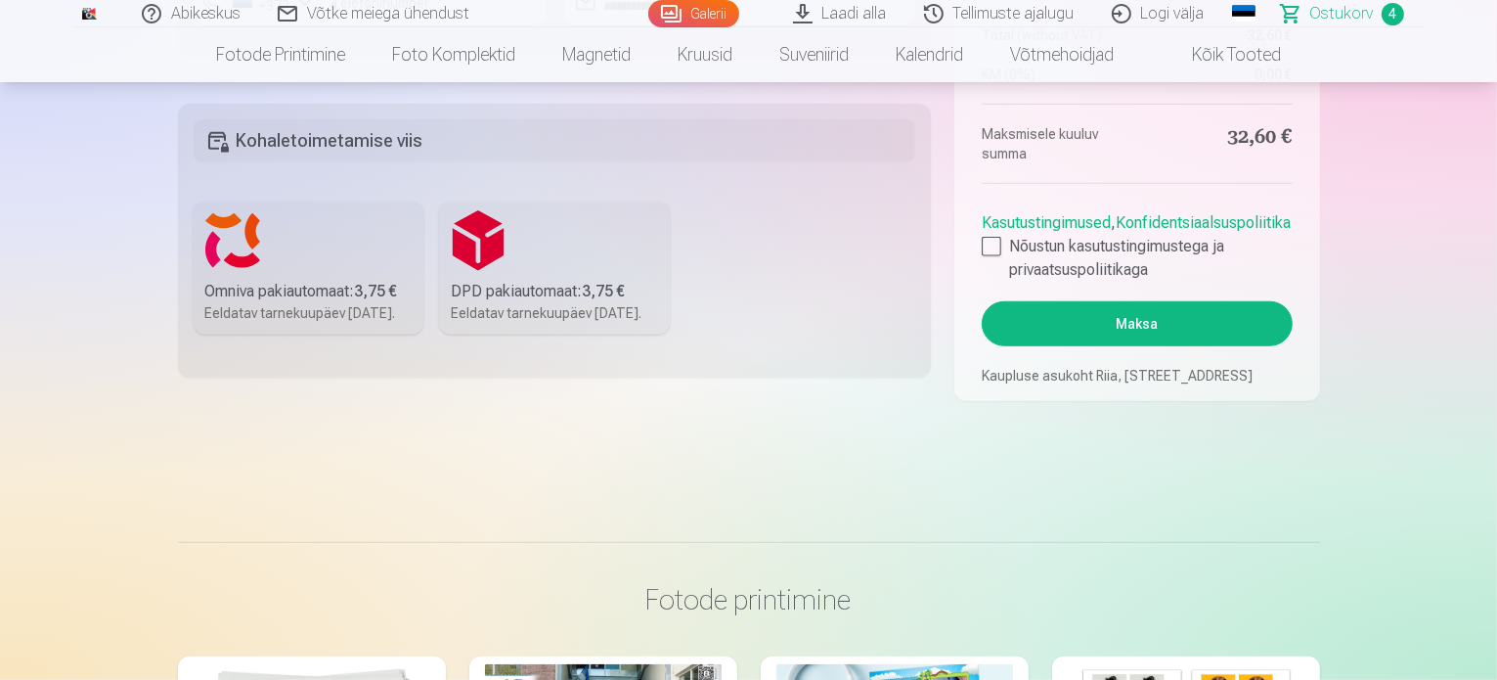
scroll to position [1565, 0]
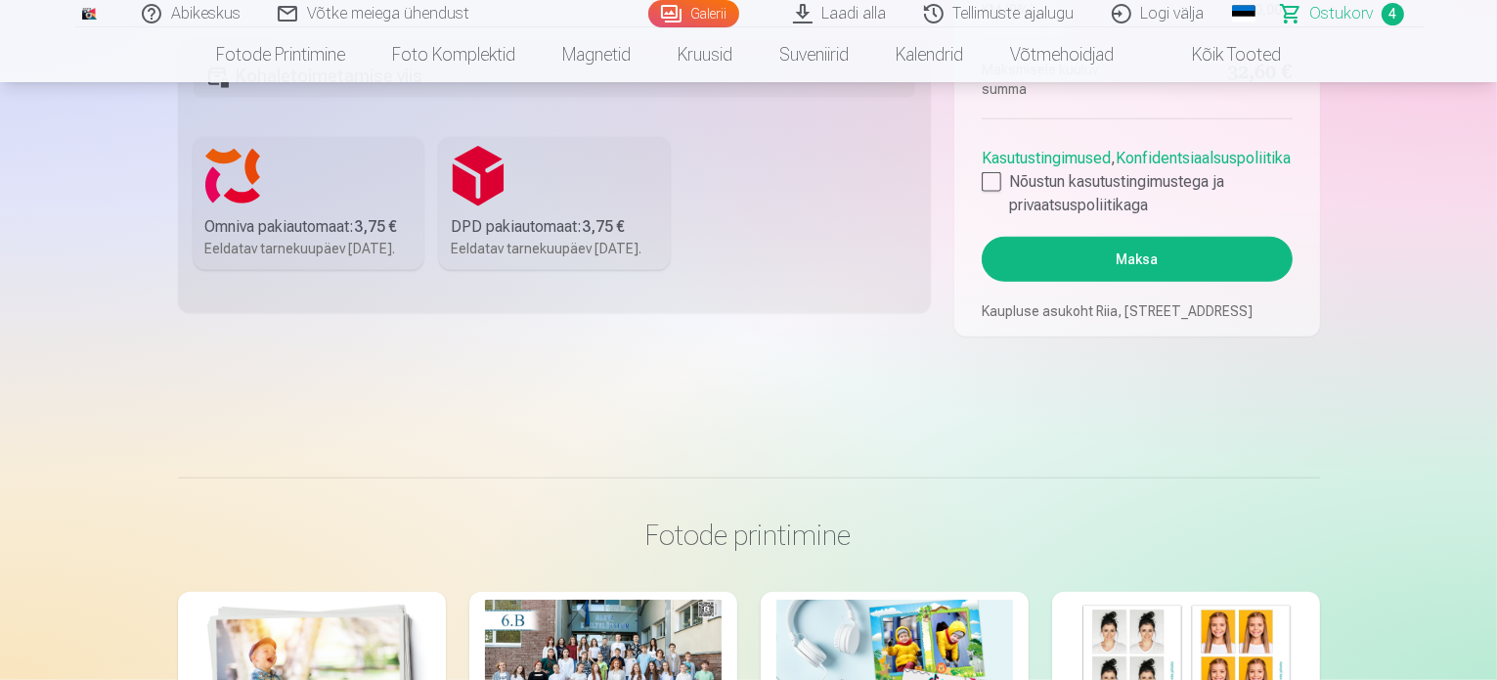
click at [330, 253] on div "Eeldatav tarnekuupäev [DATE]." at bounding box center [308, 249] width 207 height 20
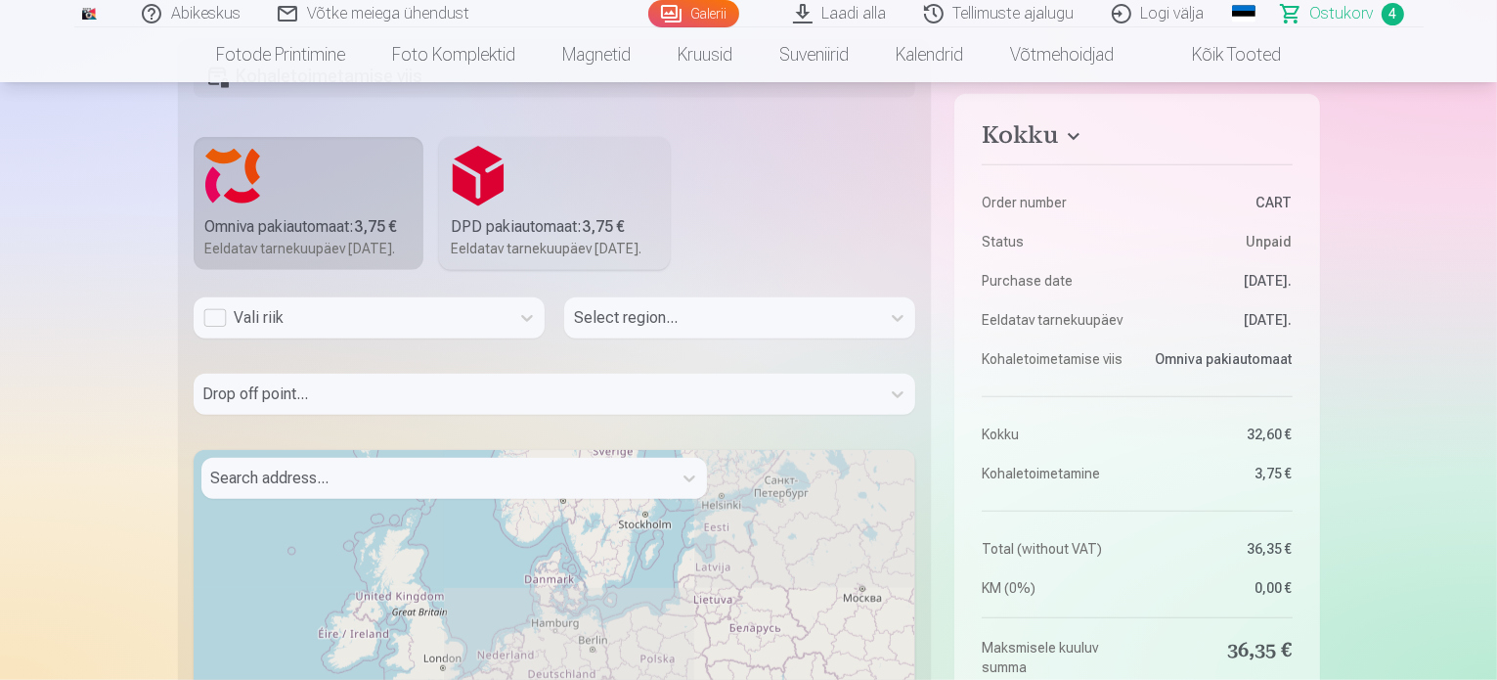
click at [339, 330] on div "Vali riik" at bounding box center [351, 317] width 296 height 23
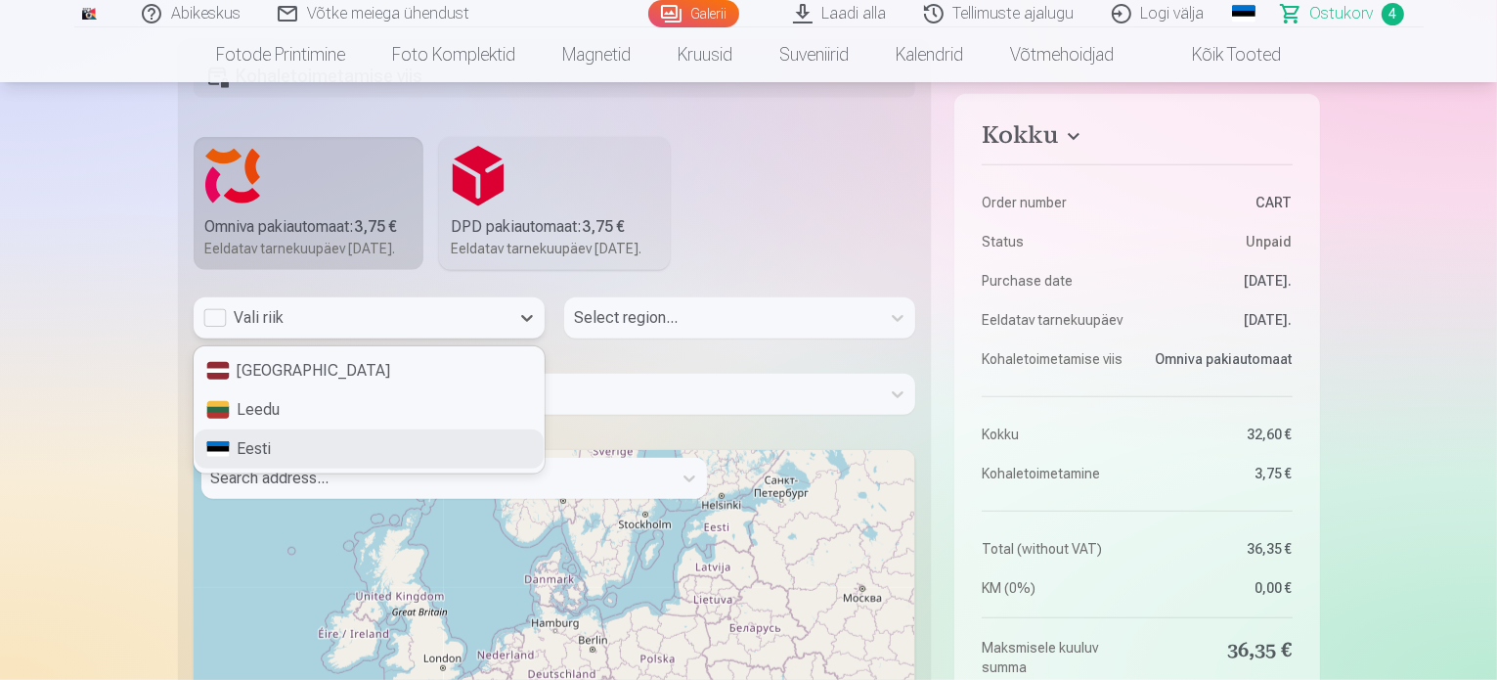
click at [286, 468] on div "Eesti" at bounding box center [369, 448] width 349 height 39
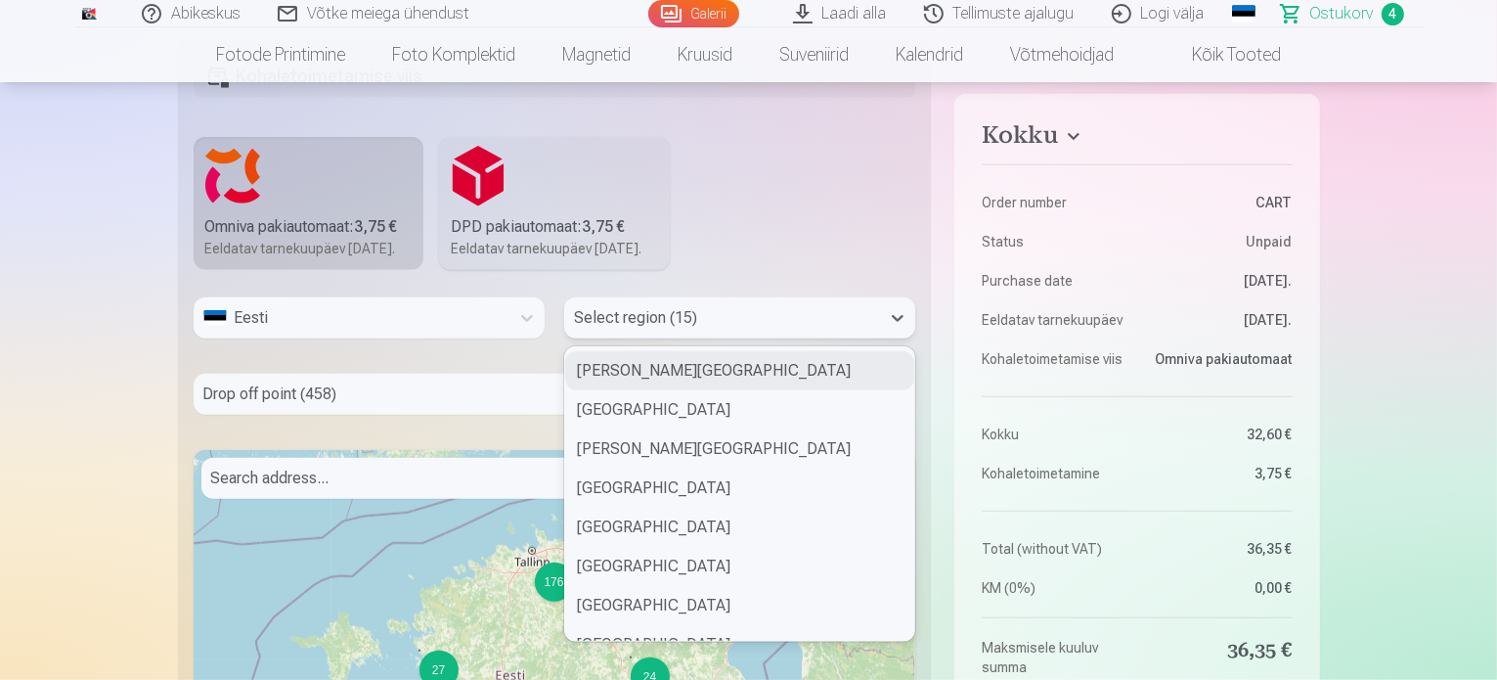
click at [620, 332] on div at bounding box center [722, 317] width 296 height 27
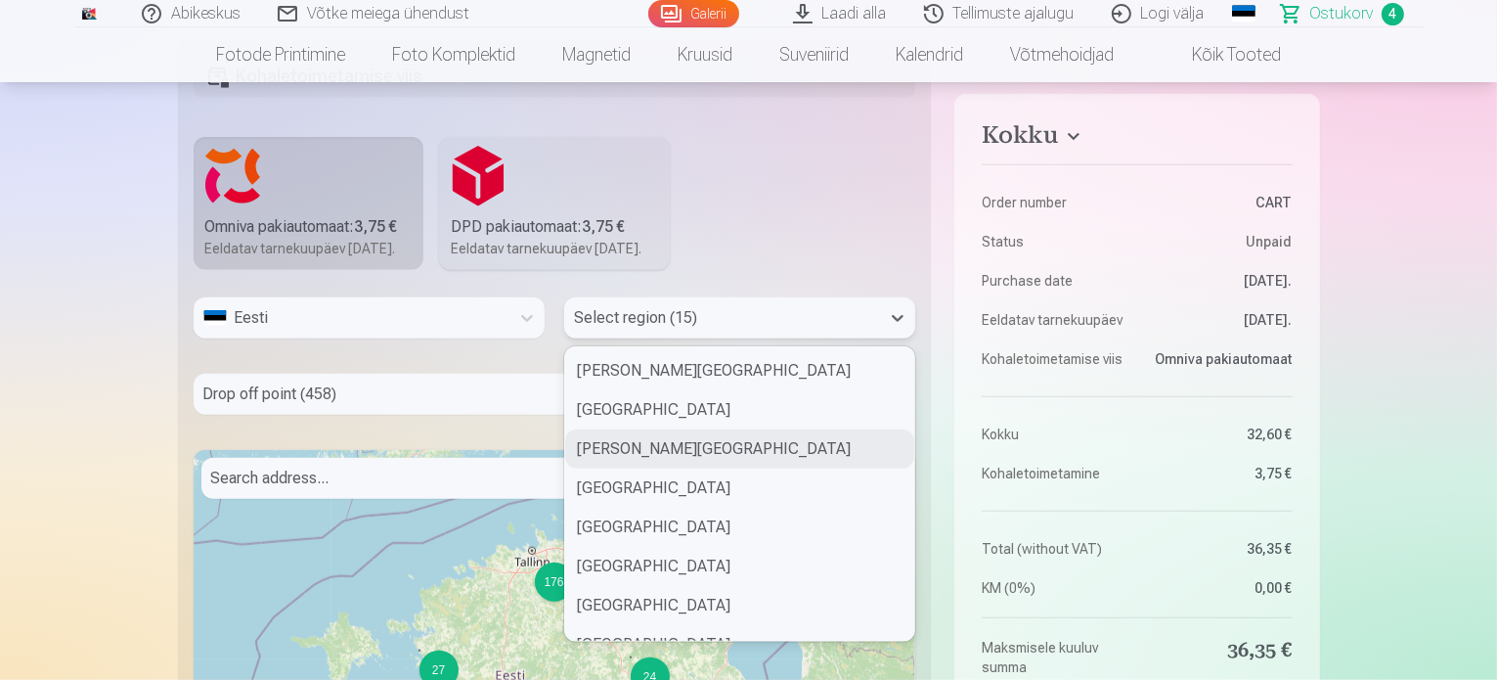
click at [655, 468] on div "[PERSON_NAME][GEOGRAPHIC_DATA]" at bounding box center [739, 448] width 349 height 39
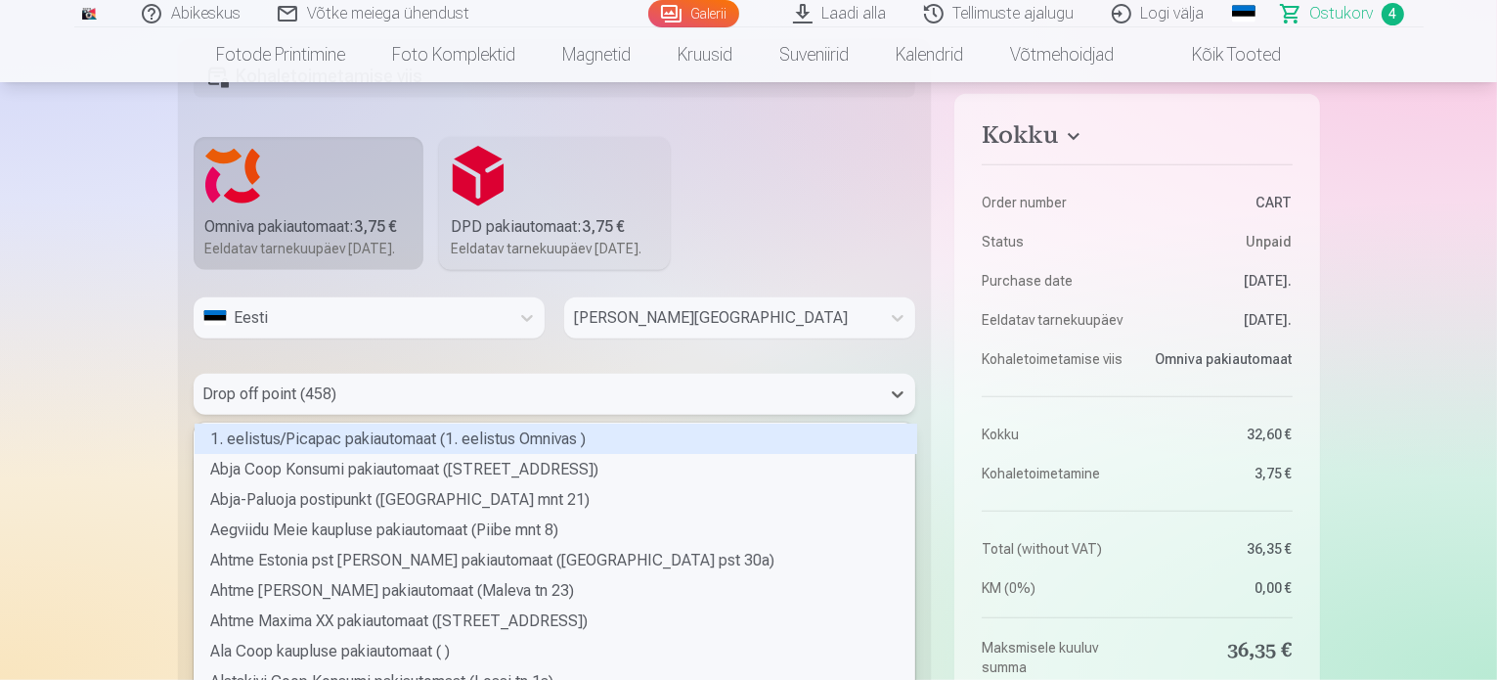
click at [446, 406] on div "458 results available. Use Up and Down to choose options, press Enter to select…" at bounding box center [555, 394] width 723 height 41
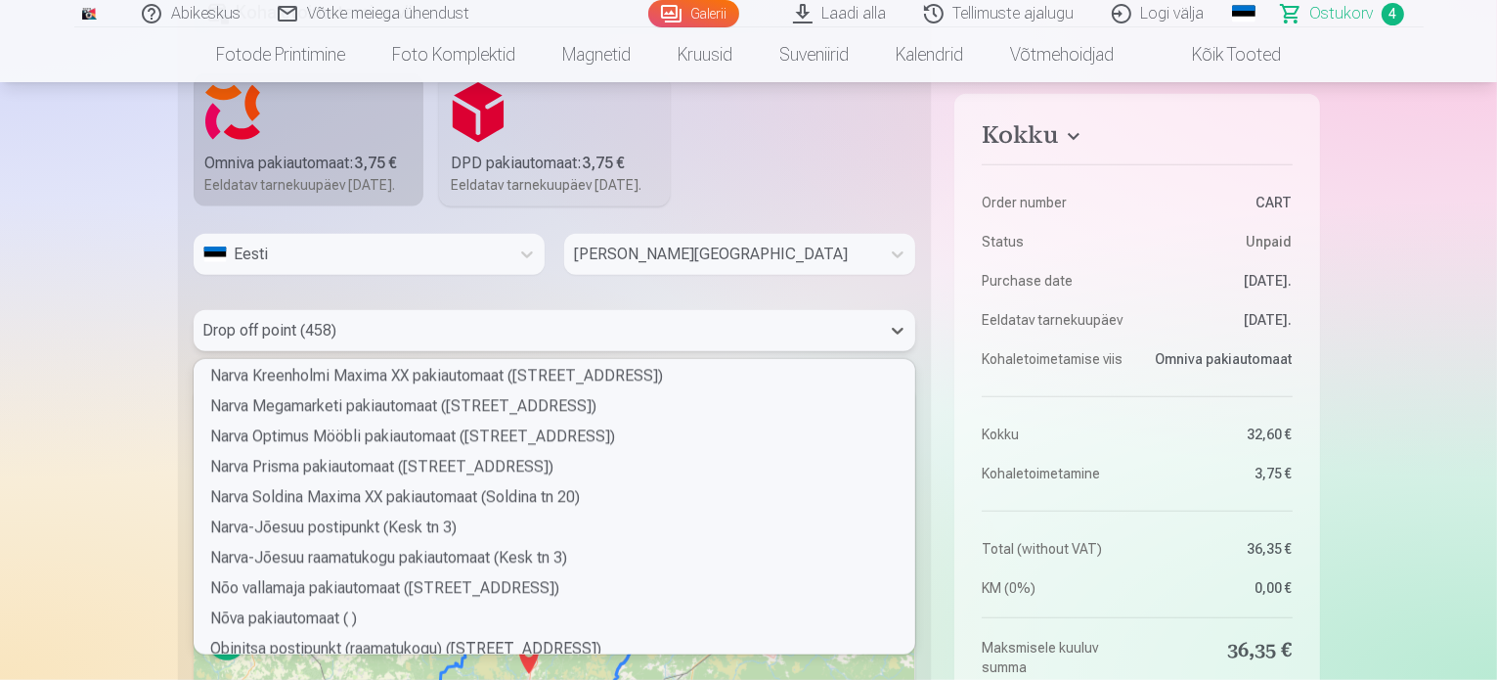
scroll to position [5085, 0]
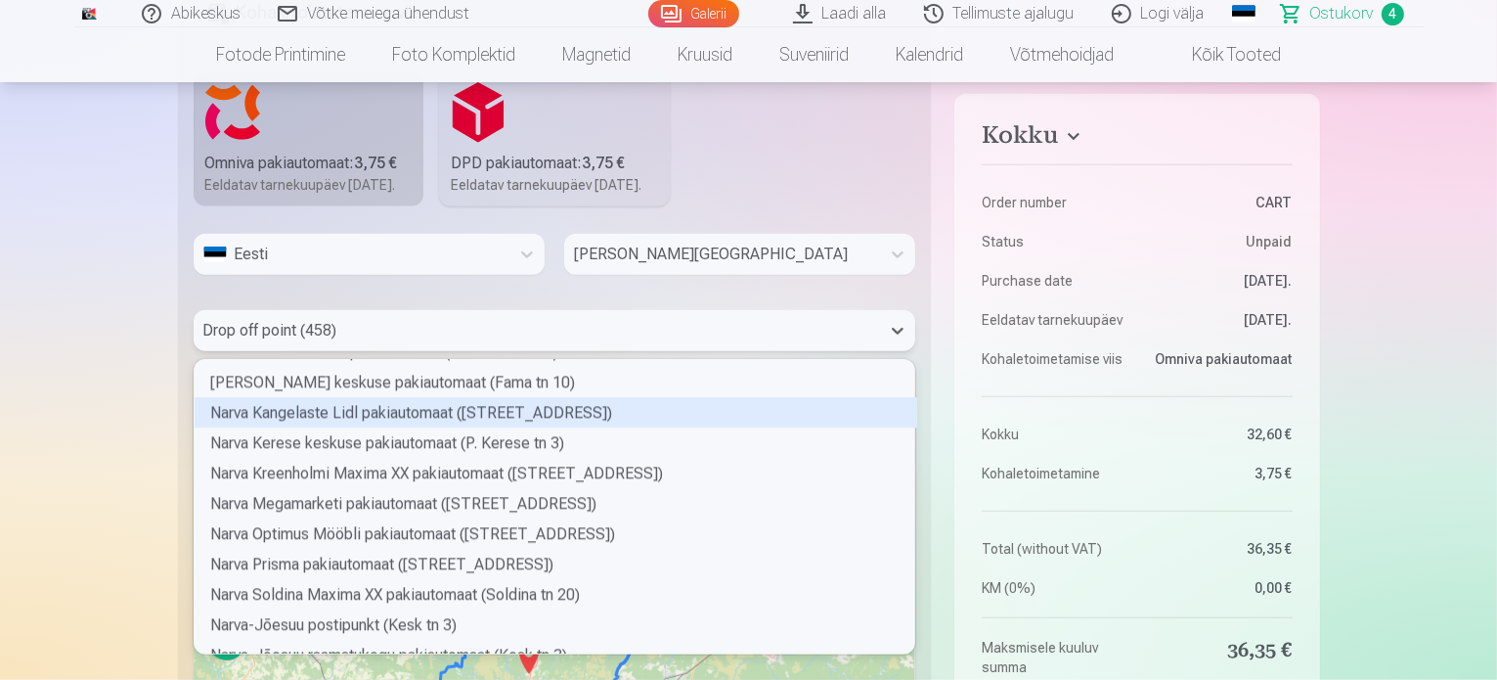
click at [485, 428] on div "Narva Kangelaste Lidl pakiautomaat ([STREET_ADDRESS])" at bounding box center [556, 413] width 723 height 30
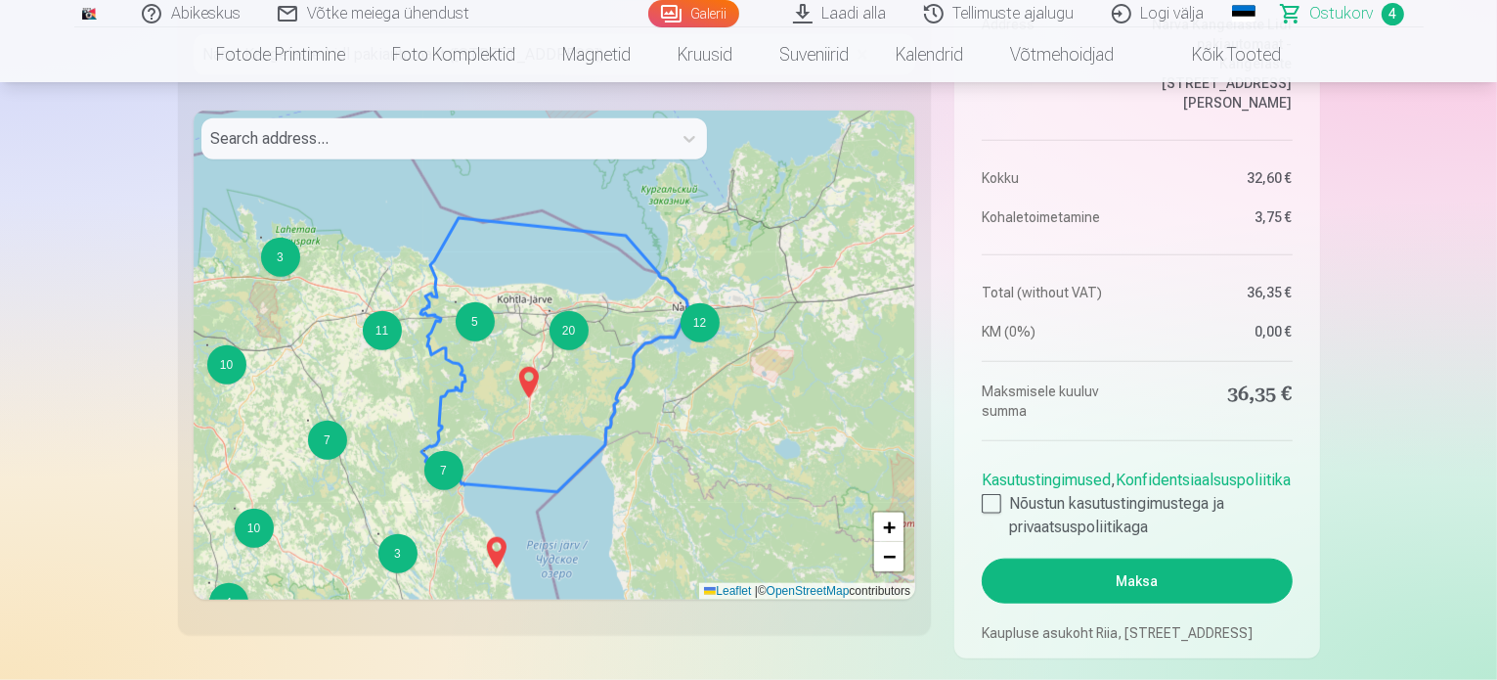
scroll to position [2019, 0]
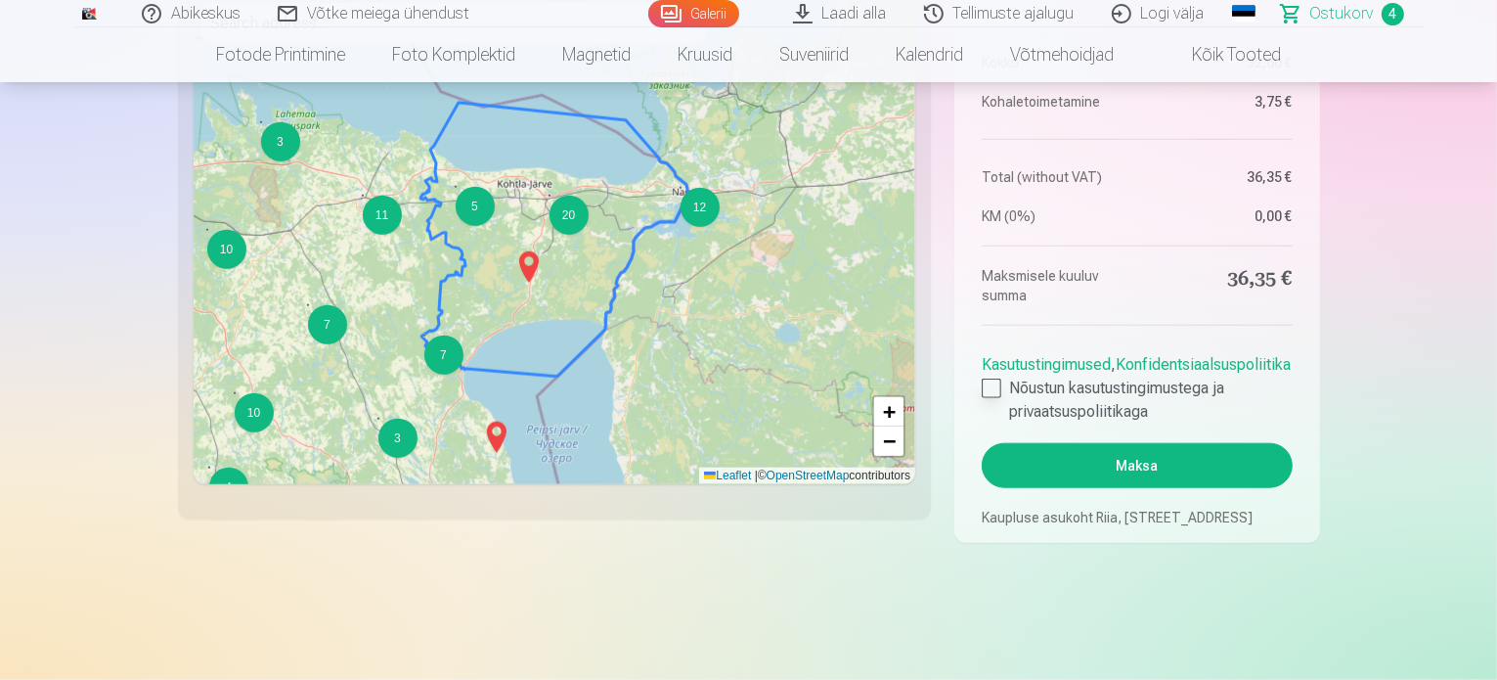
click at [990, 384] on div at bounding box center [992, 388] width 20 height 20
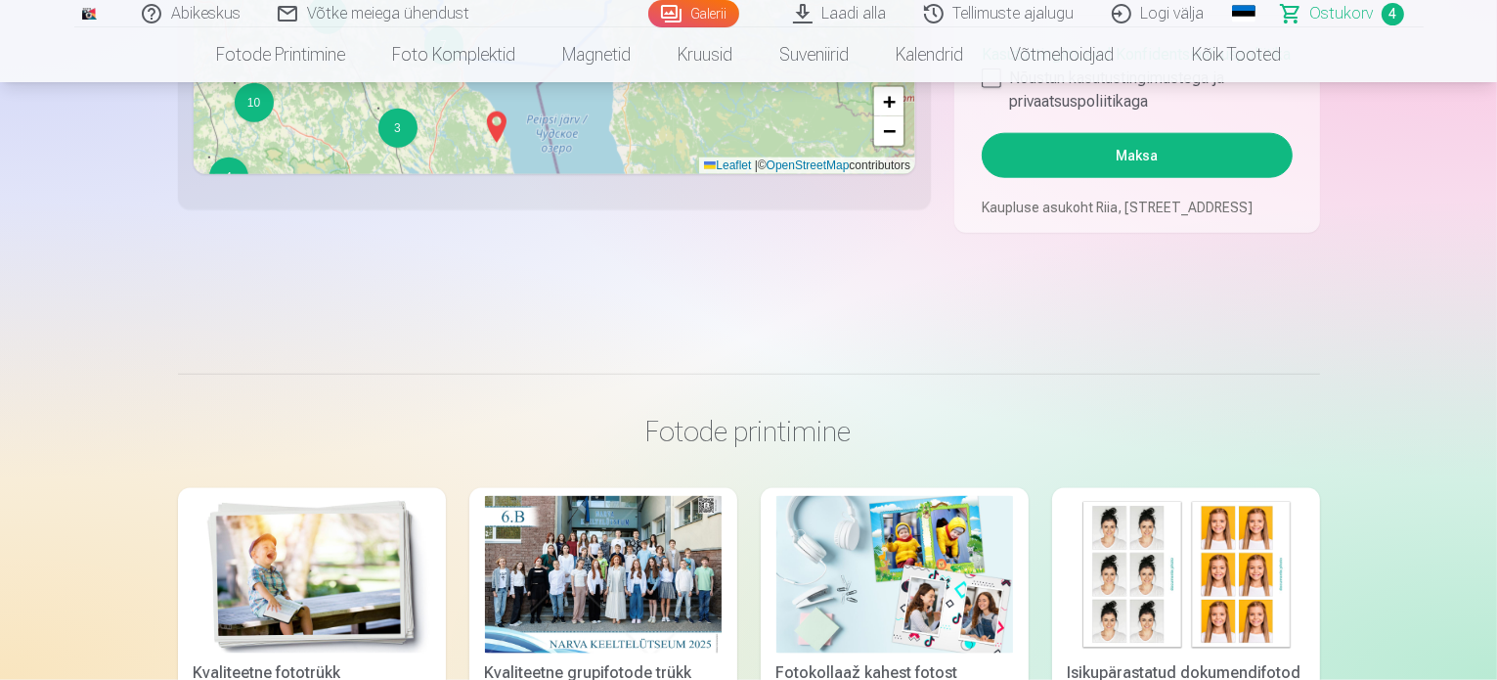
scroll to position [2215, 0]
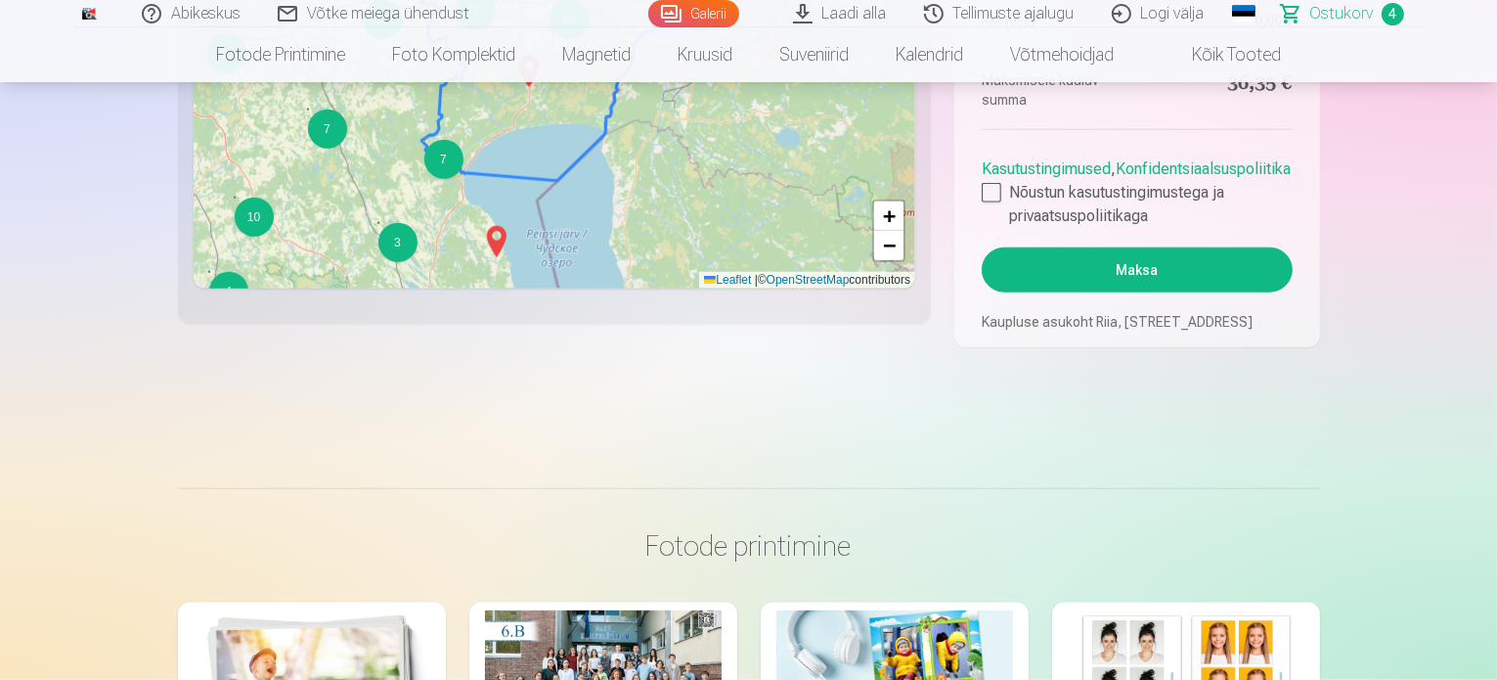
click at [1147, 267] on button "Maksa" at bounding box center [1137, 269] width 310 height 45
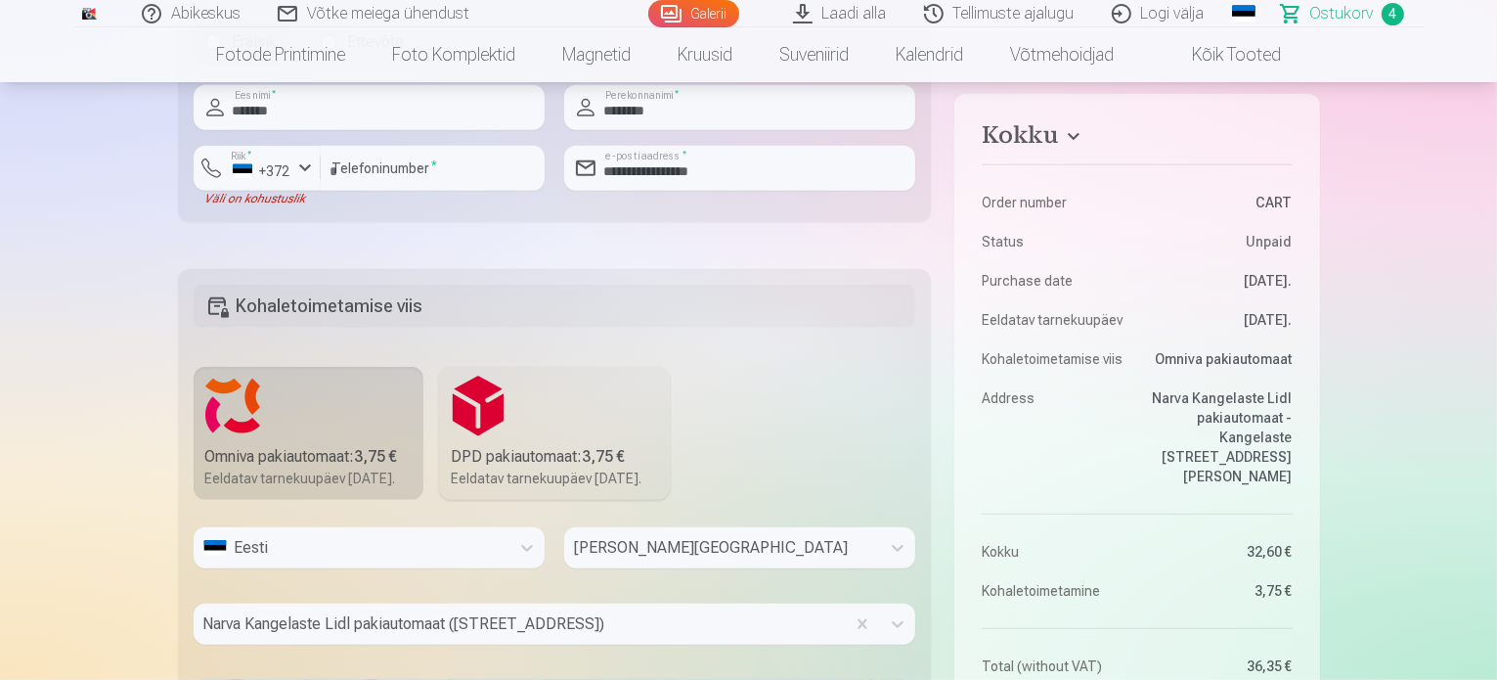
scroll to position [1237, 0]
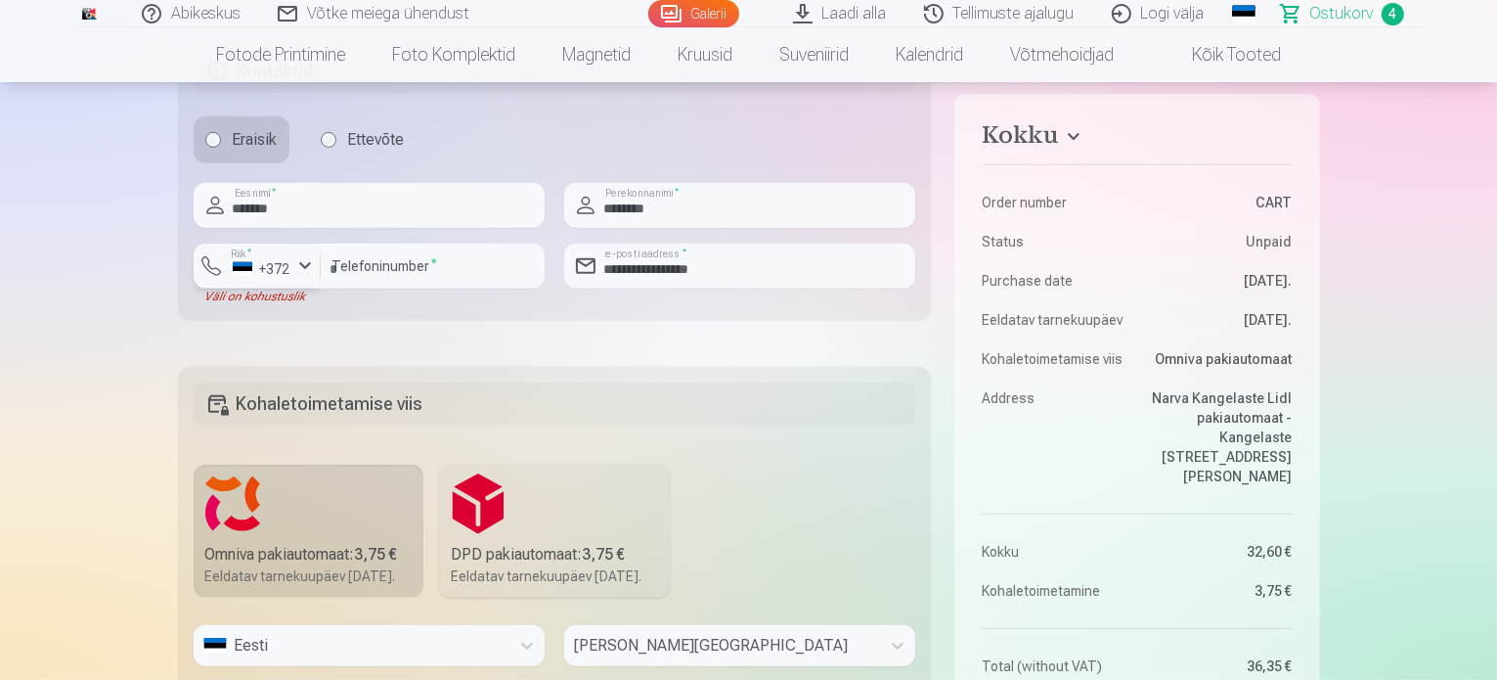
click at [308, 263] on div "button" at bounding box center [304, 265] width 23 height 23
click at [262, 304] on div "+372" at bounding box center [267, 311] width 39 height 23
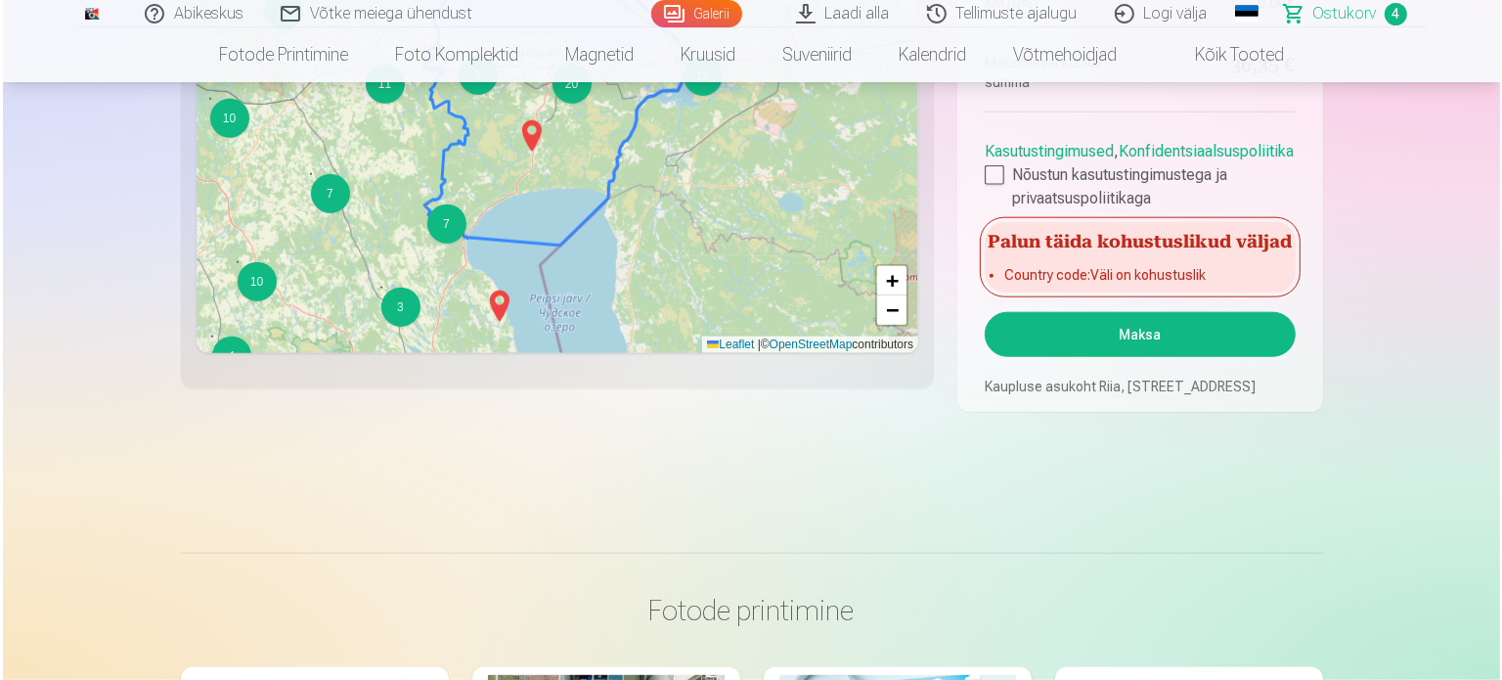
scroll to position [2151, 0]
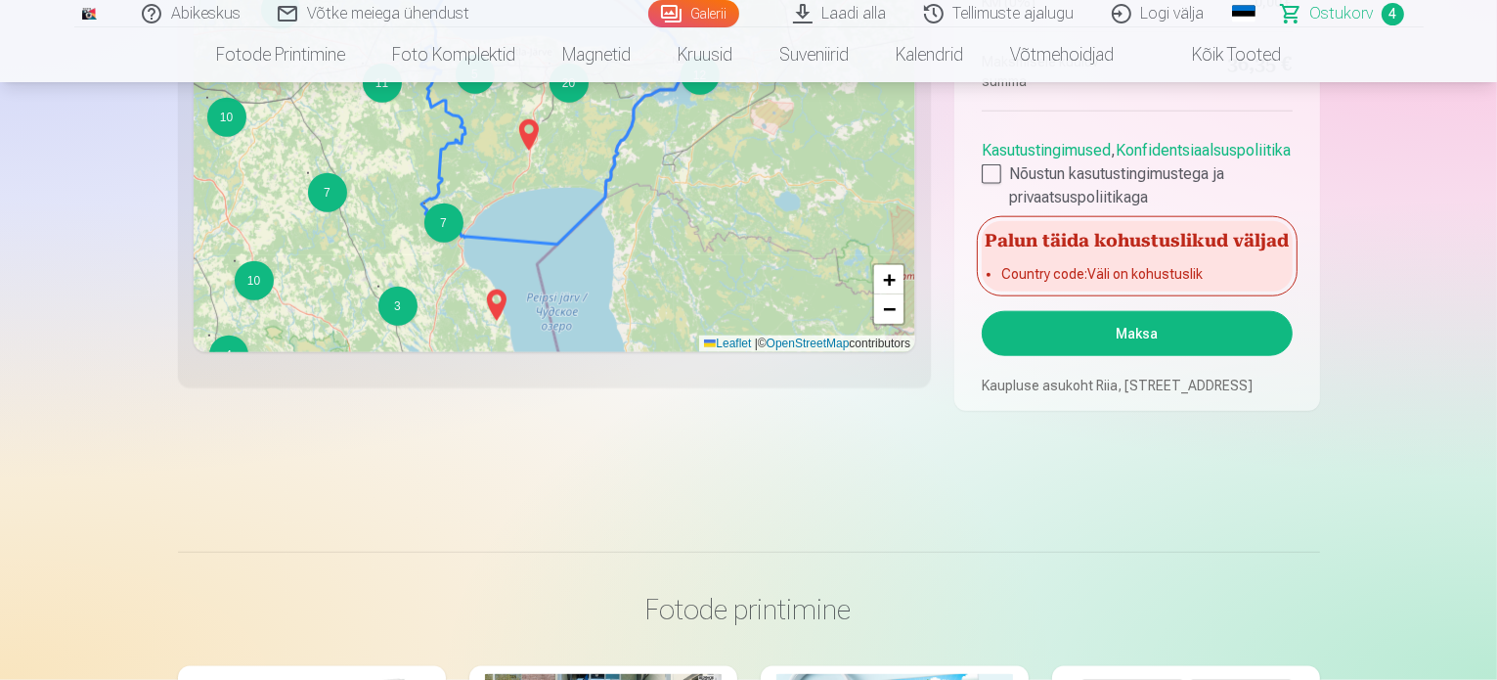
click at [1142, 331] on button "Maksa" at bounding box center [1137, 333] width 310 height 45
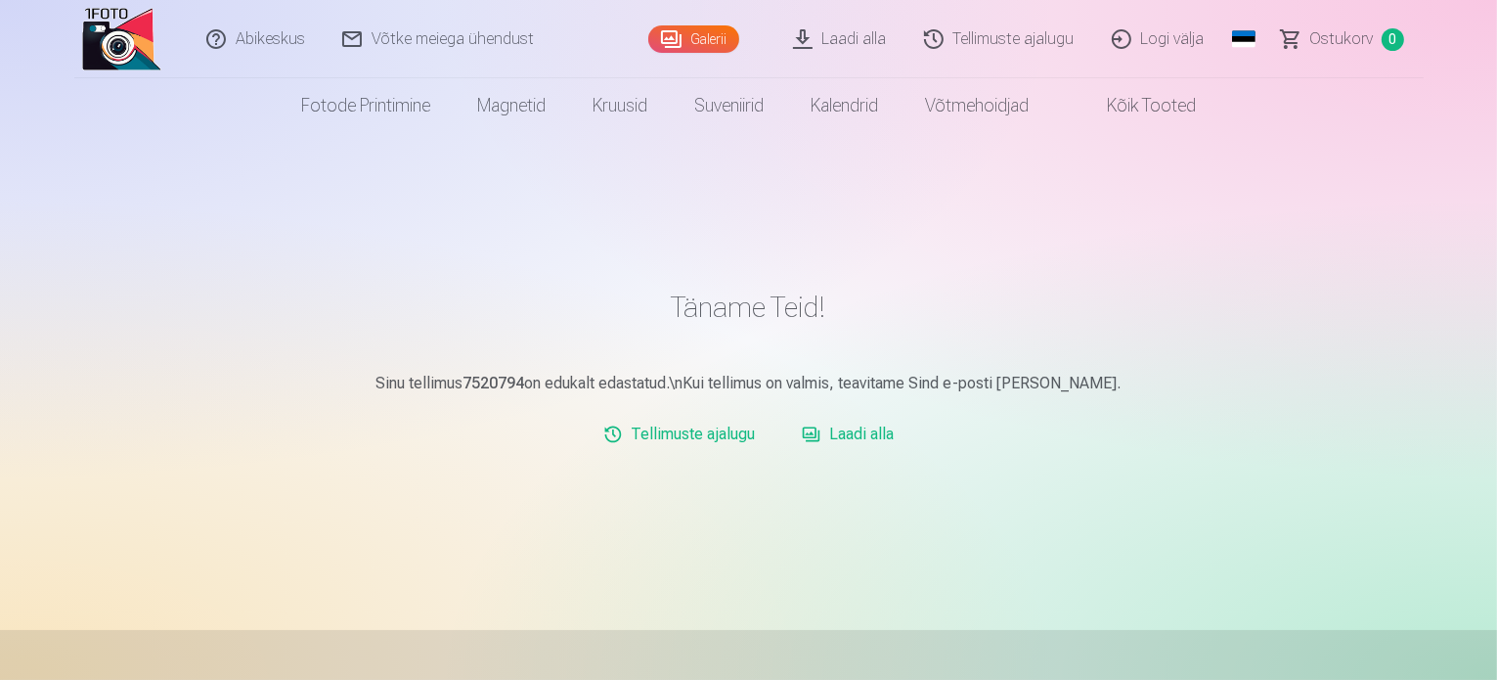
click at [1042, 42] on link "Tellimuste ajalugu" at bounding box center [1001, 39] width 188 height 78
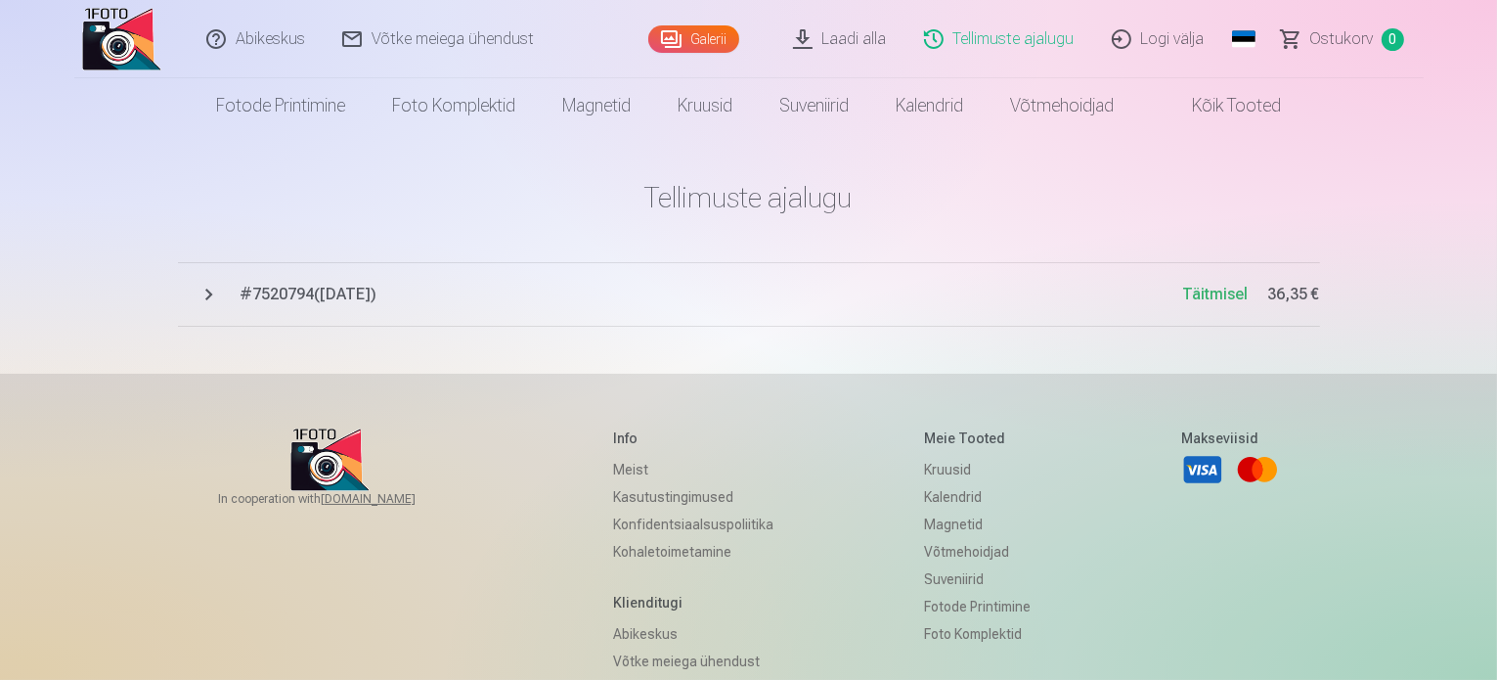
click at [327, 290] on span "# 7520794 ( 3.09.2025 )" at bounding box center [712, 294] width 943 height 23
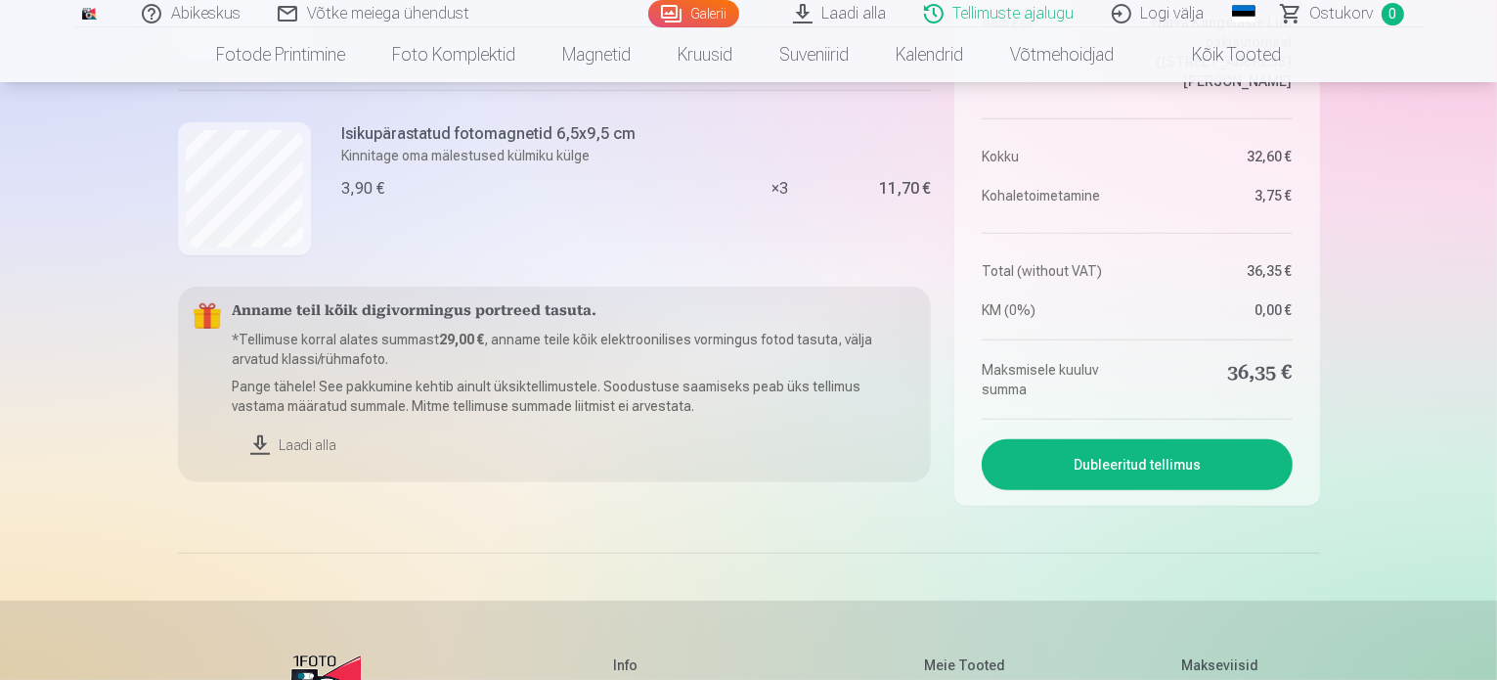
scroll to position [880, 0]
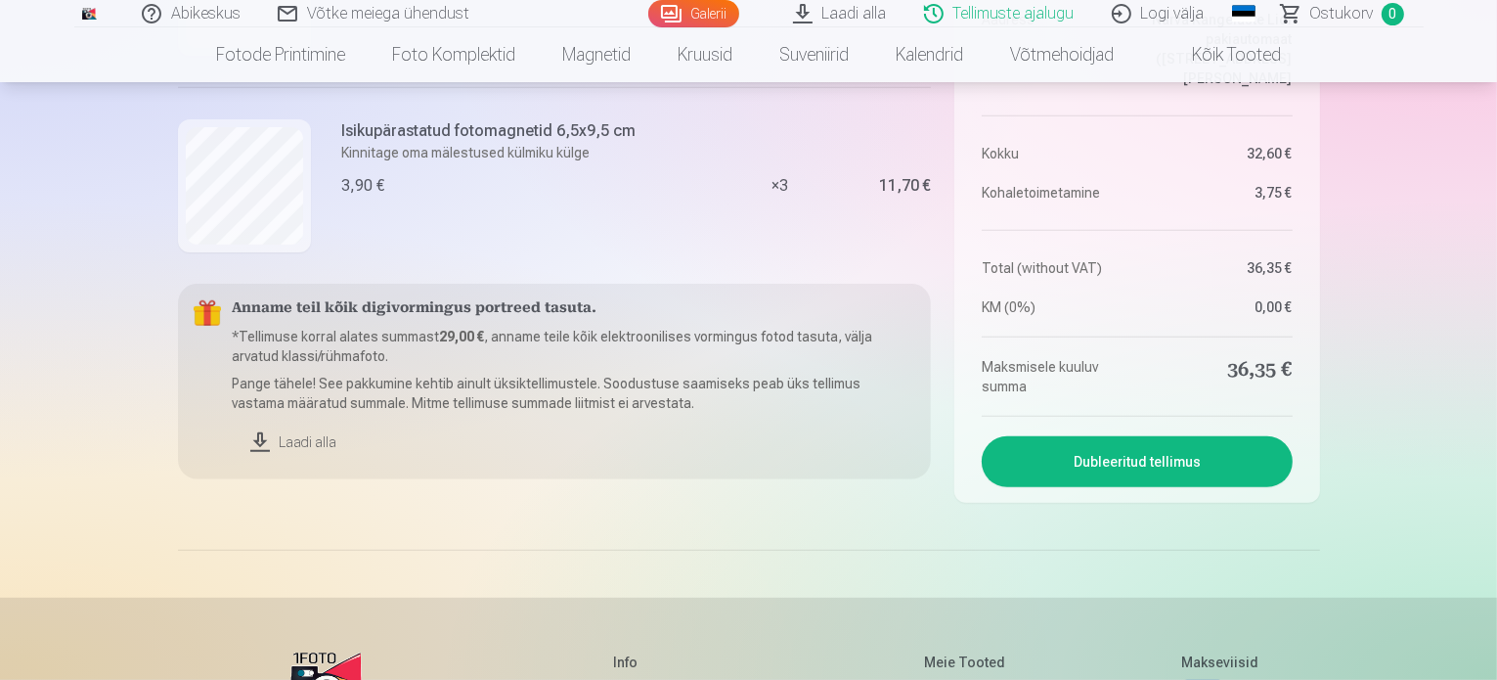
click at [293, 432] on link "Laadi alla" at bounding box center [575, 442] width 684 height 43
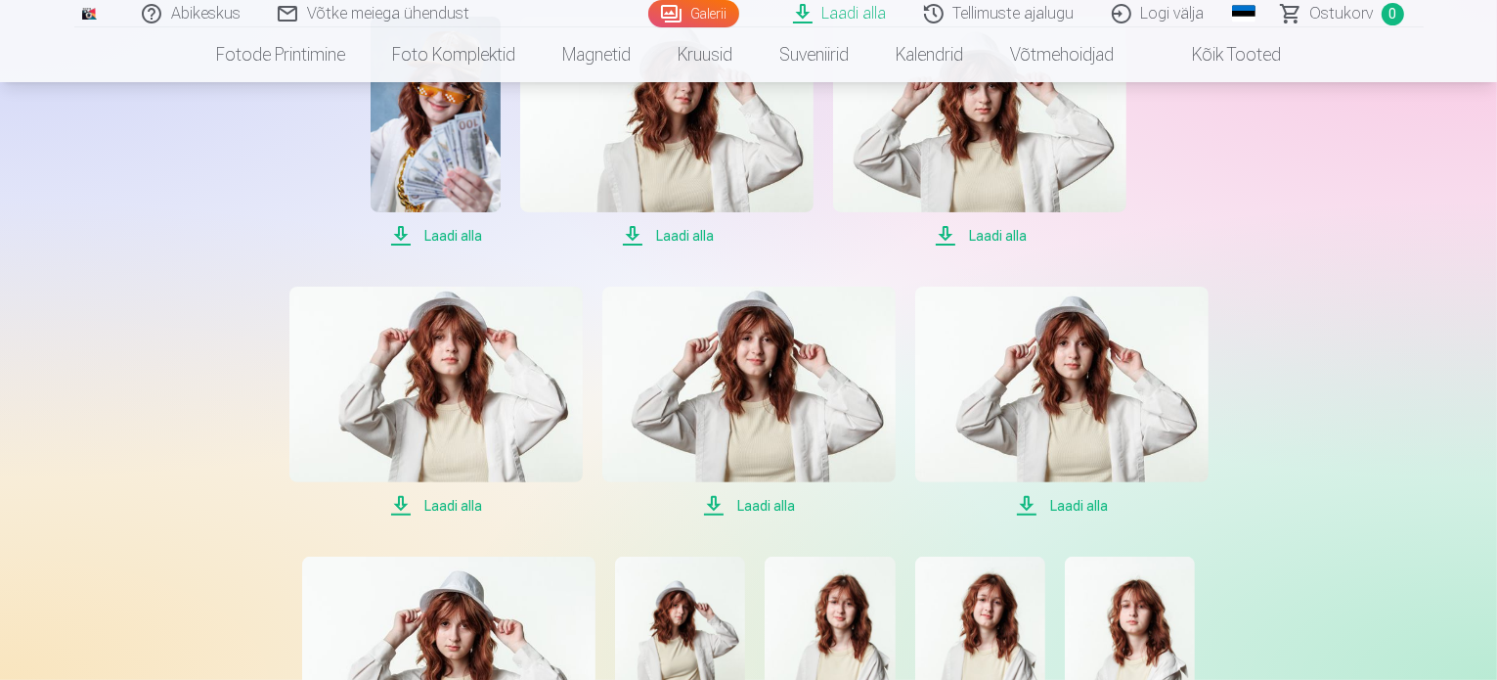
scroll to position [489, 0]
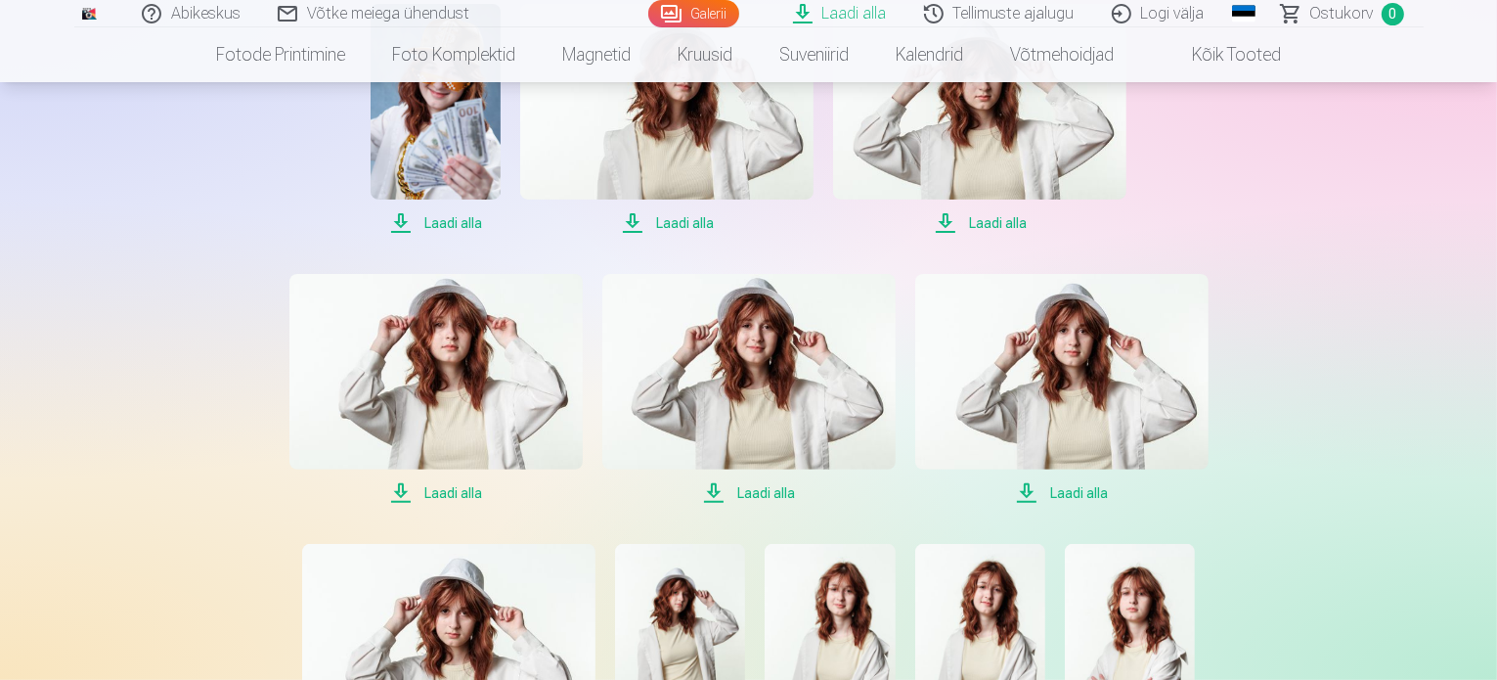
click at [1085, 492] on span "Laadi alla" at bounding box center [1061, 492] width 293 height 23
click at [1022, 482] on span "Laadi alla" at bounding box center [1061, 492] width 293 height 23
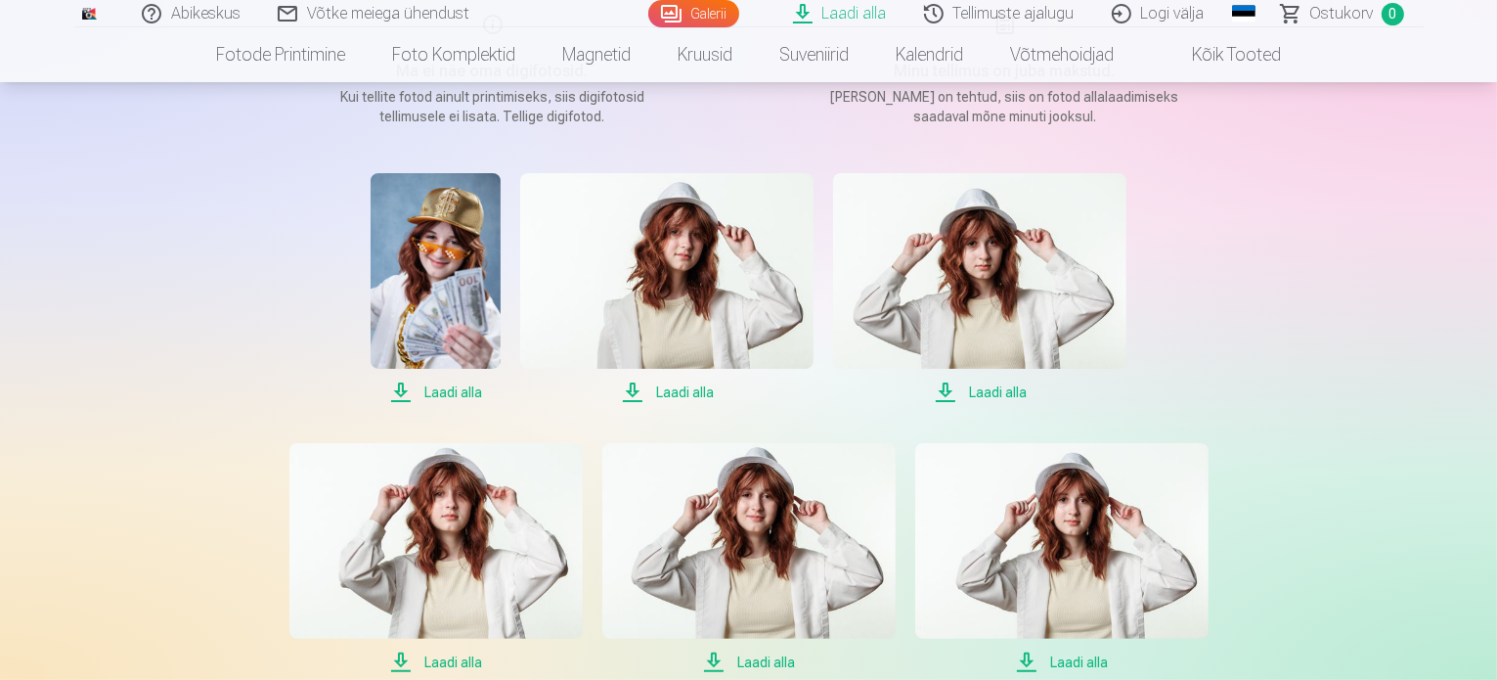
scroll to position [0, 0]
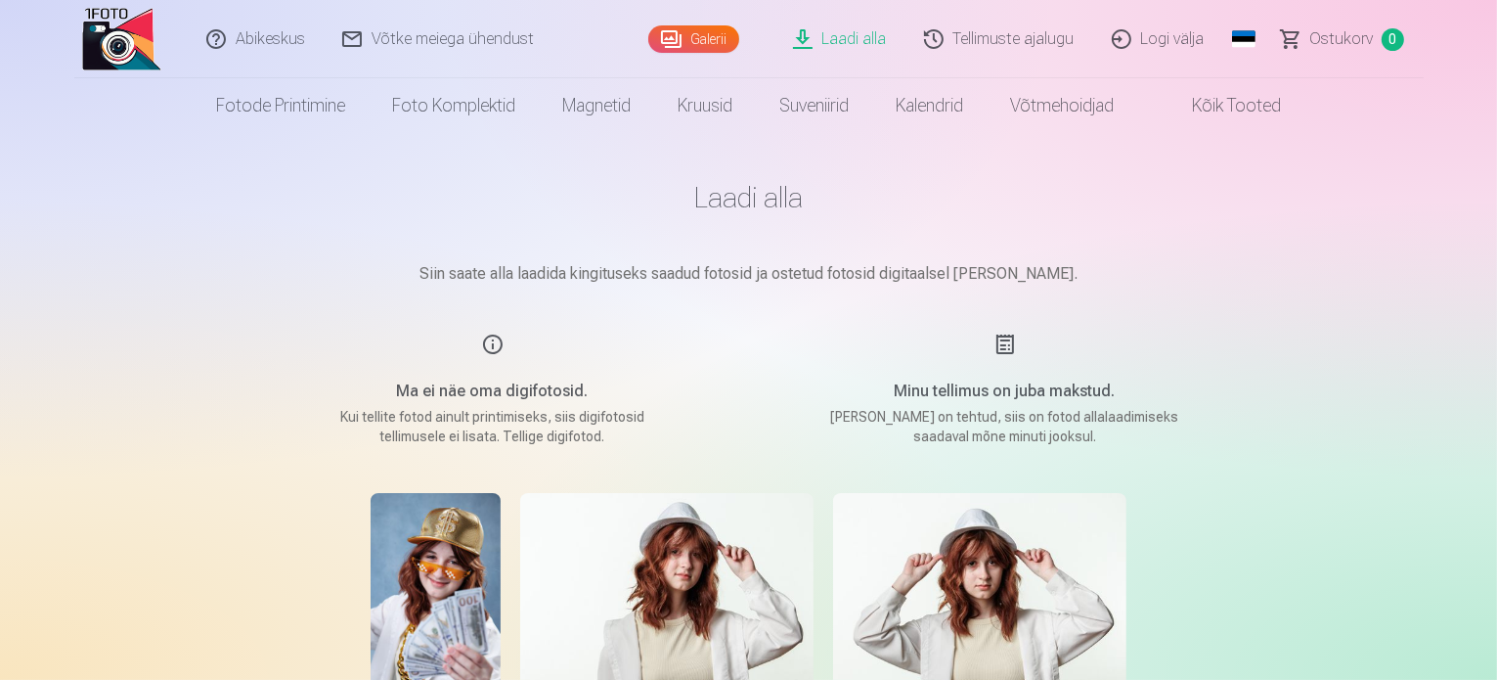
click at [704, 45] on link "Galerii" at bounding box center [693, 38] width 91 height 27
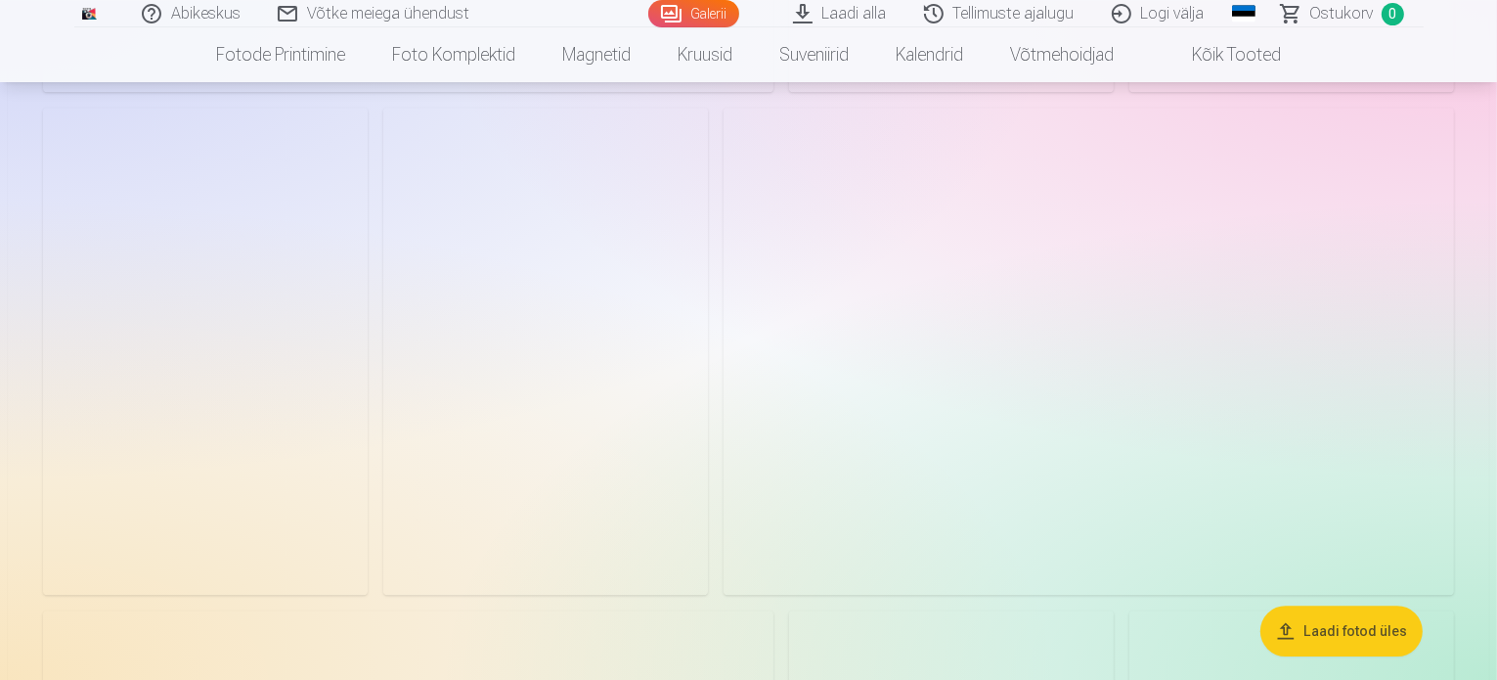
scroll to position [6063, 0]
